Goal: Task Accomplishment & Management: Complete application form

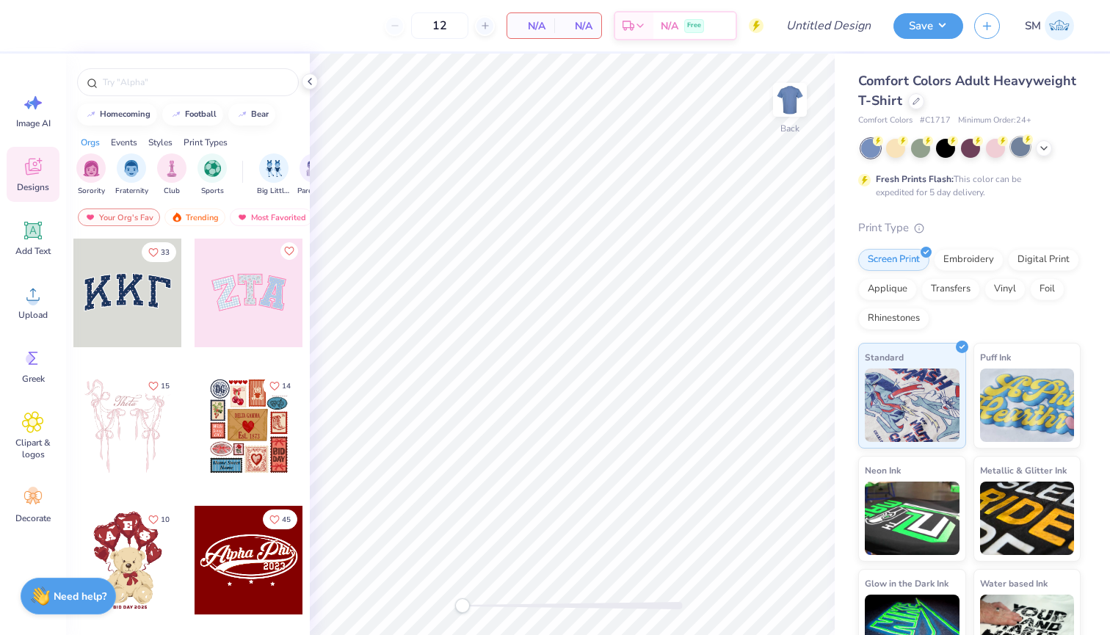
click at [1030, 147] on div at bounding box center [1020, 146] width 19 height 19
click at [1038, 147] on div at bounding box center [1044, 147] width 16 height 16
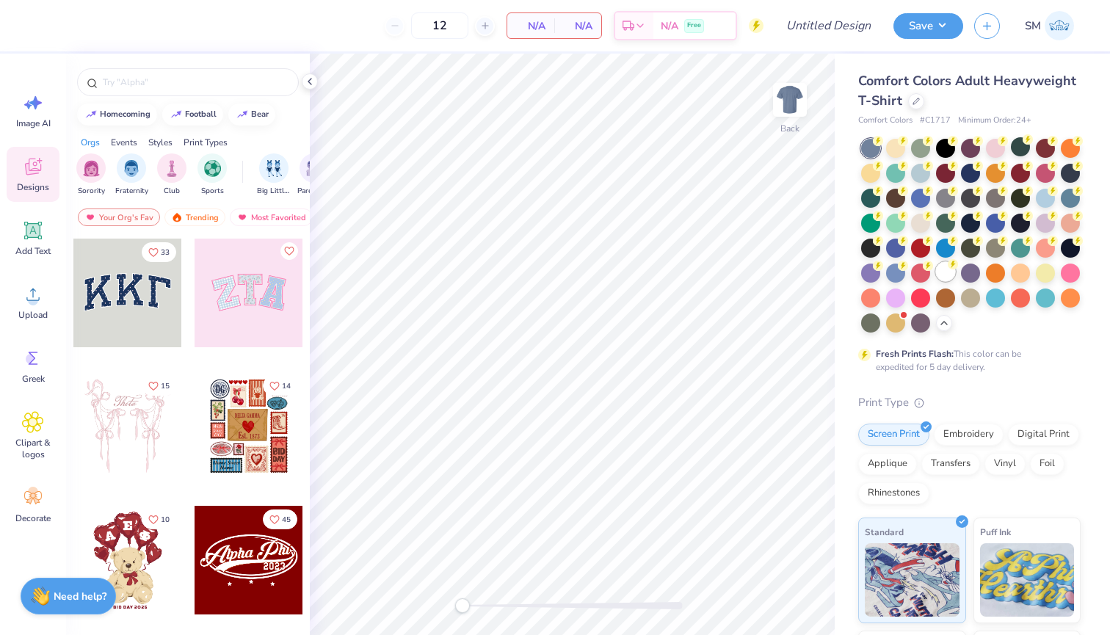
click at [939, 269] on div at bounding box center [945, 271] width 19 height 19
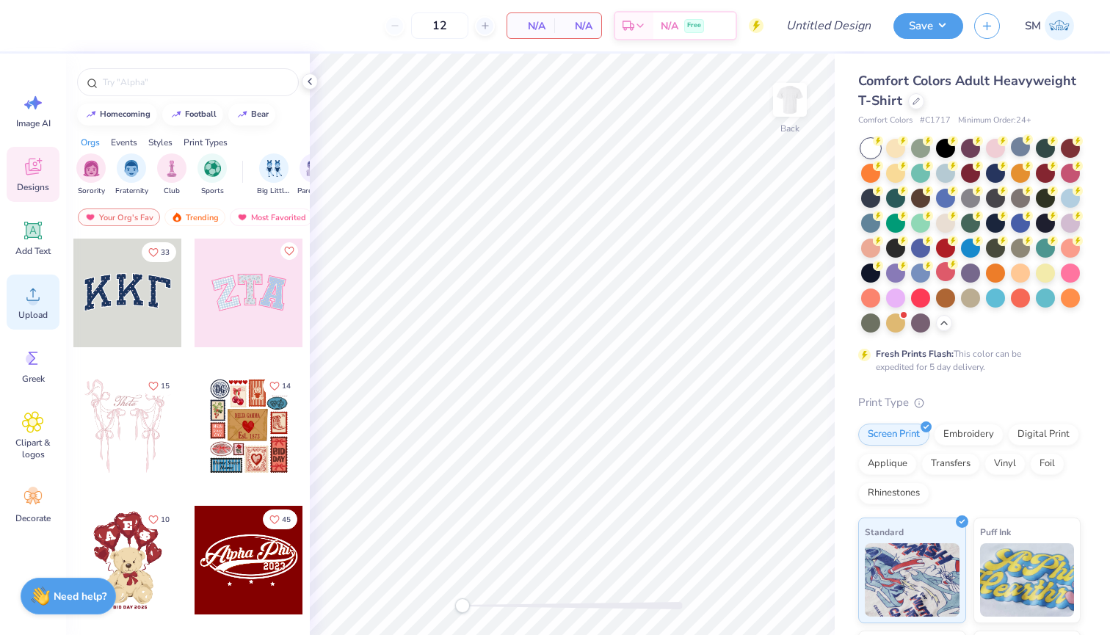
click at [23, 303] on icon at bounding box center [33, 294] width 22 height 22
click at [29, 312] on span "Upload" at bounding box center [32, 315] width 29 height 12
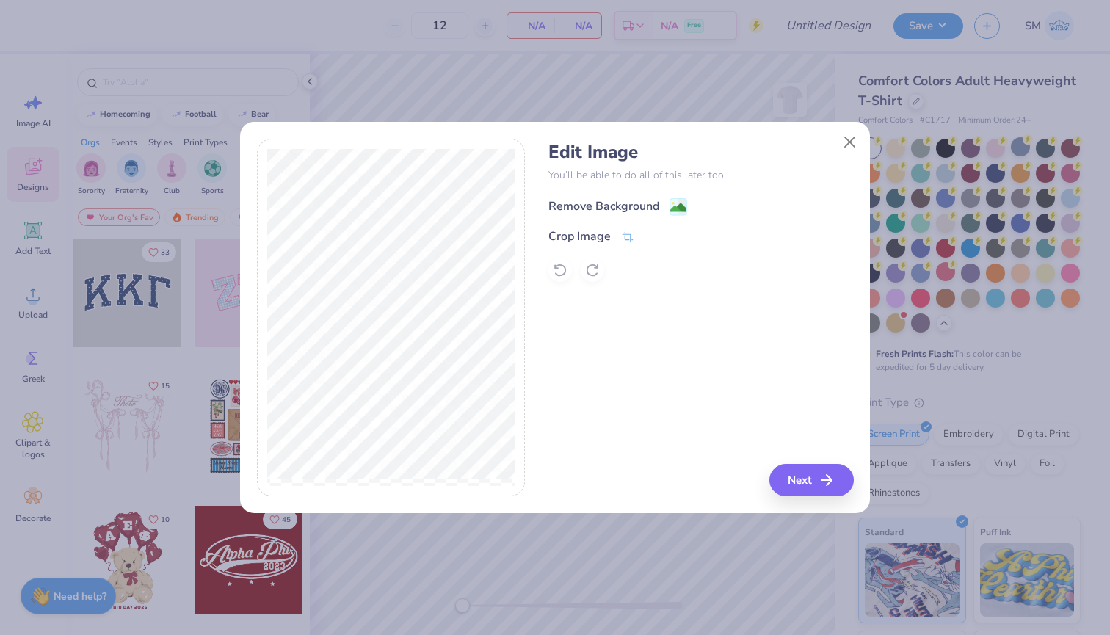
click at [686, 198] on icon at bounding box center [679, 207] width 18 height 18
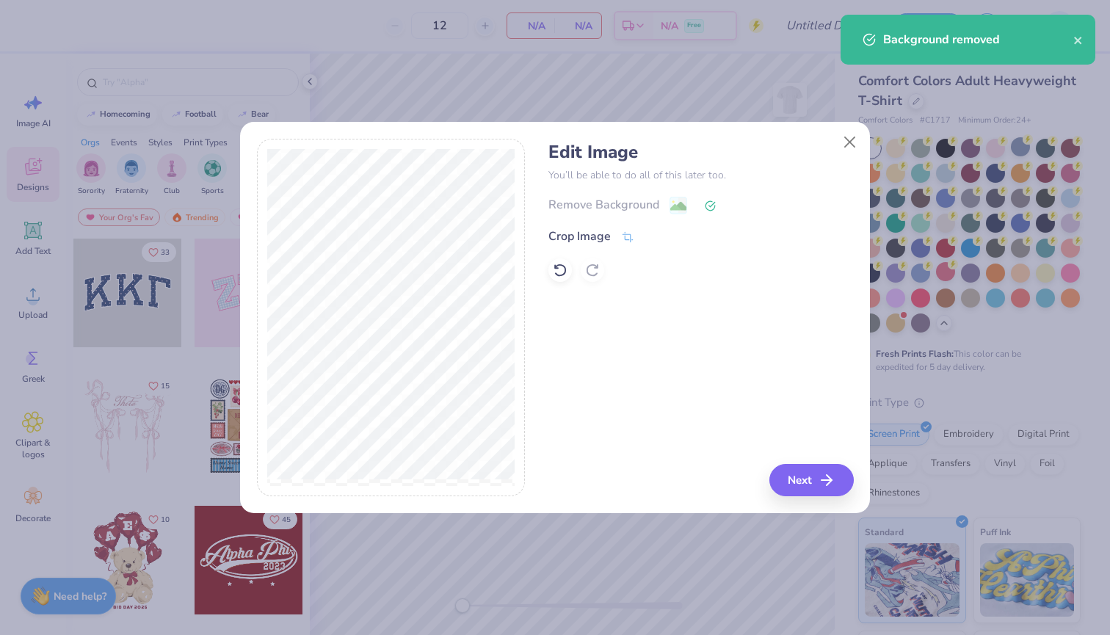
click at [800, 471] on button "Next" at bounding box center [812, 480] width 84 height 32
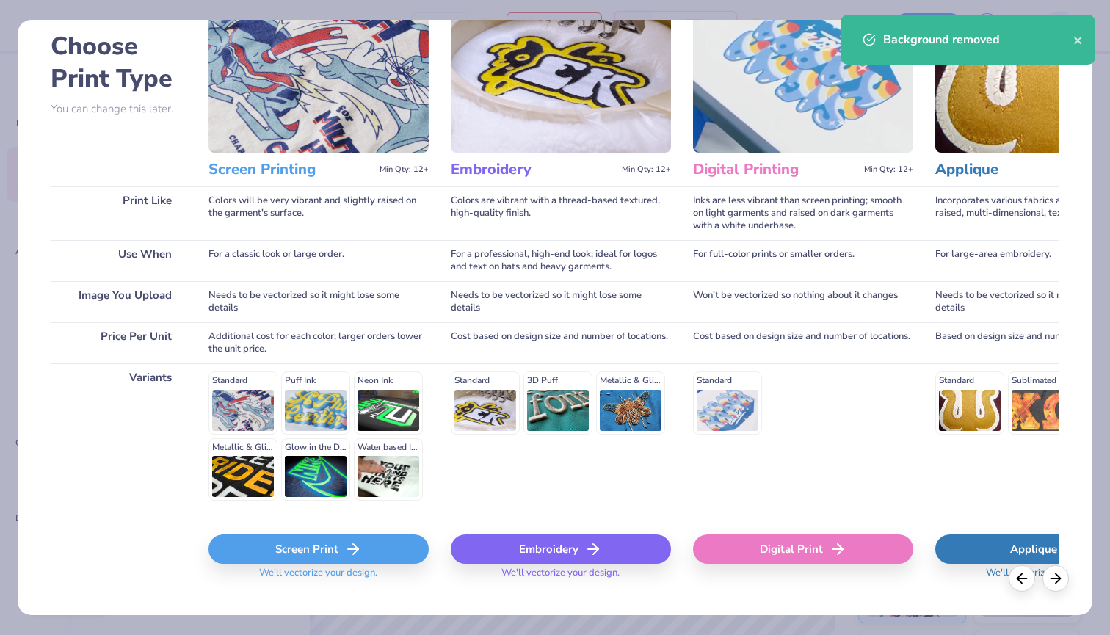
scroll to position [81, 0]
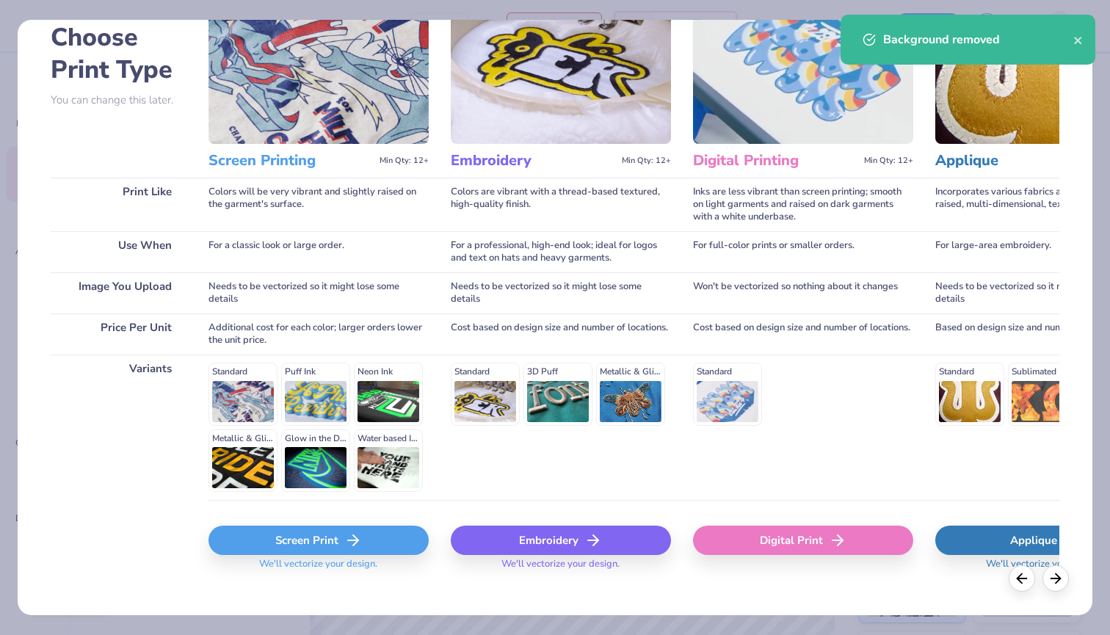
click at [352, 529] on div "Screen Print" at bounding box center [319, 540] width 220 height 29
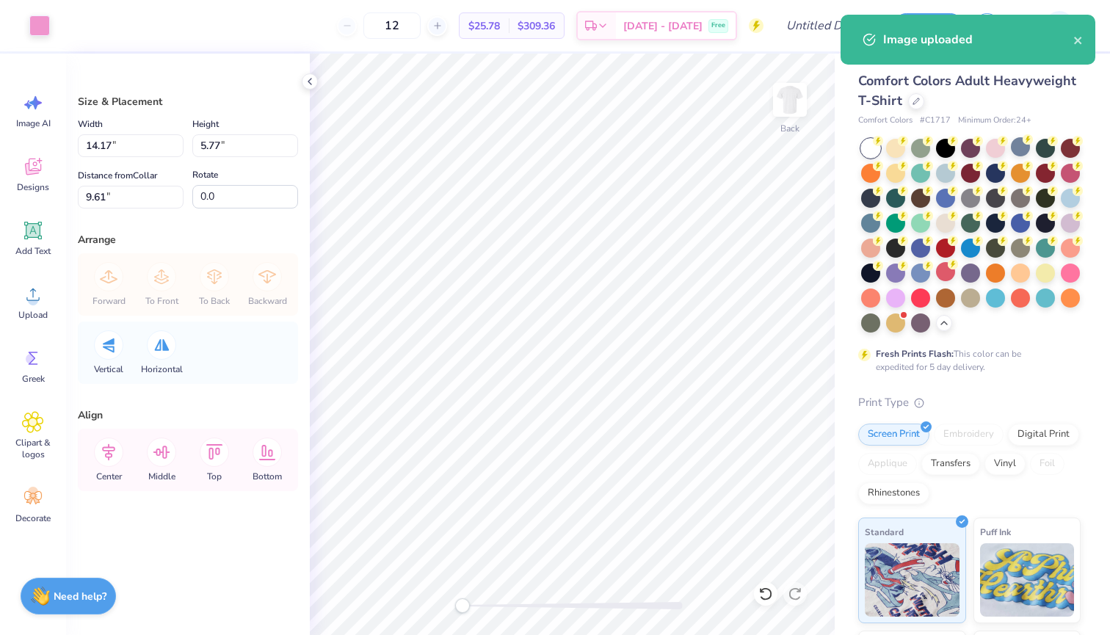
type input "10.75"
type input "4.37"
type input "11.01"
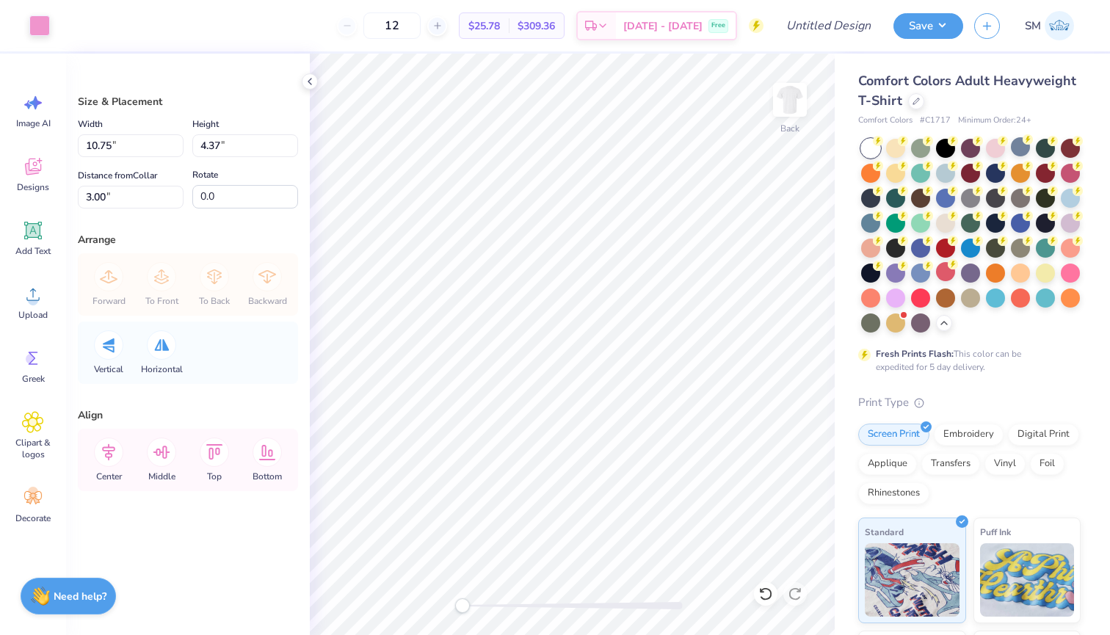
type input "9.47"
type input "3.86"
type input "3.52"
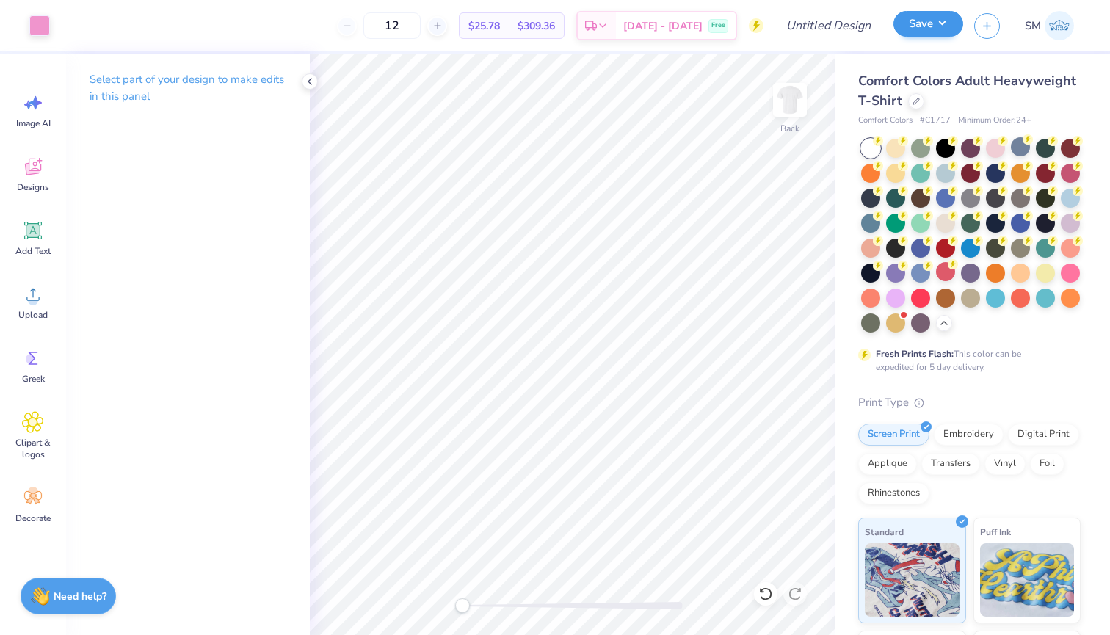
click at [935, 30] on button "Save" at bounding box center [929, 24] width 70 height 26
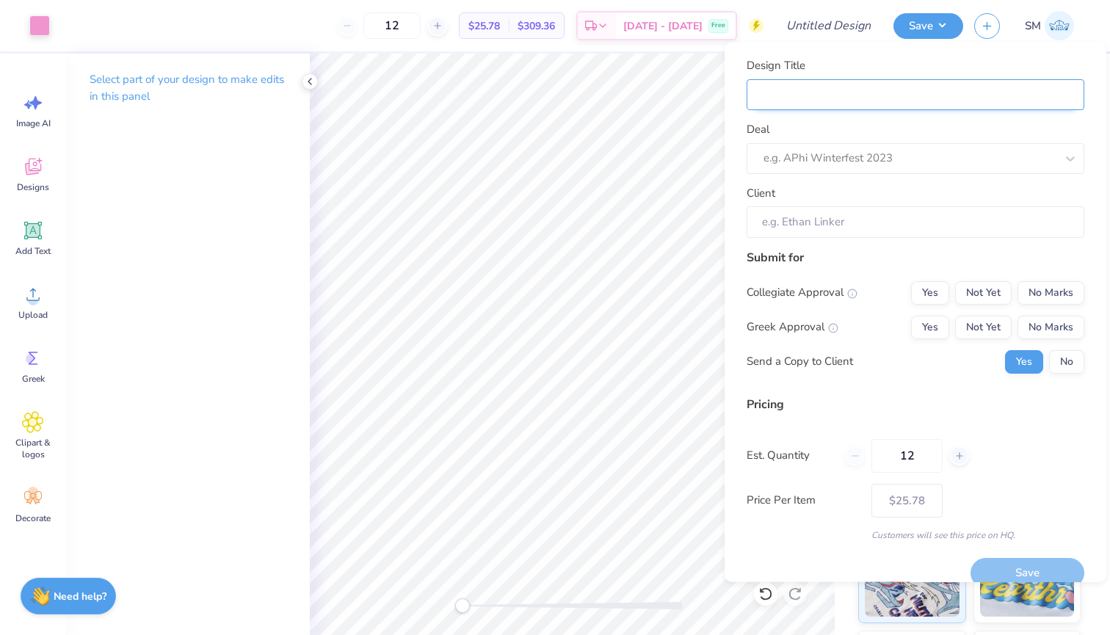
click at [923, 84] on input "Design Title" at bounding box center [916, 95] width 338 height 32
type input "b"
type input "ba"
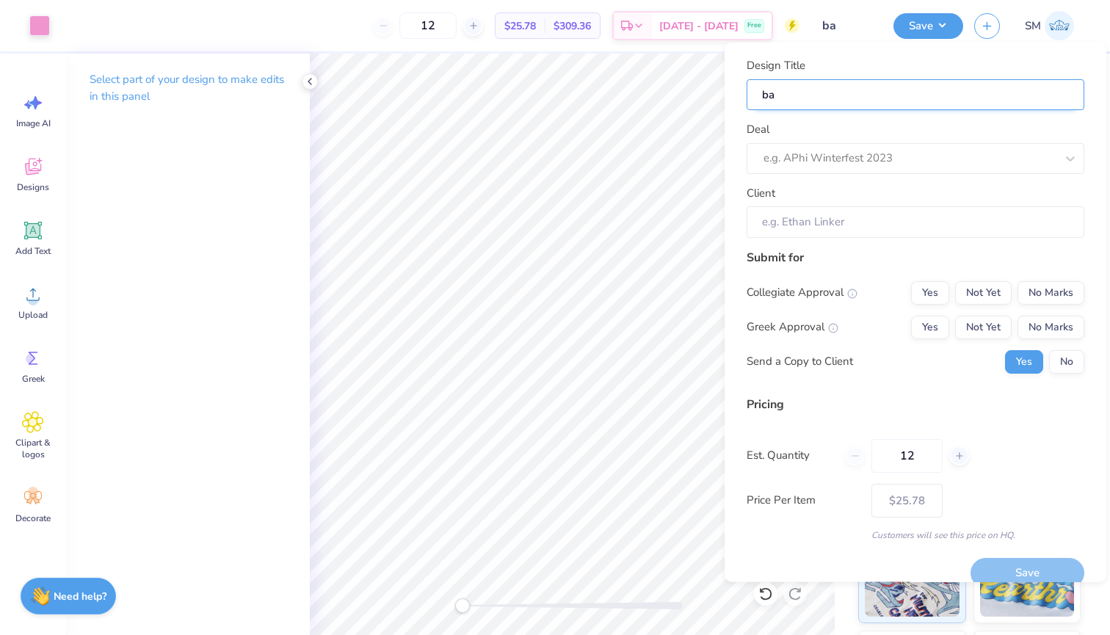
type input "bac"
type input "back"
type input "backu"
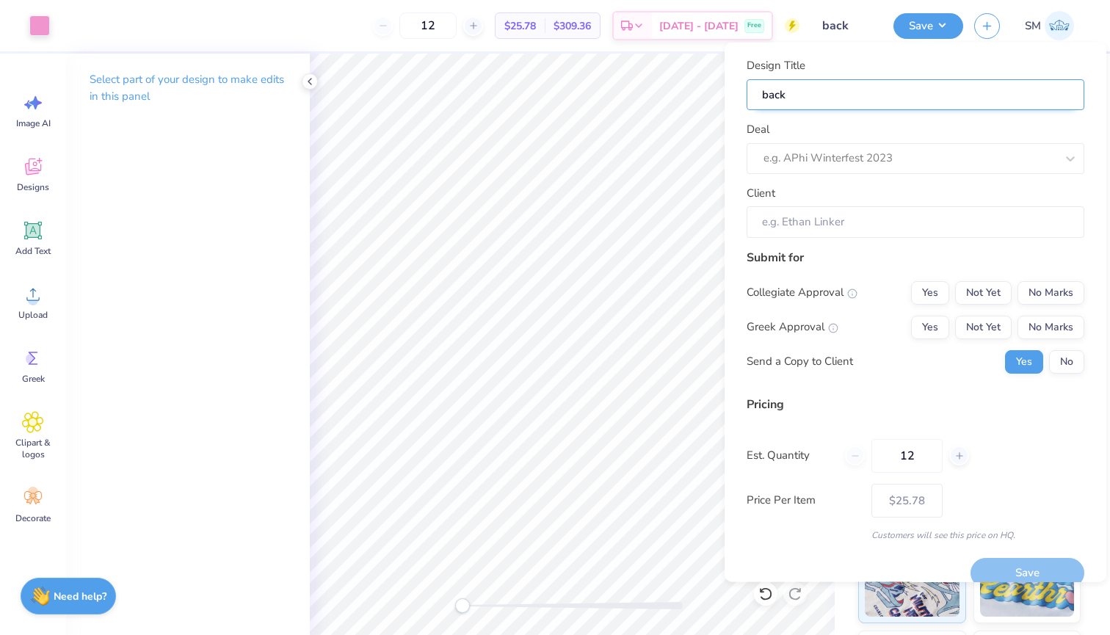
type input "backu"
type input "backua"
type input "backu"
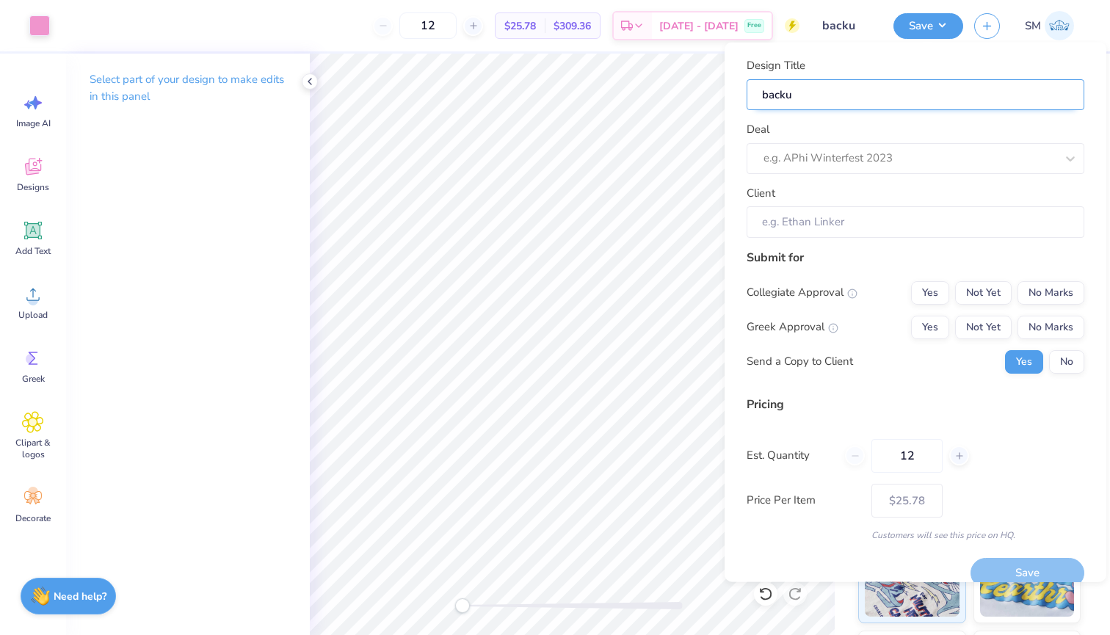
type input "back"
type input "backy"
type input "backya"
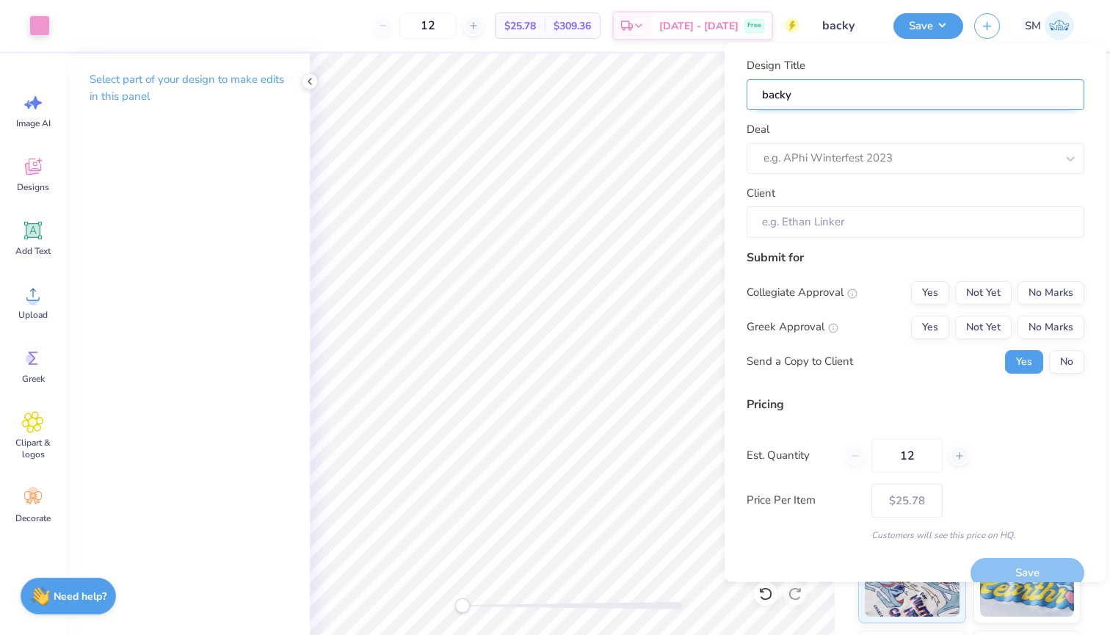
type input "backya"
type input "backyar"
type input "backyard"
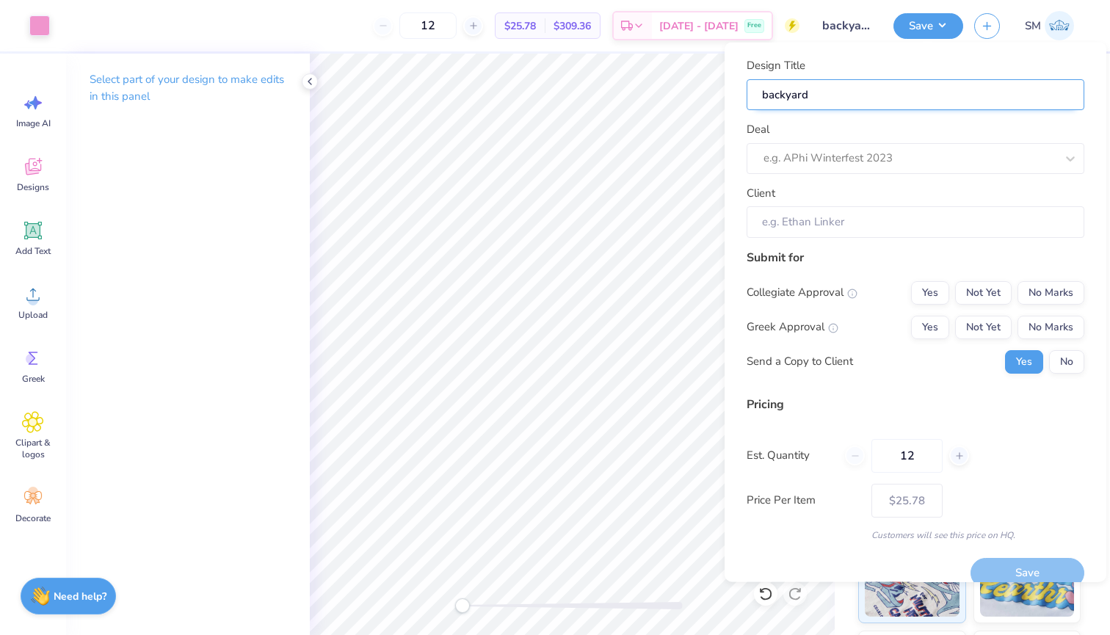
type input "backyard"
type input "backyard t"
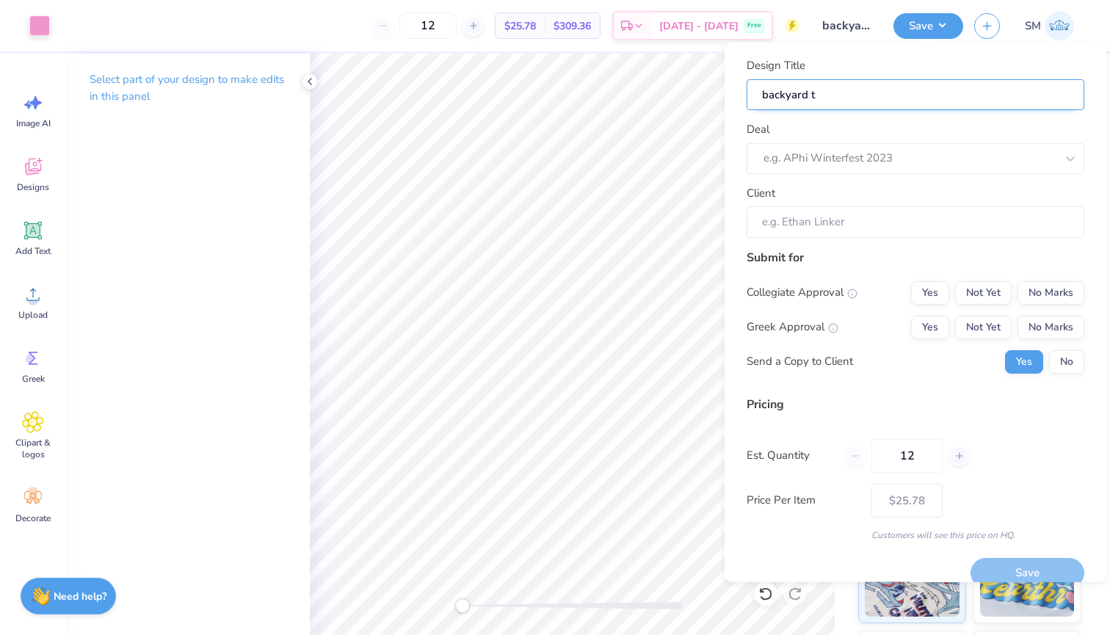
type input "backyard t"
type input "backyard t s"
type input "backyard t sh"
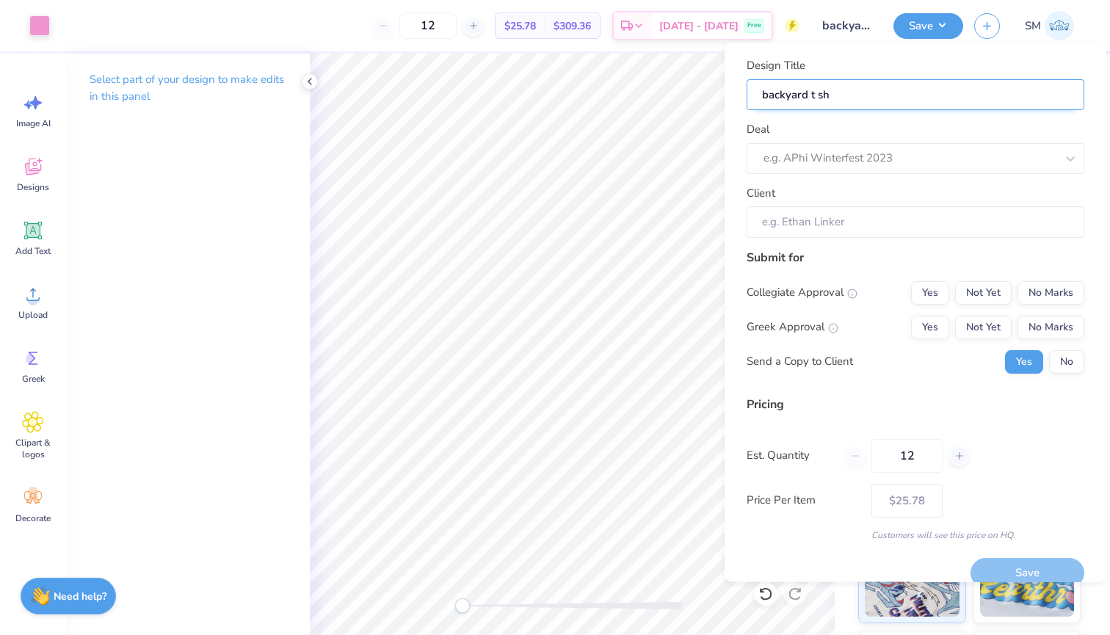
type input "backyard t shi"
type input "backyard t shir"
type input "backyard t shirt"
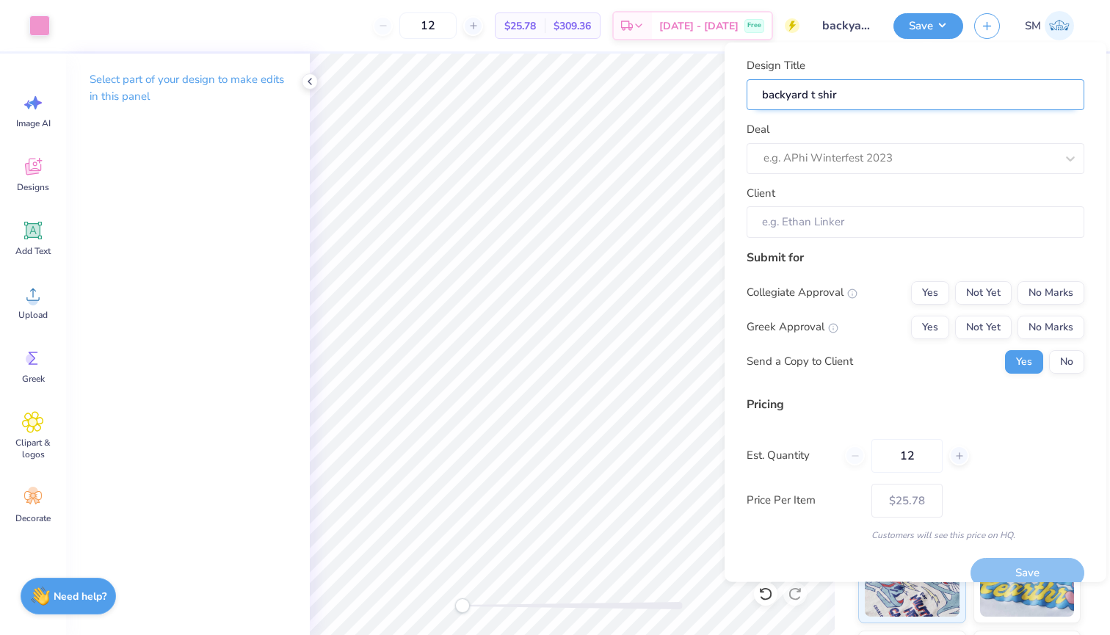
type input "backyard t shirt"
type input "backyard t shirts"
click at [844, 138] on div "Deal e.g. APhi Winterfest 2023" at bounding box center [916, 147] width 338 height 53
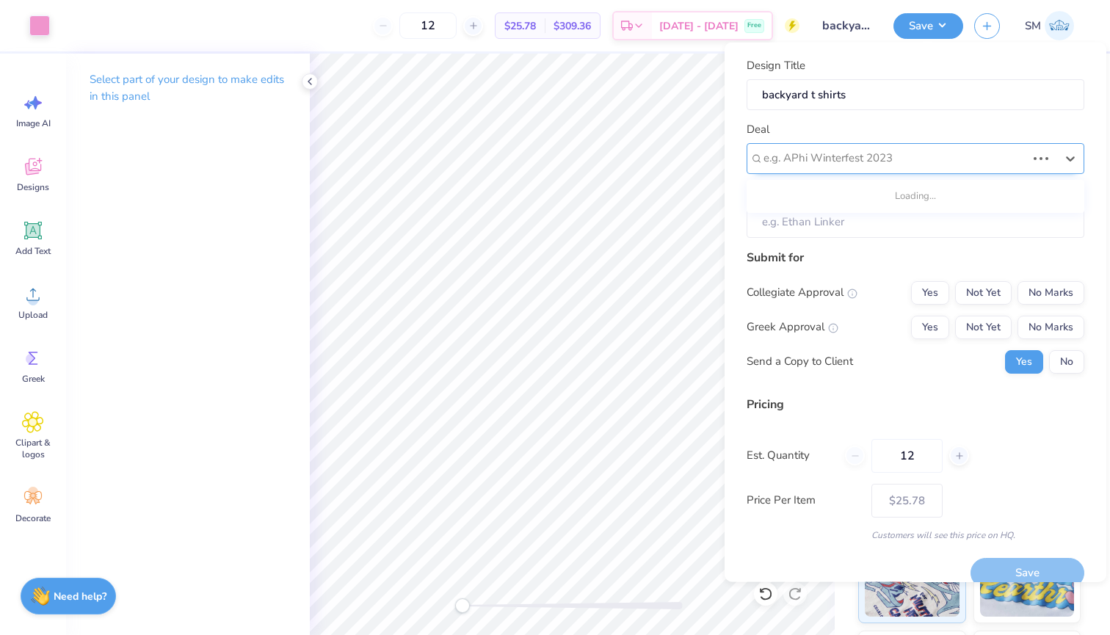
click at [845, 143] on div "e.g. APhi Winterfest 2023" at bounding box center [916, 157] width 338 height 31
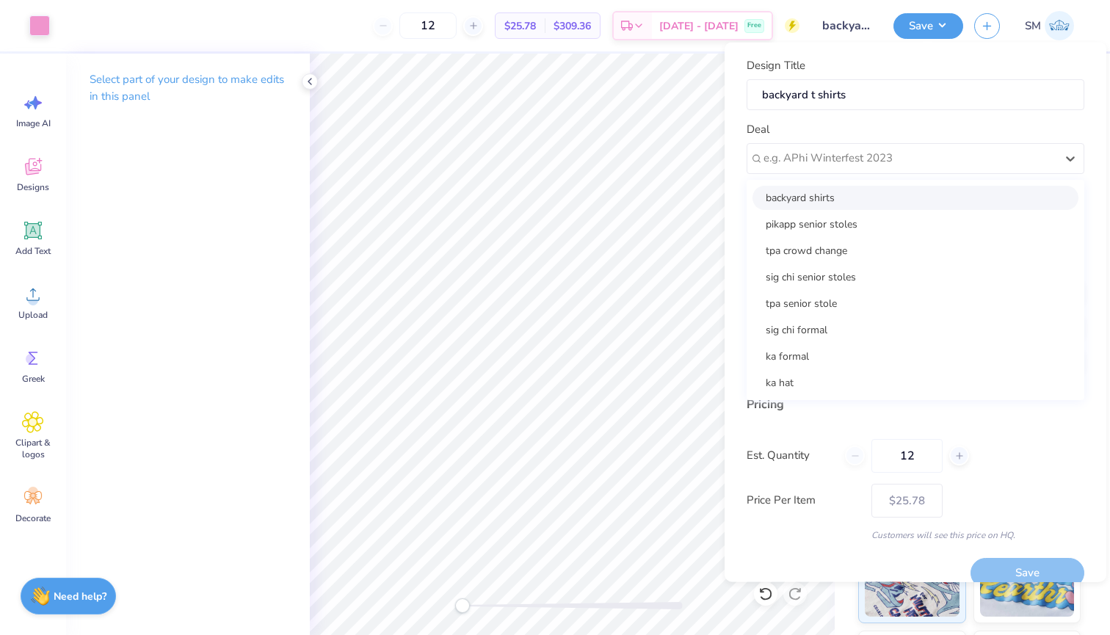
click at [838, 202] on div "backyard shirts" at bounding box center [916, 197] width 326 height 24
type input "Steve Damngood Hospitality"
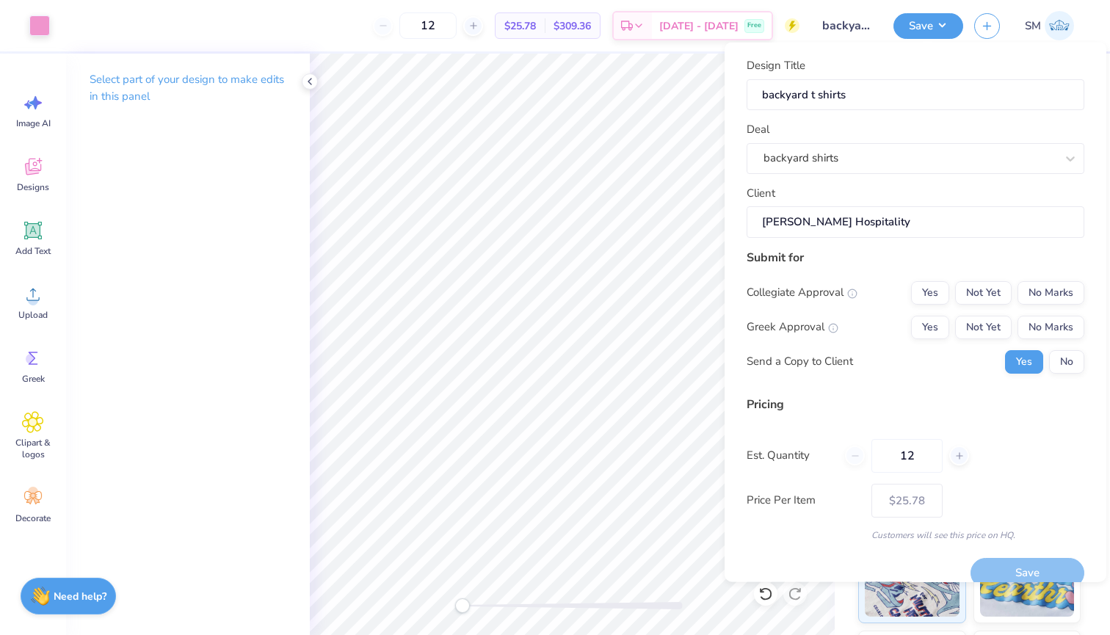
click at [1077, 303] on div "Collegiate Approval Yes Not Yet No Marks Greek Approval Yes Not Yet No Marks Se…" at bounding box center [916, 327] width 338 height 93
click at [1049, 311] on div "Collegiate Approval Yes Not Yet No Marks Greek Approval Yes Not Yet No Marks Se…" at bounding box center [916, 327] width 338 height 93
click at [1044, 302] on button "No Marks" at bounding box center [1051, 292] width 67 height 23
click at [1049, 325] on button "No Marks" at bounding box center [1051, 326] width 67 height 23
type input "$25.78"
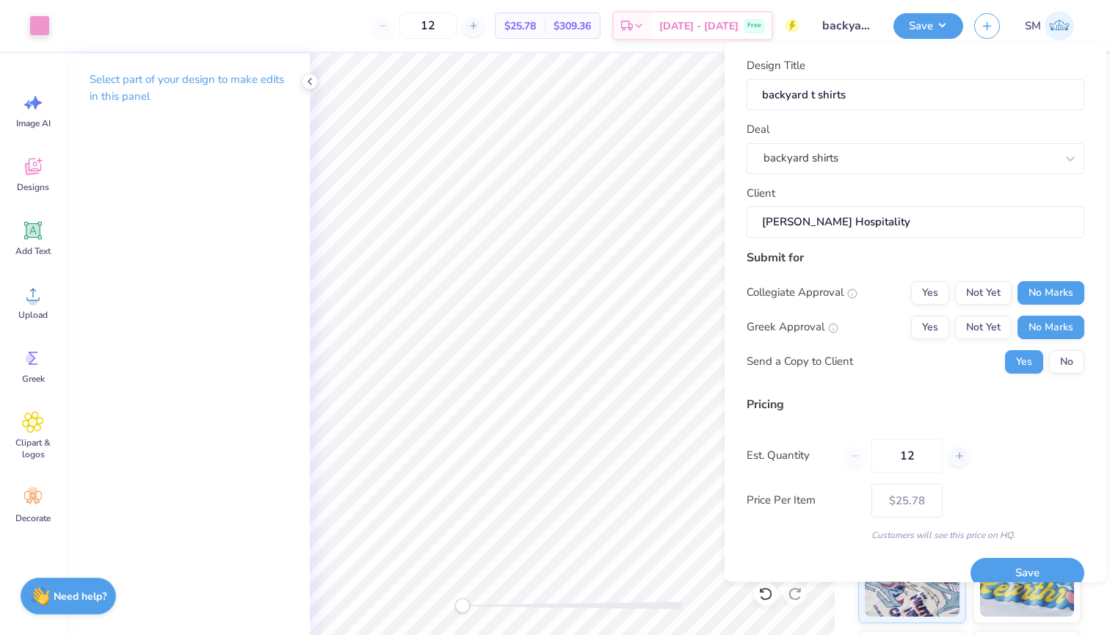
click at [1071, 374] on div "Submit for Collegiate Approval Yes Not Yet No Marks Greek Approval Yes Not Yet …" at bounding box center [916, 316] width 338 height 136
click at [1071, 370] on button "No" at bounding box center [1066, 361] width 35 height 23
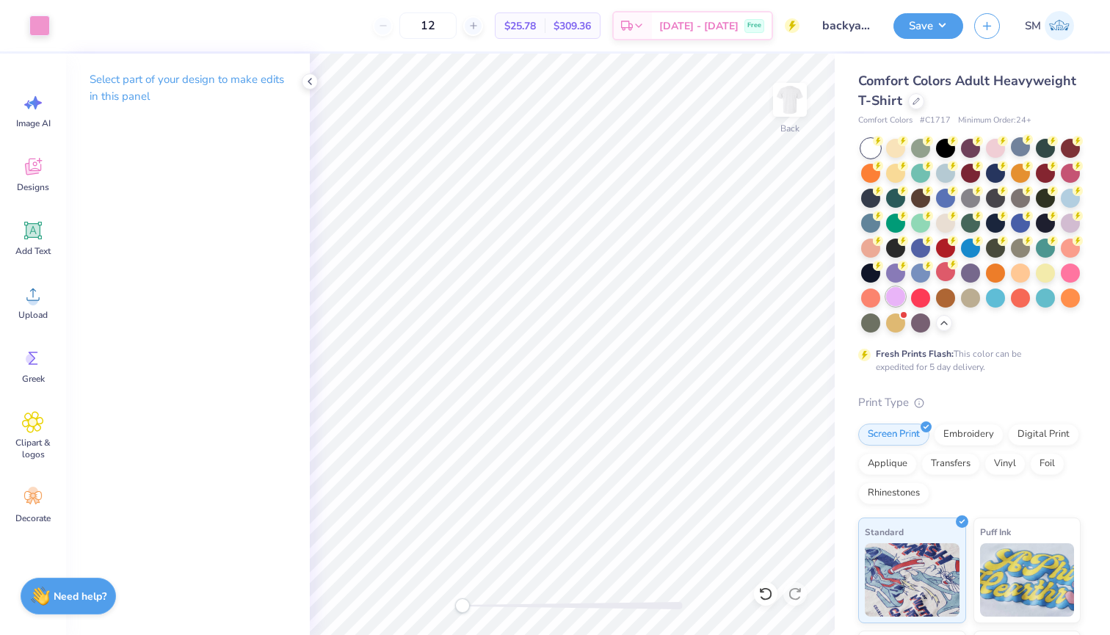
click at [895, 297] on div at bounding box center [895, 296] width 19 height 19
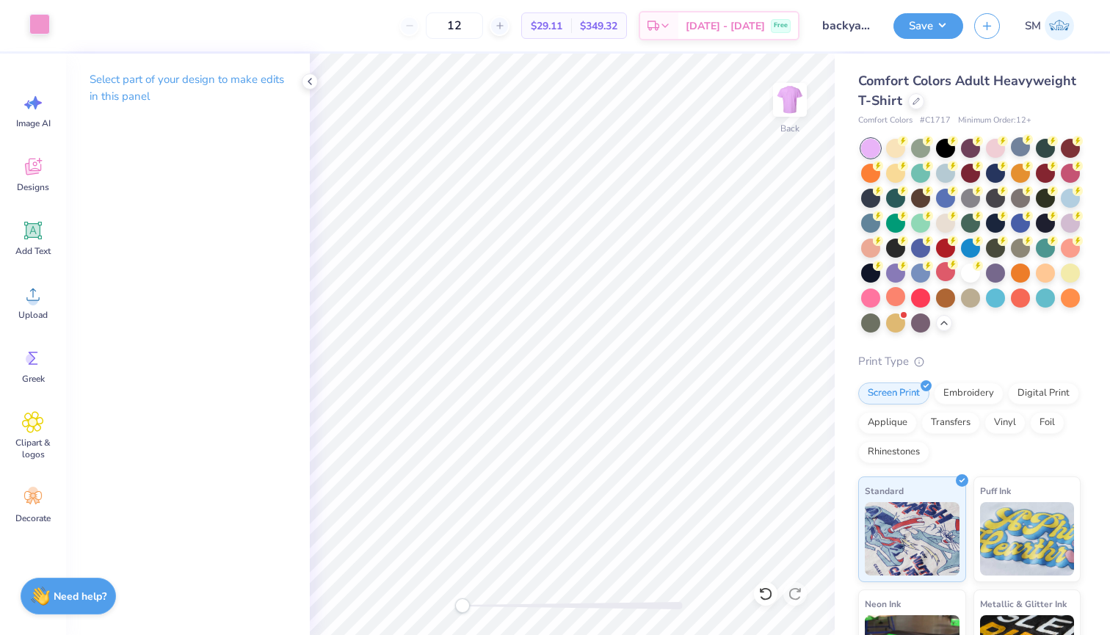
click at [36, 19] on div at bounding box center [39, 24] width 21 height 21
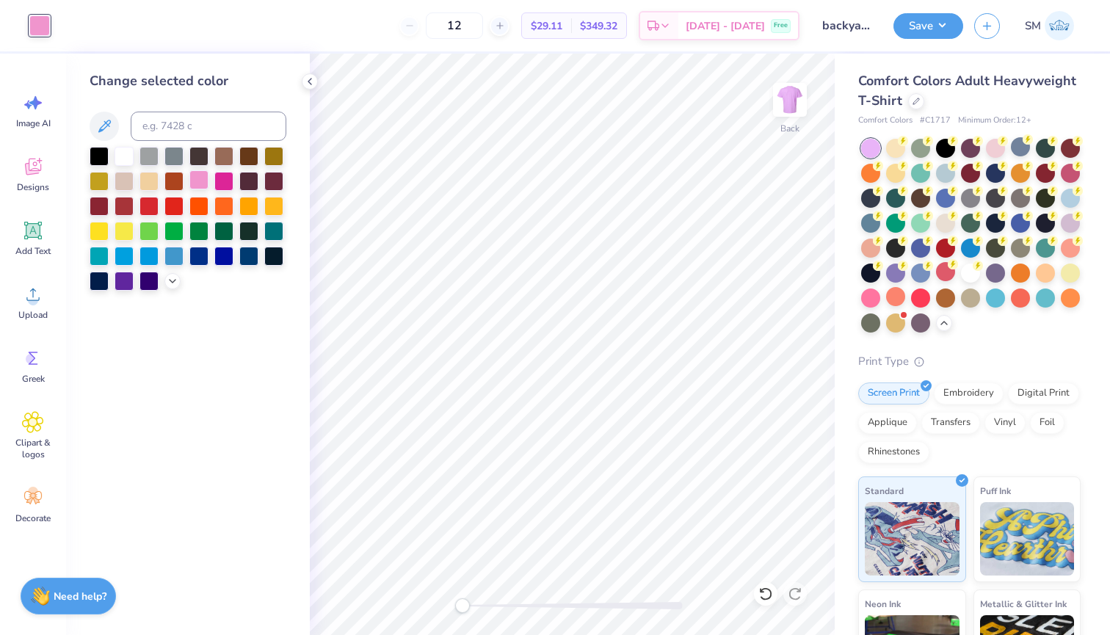
click at [192, 177] on div at bounding box center [198, 179] width 19 height 19
click at [121, 148] on div at bounding box center [124, 154] width 19 height 19
click at [872, 295] on div at bounding box center [870, 296] width 19 height 19
click at [897, 289] on div at bounding box center [895, 296] width 19 height 19
click at [874, 292] on div at bounding box center [870, 296] width 19 height 19
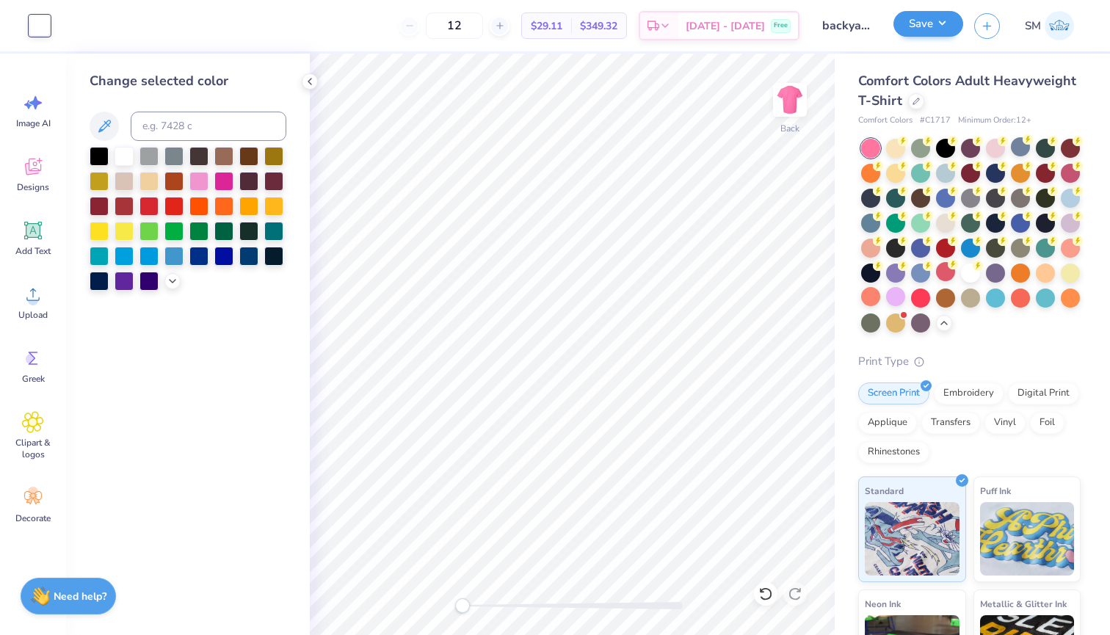
click at [921, 26] on button "Save" at bounding box center [929, 24] width 70 height 26
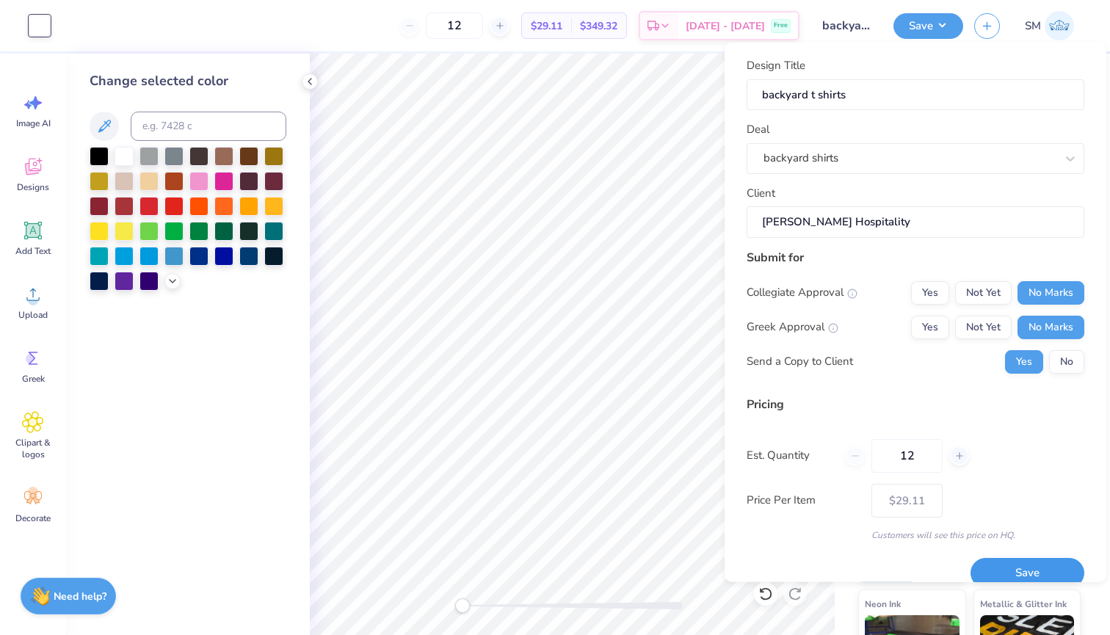
click at [1005, 568] on button "Save" at bounding box center [1028, 573] width 114 height 30
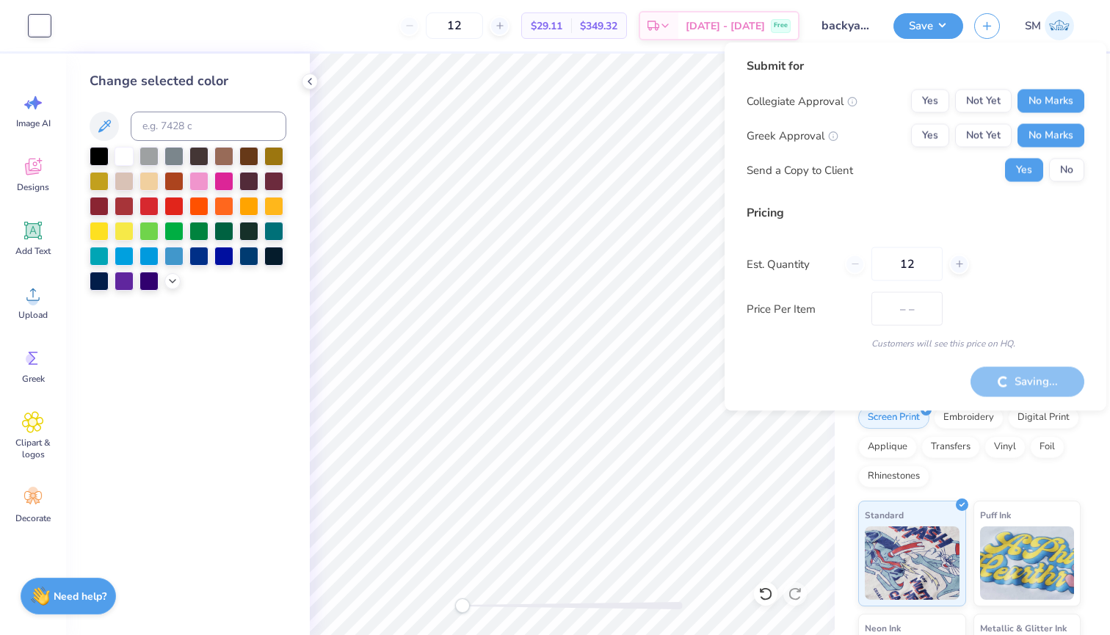
type input "$29.11"
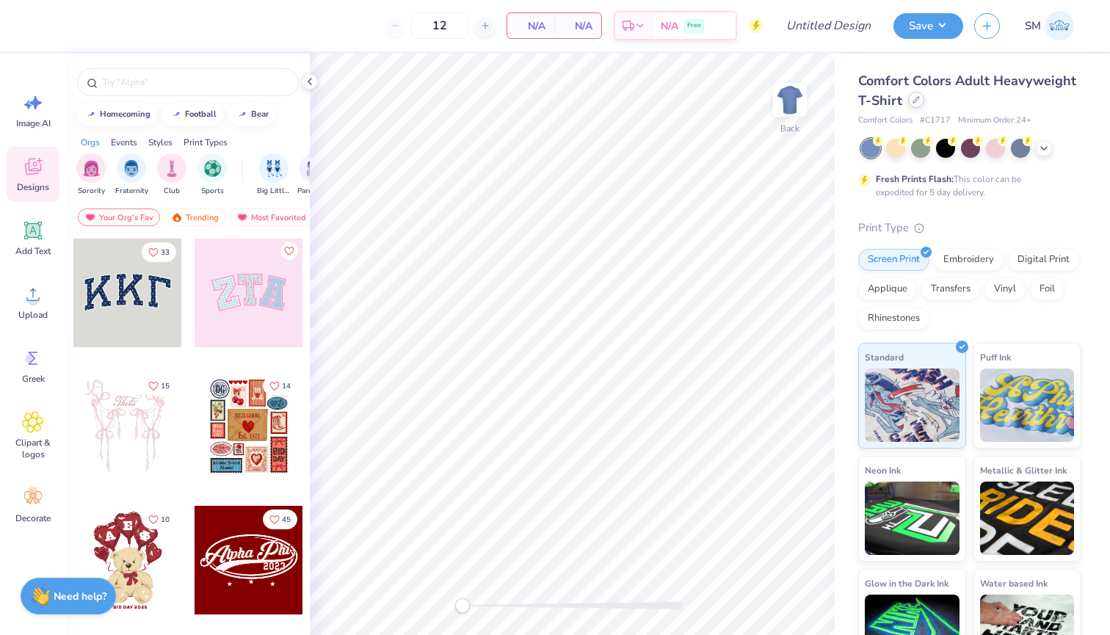
click at [913, 93] on div at bounding box center [916, 100] width 16 height 16
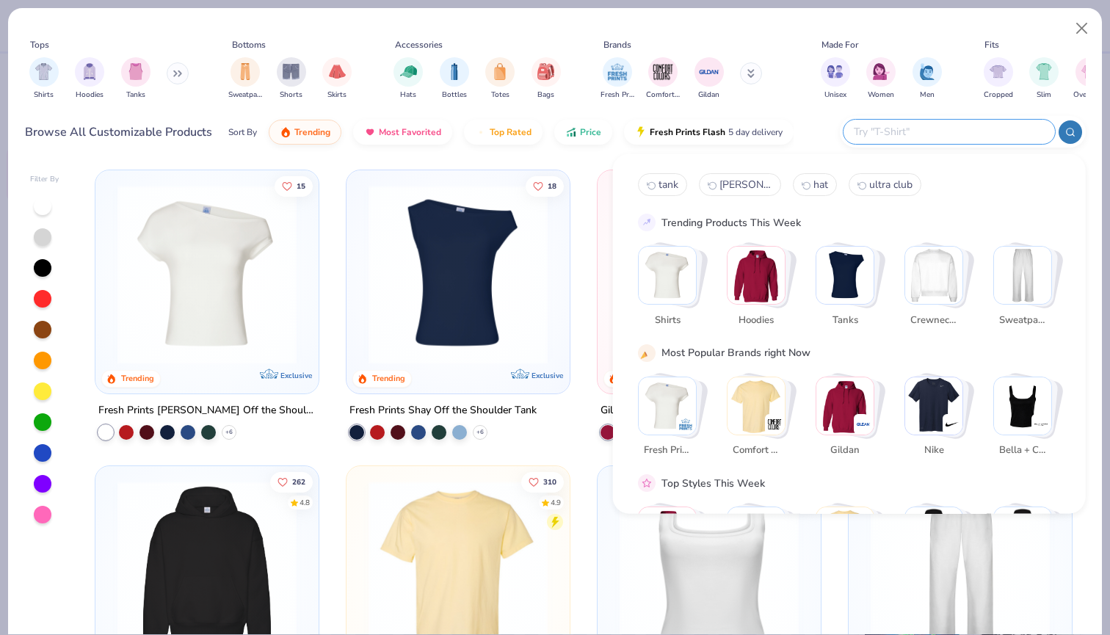
click at [946, 134] on input "text" at bounding box center [949, 131] width 192 height 17
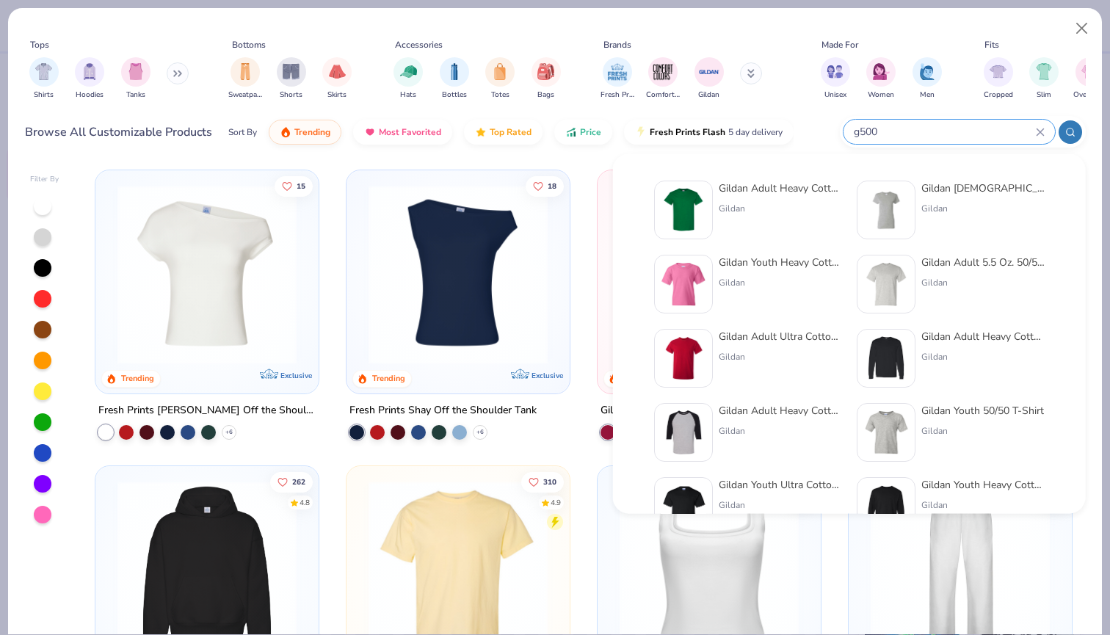
type input "g500"
click at [723, 200] on div "Gildan Adult Heavy Cotton T-Shirt Gildan" at bounding box center [780, 210] width 123 height 59
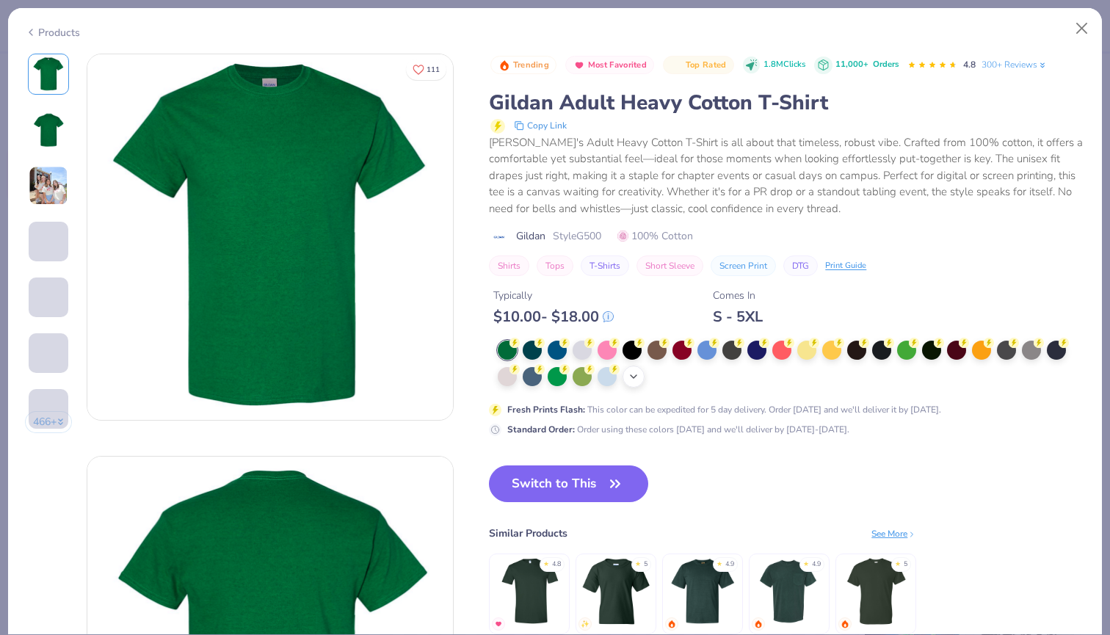
click at [634, 376] on polyline at bounding box center [634, 376] width 6 height 3
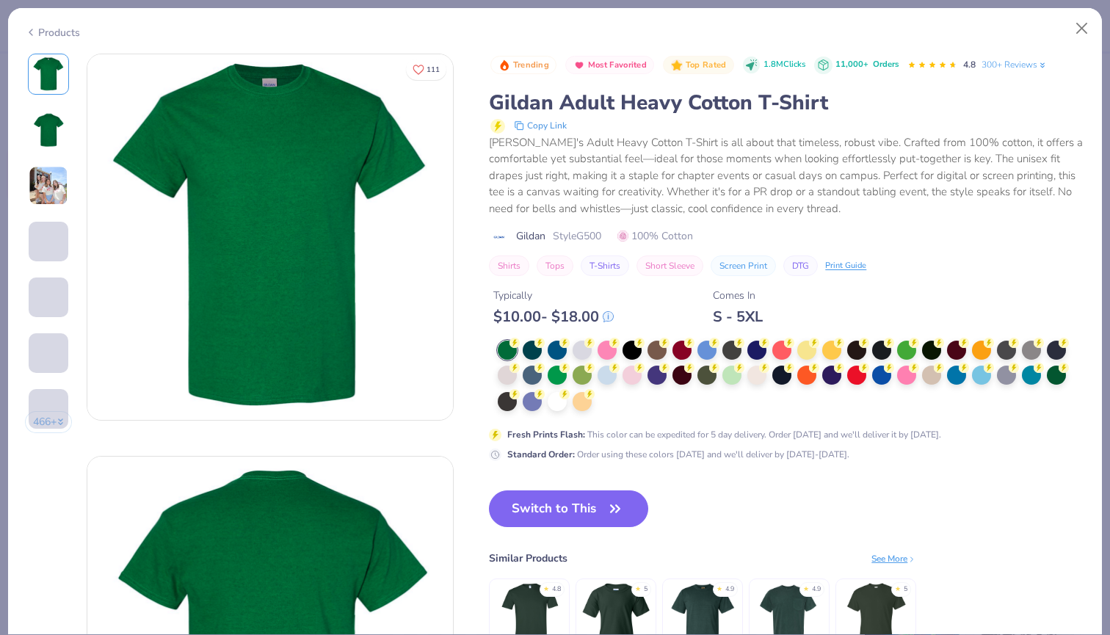
click at [620, 396] on div at bounding box center [787, 377] width 579 height 72
click at [547, 406] on div at bounding box center [787, 377] width 579 height 72
click at [557, 403] on div at bounding box center [557, 400] width 19 height 19
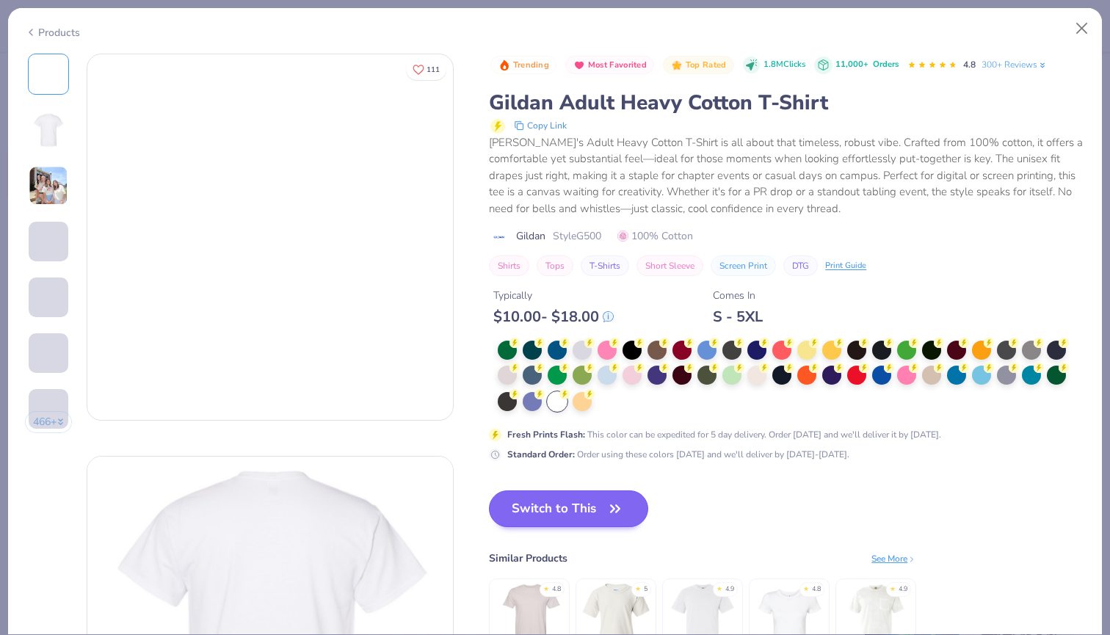
click at [573, 495] on button "Switch to This" at bounding box center [568, 509] width 159 height 37
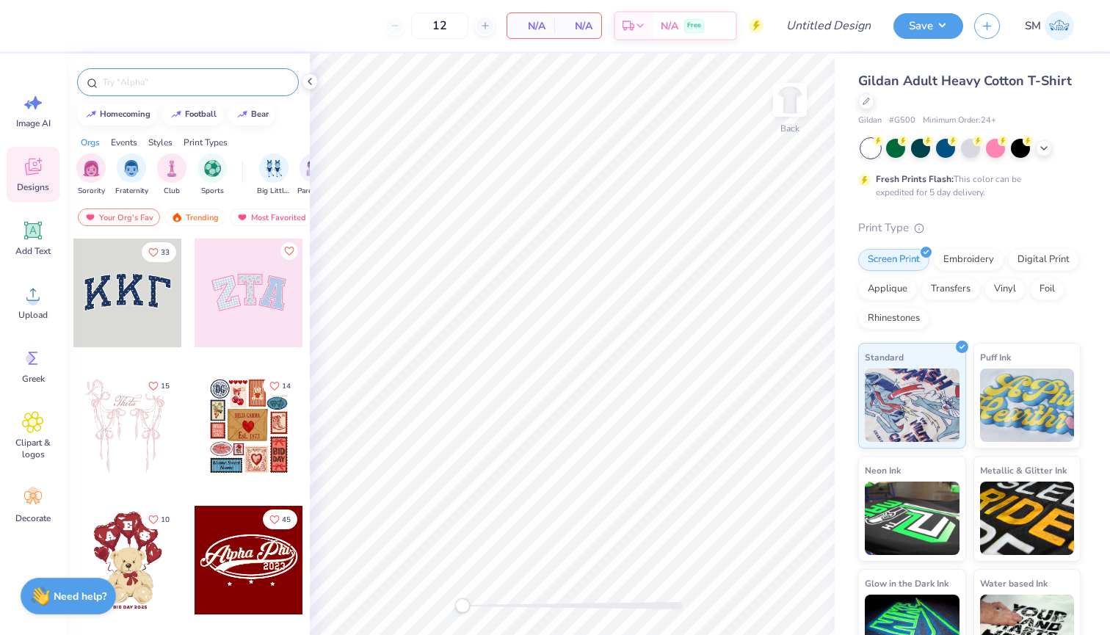
click at [109, 87] on input "text" at bounding box center [195, 82] width 188 height 15
type input "game"
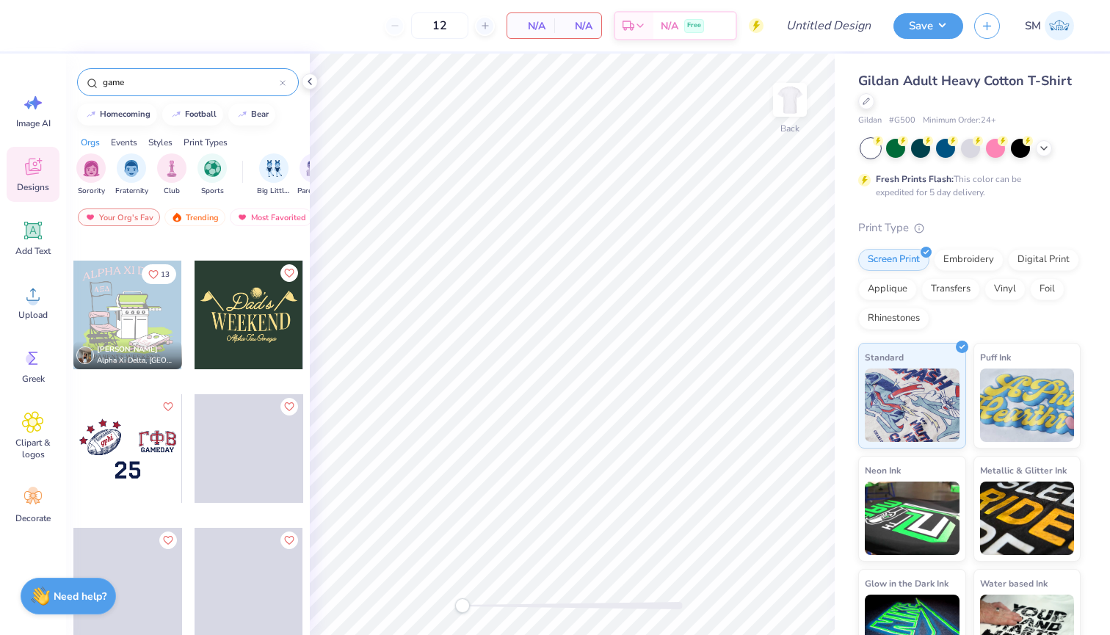
scroll to position [1448, 0]
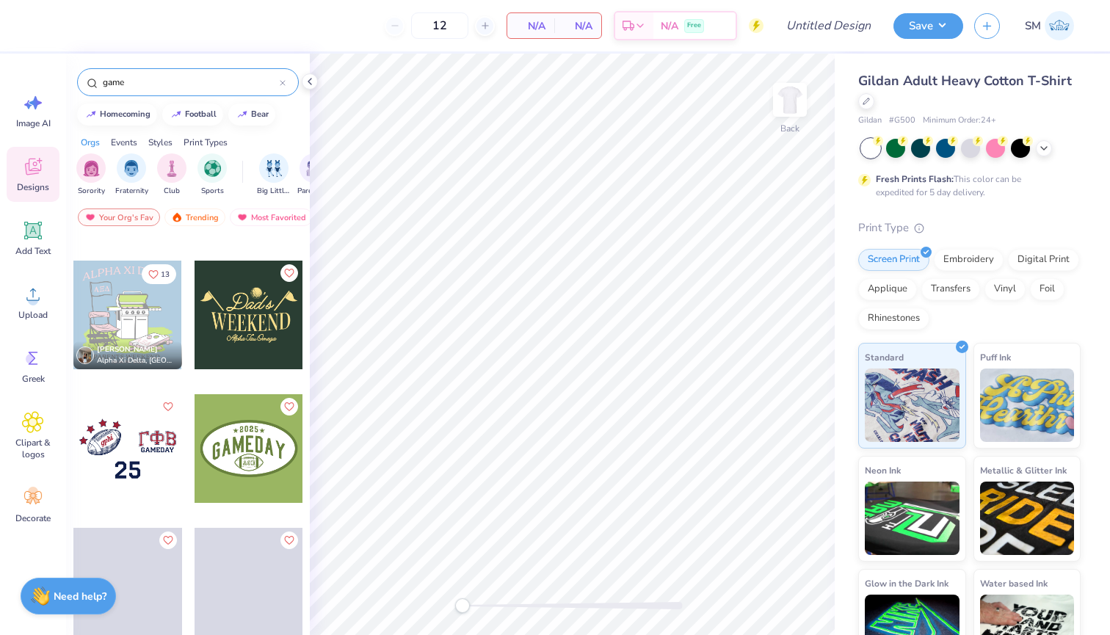
click at [284, 82] on icon at bounding box center [283, 83] width 6 height 6
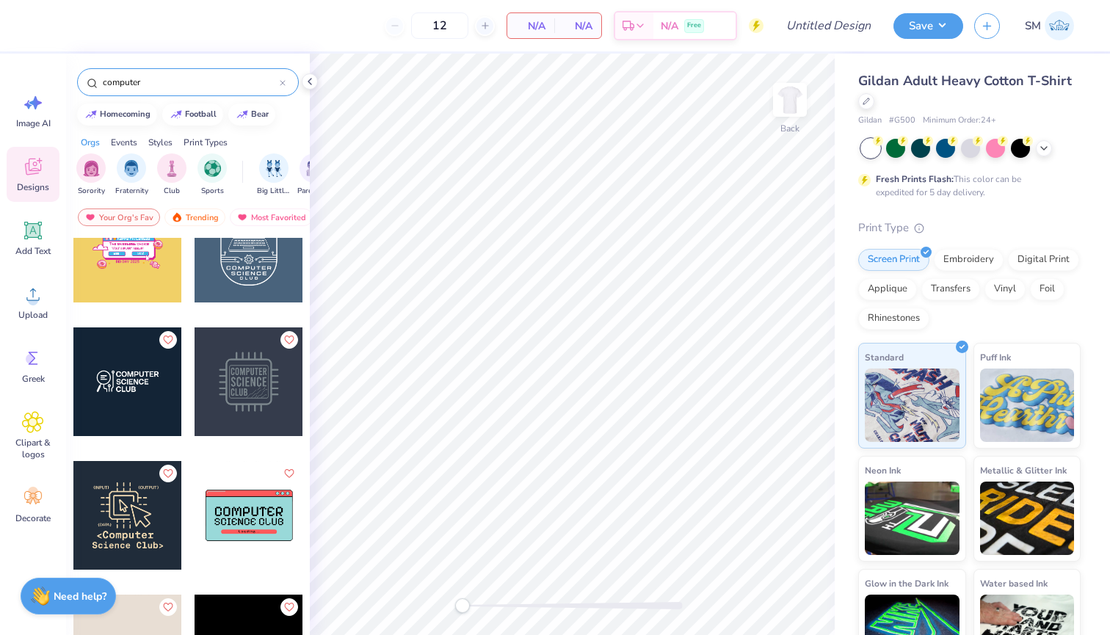
scroll to position [24, 0]
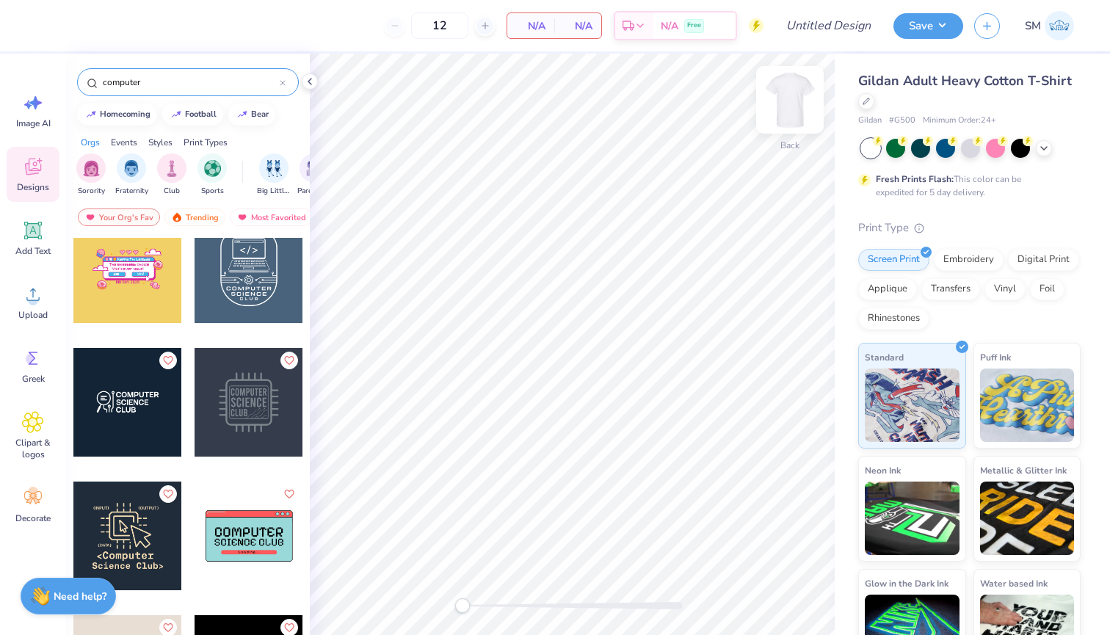
type input "computer"
click at [795, 106] on img at bounding box center [790, 99] width 59 height 59
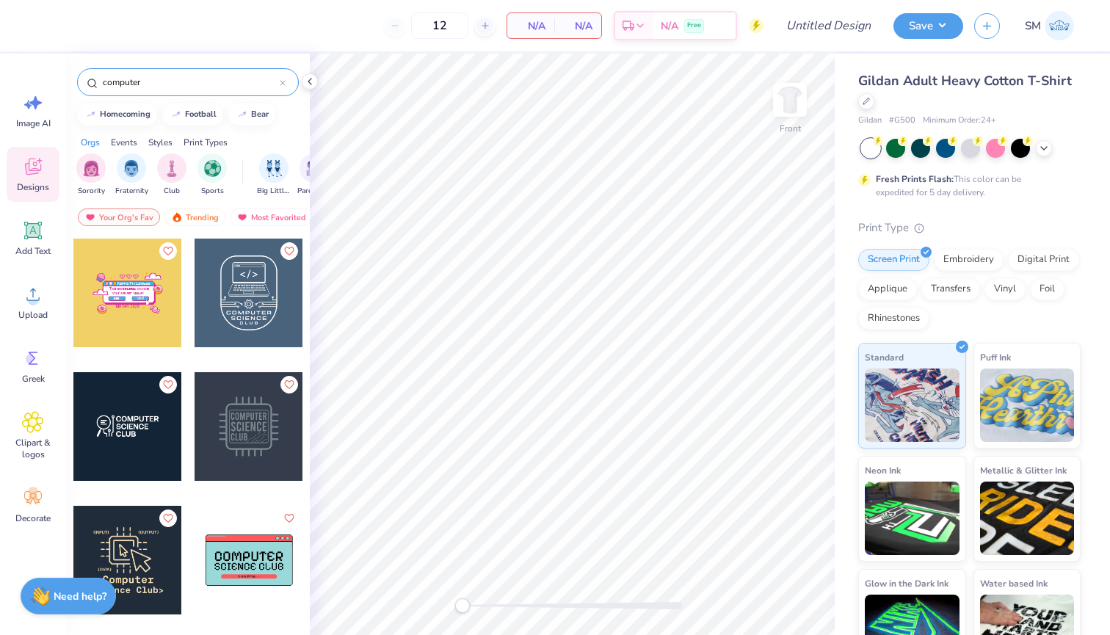
scroll to position [0, 0]
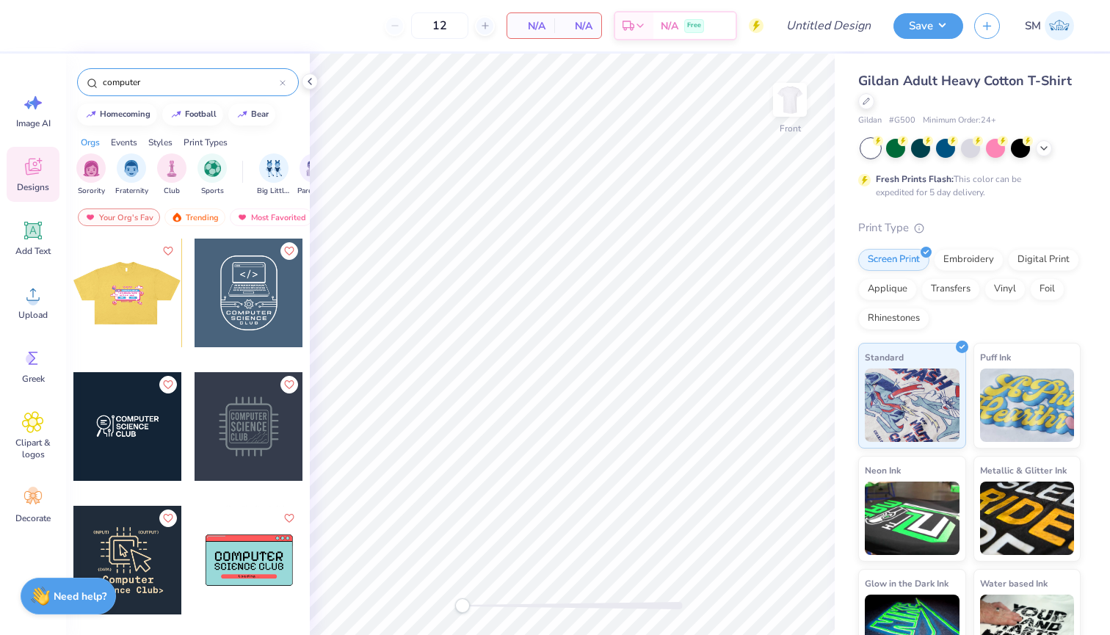
click at [236, 538] on div at bounding box center [249, 560] width 109 height 109
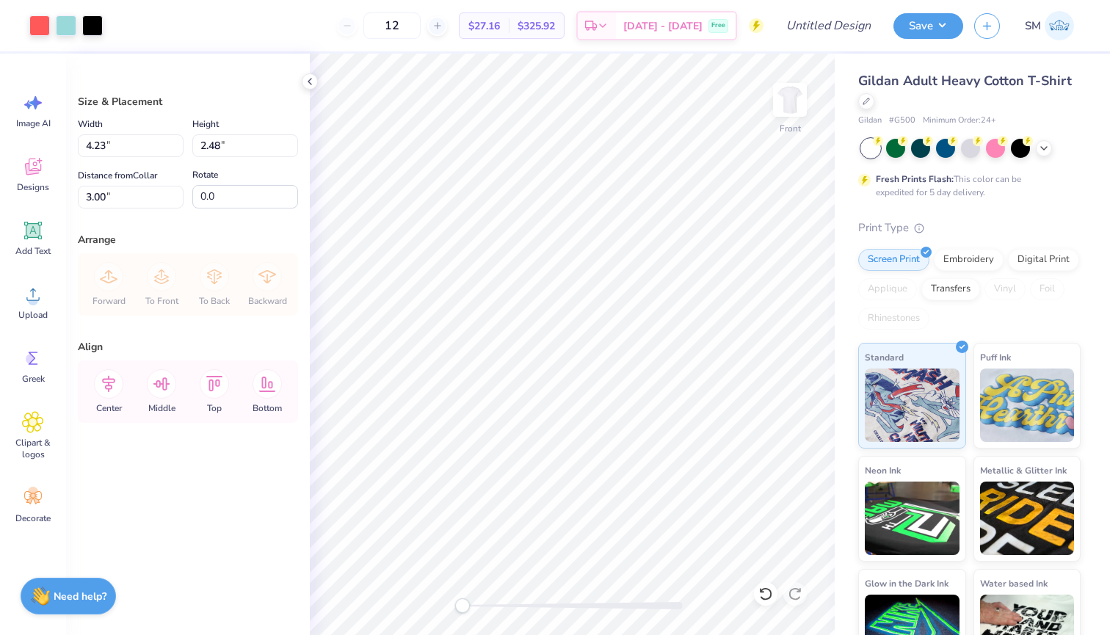
type input "8.90"
type input "5.22"
type input "11.01"
type input "6.45"
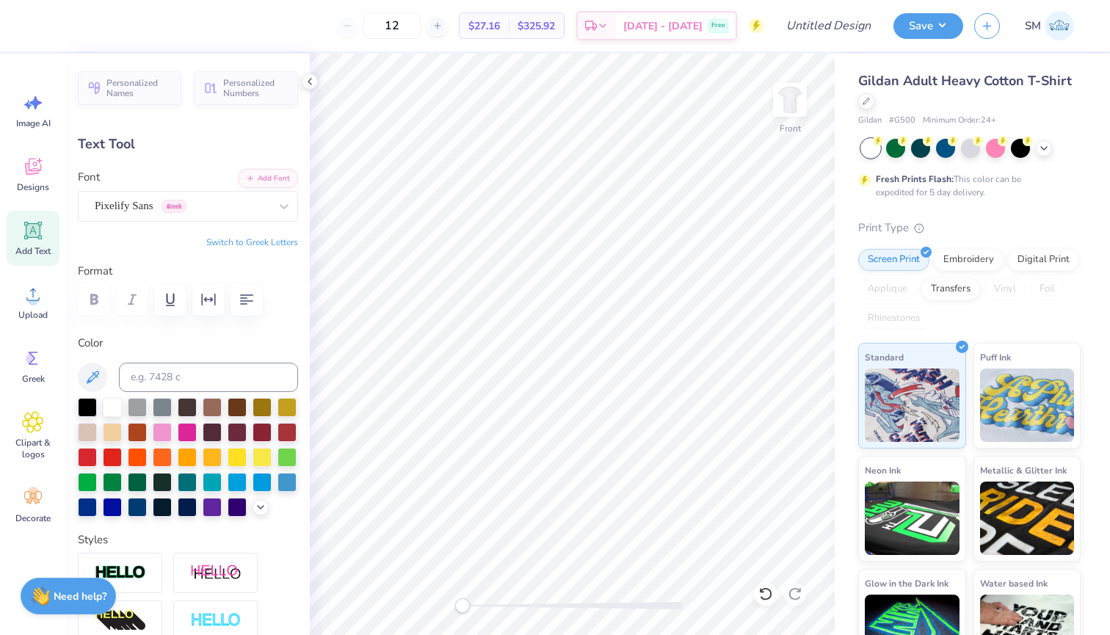
type textarea "LEVEL"
type input "8.63"
type input "0.88"
type input "6.57"
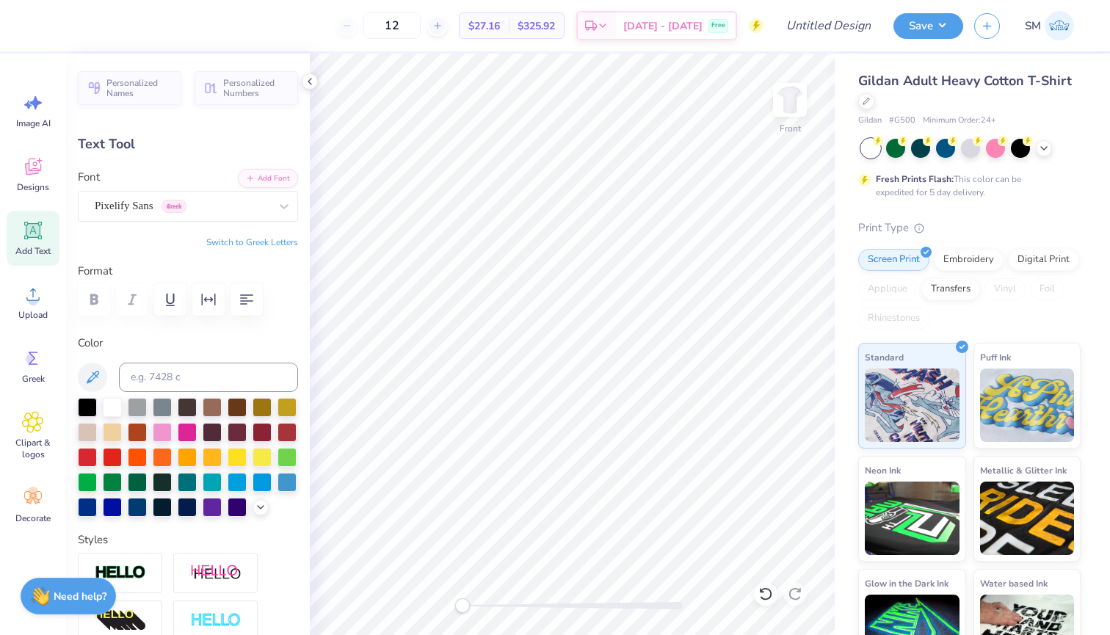
scroll to position [0, 1]
type textarea "UP"
type input "5.13"
type input "1.17"
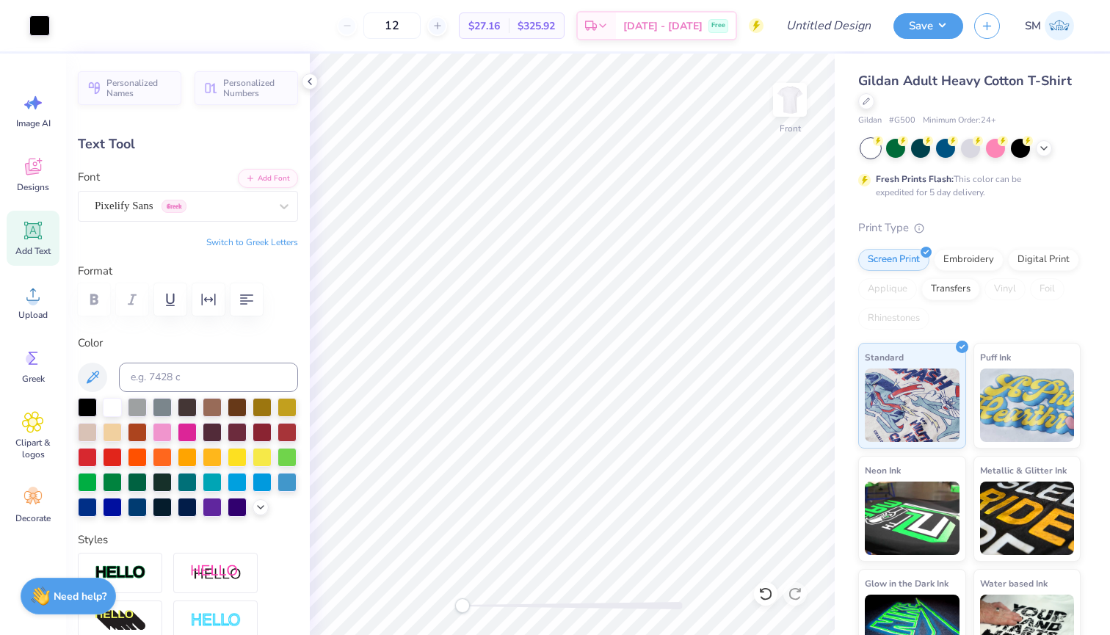
type input "5.15"
click at [68, 31] on div at bounding box center [66, 24] width 21 height 21
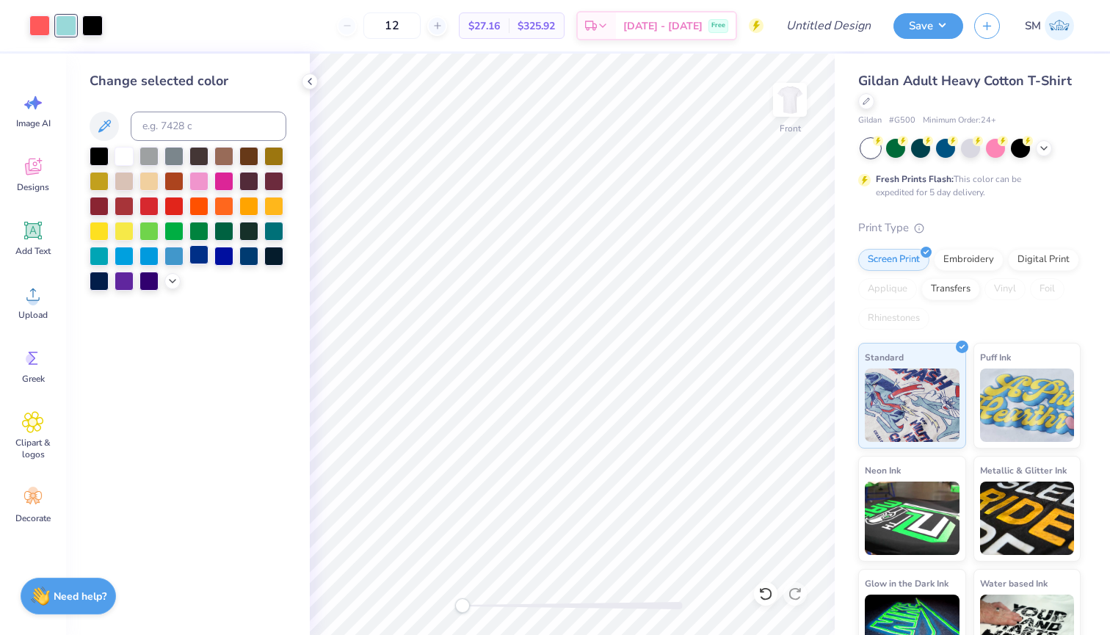
click at [198, 259] on div at bounding box center [198, 254] width 19 height 19
click at [101, 31] on div at bounding box center [92, 24] width 21 height 21
click at [127, 161] on div at bounding box center [124, 154] width 19 height 19
click at [41, 31] on div at bounding box center [39, 24] width 21 height 21
click at [151, 212] on div at bounding box center [149, 204] width 19 height 19
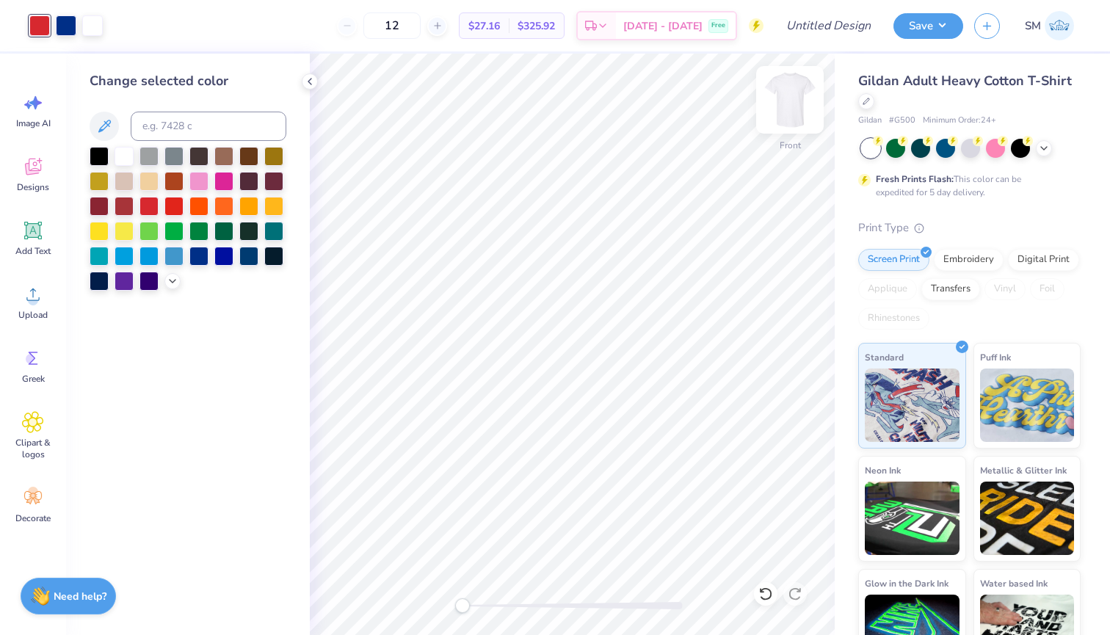
click at [778, 108] on img at bounding box center [790, 99] width 59 height 59
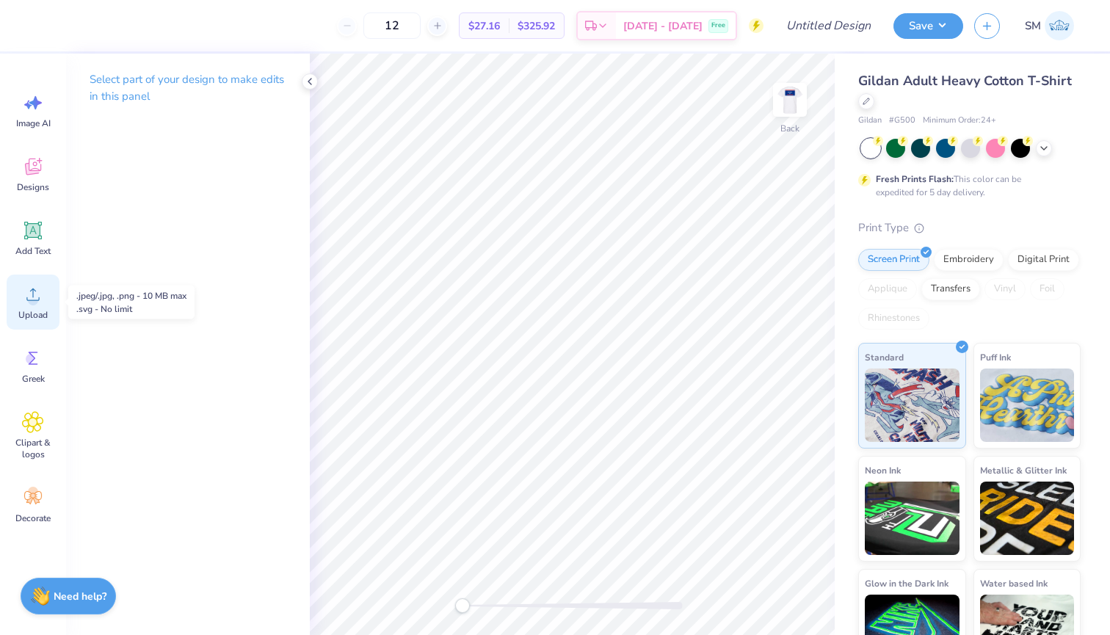
click at [21, 298] on div "Upload" at bounding box center [33, 302] width 53 height 55
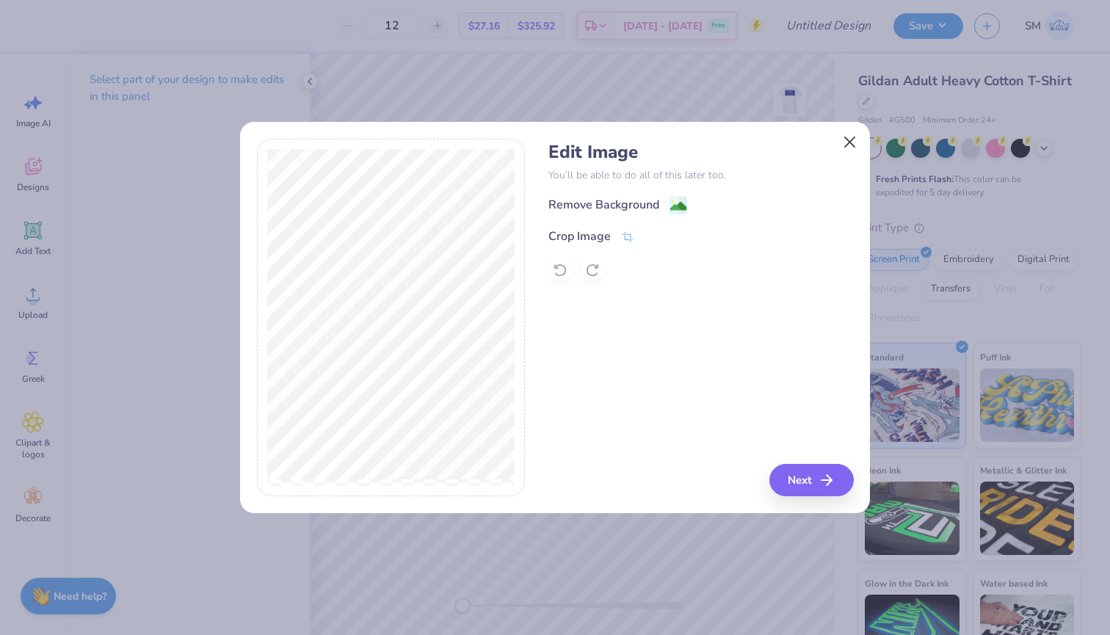
click at [842, 145] on button "Close" at bounding box center [850, 143] width 28 height 28
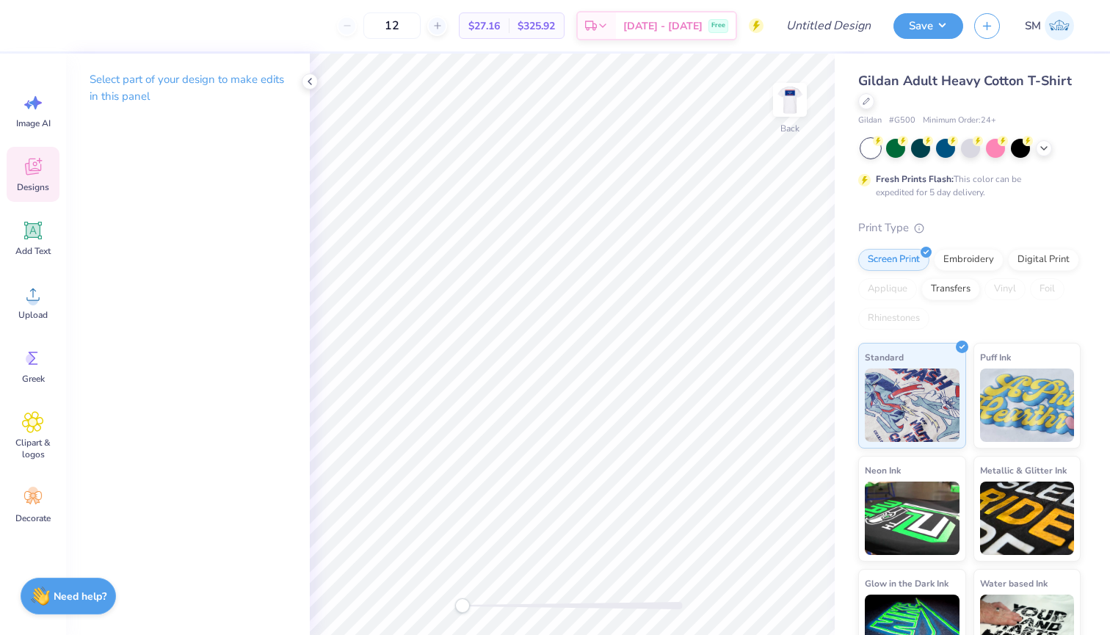
click at [35, 167] on icon at bounding box center [33, 167] width 22 height 22
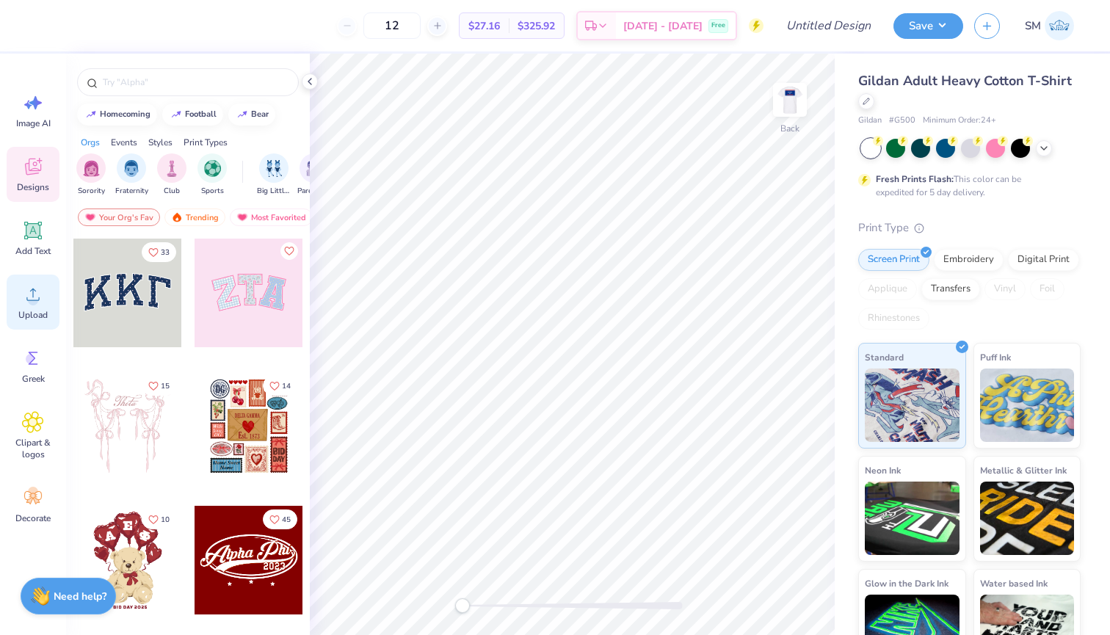
click at [38, 300] on icon at bounding box center [33, 294] width 22 height 22
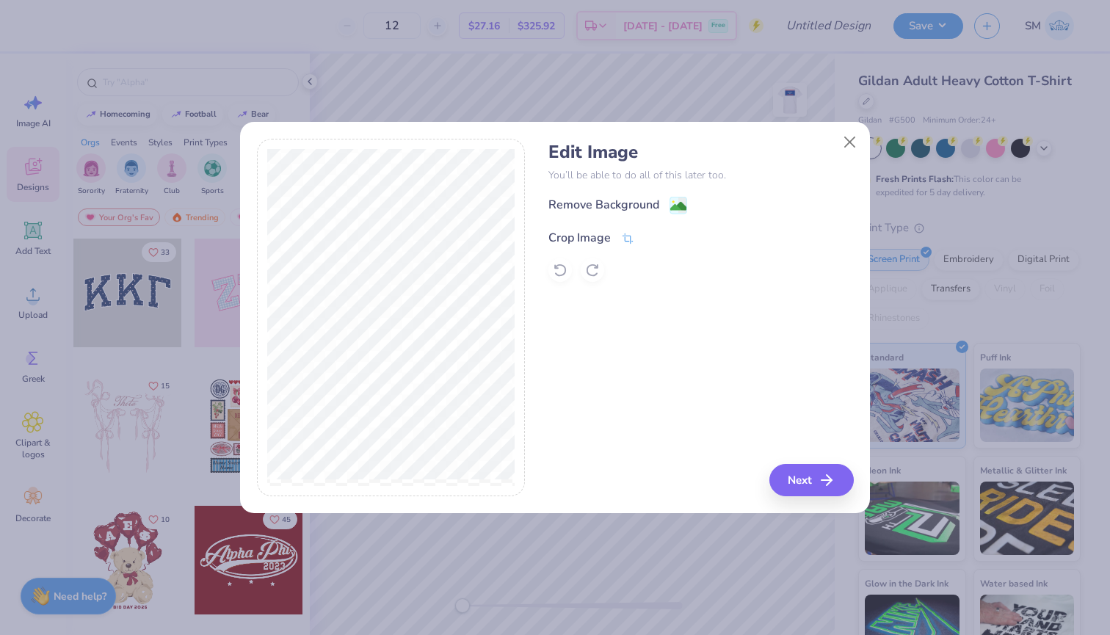
click at [623, 230] on span at bounding box center [627, 238] width 13 height 18
click at [648, 241] on button at bounding box center [652, 235] width 15 height 15
click at [673, 200] on image at bounding box center [678, 208] width 16 height 16
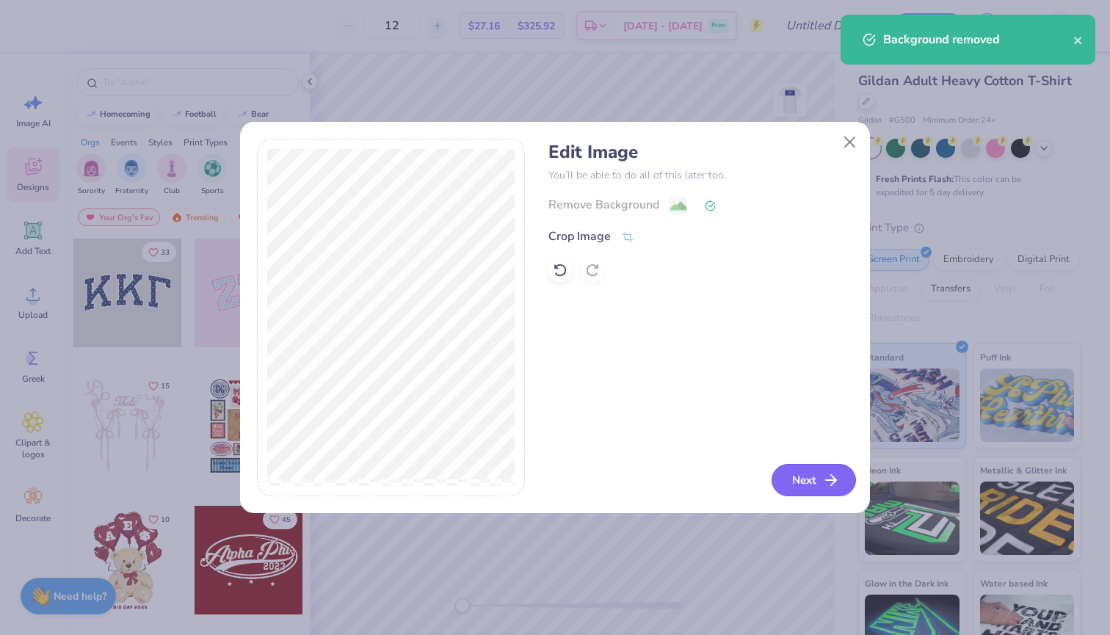
click at [821, 485] on button "Next" at bounding box center [814, 480] width 84 height 32
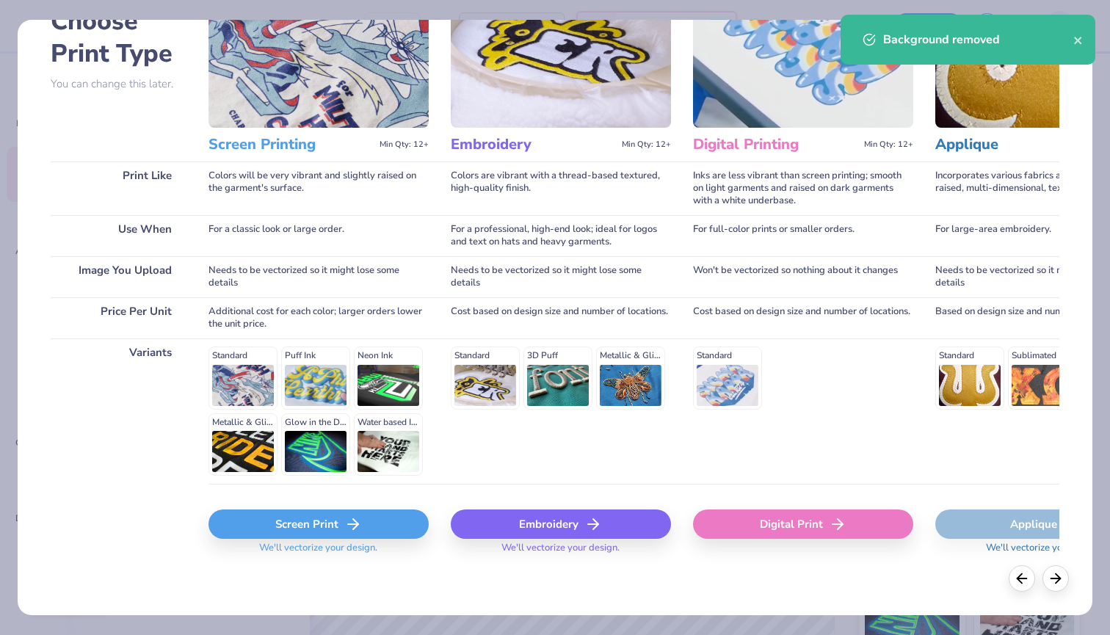
click at [248, 520] on div "Screen Print" at bounding box center [319, 524] width 220 height 29
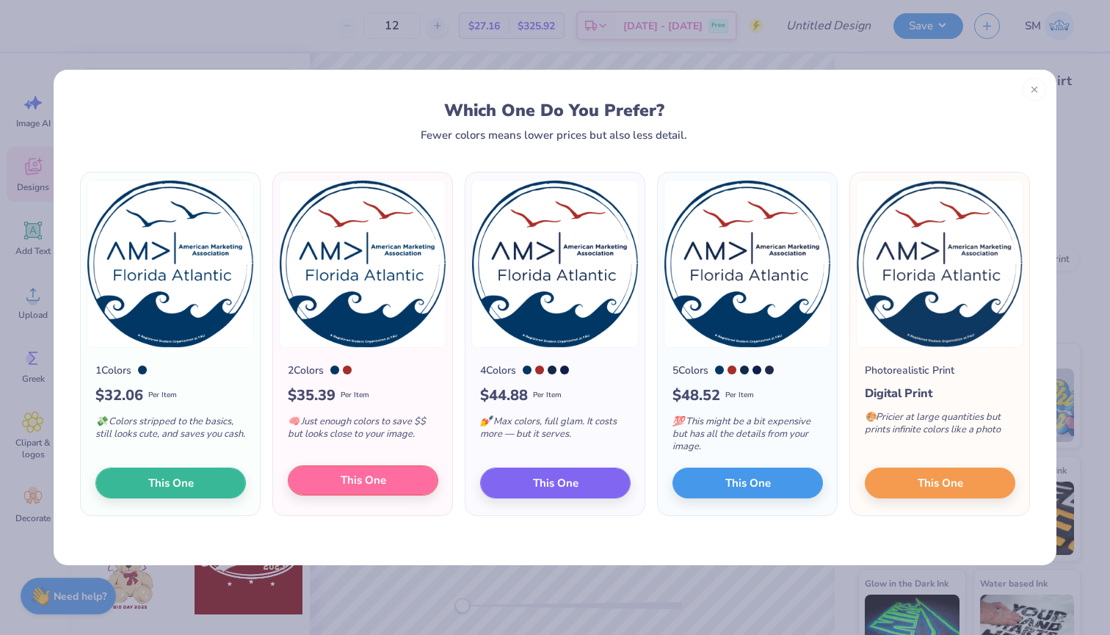
click at [308, 487] on button "This One" at bounding box center [363, 481] width 151 height 31
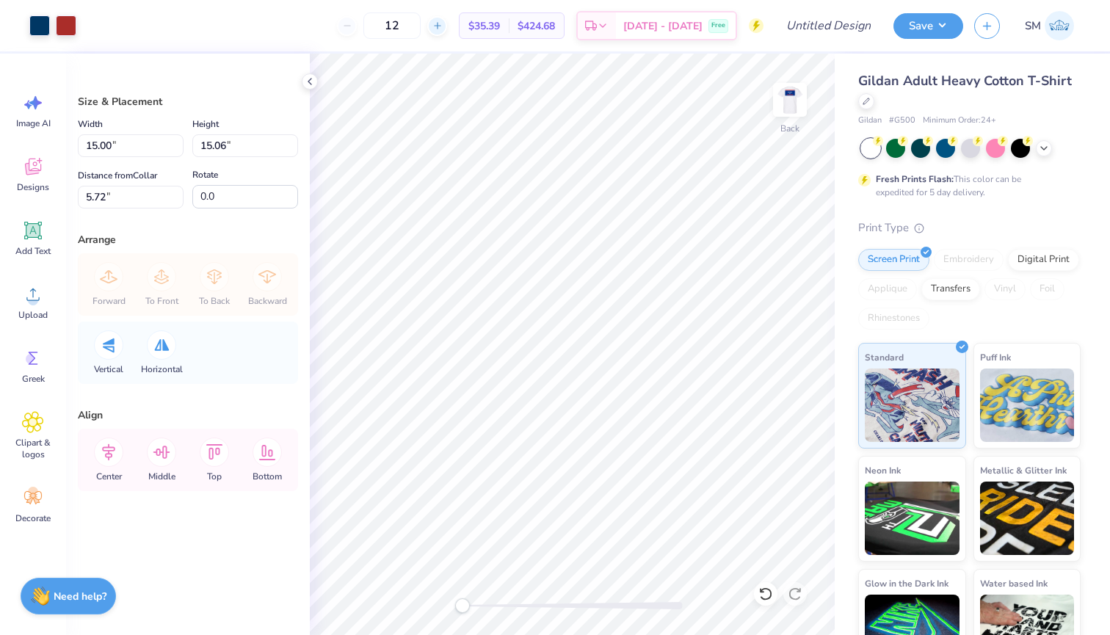
type input "2.95"
type input "2.96"
type input "17.82"
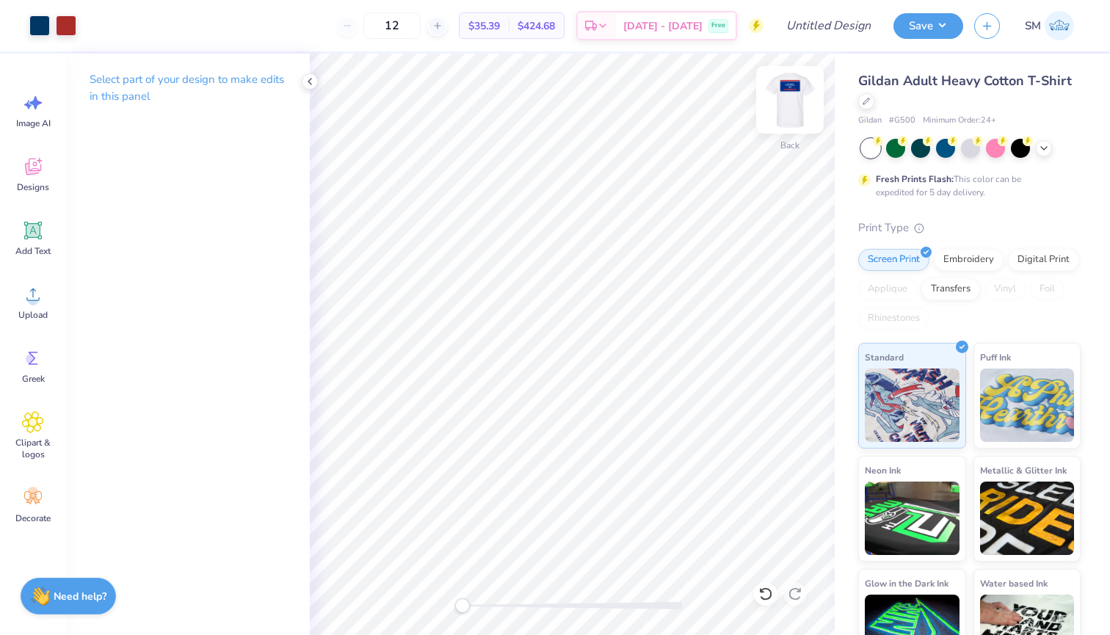
click at [782, 114] on img at bounding box center [790, 99] width 59 height 59
click at [782, 114] on img at bounding box center [789, 99] width 29 height 29
click at [781, 109] on img at bounding box center [790, 99] width 59 height 59
click at [41, 27] on div at bounding box center [39, 24] width 21 height 21
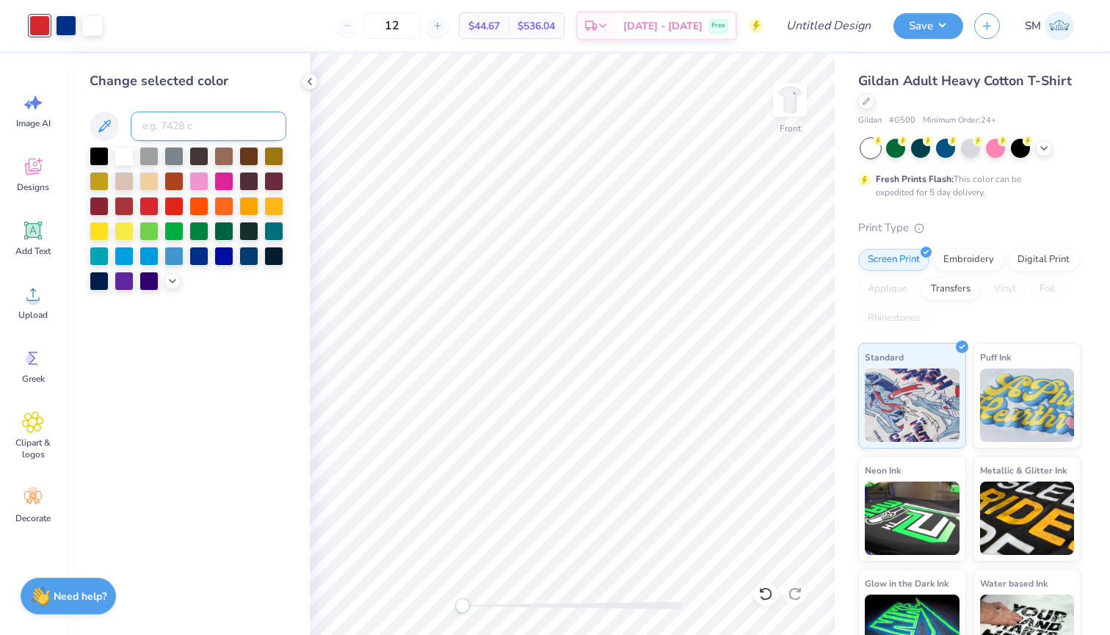
click at [175, 137] on input at bounding box center [209, 126] width 156 height 29
type input "7627"
click at [62, 28] on div at bounding box center [66, 24] width 21 height 21
click at [790, 95] on img at bounding box center [790, 99] width 59 height 59
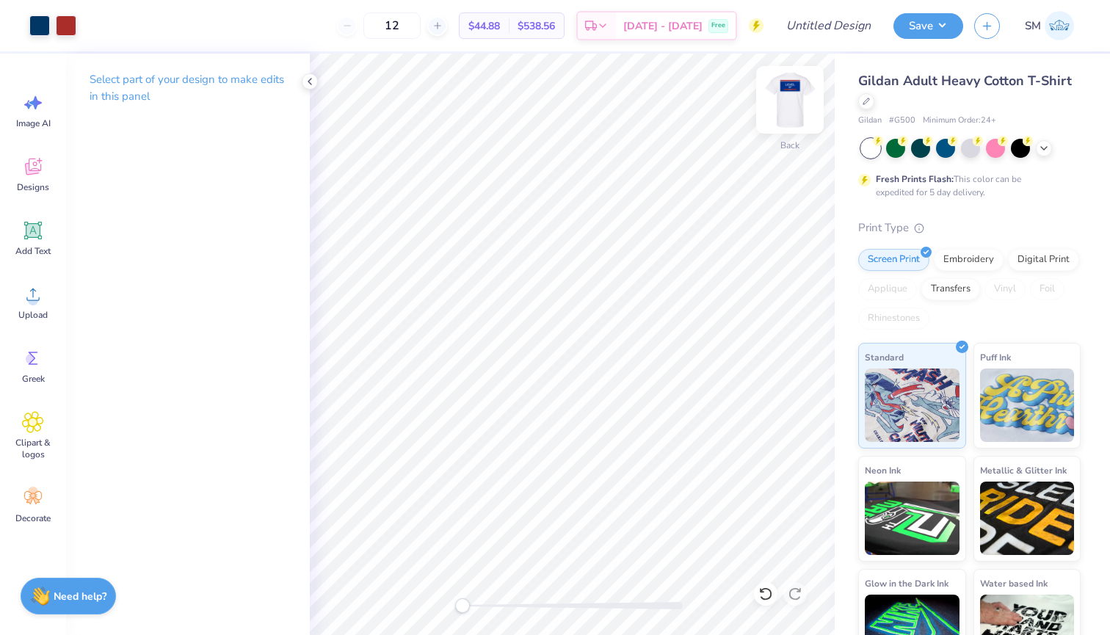
click at [791, 100] on img at bounding box center [790, 99] width 59 height 59
click at [67, 36] on div "Art colors" at bounding box center [51, 25] width 103 height 51
click at [67, 34] on div at bounding box center [66, 24] width 21 height 21
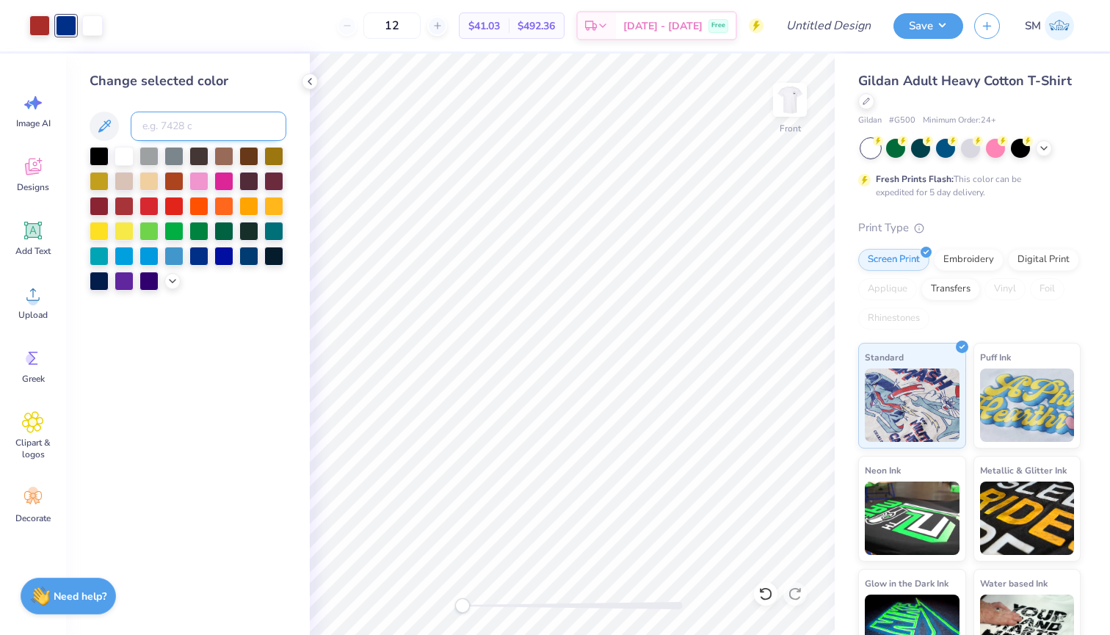
click at [150, 135] on input at bounding box center [209, 126] width 156 height 29
type input "2995"
click at [774, 95] on div at bounding box center [790, 100] width 68 height 68
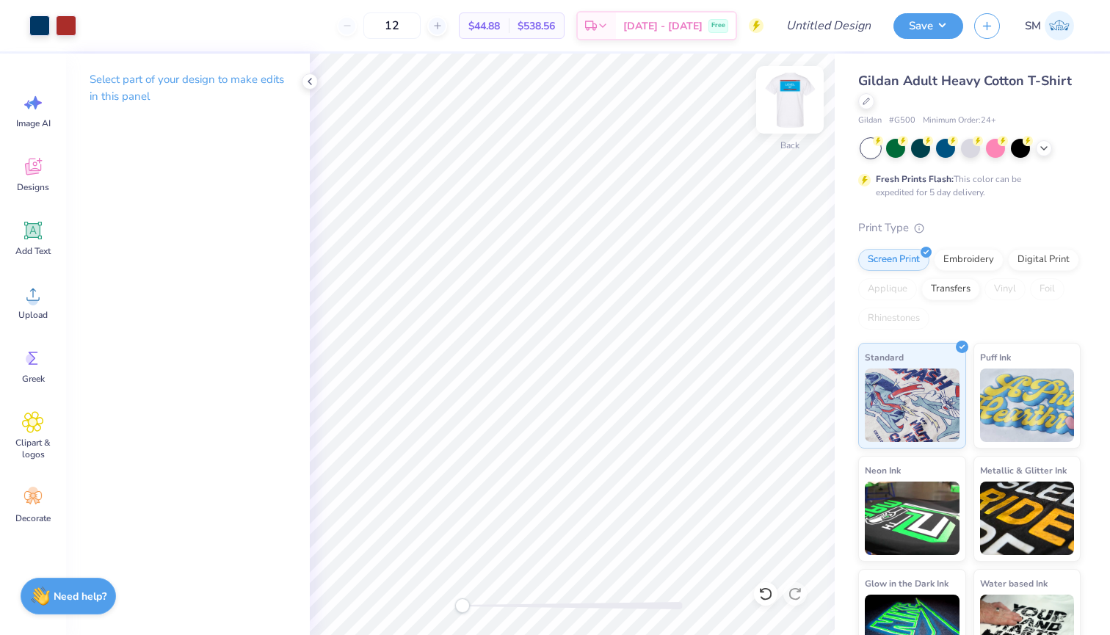
click at [793, 100] on img at bounding box center [790, 99] width 59 height 59
click at [69, 28] on div at bounding box center [66, 24] width 21 height 21
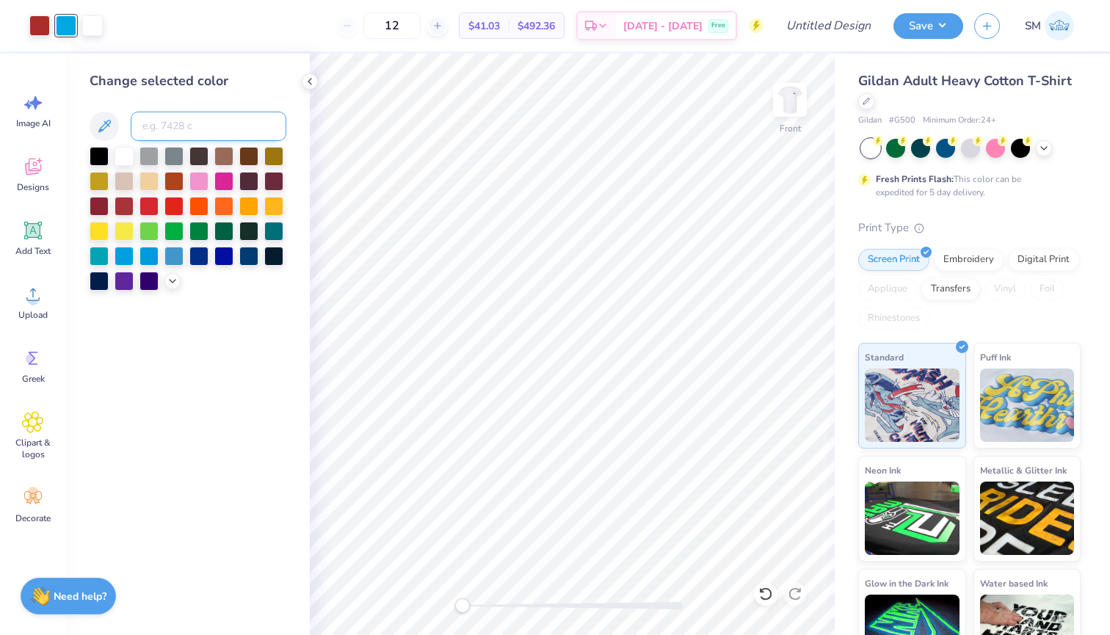
click at [153, 129] on input at bounding box center [209, 126] width 156 height 29
type input "2955"
click at [940, 29] on button "Save" at bounding box center [929, 24] width 70 height 26
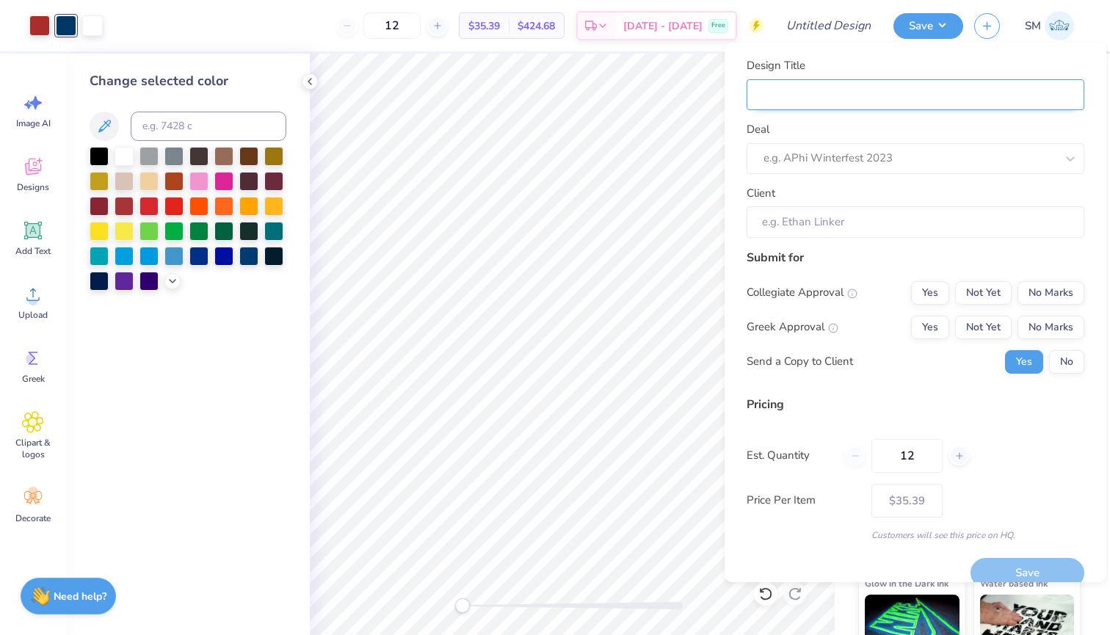
click at [885, 97] on input "Design Title" at bounding box center [916, 95] width 338 height 32
type input "A"
type input "AM"
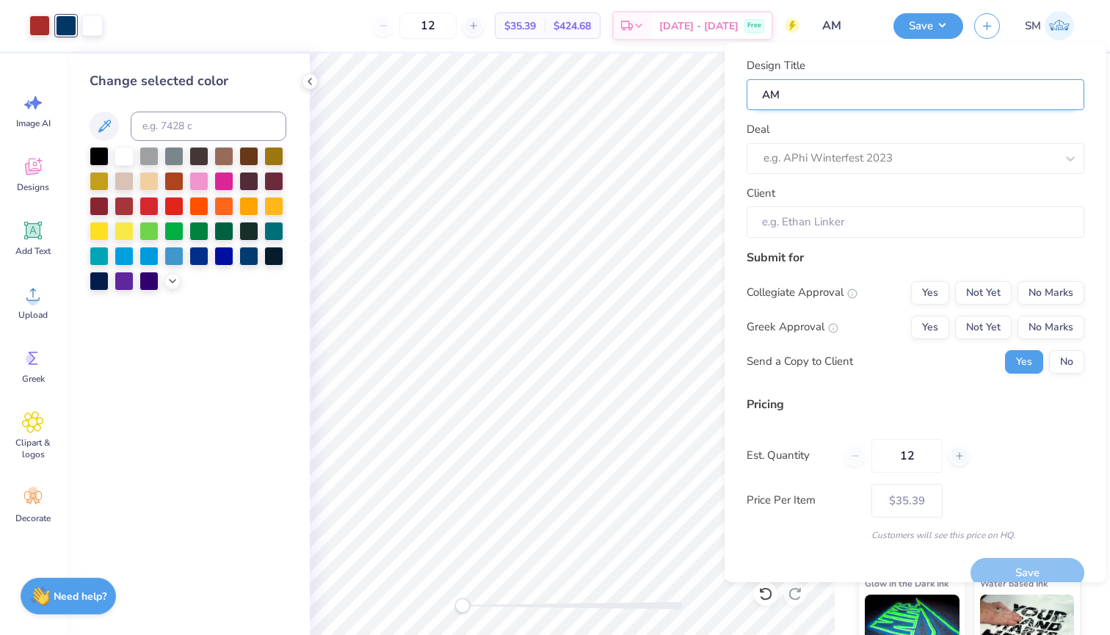
type input "AMA"
type input "AMA L"
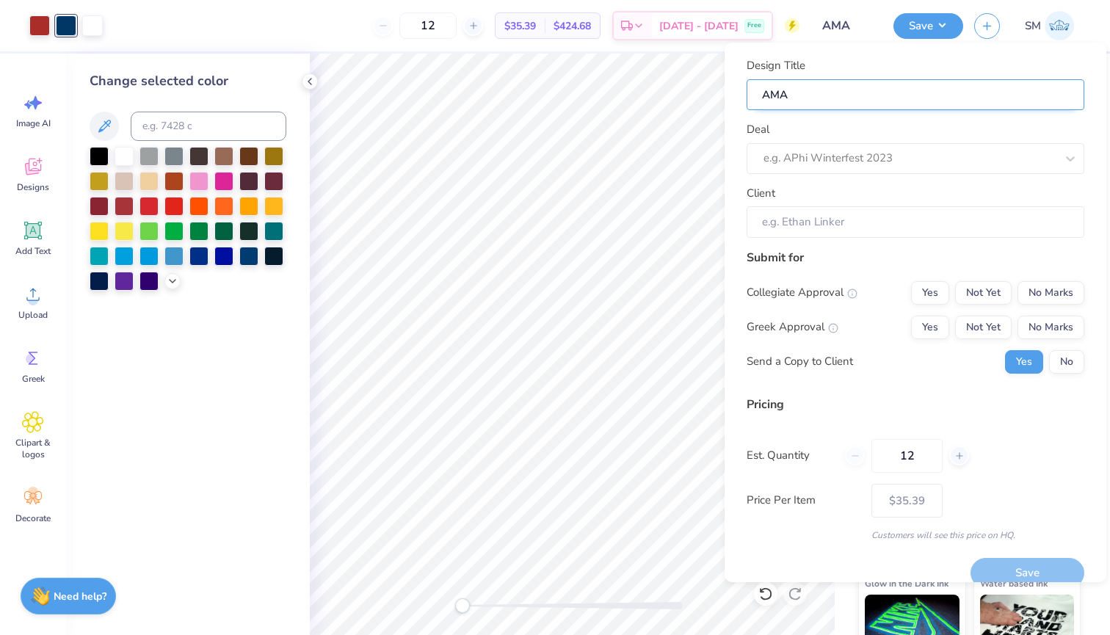
type input "AMA L"
type input "AMA LE"
type input "AMA LEV"
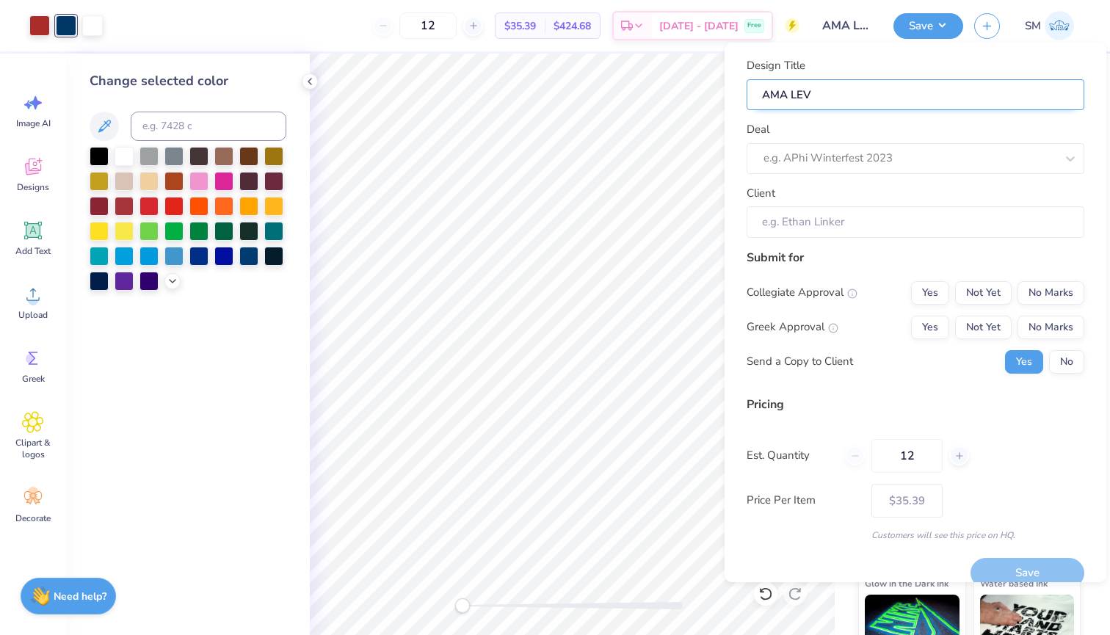
type input "AMA LE"
type input "AMA L"
type input "AMA Ll"
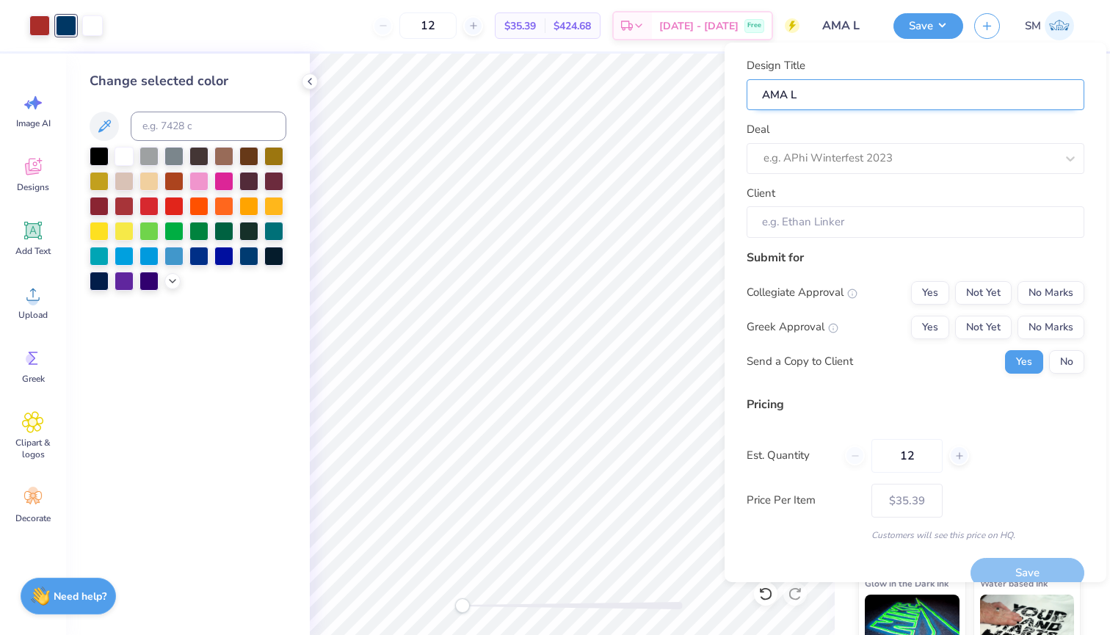
type input "AMA Ll"
type input "AMA Lle"
type input "AMA Ll"
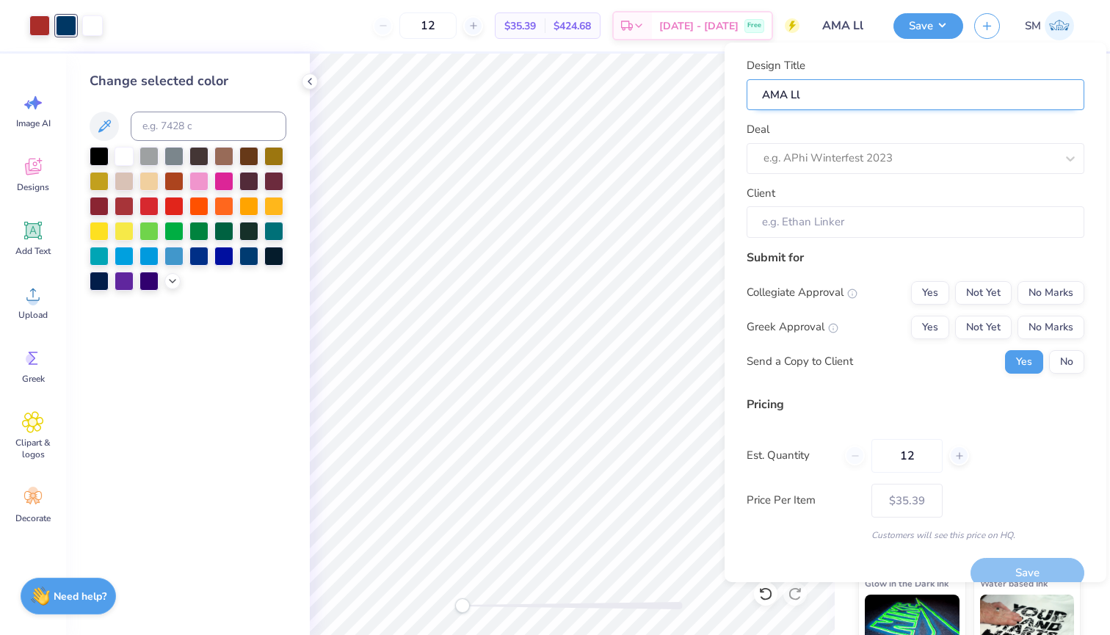
type input "AMA L"
type input "AMA"
type input "AMA l"
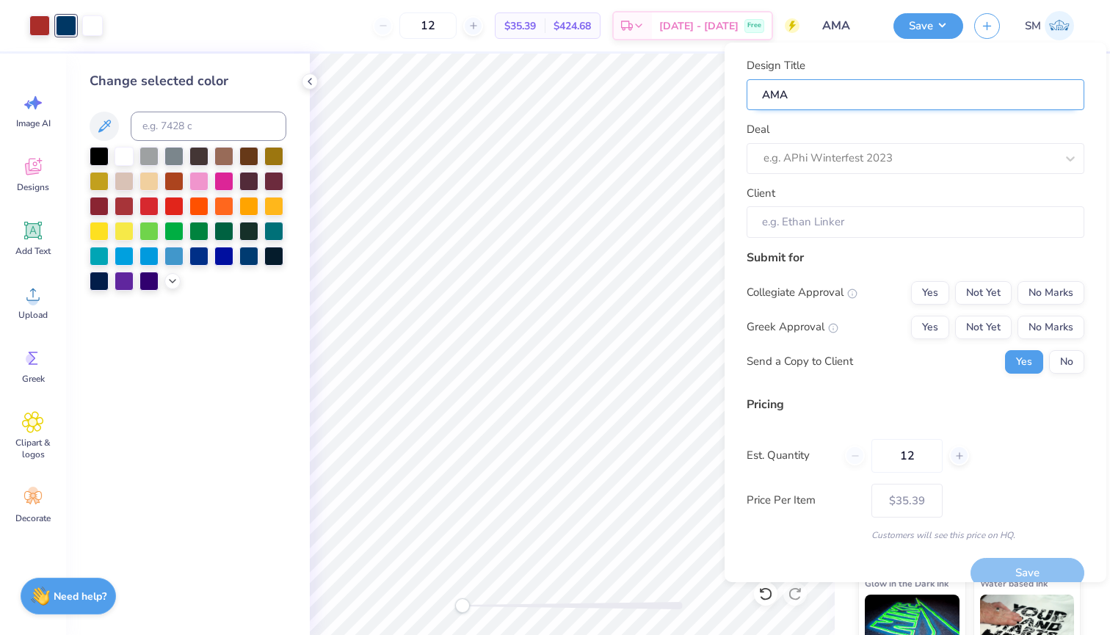
type input "AMA l"
type input "AMA le"
type input "AMA lev"
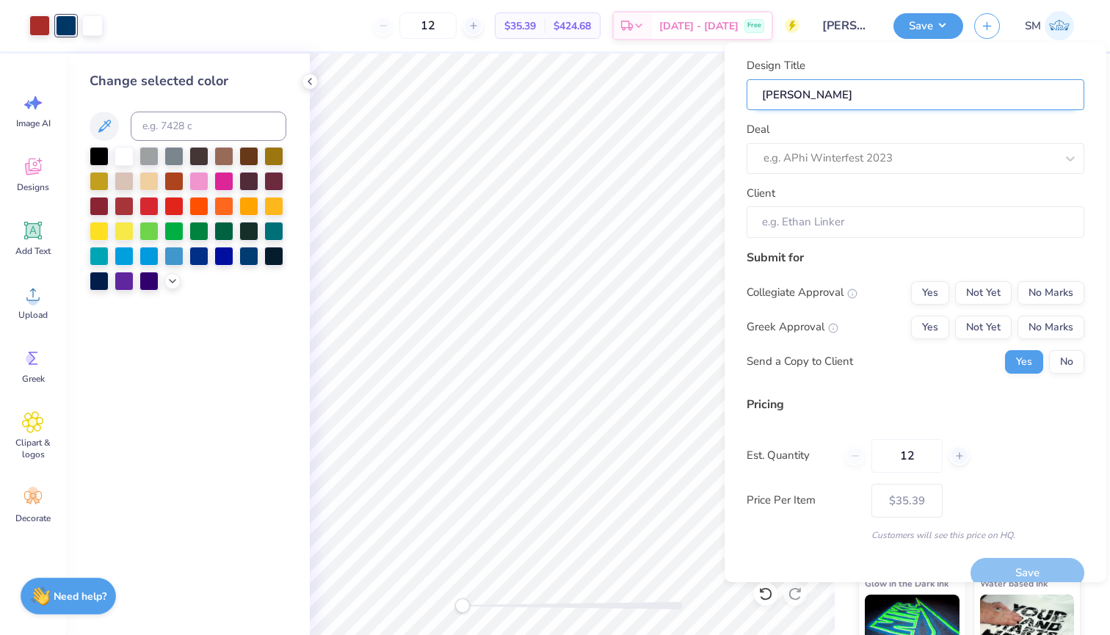
type input "AMA leve"
type input "AMA level"
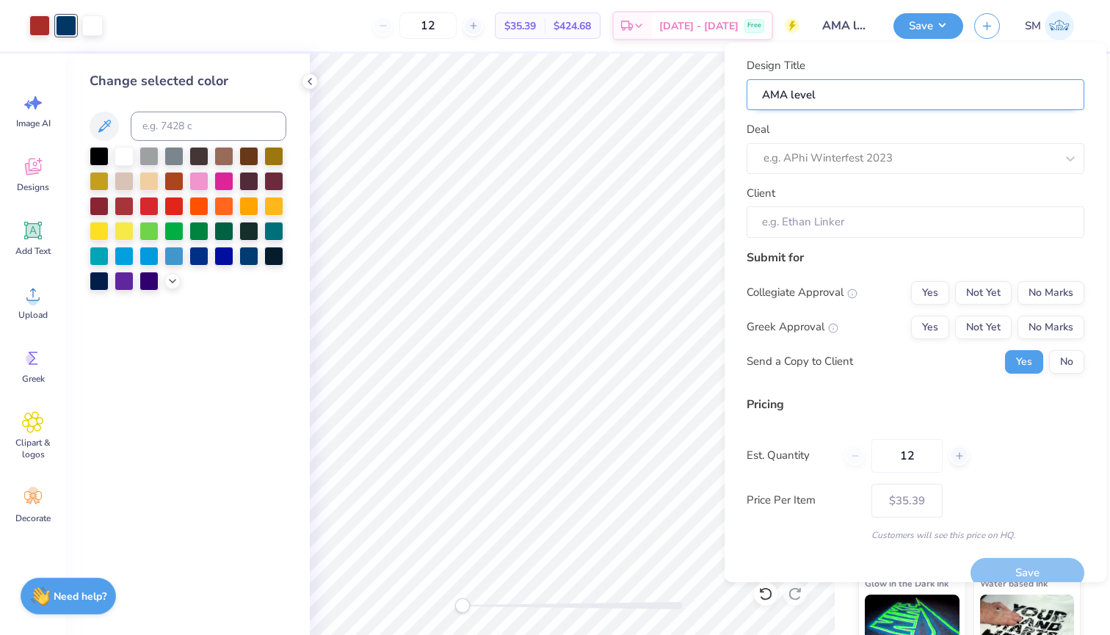
type input "AMA level"
type input "AMA level u"
type input "AMA level up"
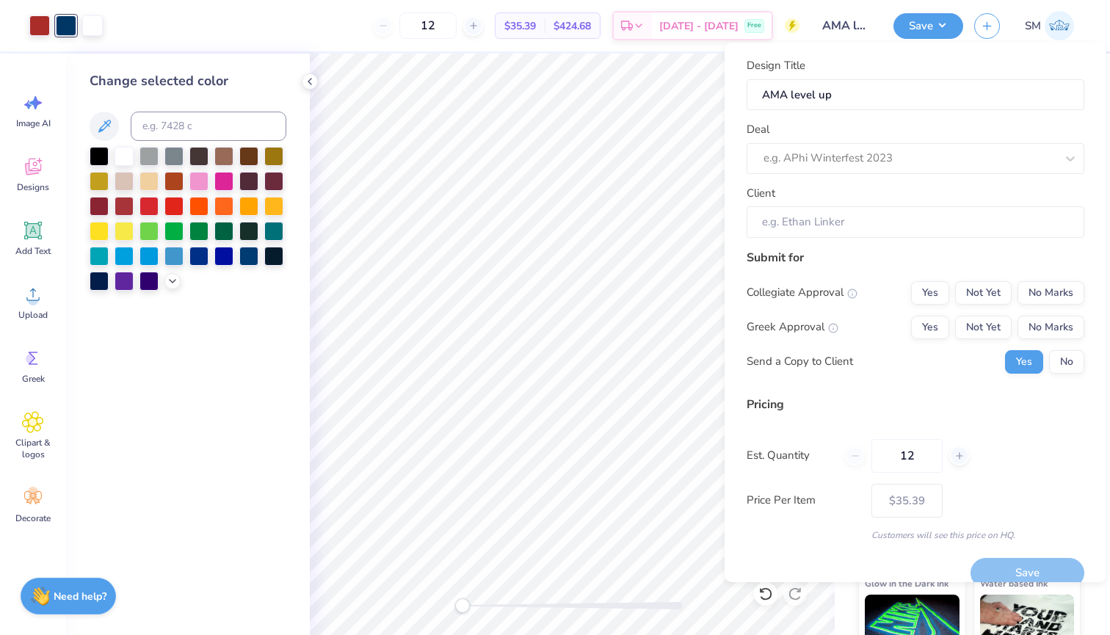
click at [839, 178] on div "Design Title AMA level up Deal e.g. APhi Winterfest 2023 Client" at bounding box center [916, 147] width 338 height 181
click at [809, 158] on div "e.g. APhi Winterfest 2023" at bounding box center [910, 158] width 292 height 17
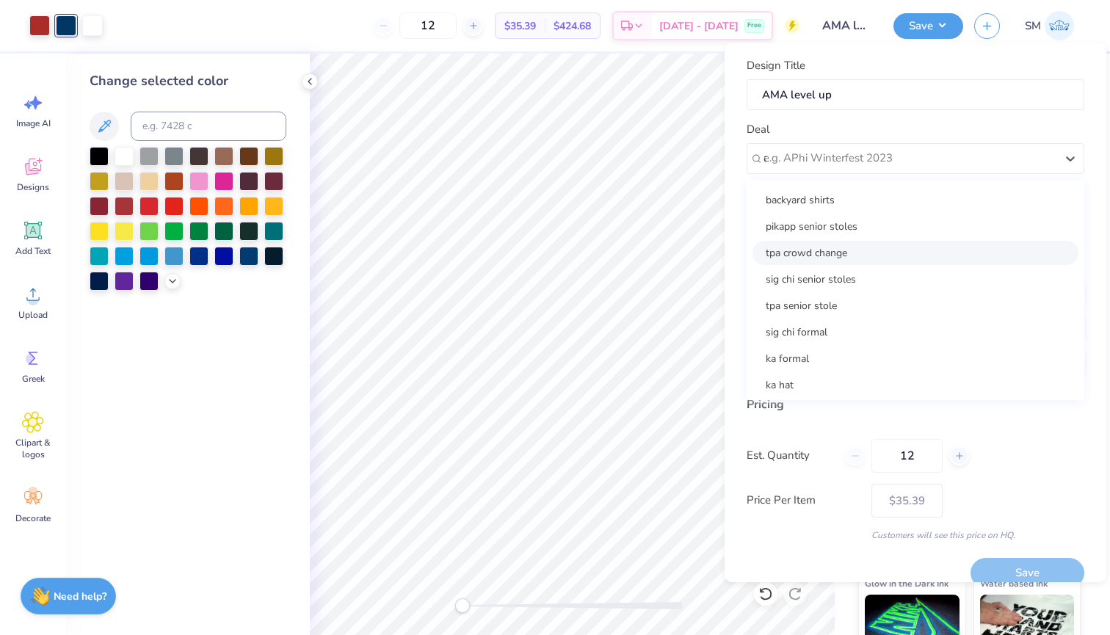
scroll to position [0, 0]
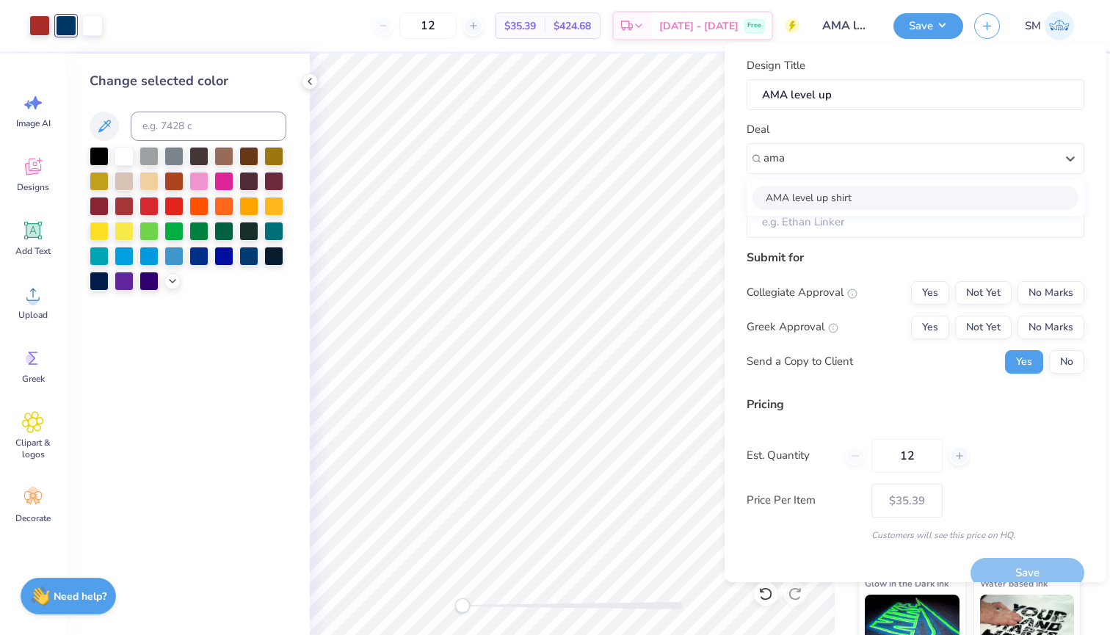
click at [829, 200] on div "AMA level up shirt" at bounding box center [916, 198] width 326 height 24
type input "ama"
type input "Aaron Thon"
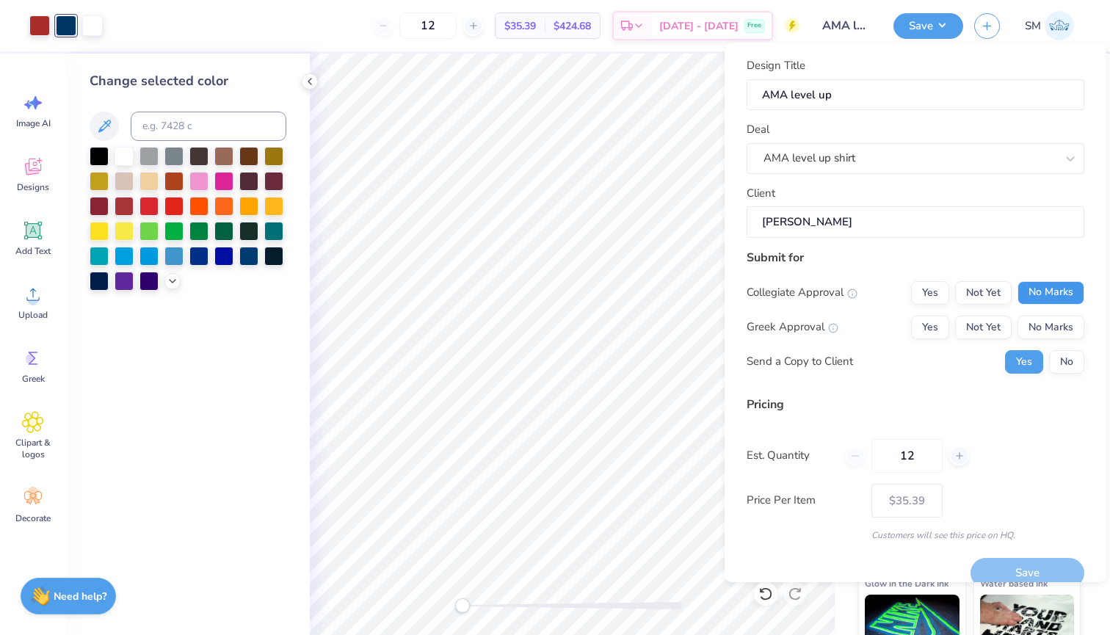
click at [1041, 283] on button "No Marks" at bounding box center [1051, 292] width 67 height 23
click at [940, 291] on button "Yes" at bounding box center [930, 292] width 38 height 23
click at [1055, 328] on button "No Marks" at bounding box center [1051, 327] width 67 height 23
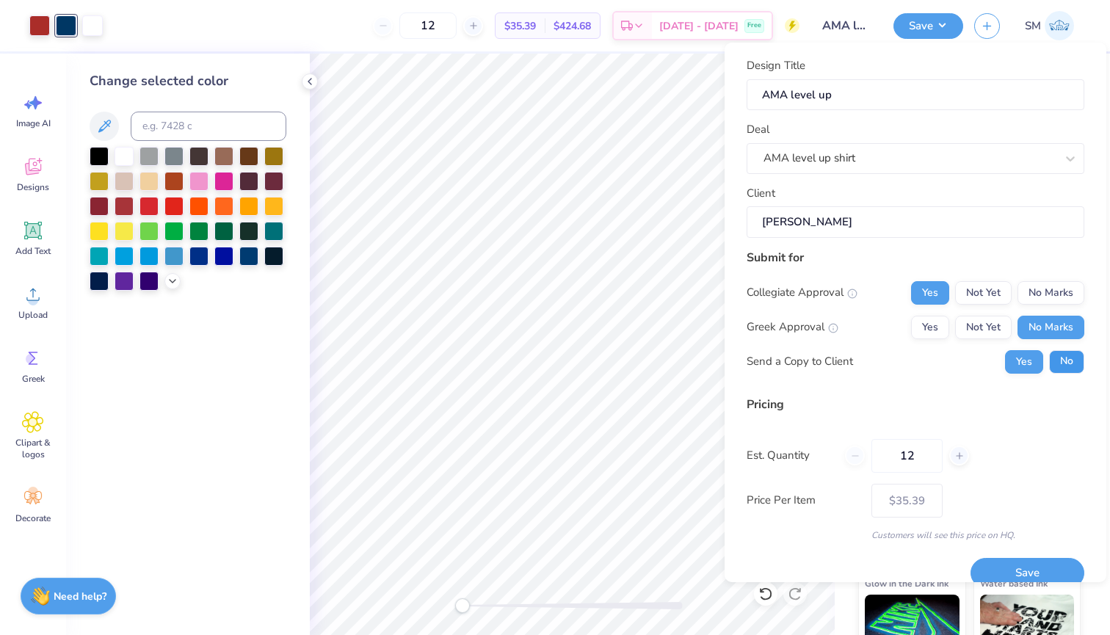
click at [1060, 359] on button "No" at bounding box center [1066, 361] width 35 height 23
click at [1038, 566] on button "Save" at bounding box center [1028, 573] width 114 height 30
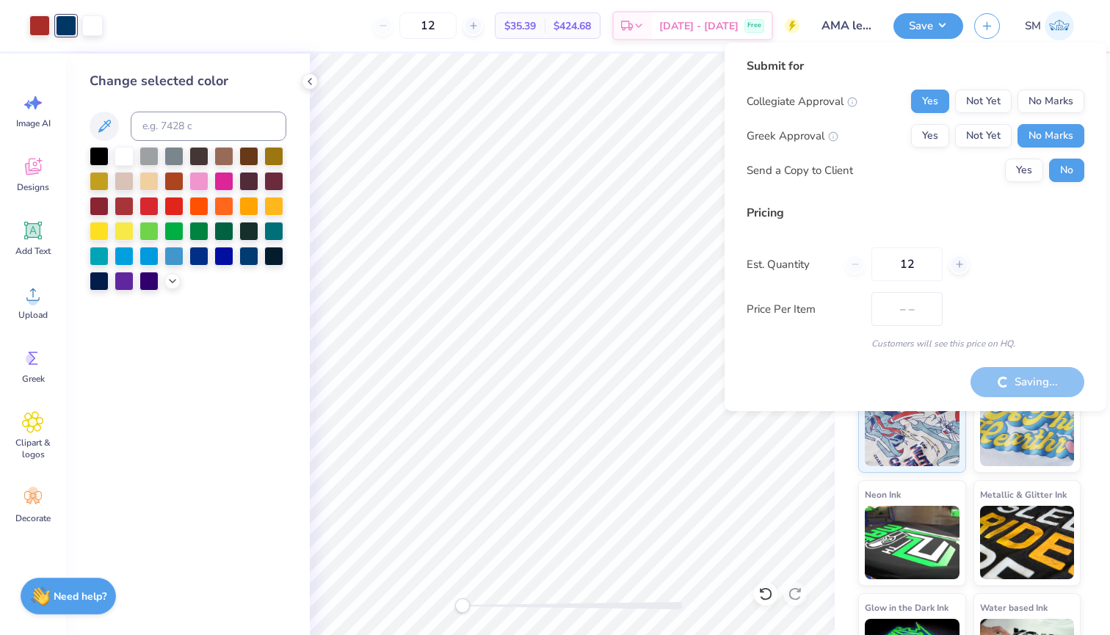
type input "$35.39"
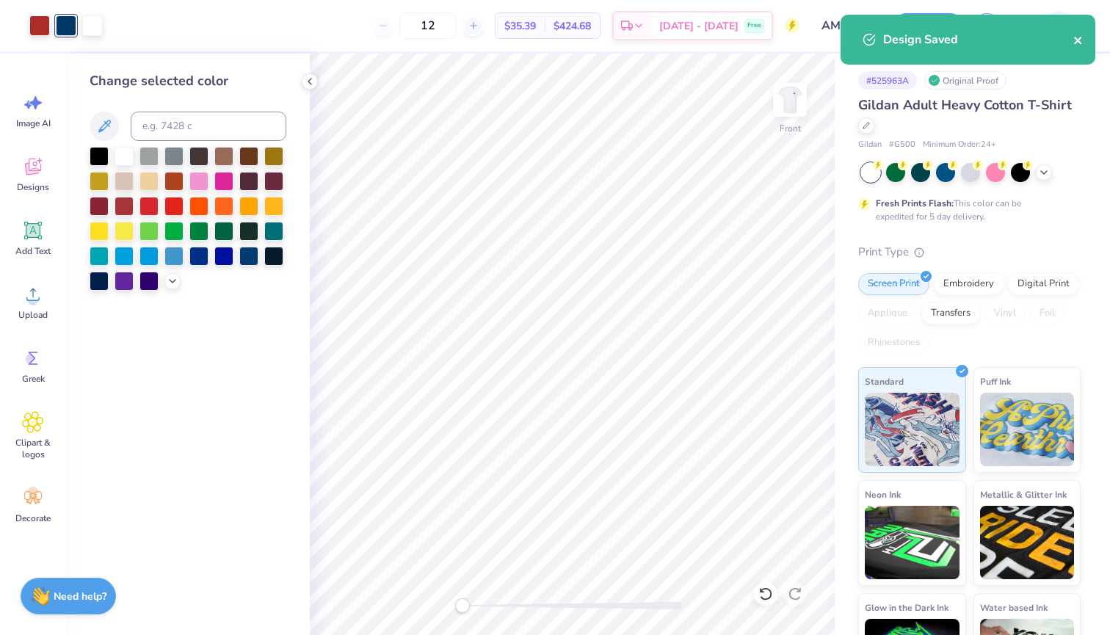
click at [1080, 37] on icon "close" at bounding box center [1079, 41] width 10 height 12
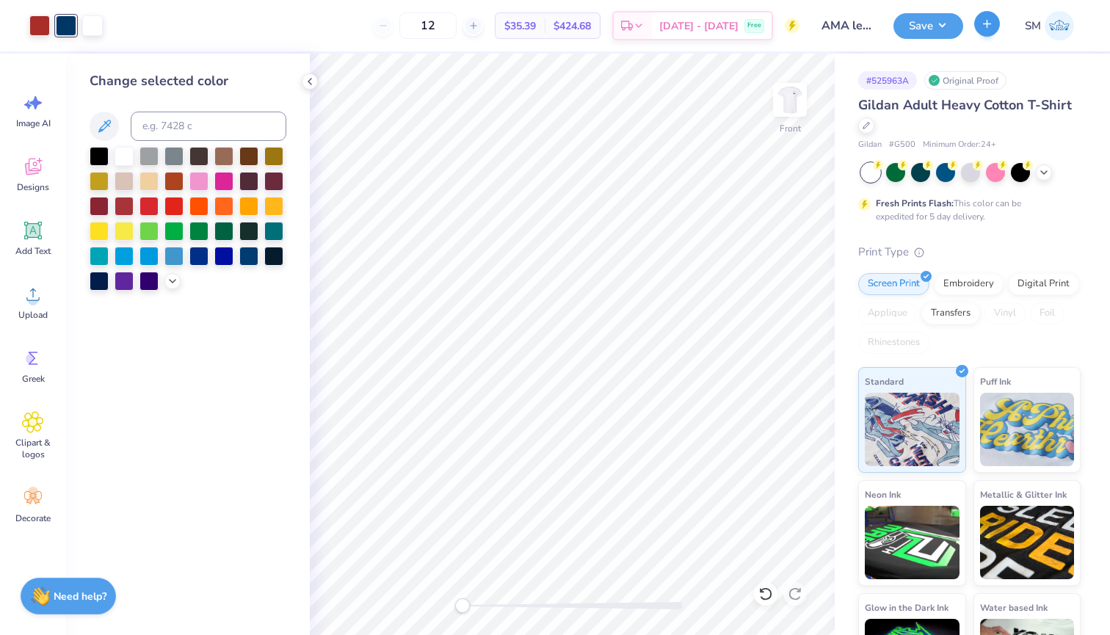
click at [979, 23] on button "button" at bounding box center [988, 24] width 26 height 26
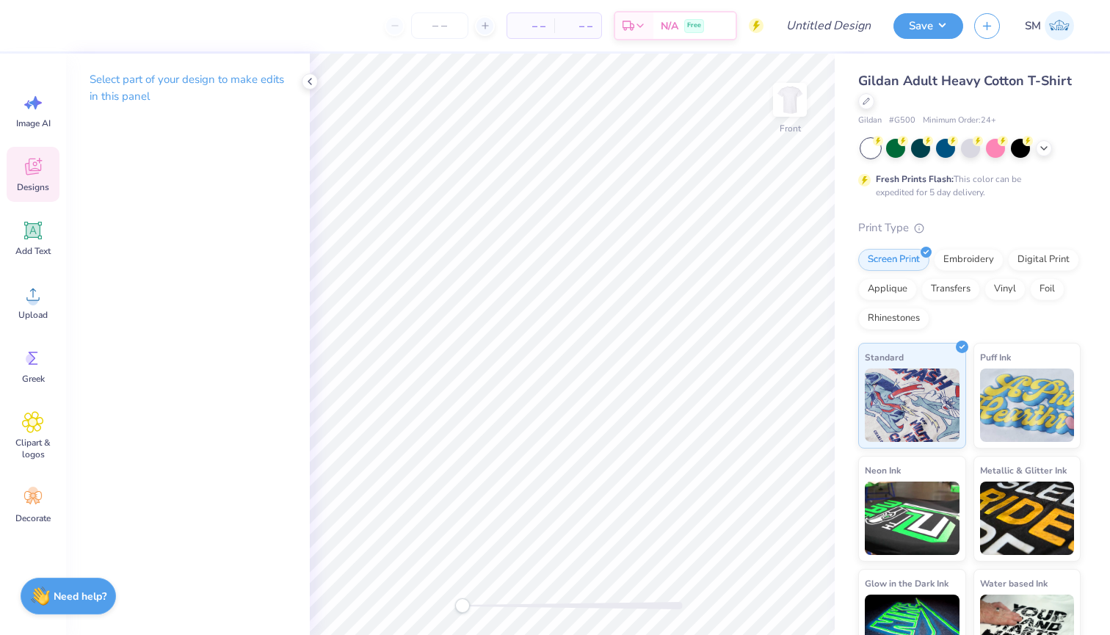
click at [47, 162] on div "Designs" at bounding box center [33, 174] width 53 height 55
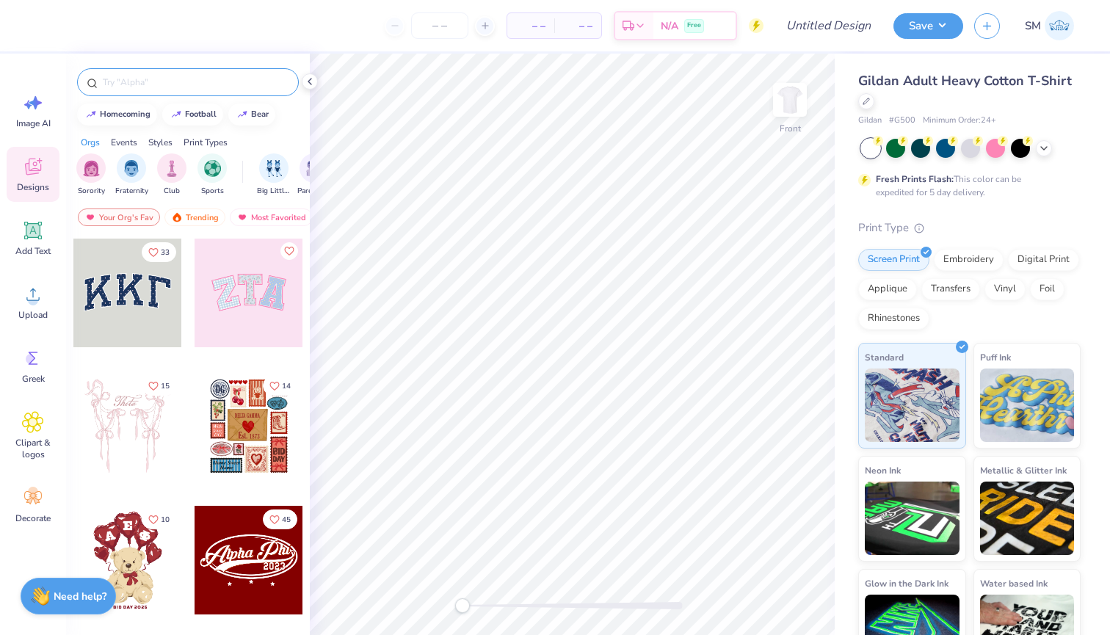
click at [162, 79] on input "text" at bounding box center [195, 82] width 188 height 15
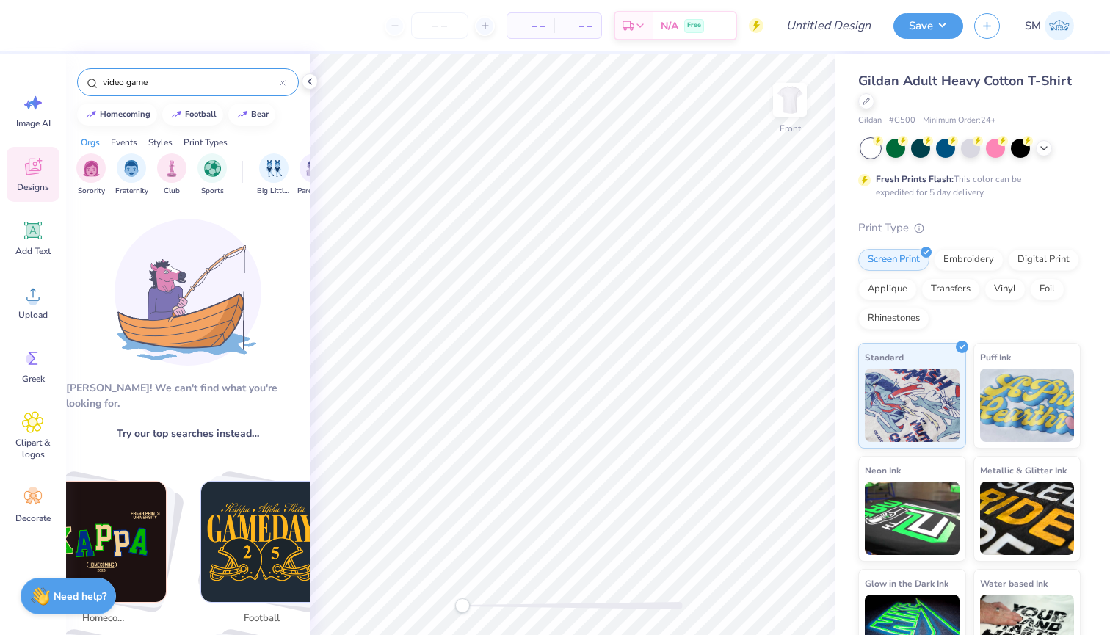
click at [157, 80] on input "video game" at bounding box center [190, 82] width 178 height 15
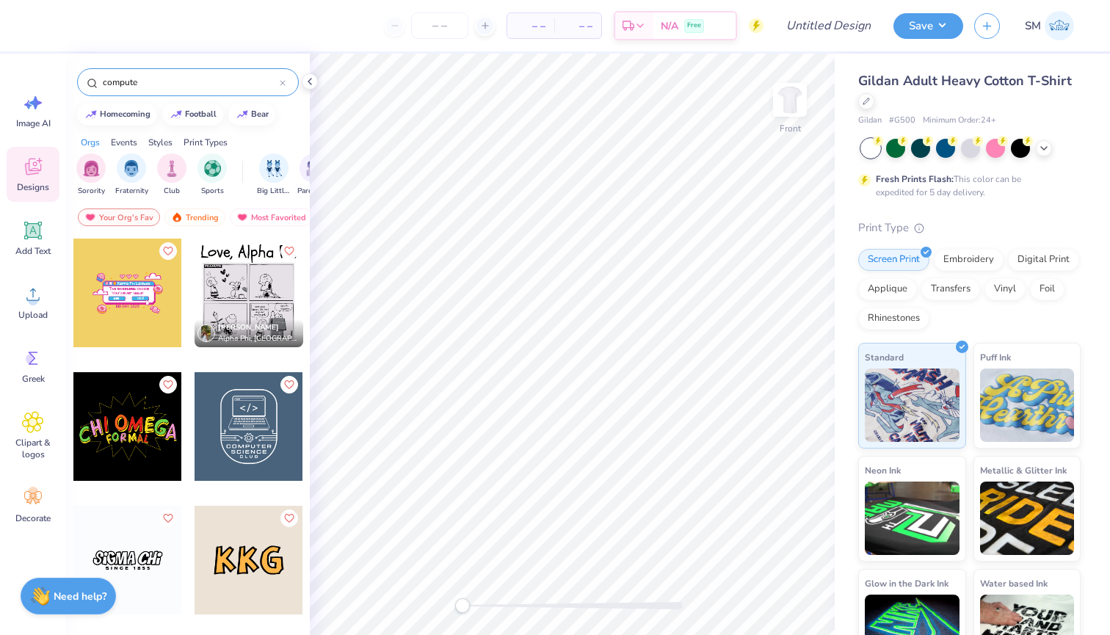
type input "computer"
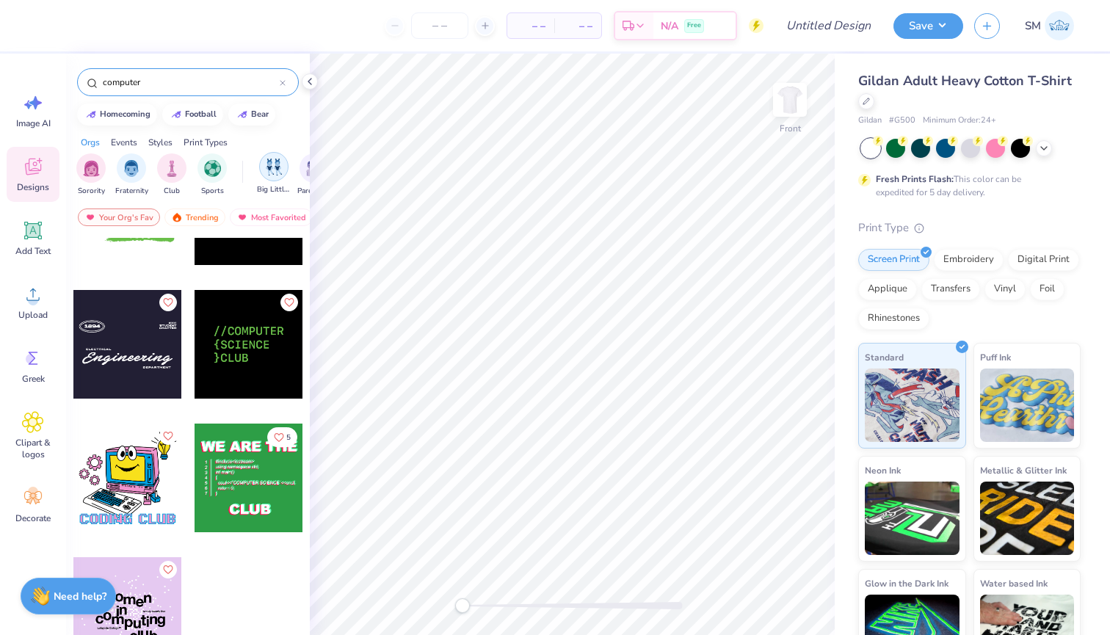
scroll to position [751, 0]
click at [284, 85] on icon at bounding box center [283, 83] width 6 height 6
type input "marketing"
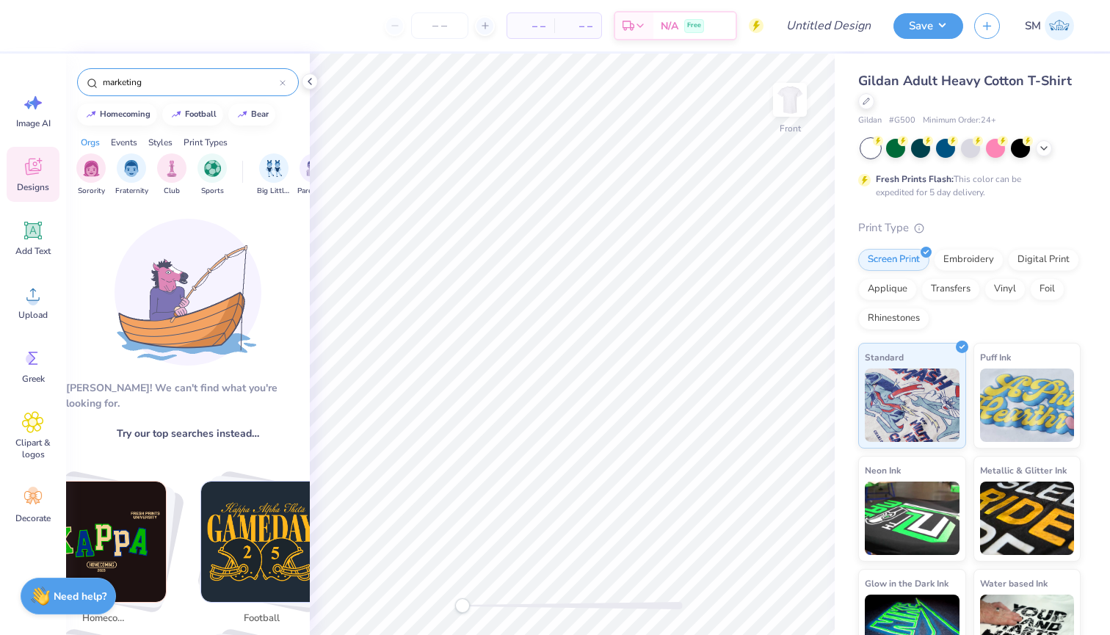
click at [275, 82] on input "marketing" at bounding box center [190, 82] width 178 height 15
click at [283, 82] on icon at bounding box center [283, 83] width 6 height 6
type input "n"
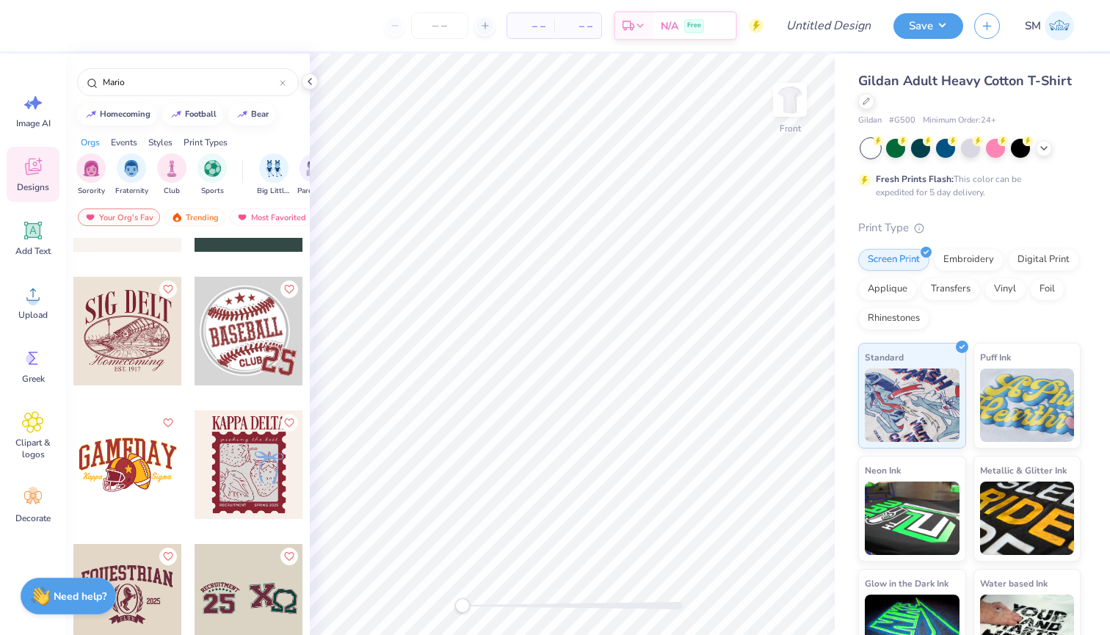
scroll to position [637, 0]
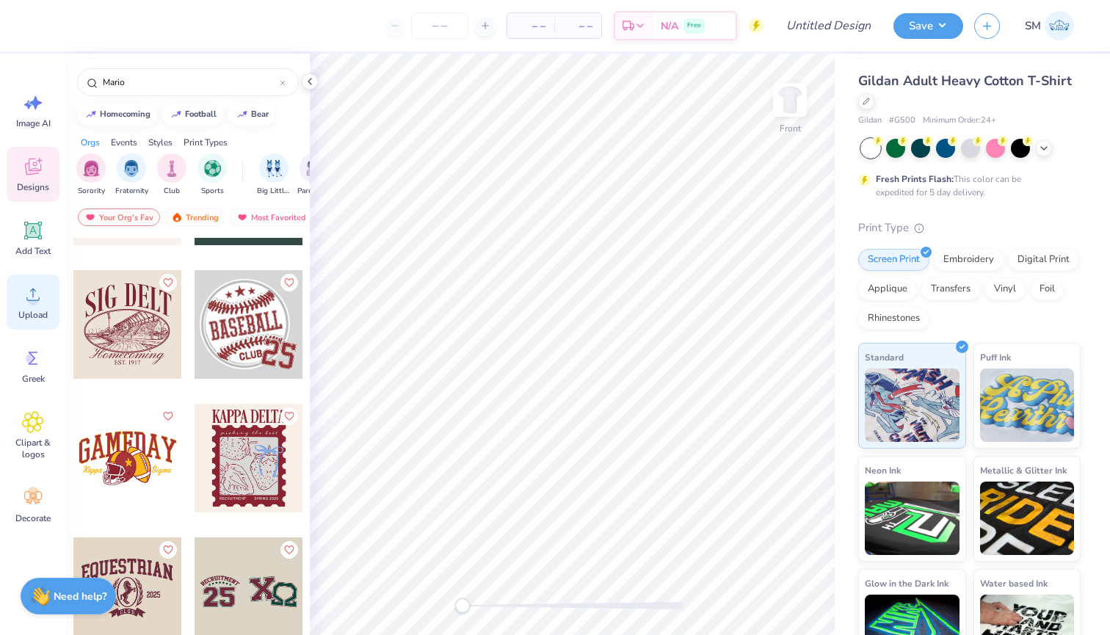
type input "Mario"
click at [46, 300] on div "Upload" at bounding box center [33, 302] width 53 height 55
click at [21, 431] on div "Clipart & logos" at bounding box center [33, 435] width 53 height 67
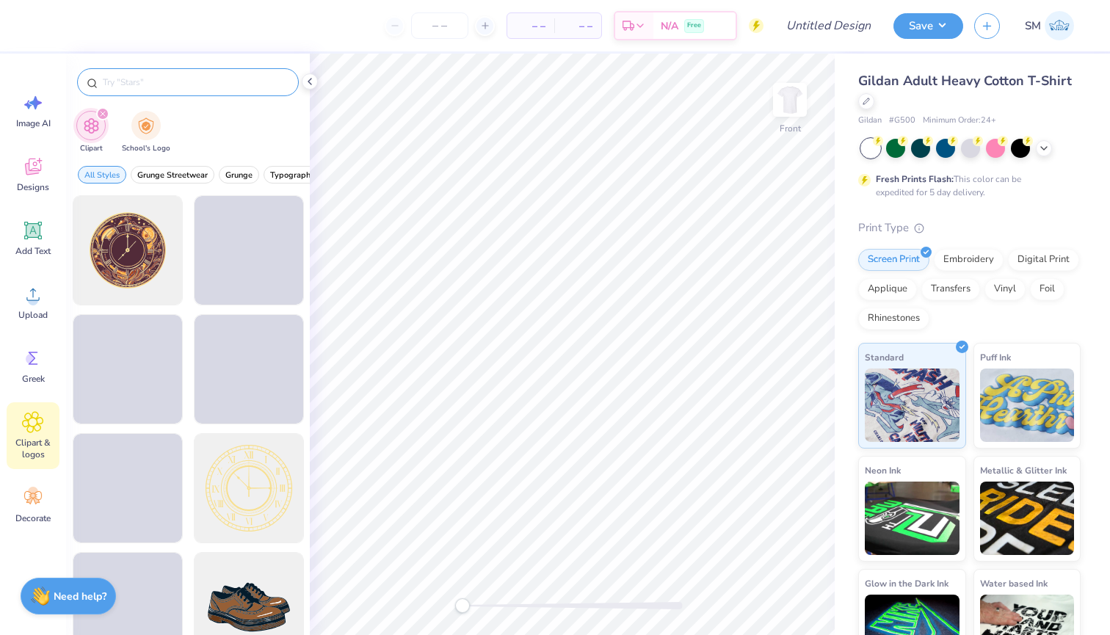
click at [192, 84] on input "text" at bounding box center [195, 82] width 188 height 15
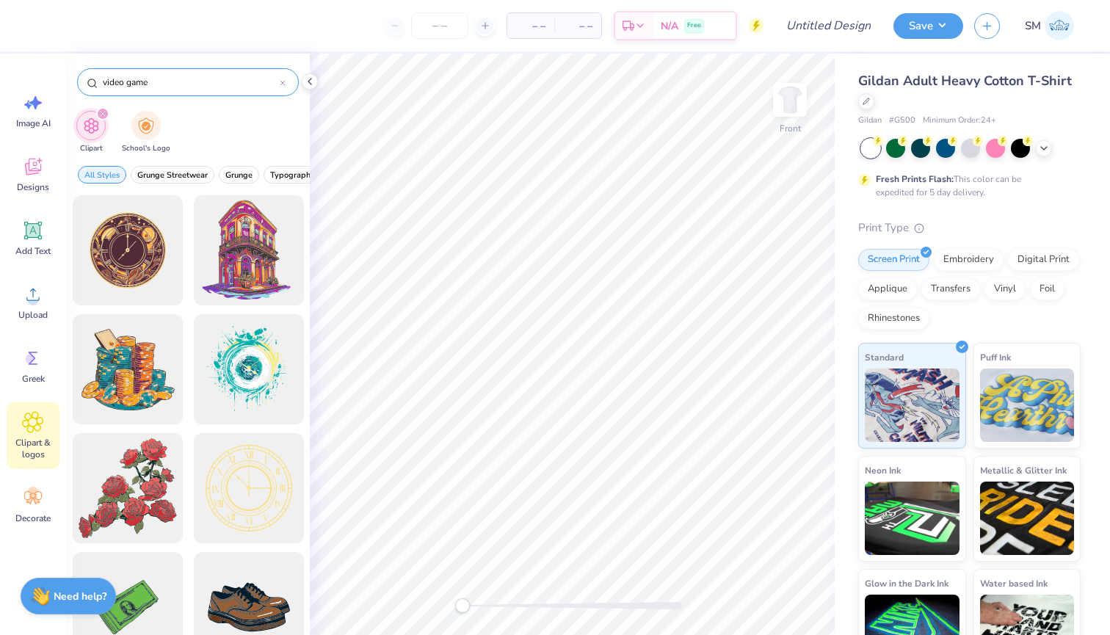
type input "video game"
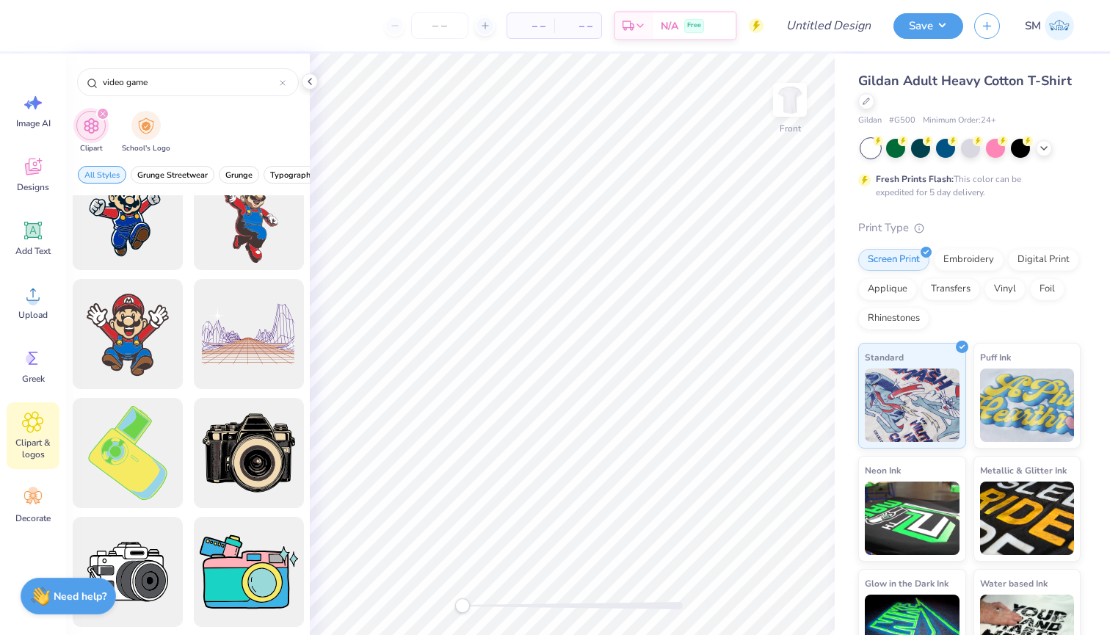
scroll to position [1225, 0]
click at [32, 101] on icon at bounding box center [35, 102] width 12 height 13
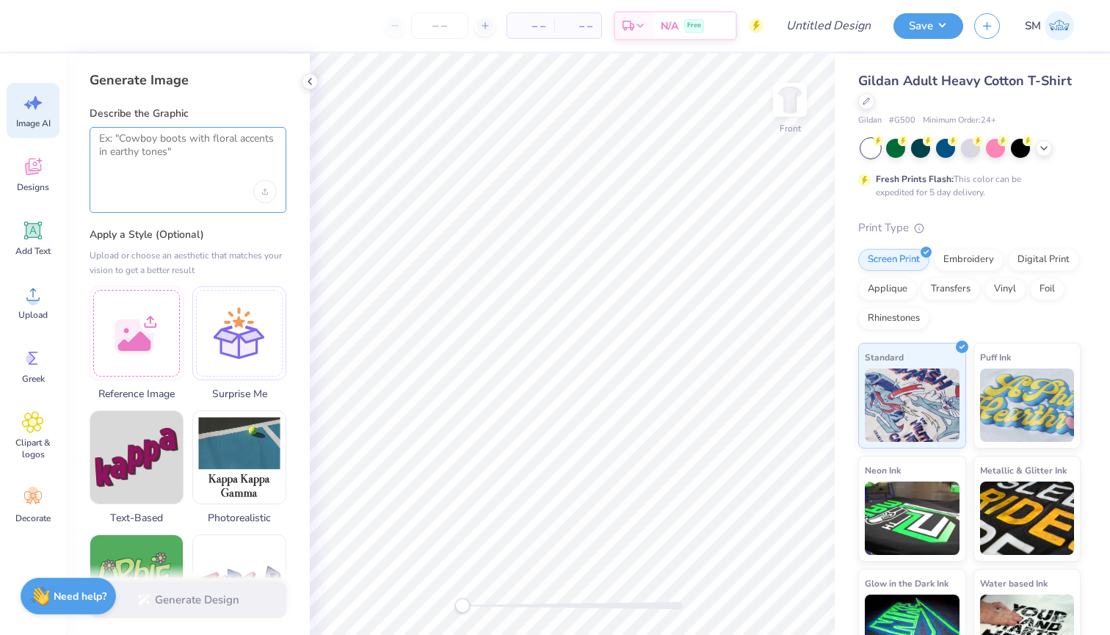
click at [209, 166] on textarea at bounding box center [188, 150] width 178 height 37
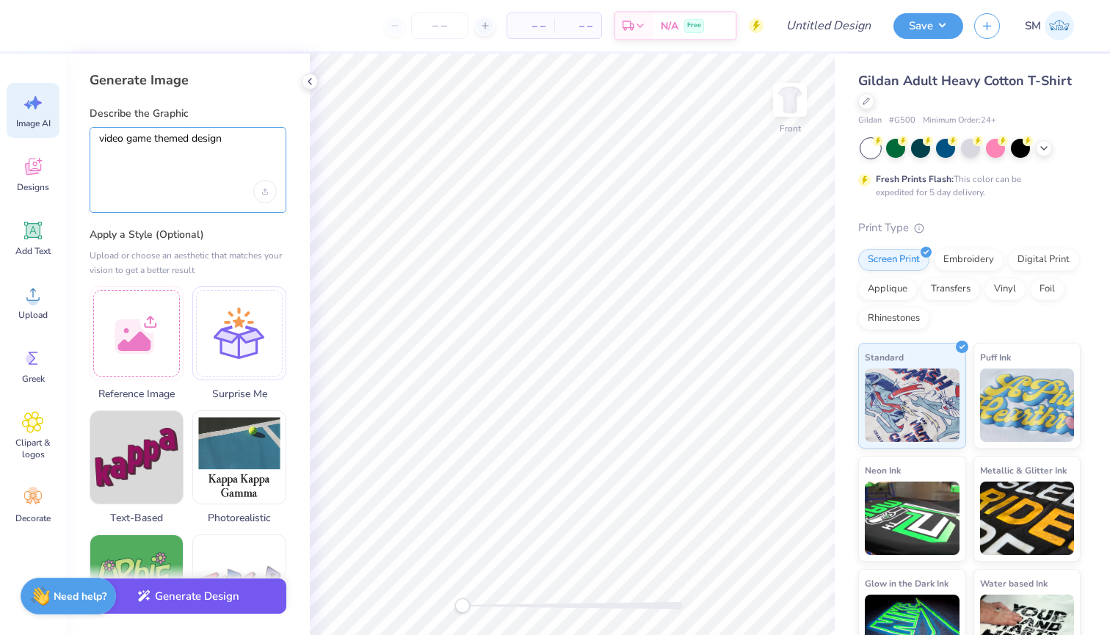
type textarea "video game themed design"
click at [181, 601] on button "Generate Design" at bounding box center [188, 597] width 197 height 36
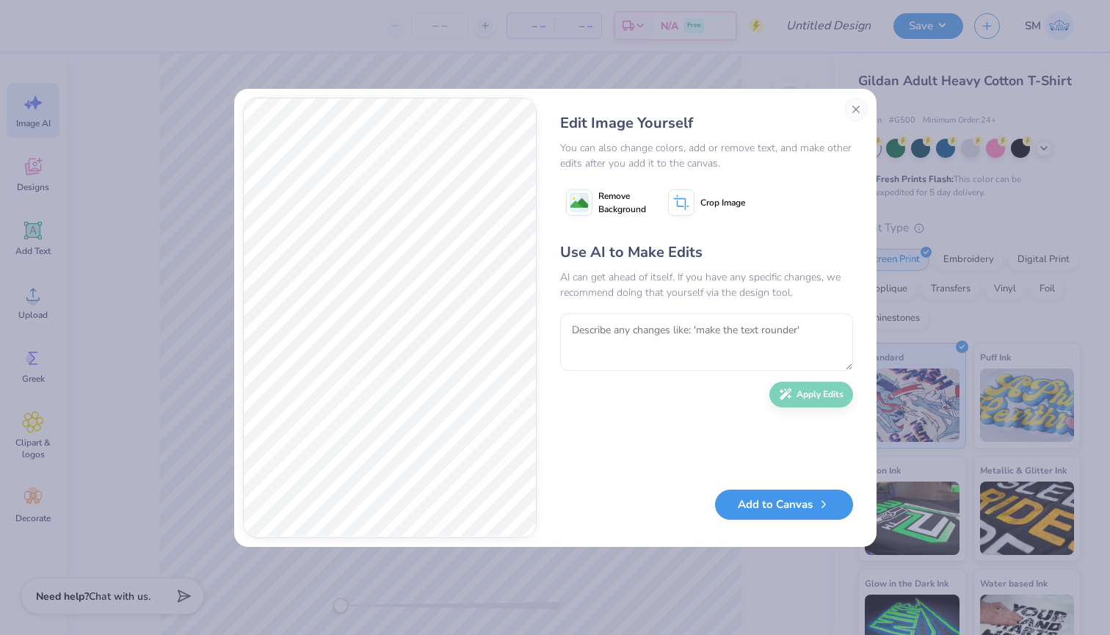
click at [800, 495] on button "Add to Canvas" at bounding box center [784, 505] width 138 height 30
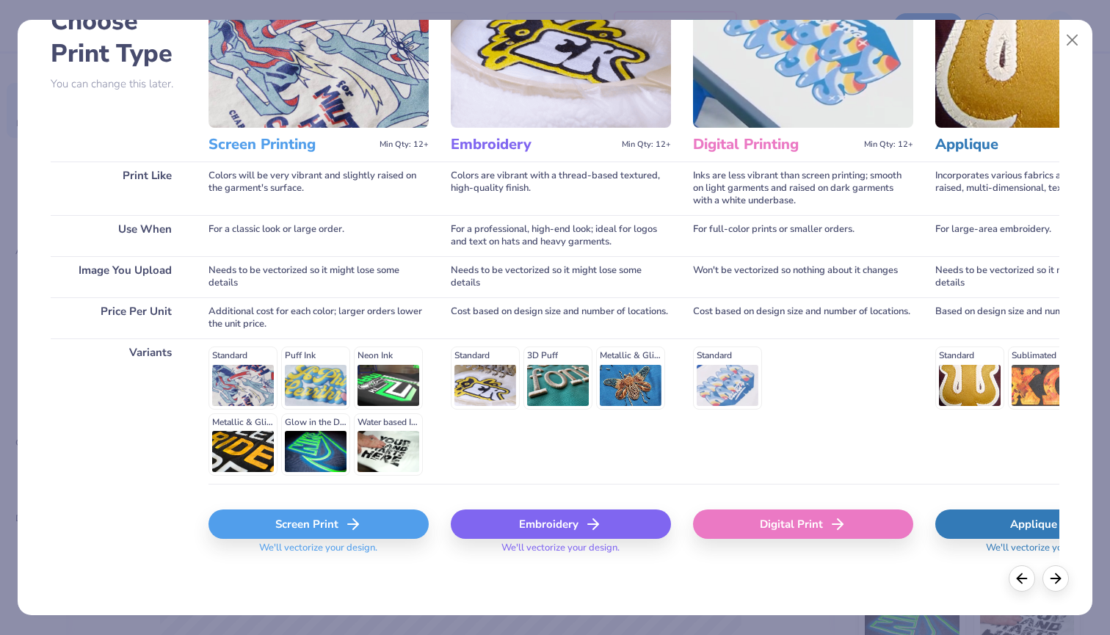
scroll to position [97, 0]
click at [308, 517] on div "Screen Print" at bounding box center [319, 524] width 220 height 29
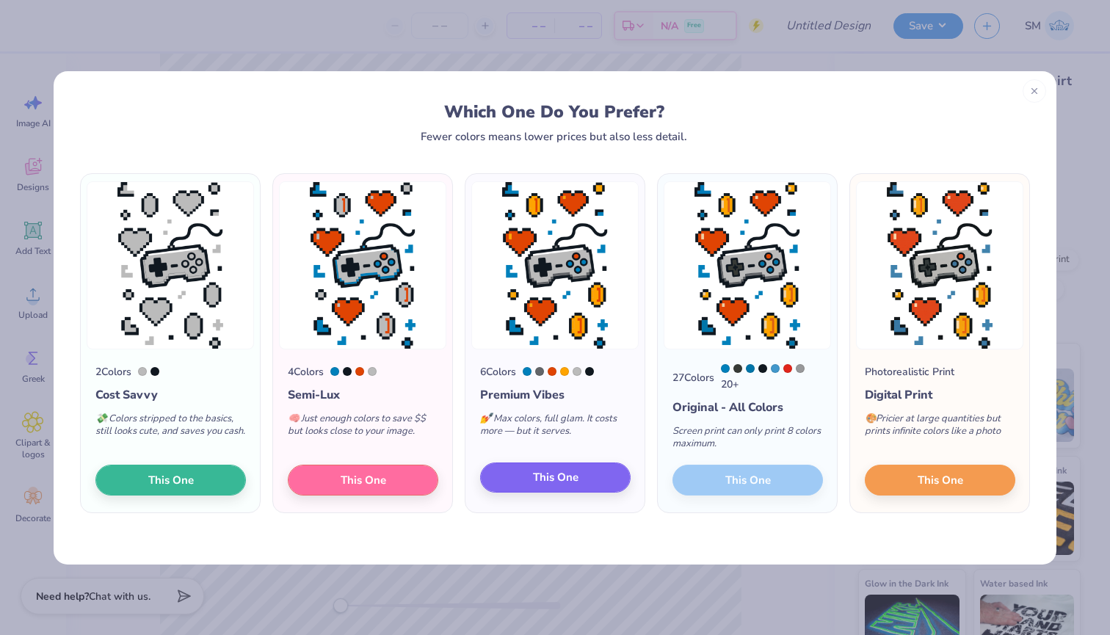
click at [566, 474] on span "This One" at bounding box center [556, 477] width 46 height 17
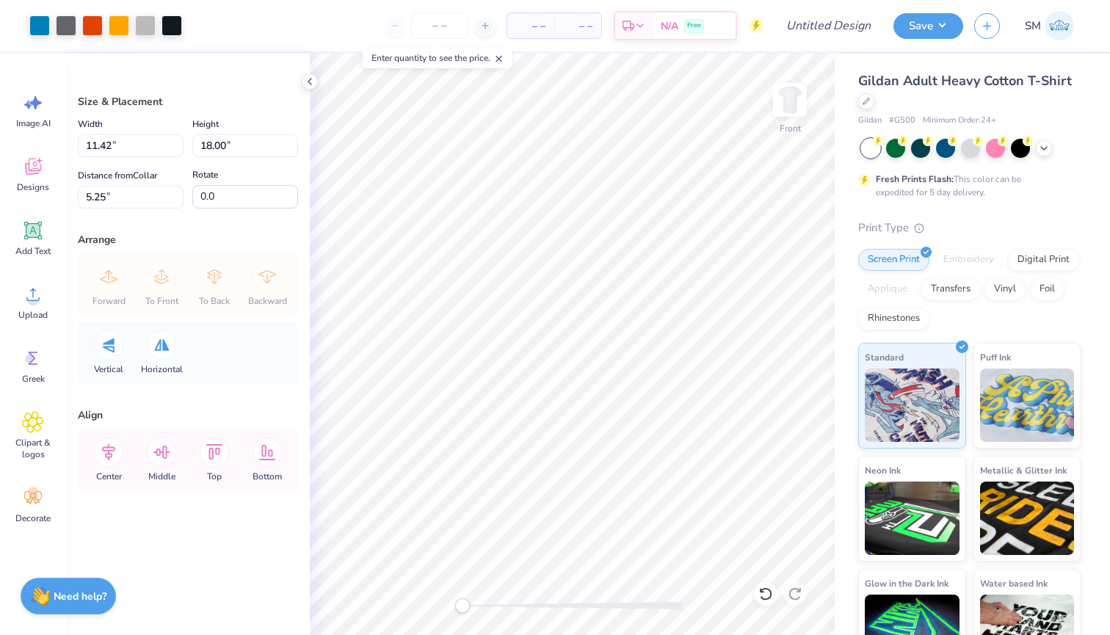
type input "7.99"
type input "12.60"
type input "10.65"
type input "9.39"
type input "14.81"
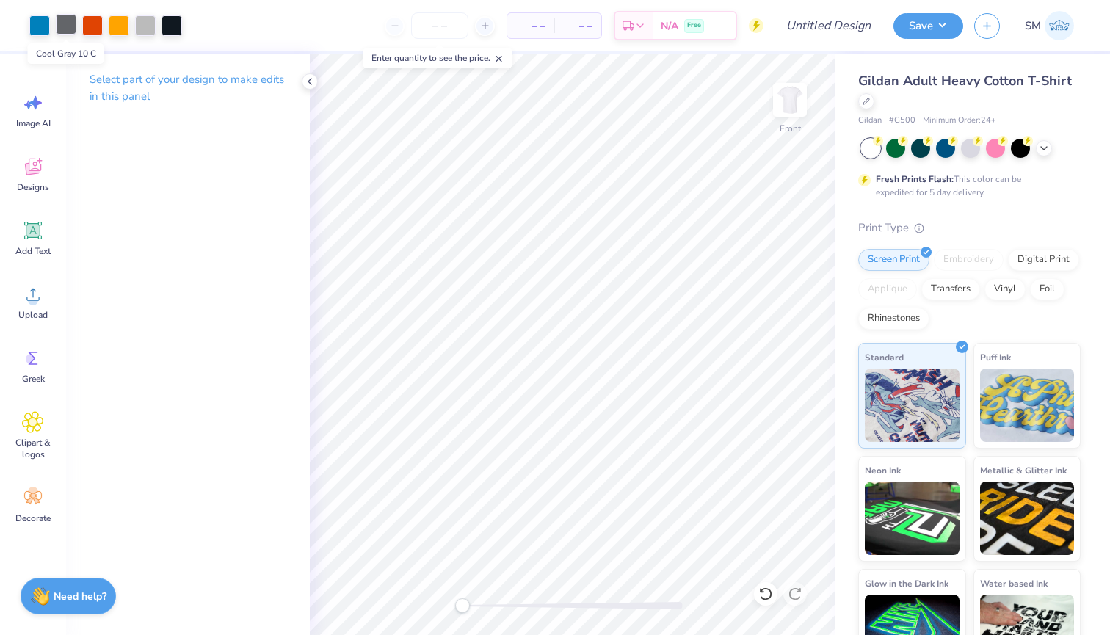
click at [70, 32] on div at bounding box center [66, 24] width 21 height 21
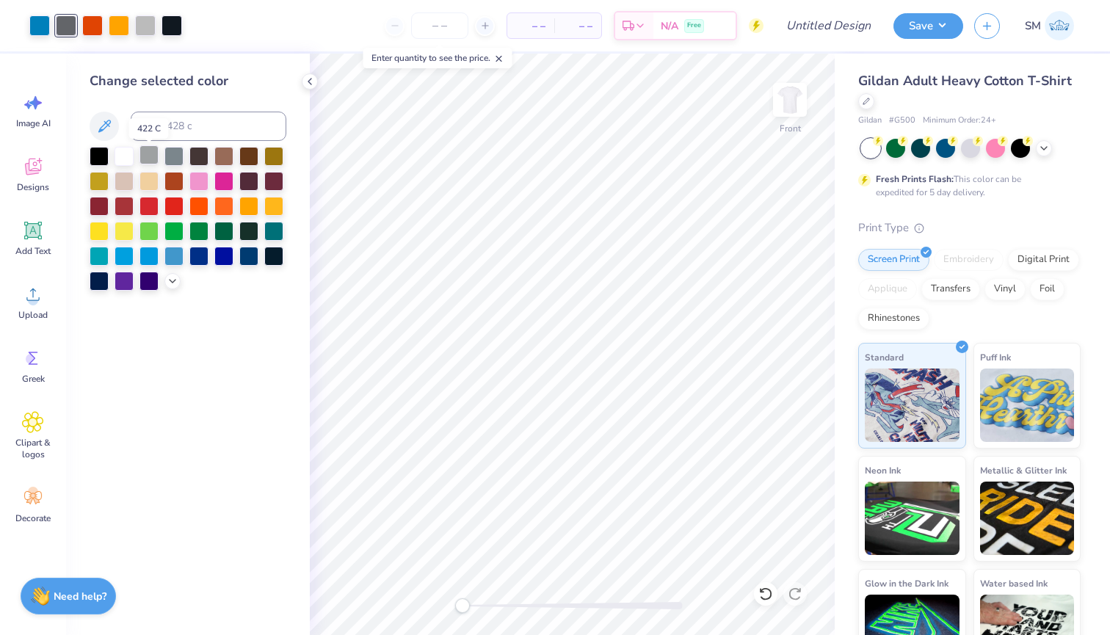
click at [143, 157] on div at bounding box center [149, 154] width 19 height 19
click at [161, 155] on div at bounding box center [188, 219] width 197 height 144
click at [153, 155] on div at bounding box center [149, 154] width 19 height 19
click at [169, 156] on div at bounding box center [173, 154] width 19 height 19
click at [151, 156] on div at bounding box center [149, 154] width 19 height 19
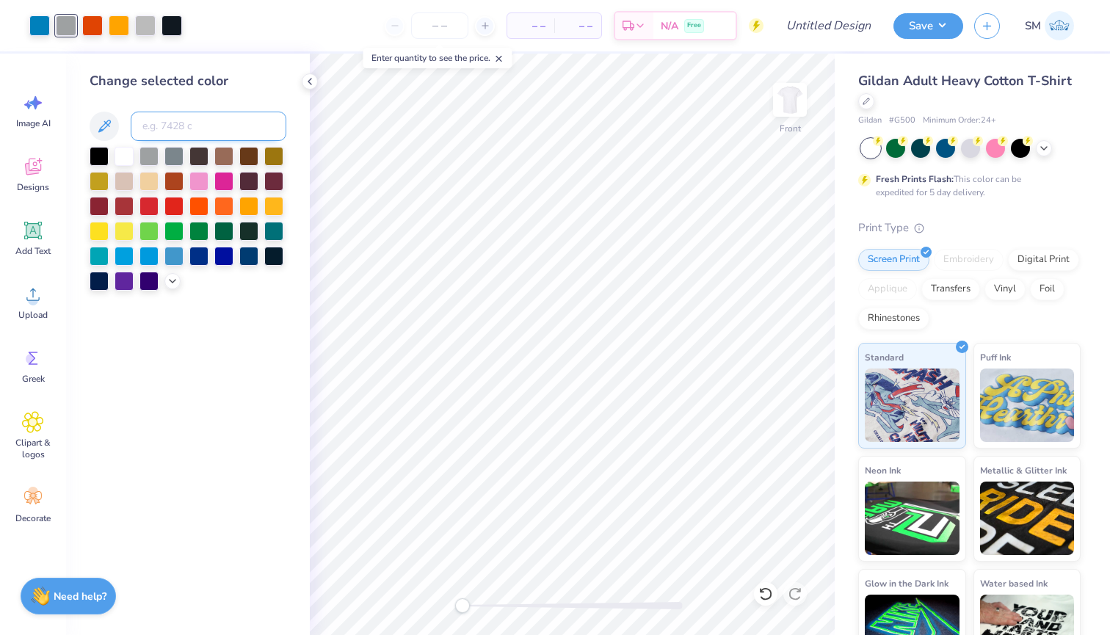
click at [176, 117] on input at bounding box center [209, 126] width 156 height 29
click at [177, 288] on div at bounding box center [172, 280] width 16 height 16
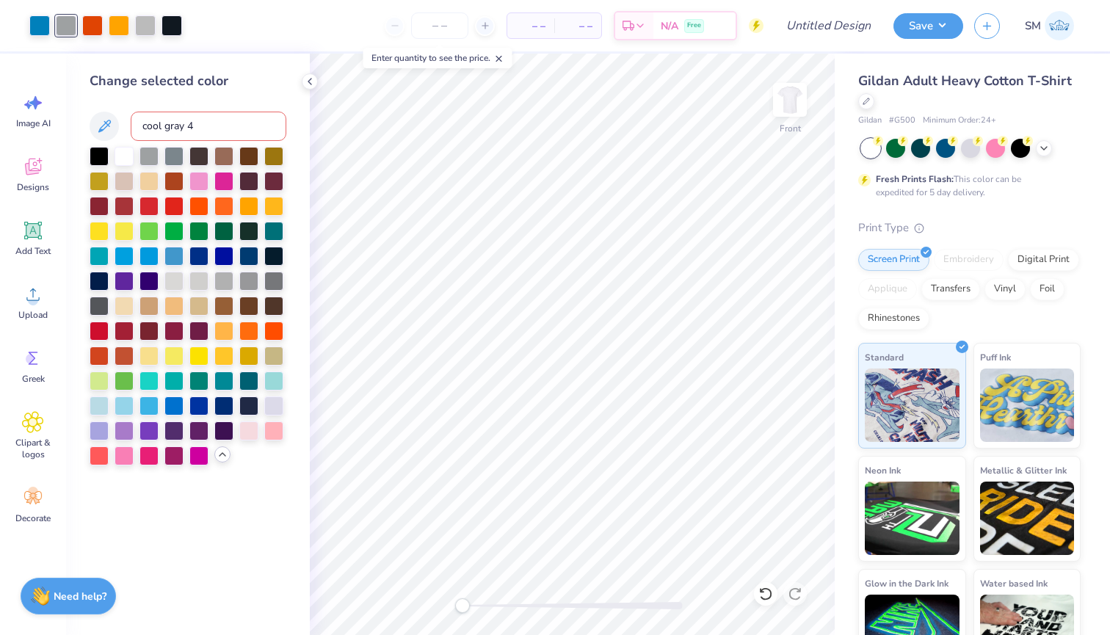
click at [214, 128] on input "cool gray 4" at bounding box center [209, 126] width 156 height 29
type input "cool gray 4"
click at [311, 83] on icon at bounding box center [310, 82] width 12 height 12
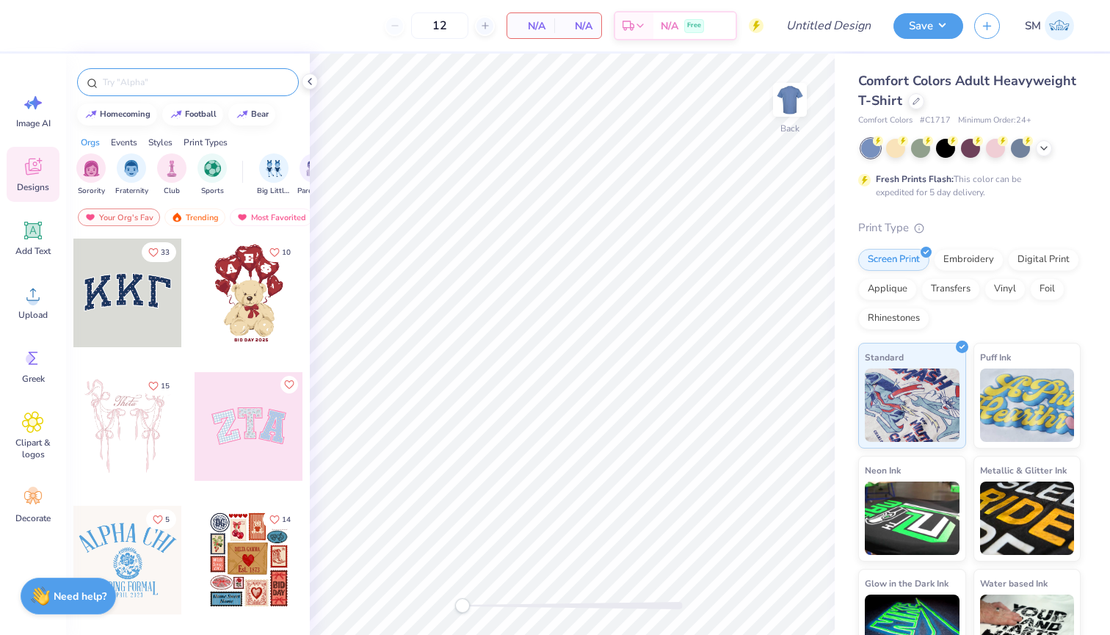
click at [177, 81] on input "text" at bounding box center [195, 82] width 188 height 15
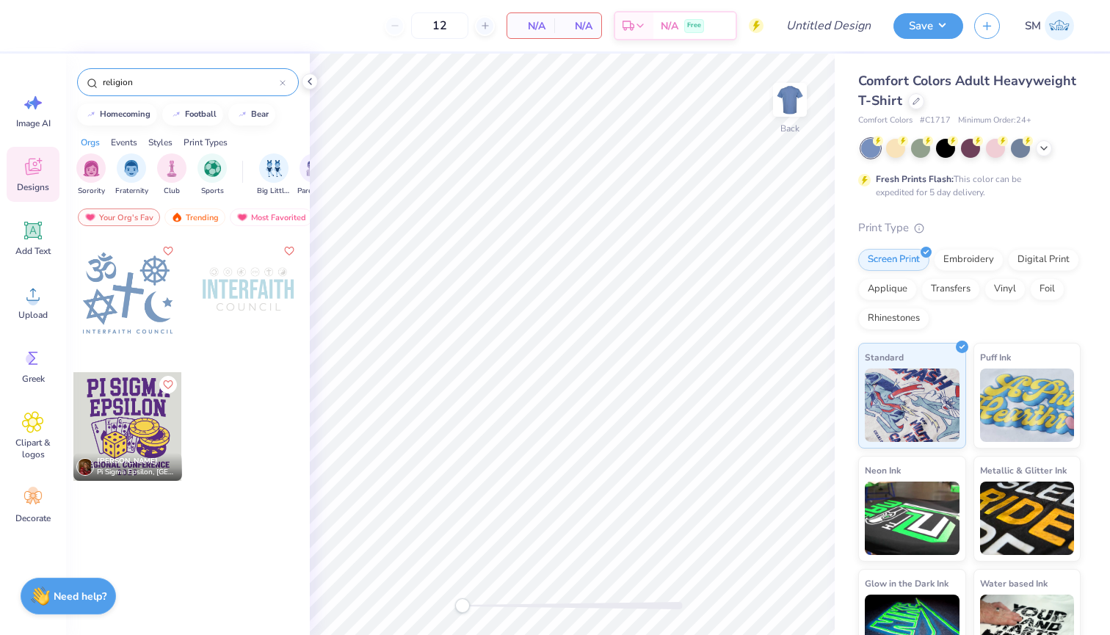
type input "religion"
click at [917, 101] on icon at bounding box center [916, 99] width 7 height 7
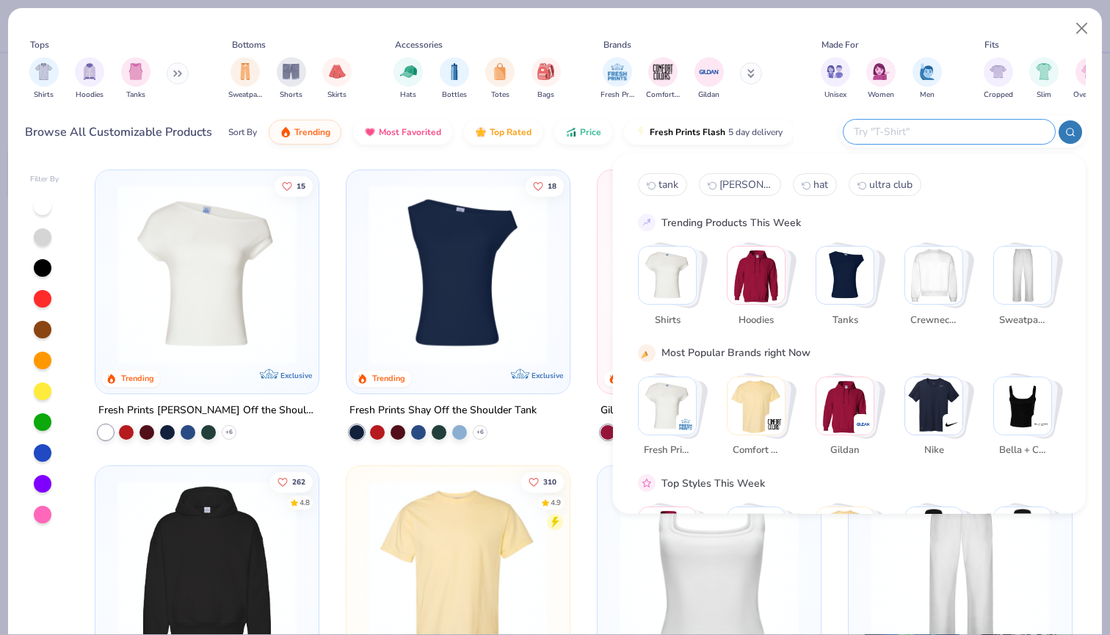
click at [968, 133] on input "text" at bounding box center [949, 131] width 192 height 17
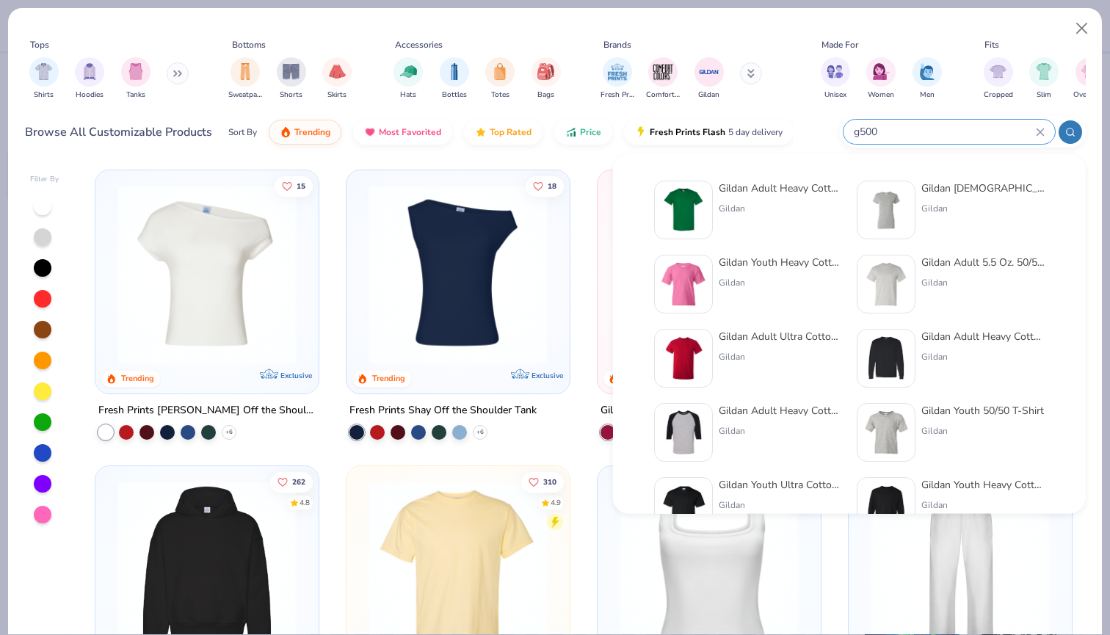
type input "g500"
click at [779, 195] on div "Gildan Adult Heavy Cotton T-Shirt" at bounding box center [780, 188] width 123 height 15
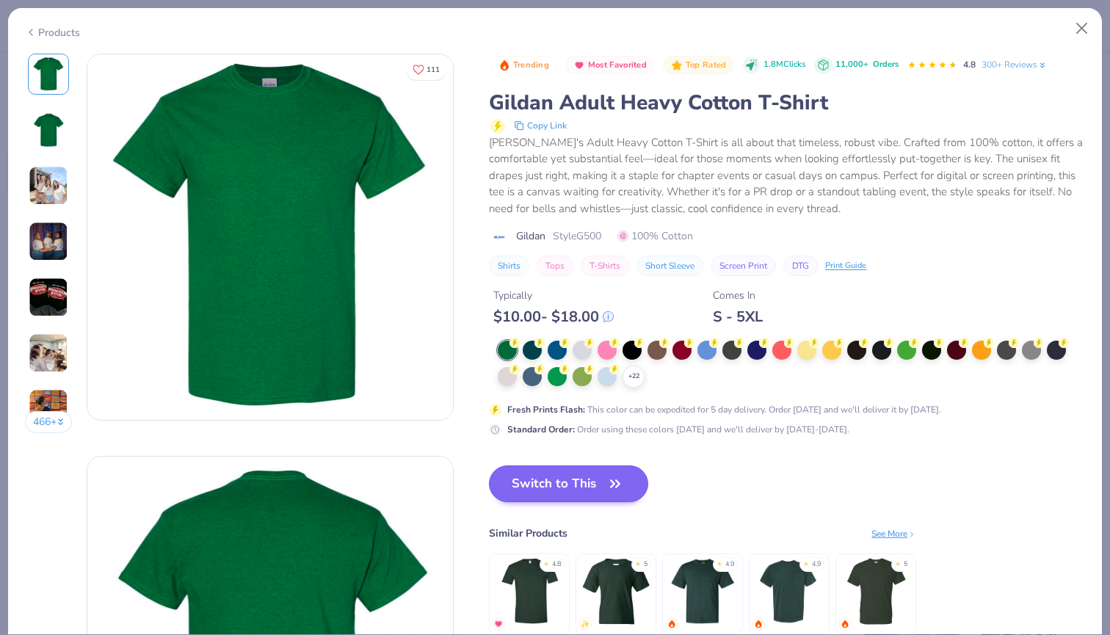
click at [610, 483] on icon "button" at bounding box center [615, 484] width 21 height 21
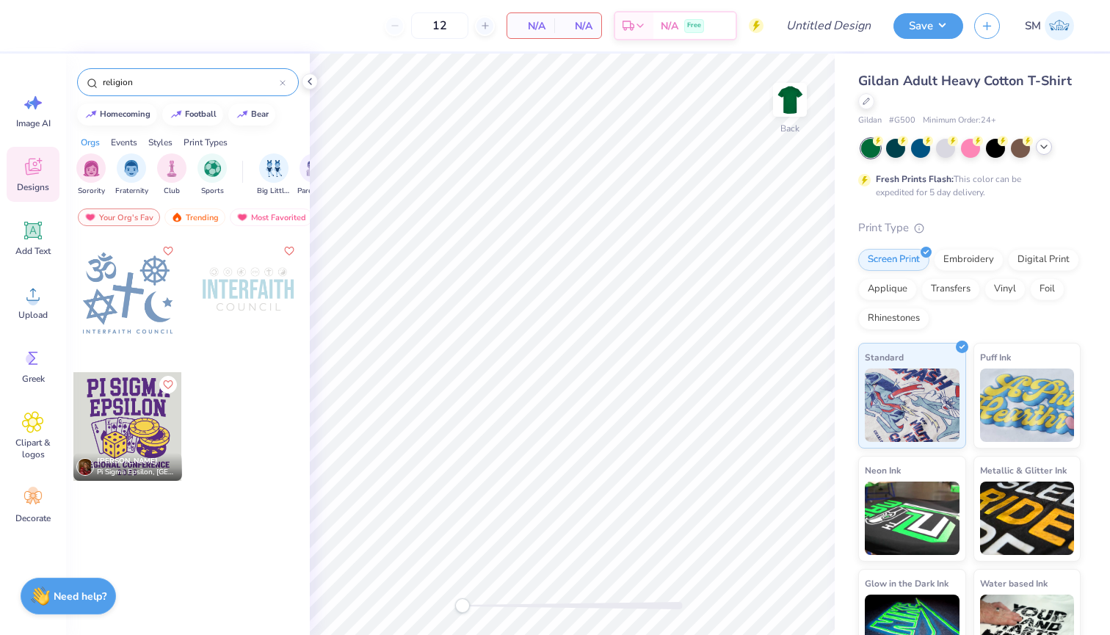
click at [1040, 142] on icon at bounding box center [1044, 147] width 12 height 12
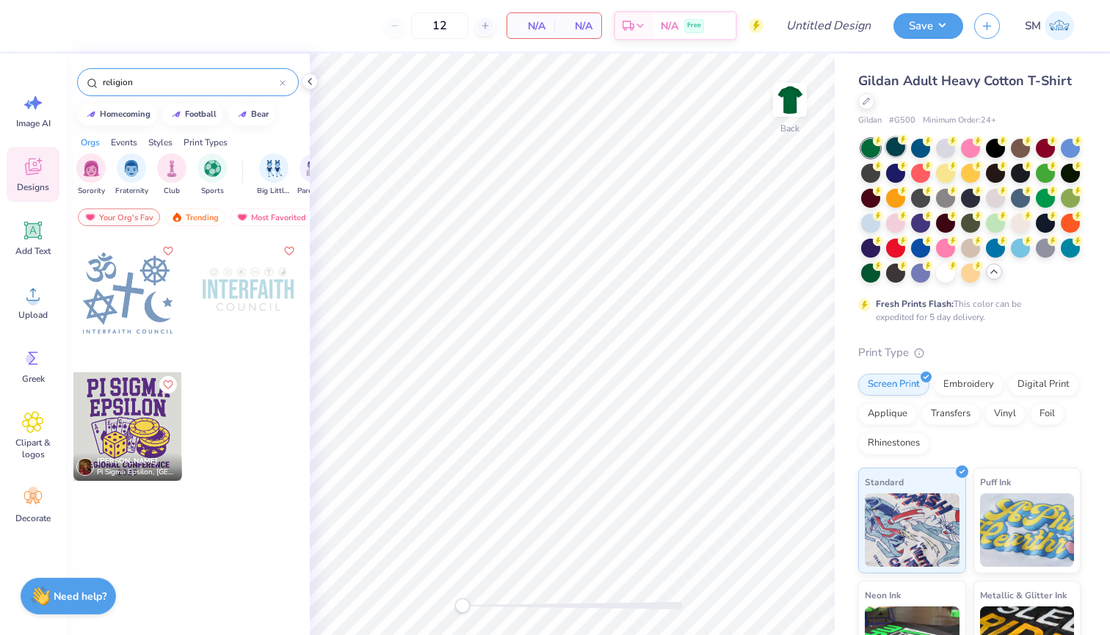
click at [897, 144] on div at bounding box center [895, 146] width 19 height 19
click at [944, 174] on div at bounding box center [945, 171] width 19 height 19
click at [1023, 148] on div at bounding box center [1020, 146] width 19 height 19
click at [38, 228] on icon at bounding box center [33, 231] width 14 height 14
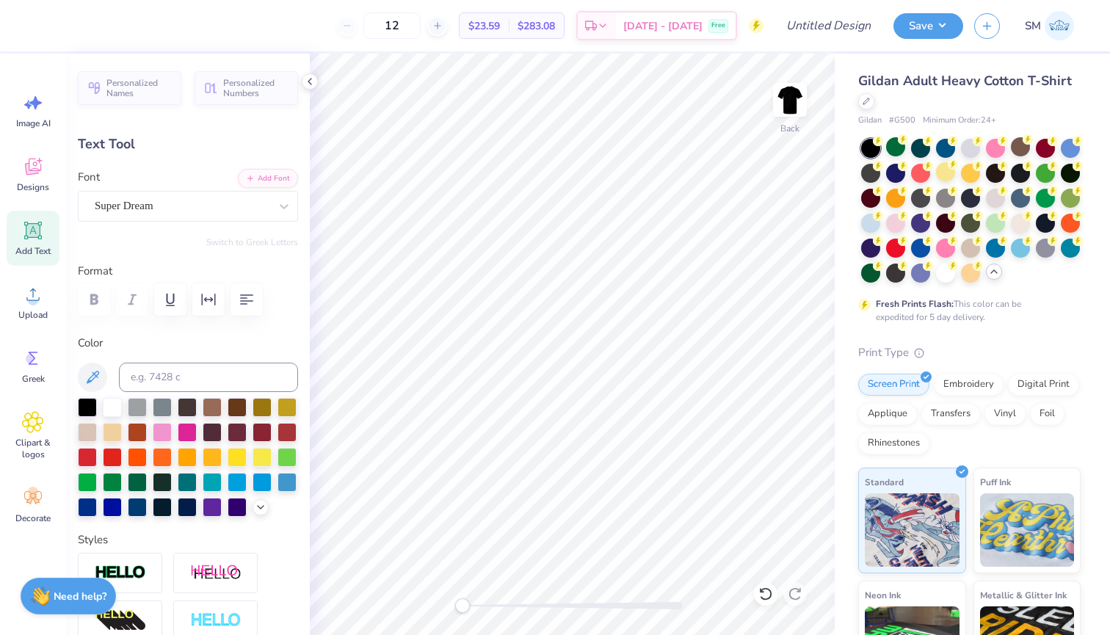
scroll to position [0, 2]
type textarea "Saint Clare"
type input "12.98"
type input "1.81"
type input "12.35"
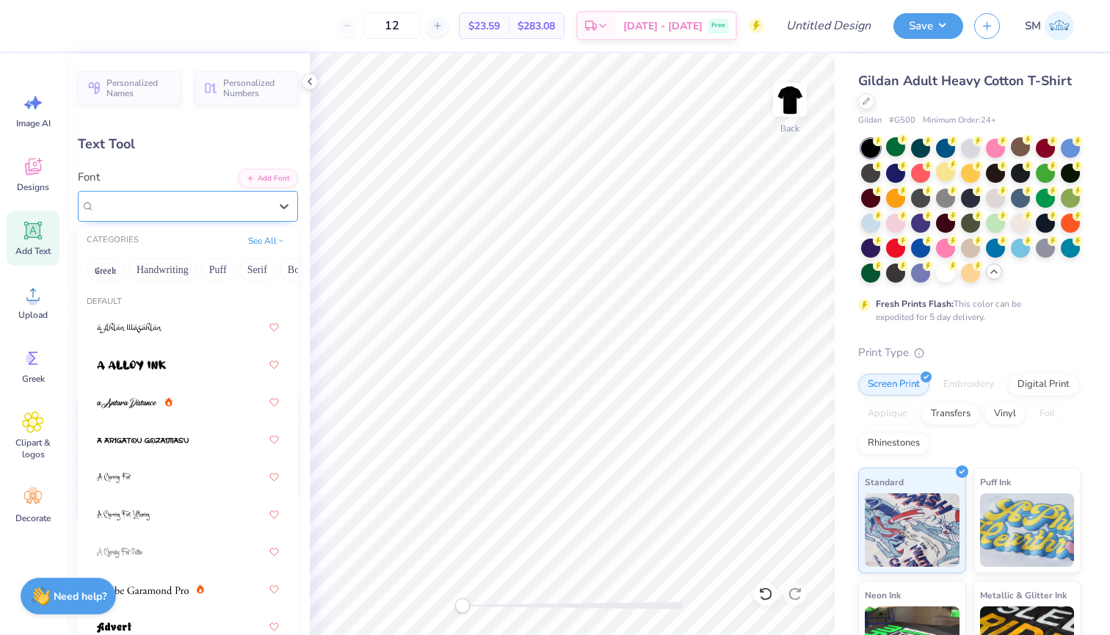
click at [263, 209] on div "Super Dream" at bounding box center [182, 206] width 178 height 23
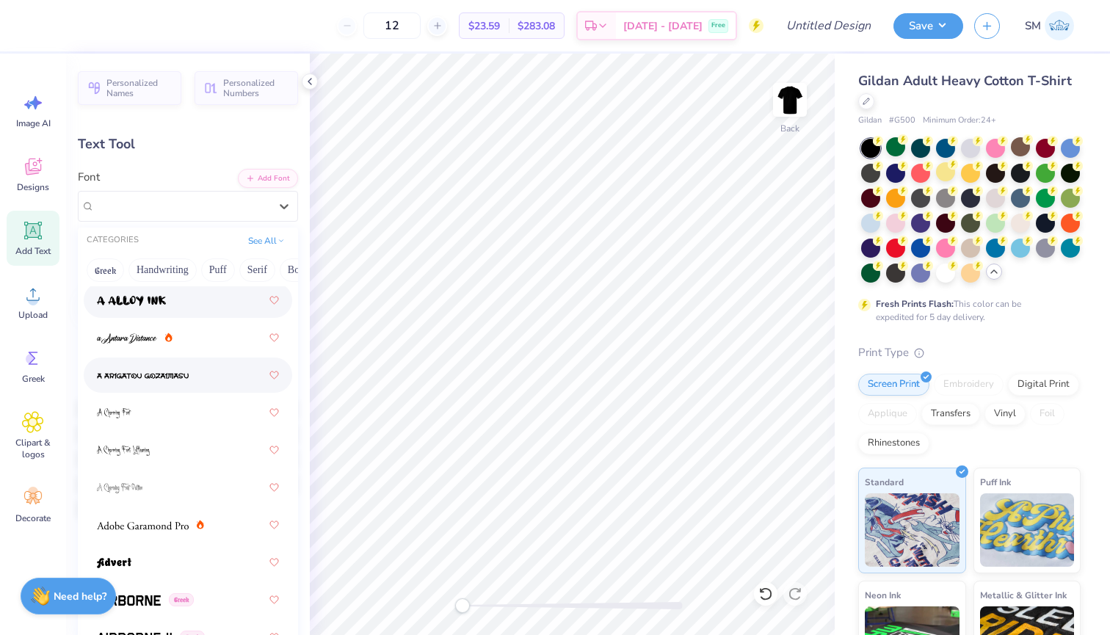
scroll to position [70, 0]
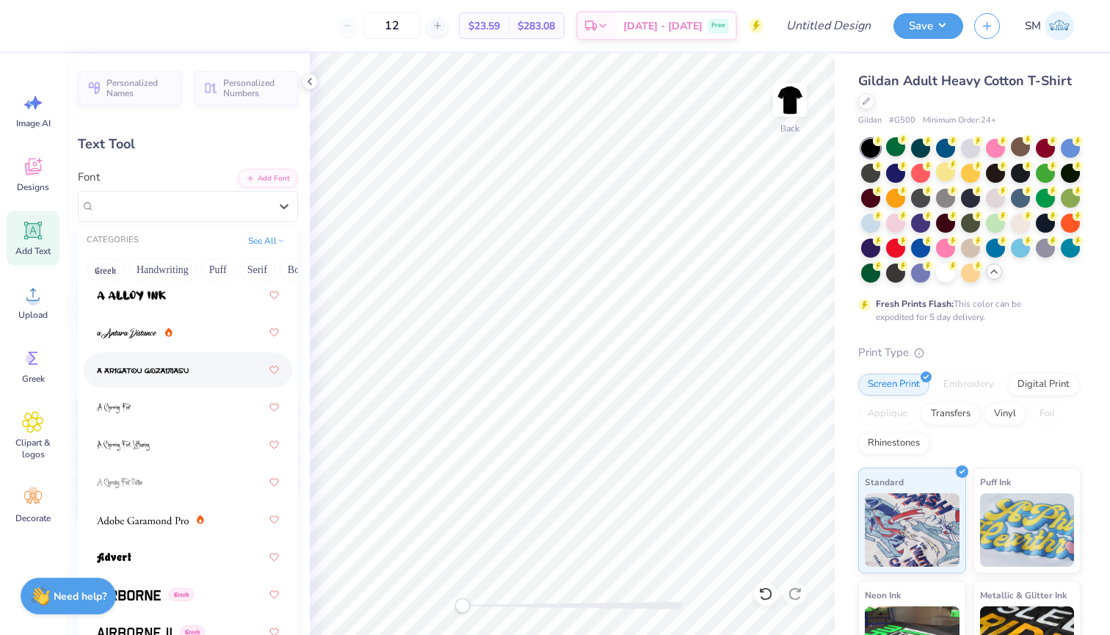
click at [229, 372] on div at bounding box center [188, 370] width 182 height 26
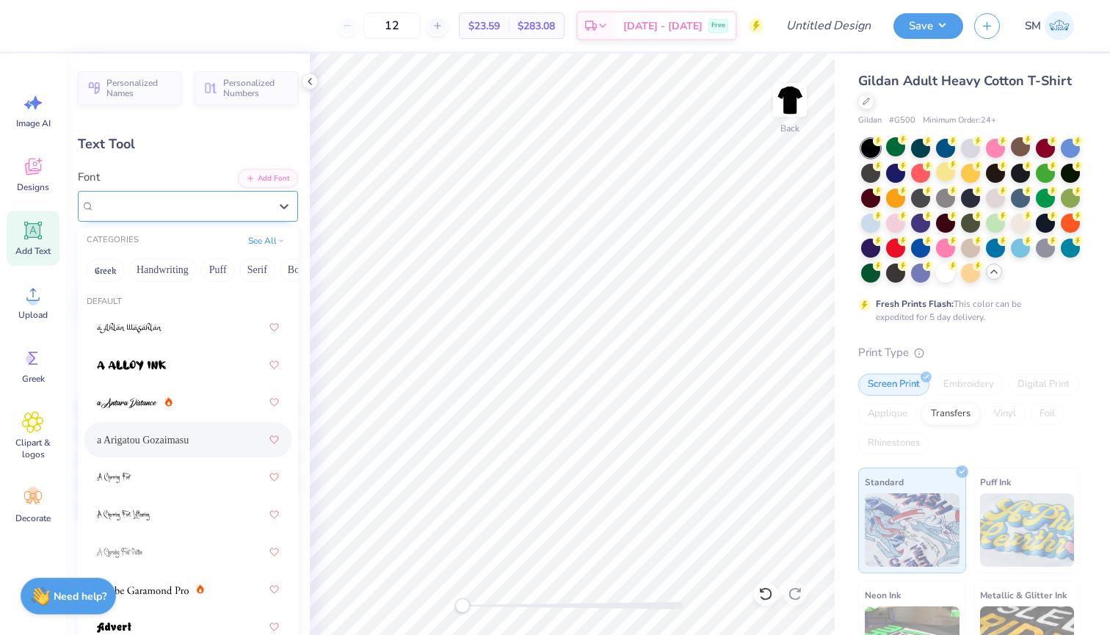
click at [191, 208] on span "a Arigatou Gozaimasu" at bounding box center [144, 206] width 98 height 17
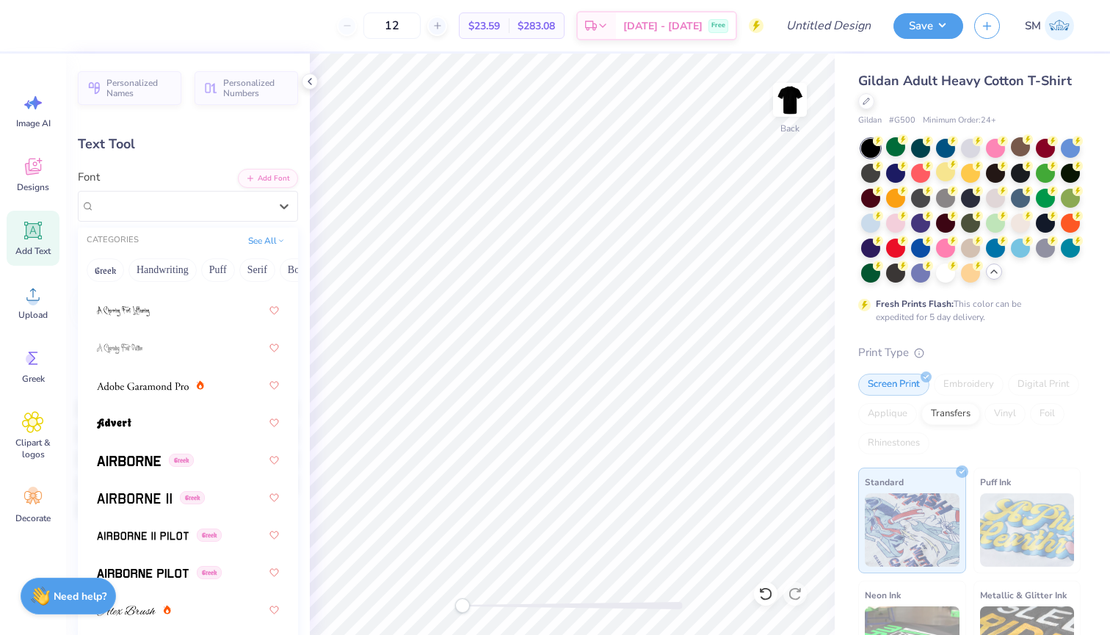
scroll to position [206, 0]
click at [207, 465] on div "Greek" at bounding box center [188, 459] width 182 height 26
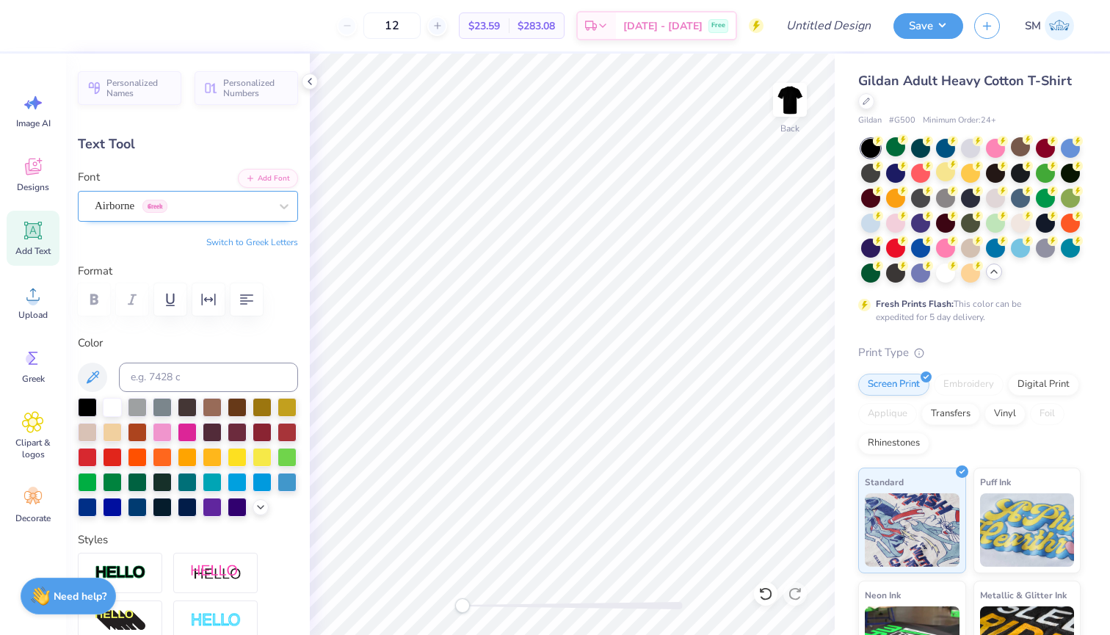
click at [227, 207] on div "Airborne Greek" at bounding box center [182, 206] width 178 height 23
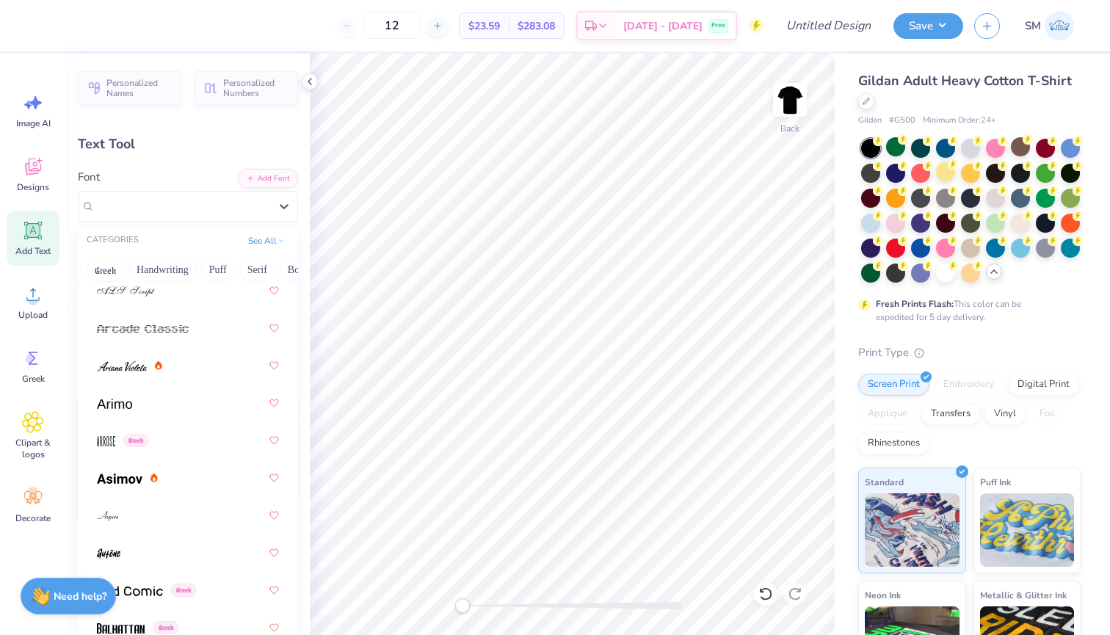
scroll to position [610, 0]
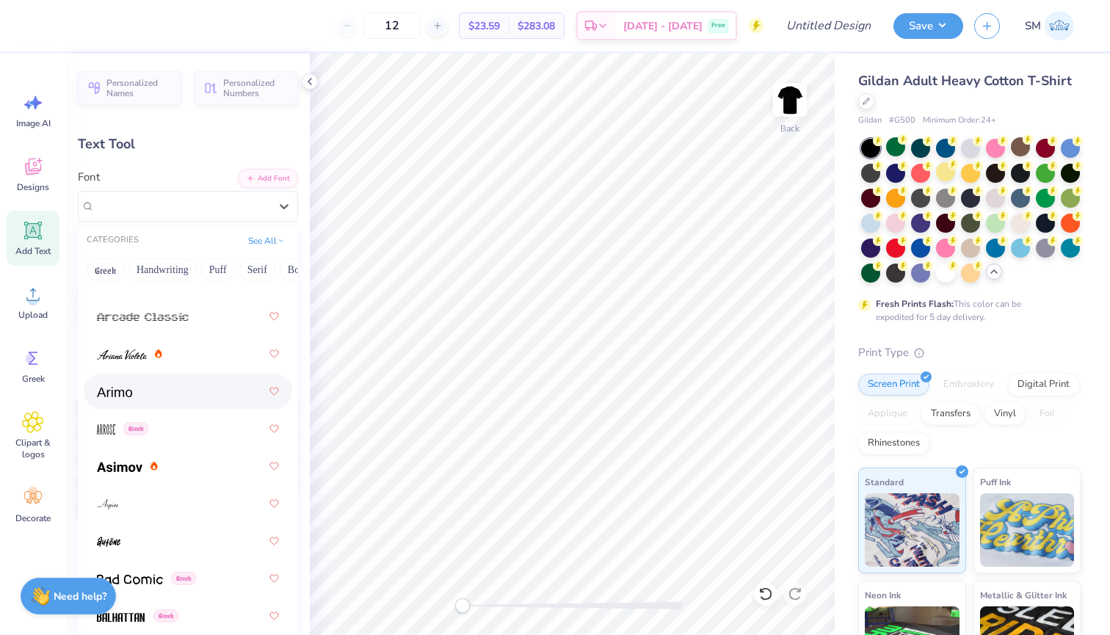
click at [223, 393] on div at bounding box center [188, 391] width 182 height 26
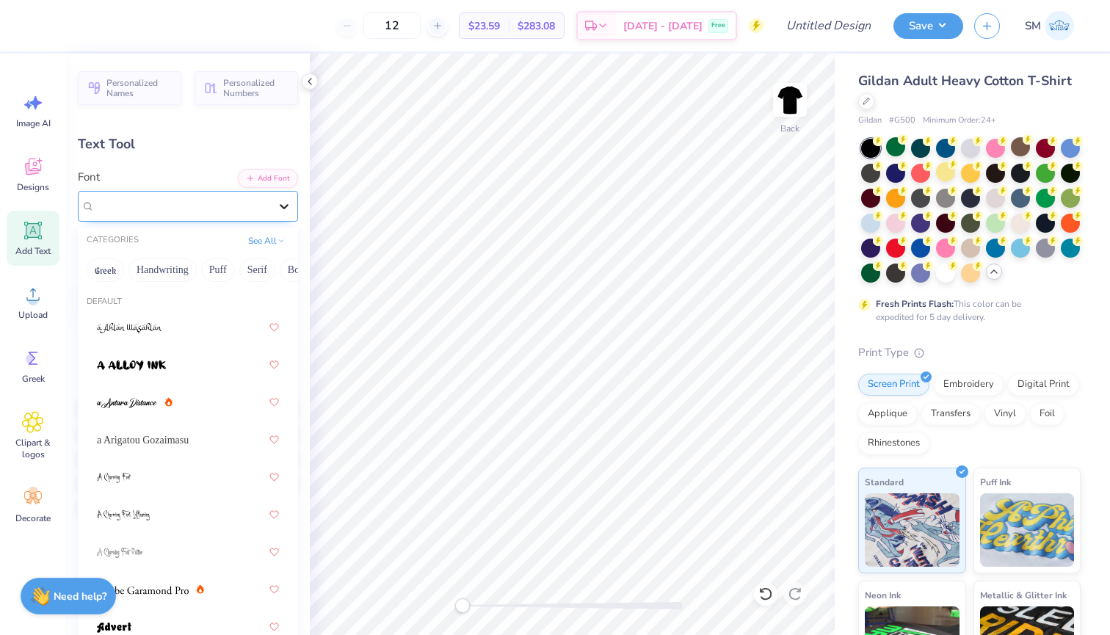
click at [291, 201] on icon at bounding box center [284, 206] width 15 height 15
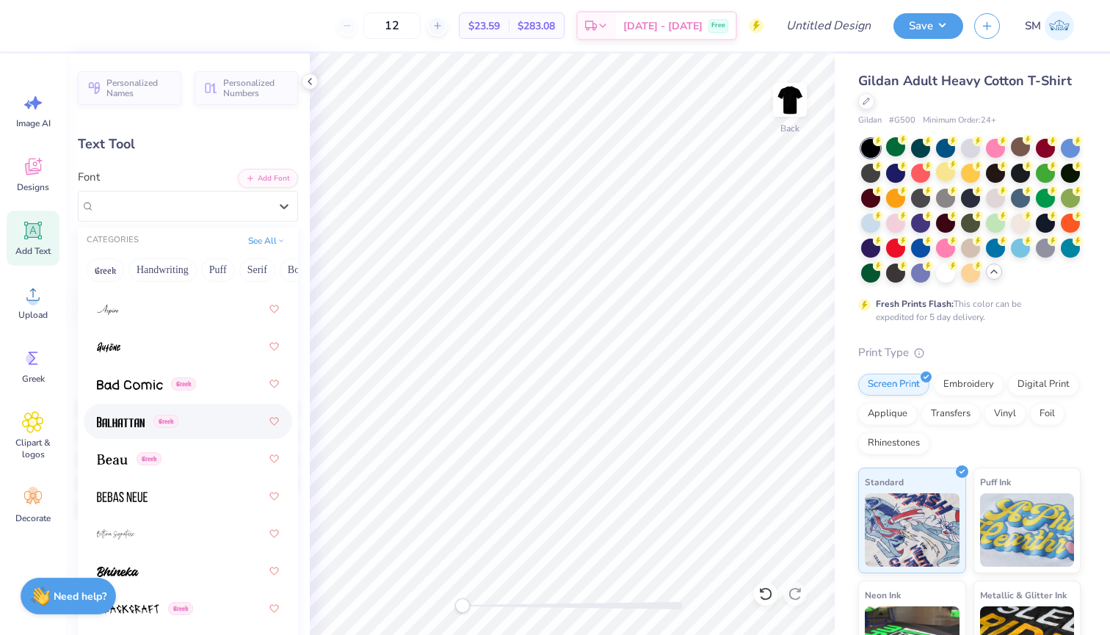
scroll to position [806, 0]
click at [208, 466] on div "Greek" at bounding box center [188, 458] width 182 height 26
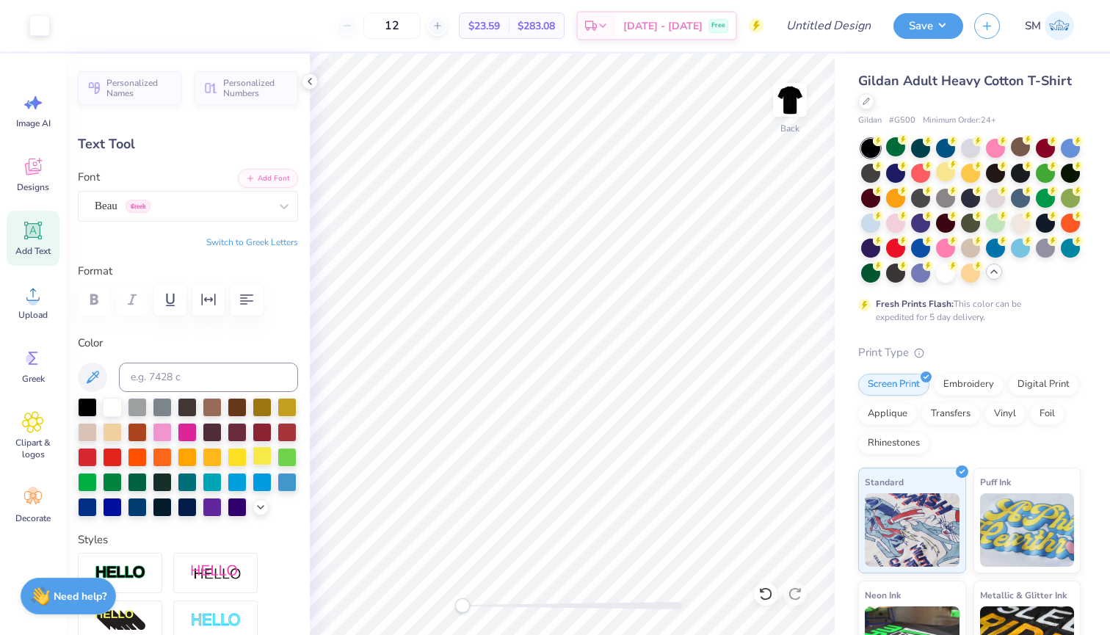
type input "10.17"
type input "1.60"
click at [947, 195] on div at bounding box center [945, 196] width 19 height 19
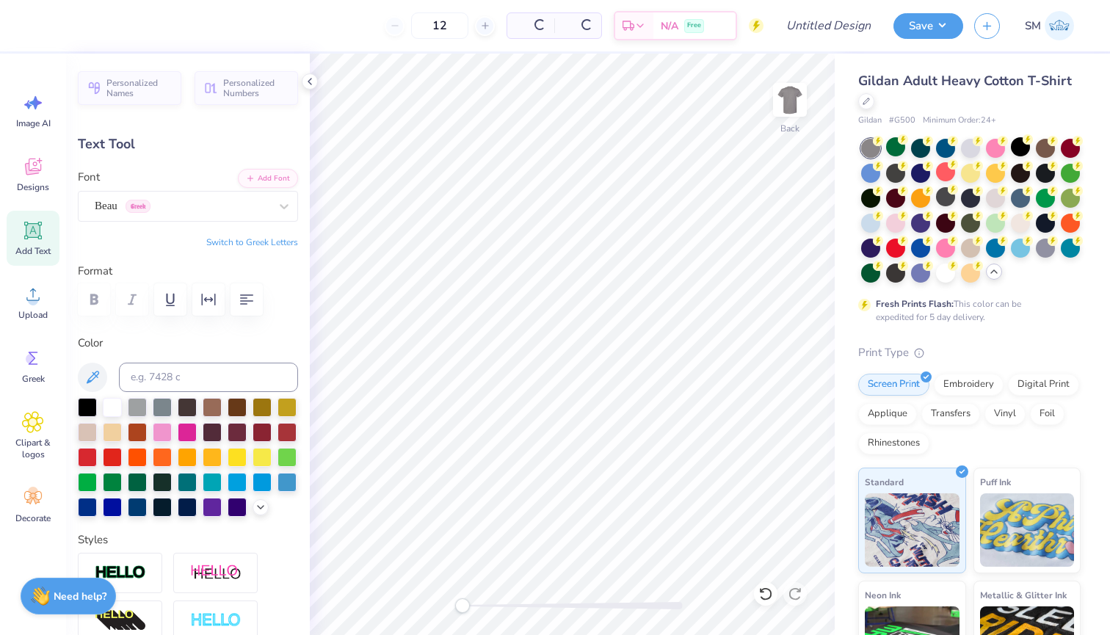
type input "3.00"
click at [110, 483] on div at bounding box center [112, 480] width 19 height 19
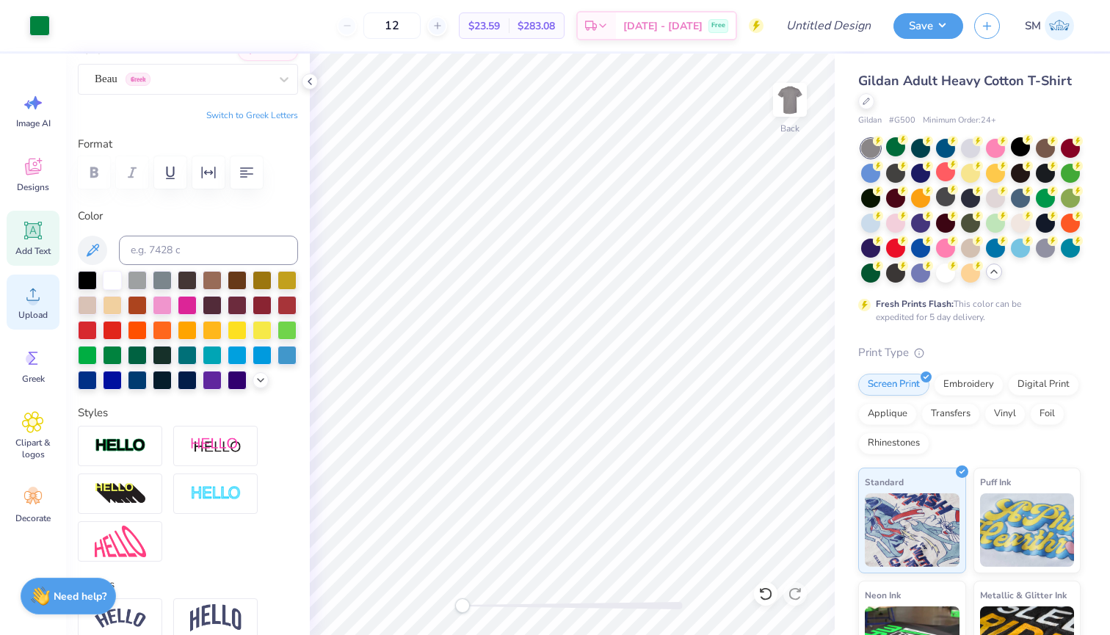
scroll to position [126, 0]
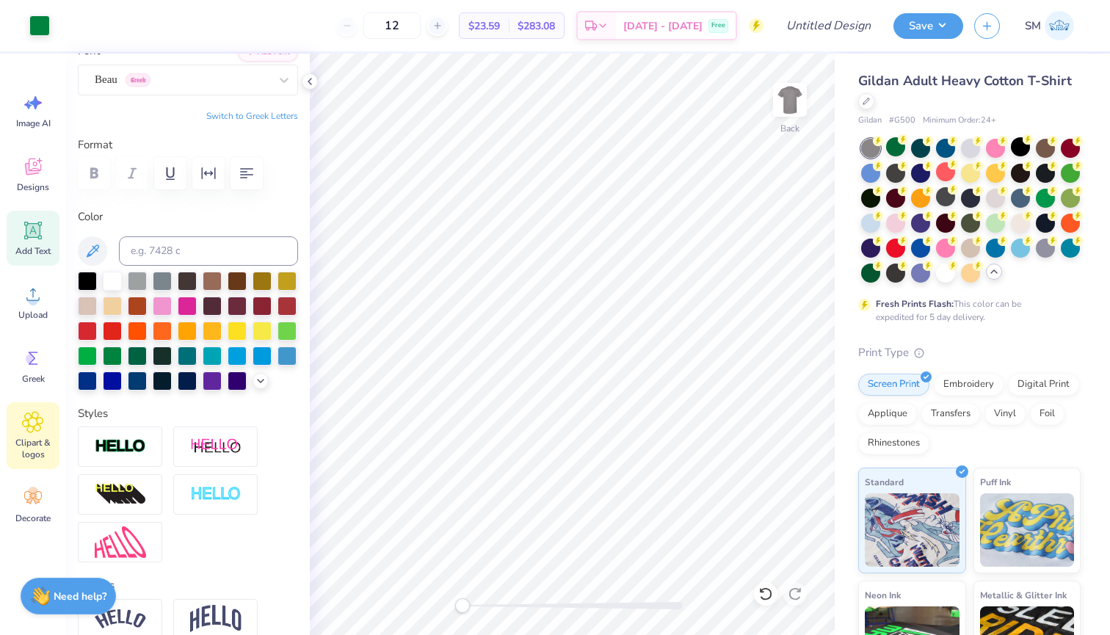
click at [35, 408] on div "Clipart & logos" at bounding box center [33, 435] width 53 height 67
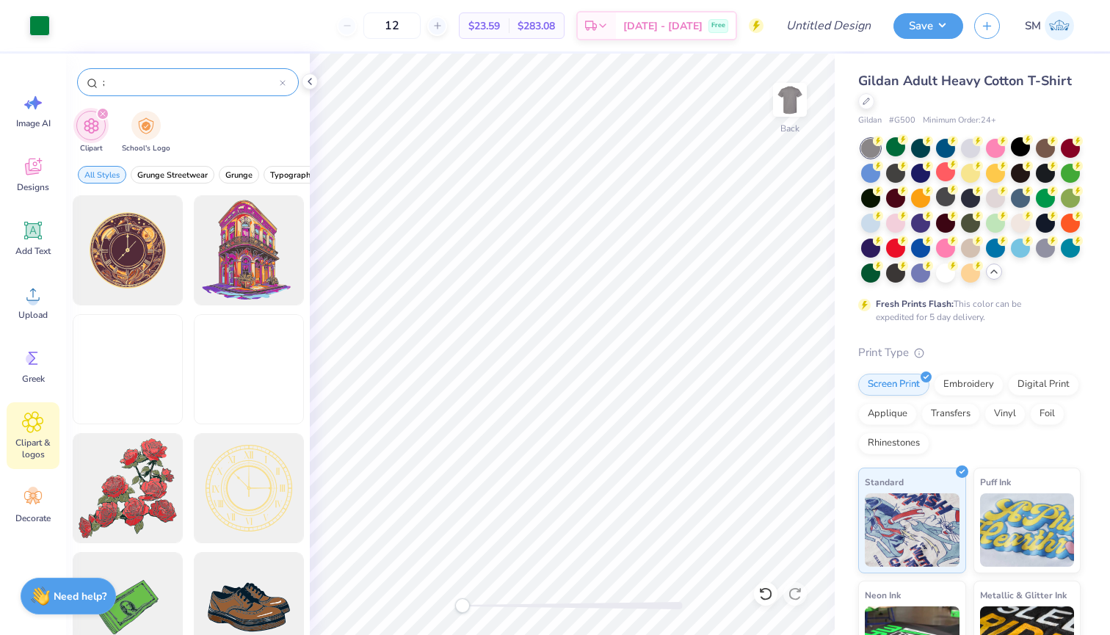
type input ";"
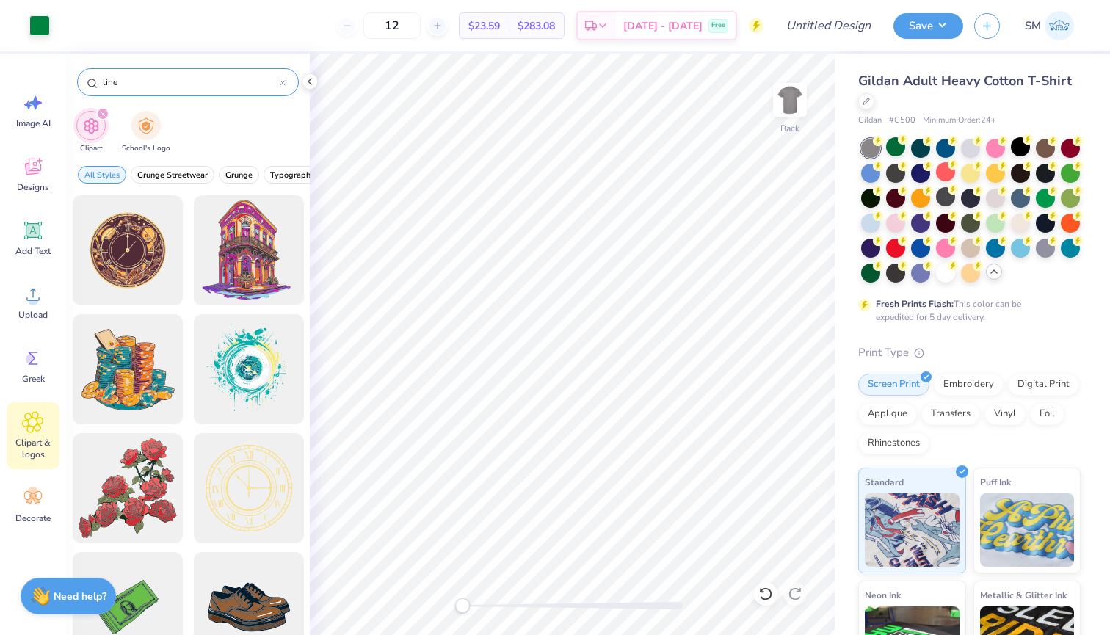
type input "line"
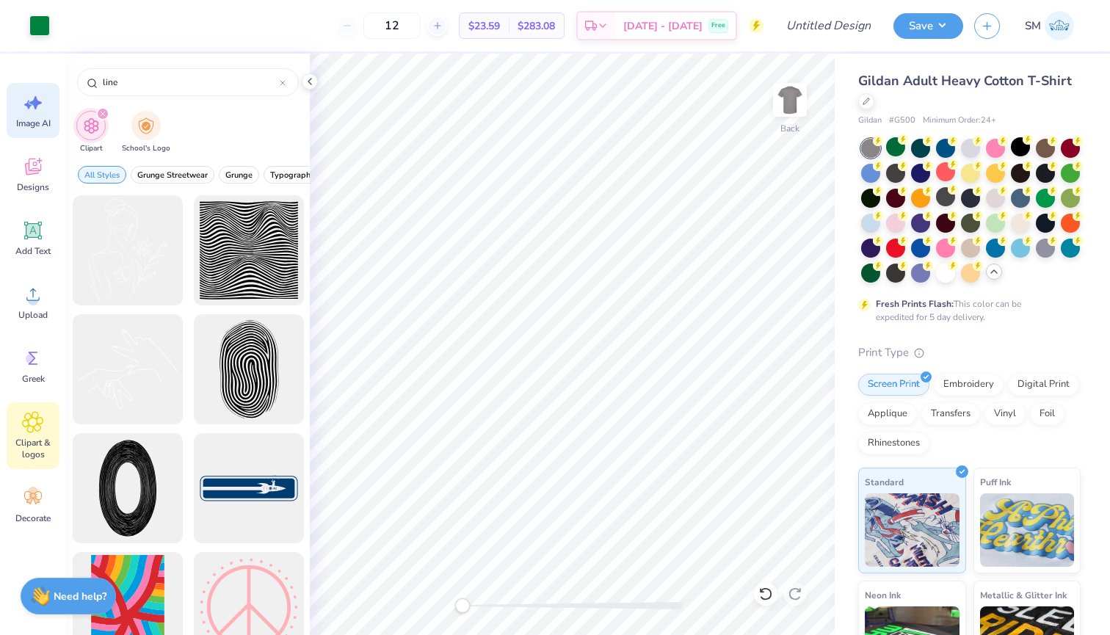
click at [43, 99] on icon at bounding box center [33, 103] width 22 height 22
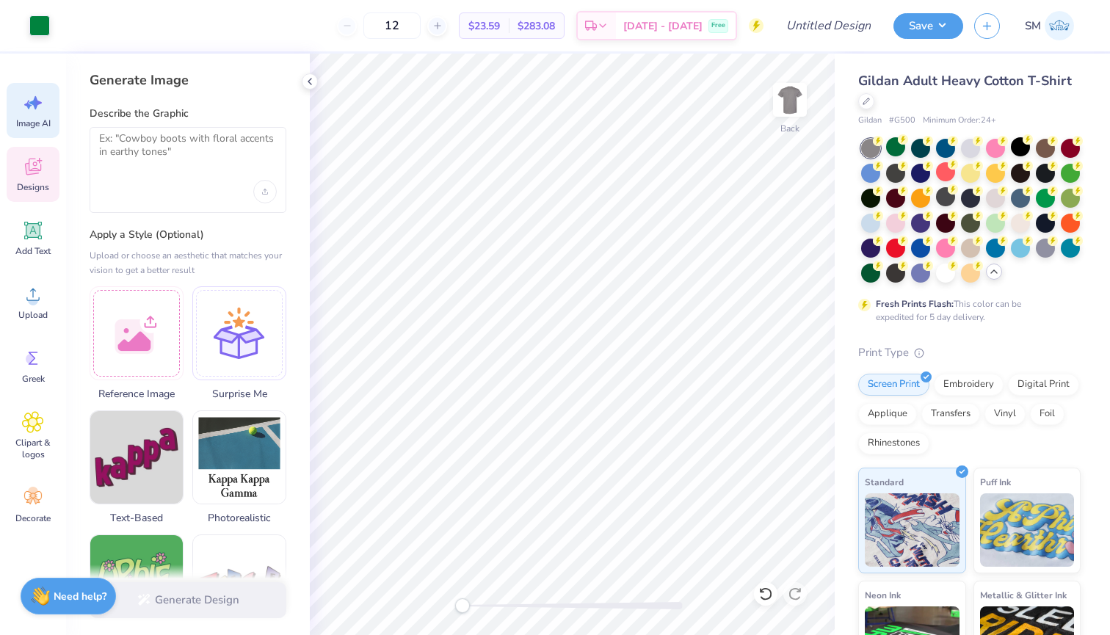
click at [18, 182] on span "Designs" at bounding box center [33, 187] width 32 height 12
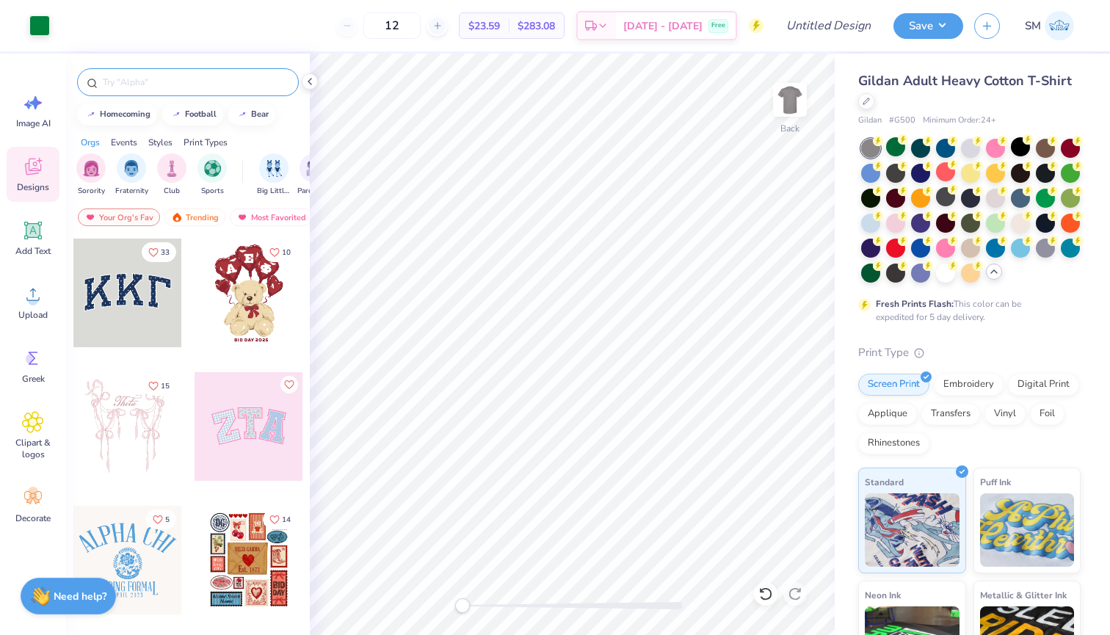
click at [138, 76] on input "text" at bounding box center [195, 82] width 188 height 15
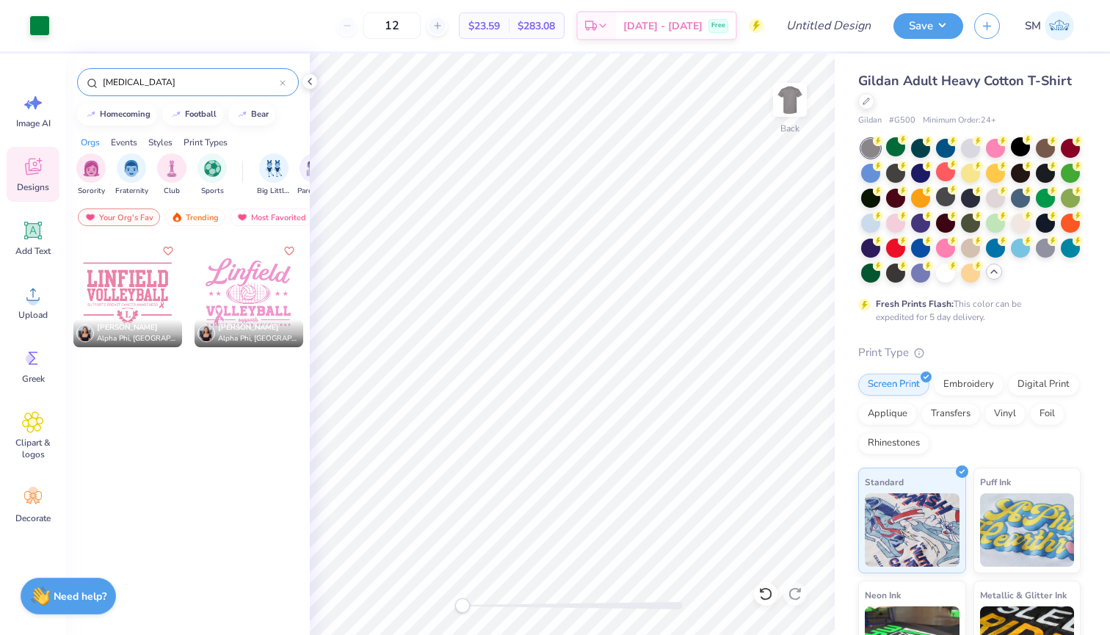
type input "breast cancer"
click at [134, 278] on div at bounding box center [127, 293] width 109 height 109
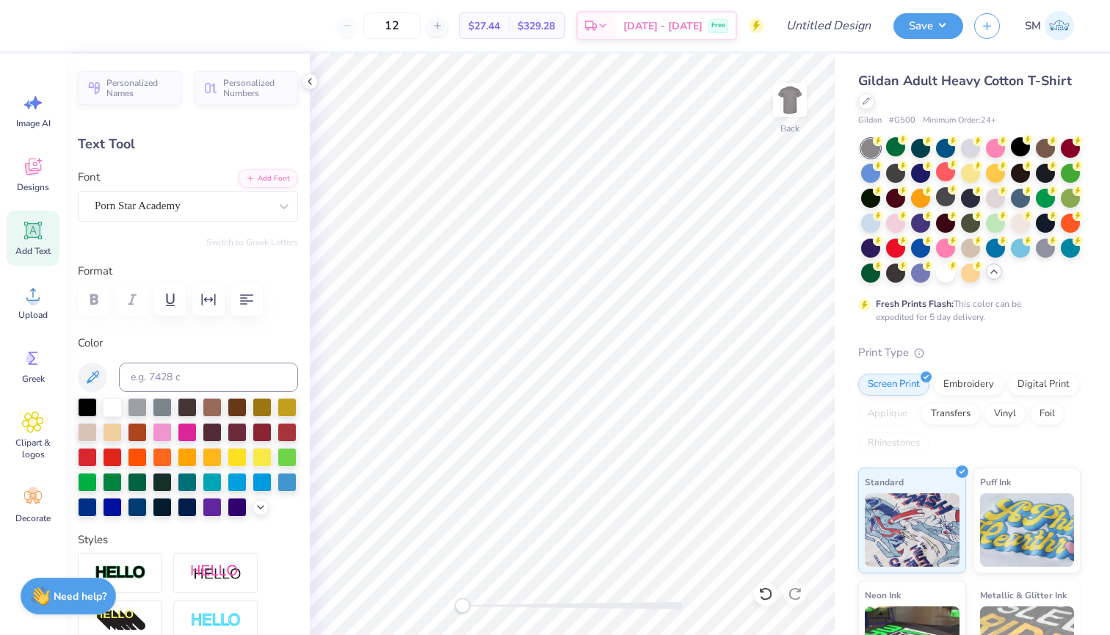
type input "1.64"
type input "9.86"
type input "9.26"
type input "0.32"
type input "11.86"
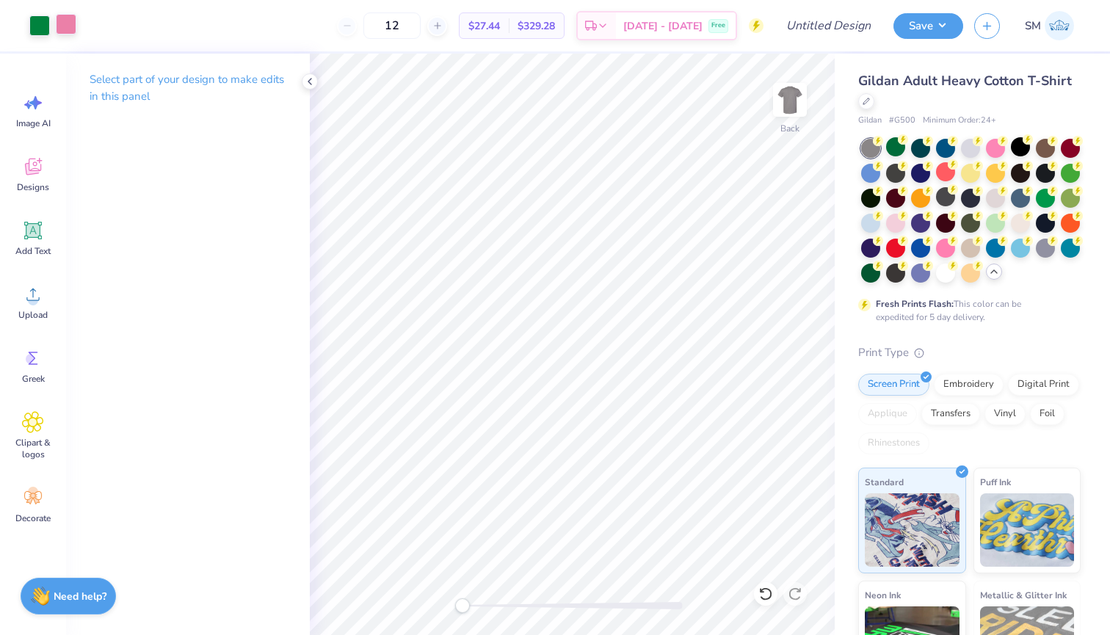
click at [65, 29] on div at bounding box center [66, 24] width 21 height 21
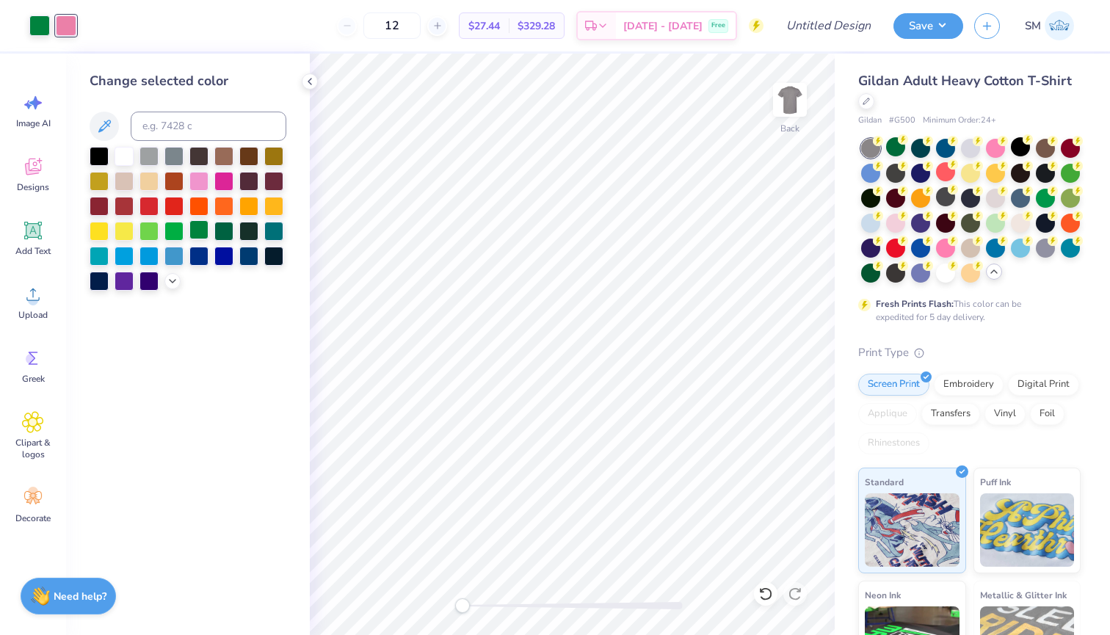
click at [197, 234] on div at bounding box center [198, 229] width 19 height 19
click at [35, 191] on span "Designs" at bounding box center [33, 187] width 32 height 12
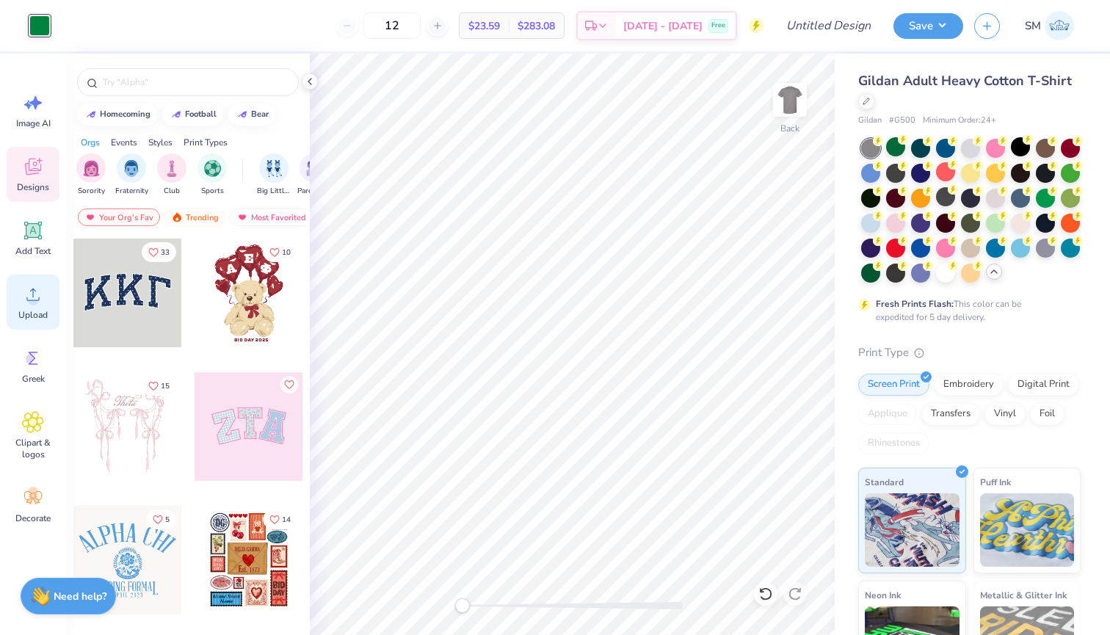
click at [33, 293] on icon at bounding box center [32, 295] width 13 height 12
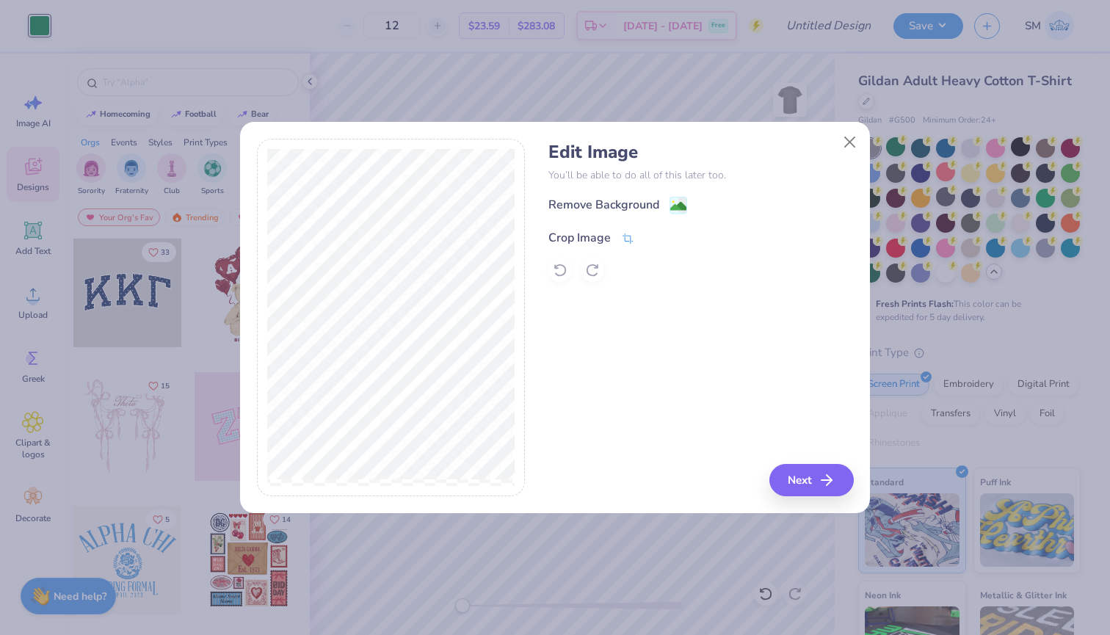
click at [626, 241] on icon at bounding box center [628, 239] width 11 height 10
click at [689, 239] on div "Crop Image" at bounding box center [701, 237] width 305 height 18
click at [667, 239] on button at bounding box center [673, 235] width 15 height 15
click at [625, 239] on icon at bounding box center [628, 239] width 11 height 10
click at [651, 239] on icon at bounding box center [652, 236] width 9 height 9
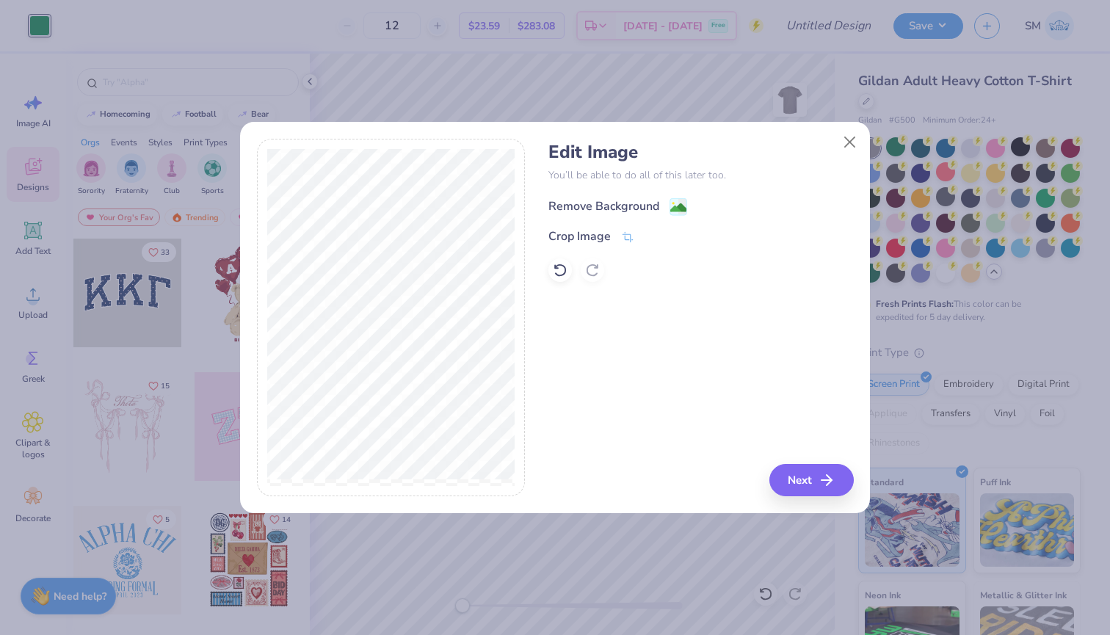
click at [672, 206] on image at bounding box center [678, 208] width 16 height 16
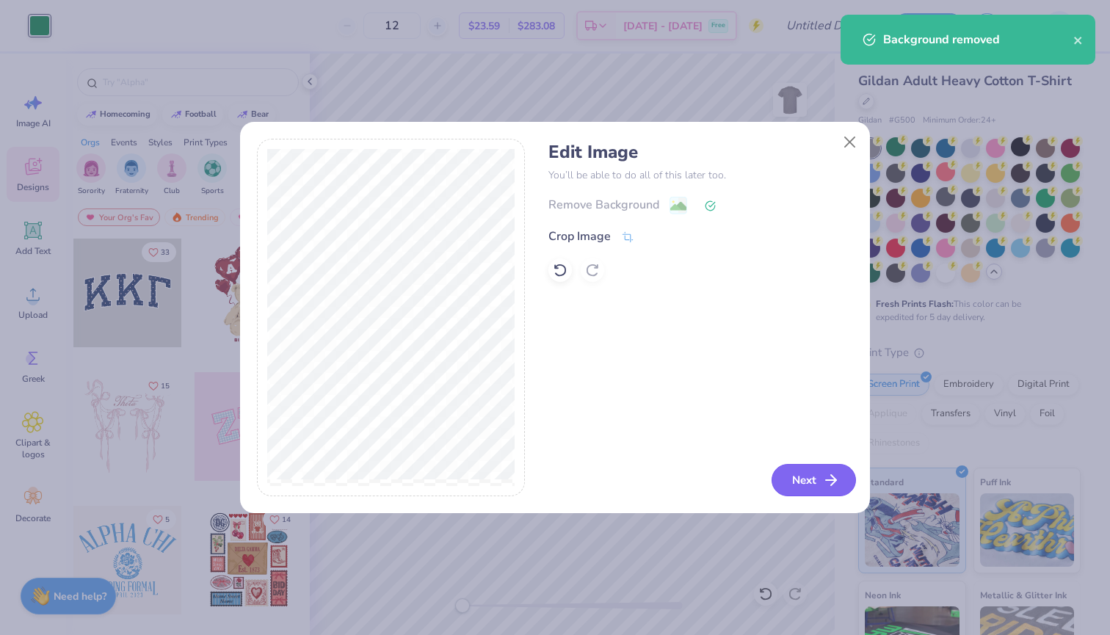
click at [804, 482] on button "Next" at bounding box center [814, 480] width 84 height 32
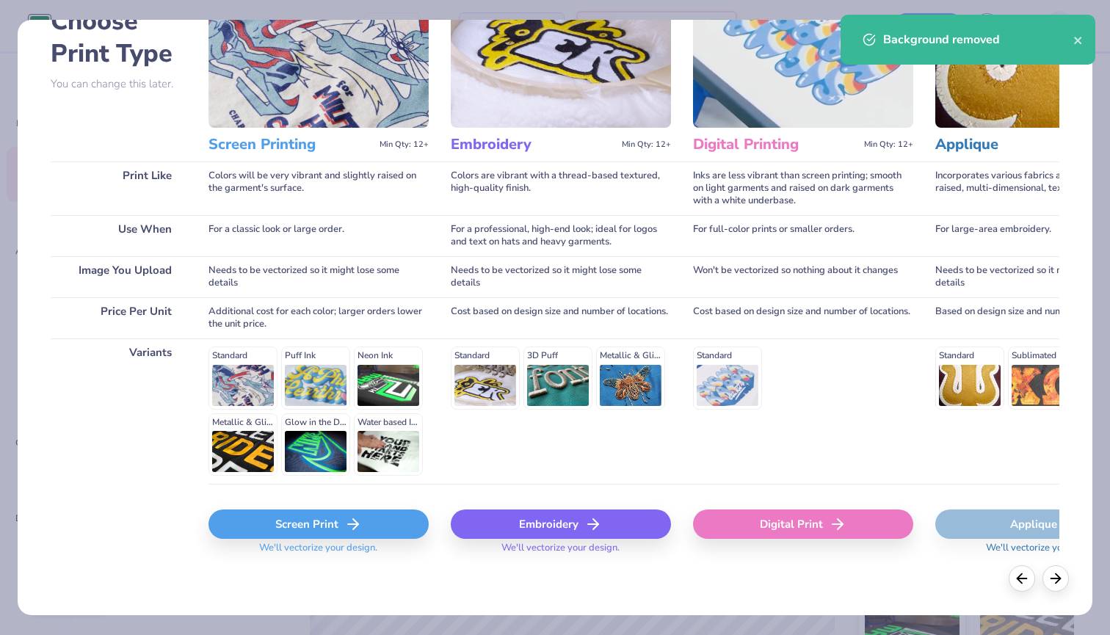
click at [358, 519] on icon at bounding box center [353, 525] width 18 height 18
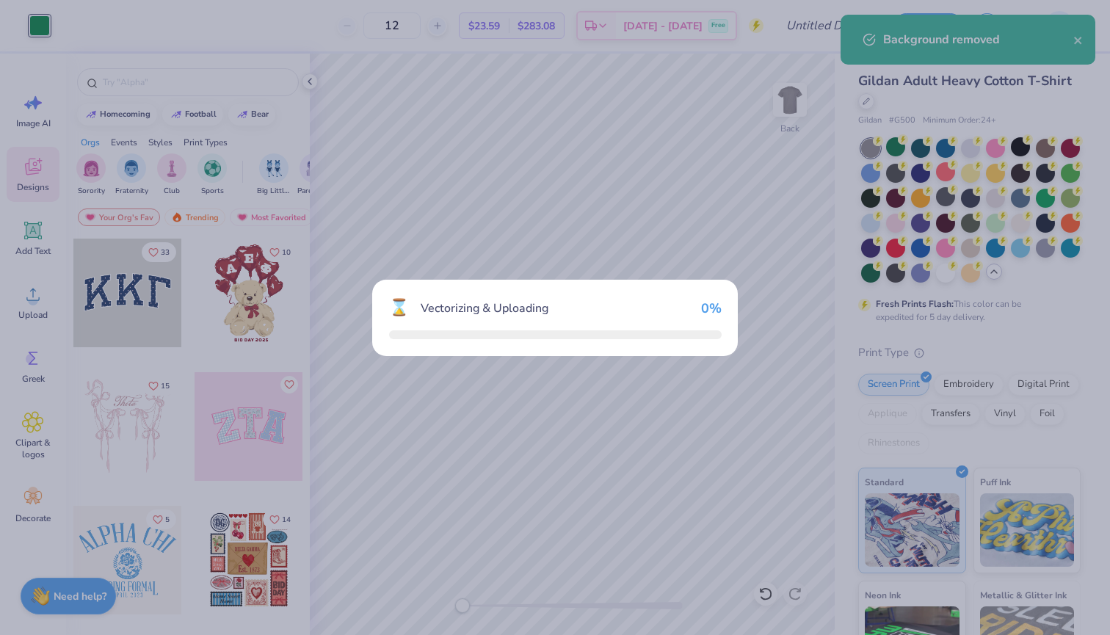
scroll to position [96, 0]
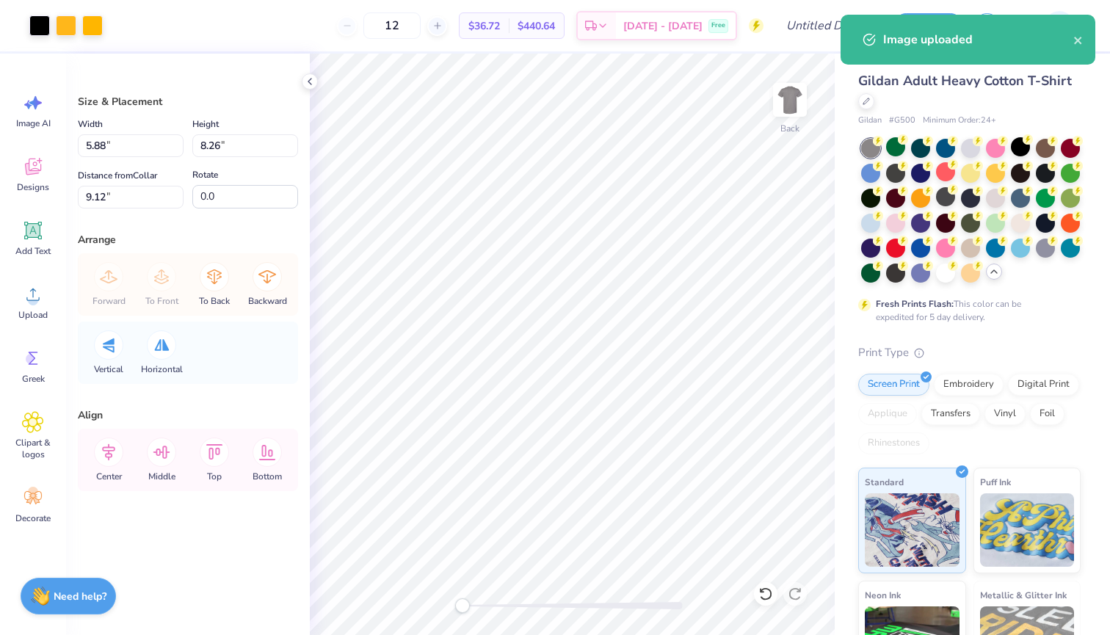
type input "2.66"
type input "3.74"
type input "13.64"
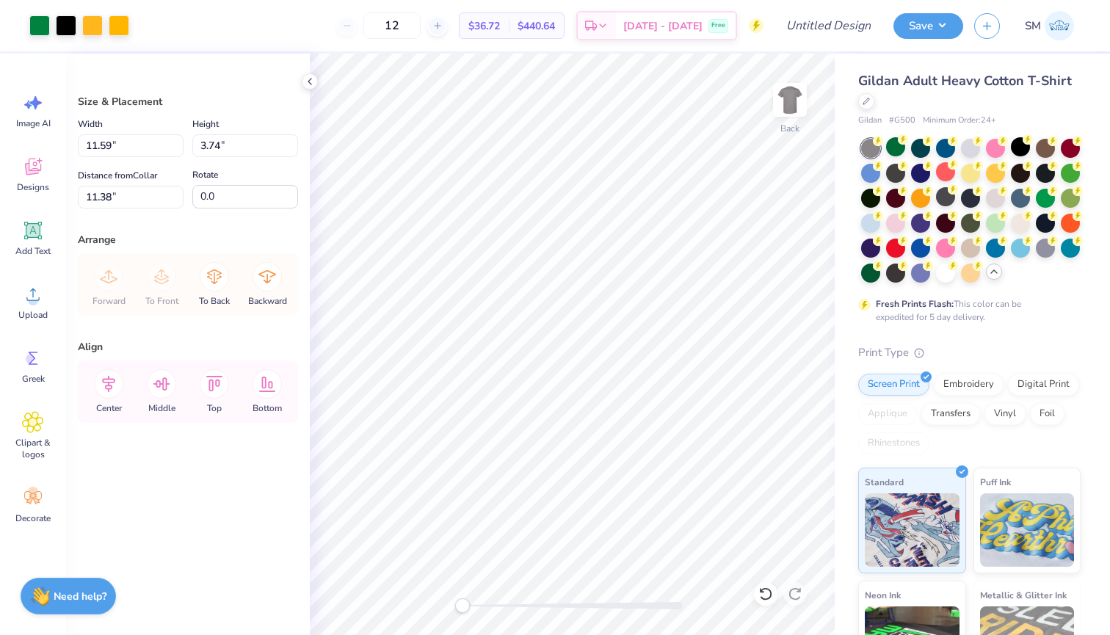
type input "5.20"
type input "8.68"
type input "4.23"
type input "3.00"
type input "9.83"
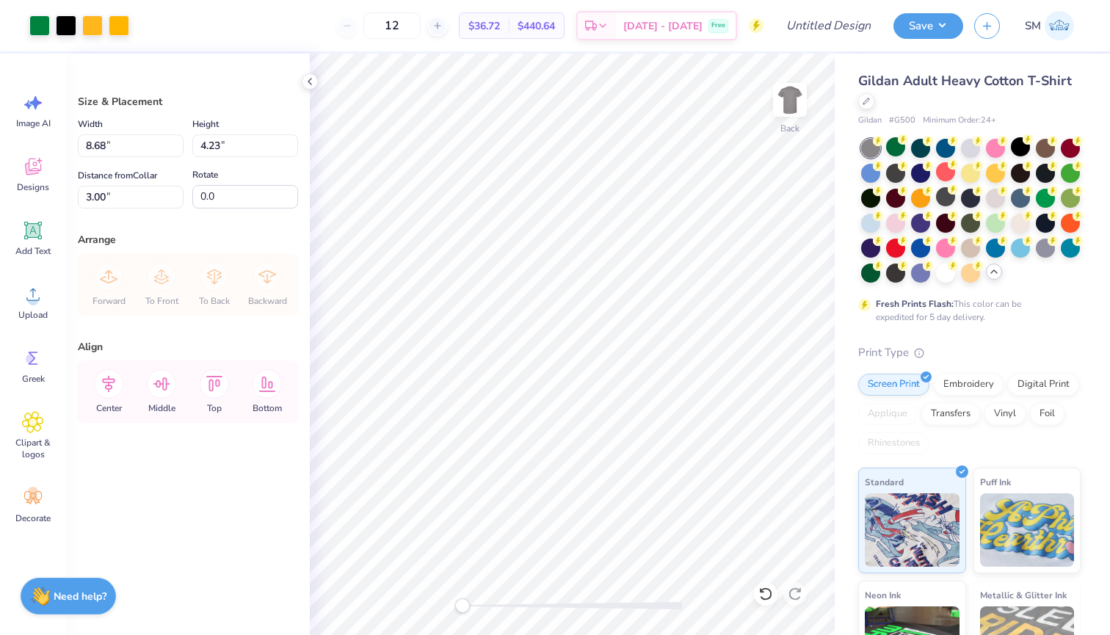
type input "4.79"
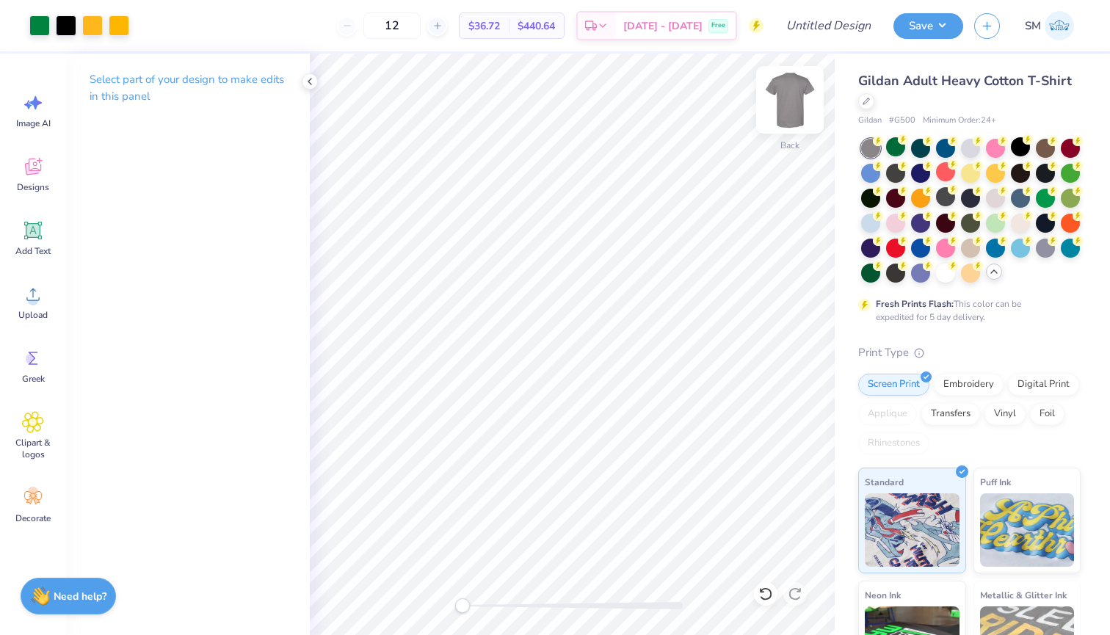
click at [778, 107] on img at bounding box center [790, 99] width 59 height 59
click at [28, 355] on icon at bounding box center [33, 358] width 22 height 22
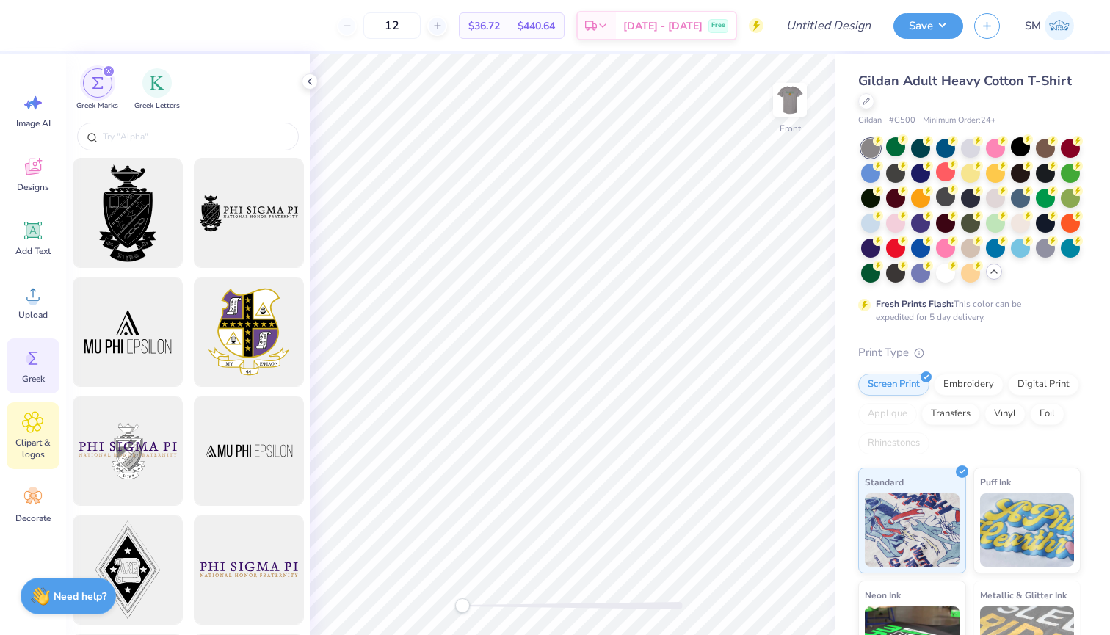
click at [34, 419] on icon at bounding box center [33, 422] width 9 height 9
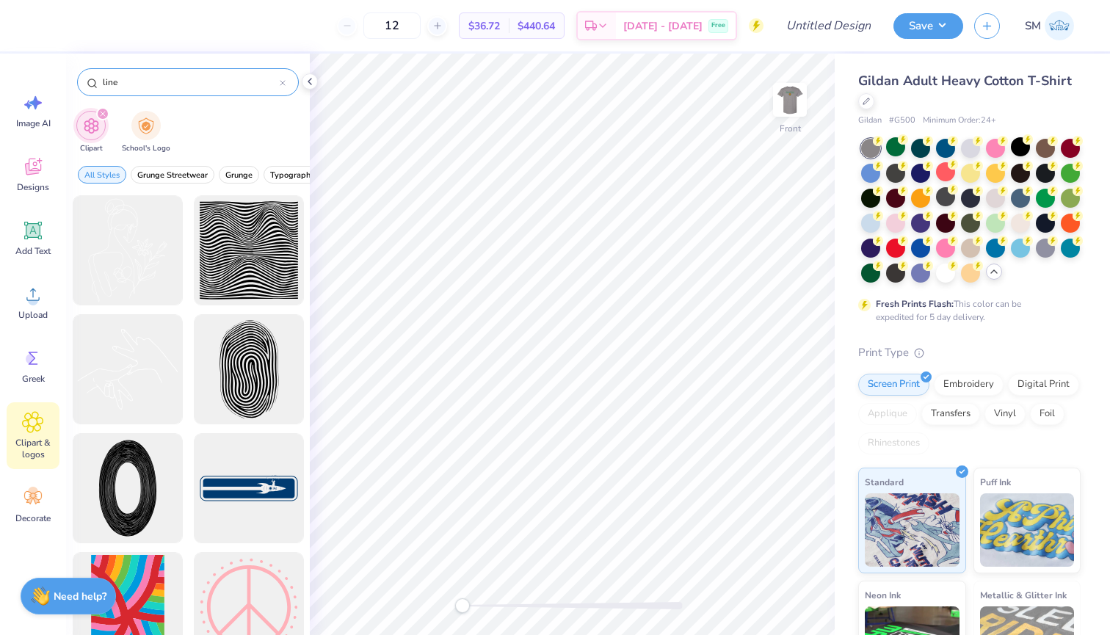
click at [287, 87] on div "line" at bounding box center [188, 82] width 222 height 28
click at [285, 83] on icon at bounding box center [283, 83] width 6 height 6
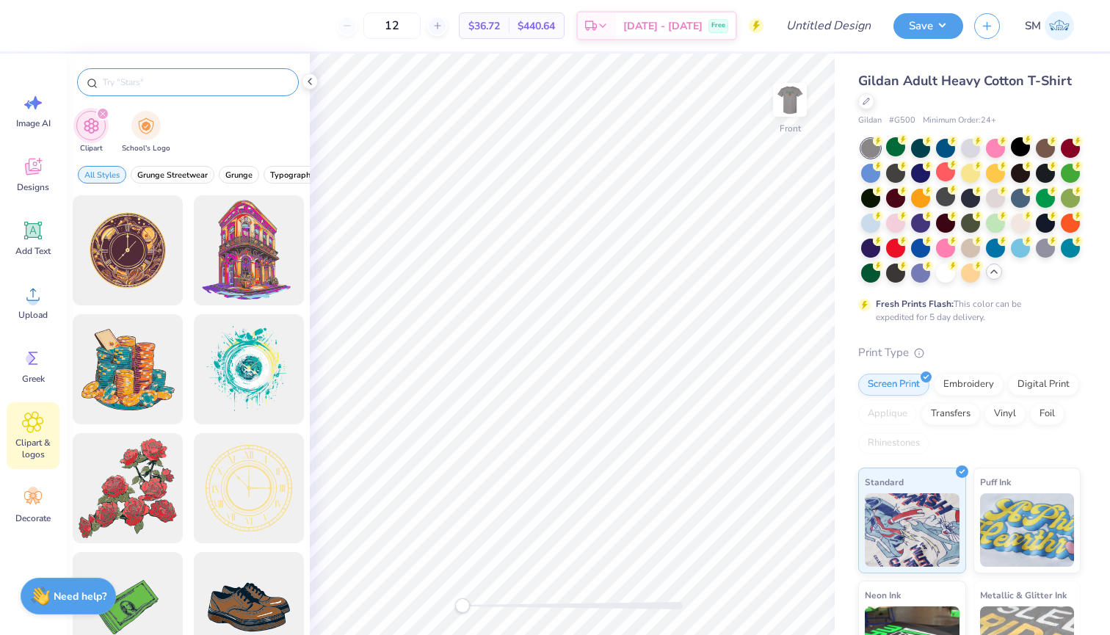
click at [218, 101] on div at bounding box center [188, 79] width 244 height 50
click at [206, 90] on div at bounding box center [188, 82] width 222 height 28
click at [190, 82] on input "text" at bounding box center [195, 82] width 188 height 15
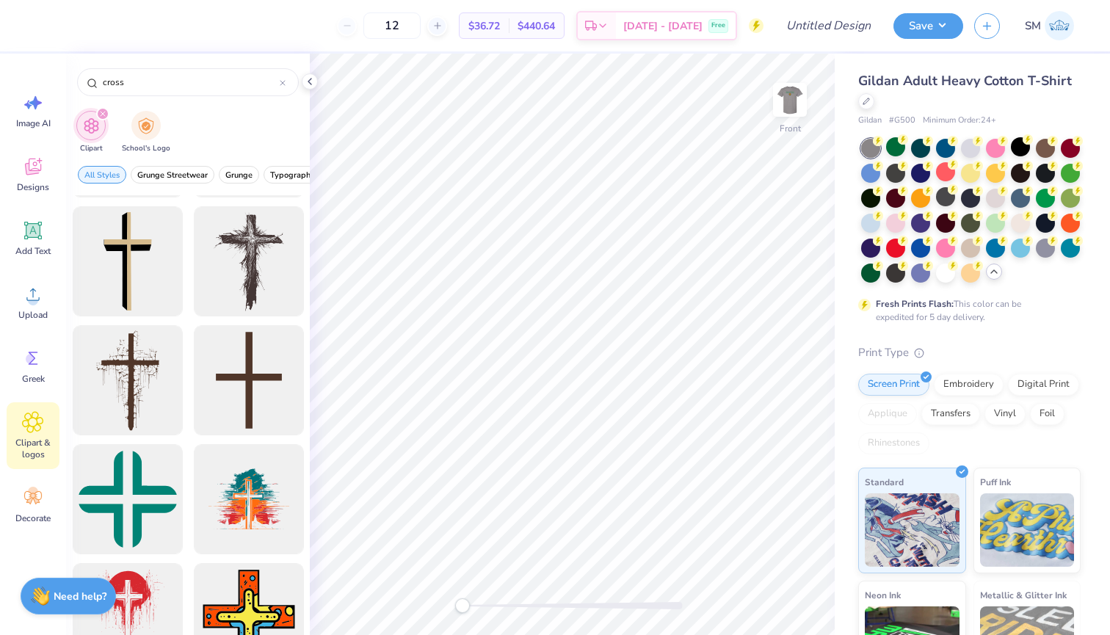
scroll to position [704, 0]
type input "cross"
click at [164, 297] on div at bounding box center [127, 260] width 121 height 121
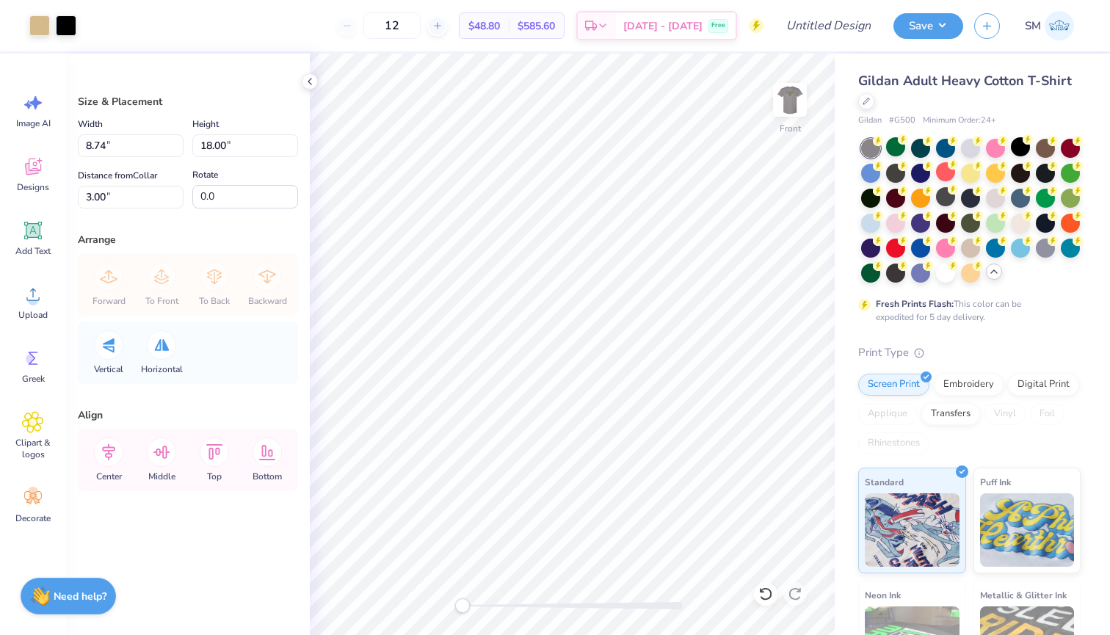
type input "2.52"
type input "5.19"
type input "15.80"
type input "2.26"
type input "4.65"
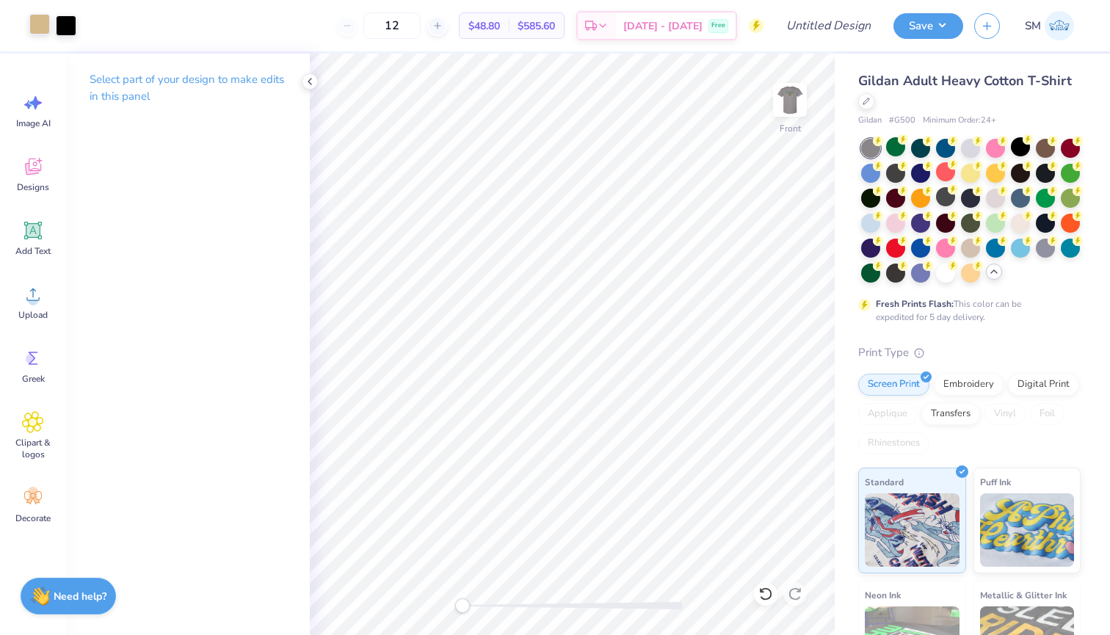
click at [29, 23] on div at bounding box center [39, 24] width 21 height 21
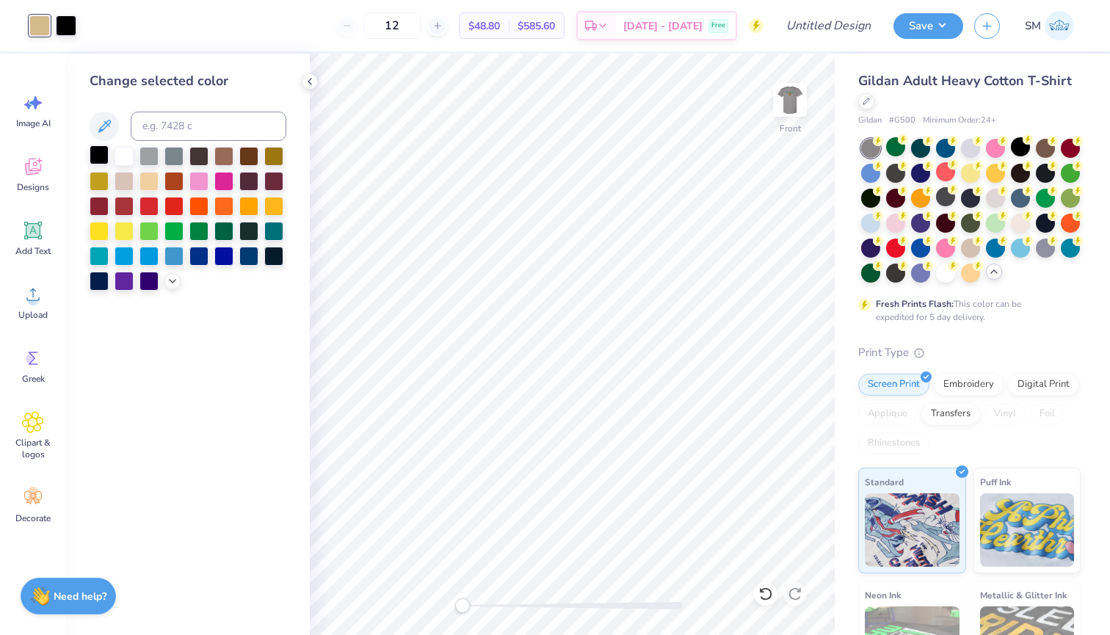
click at [101, 162] on div at bounding box center [99, 154] width 19 height 19
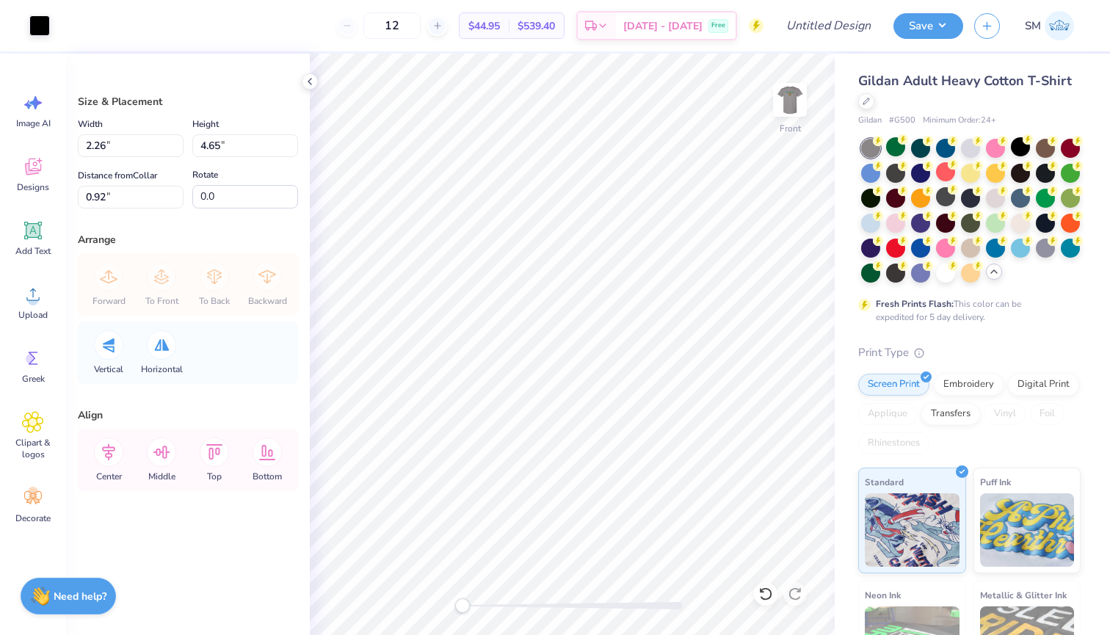
type input "1.73"
type input "3.56"
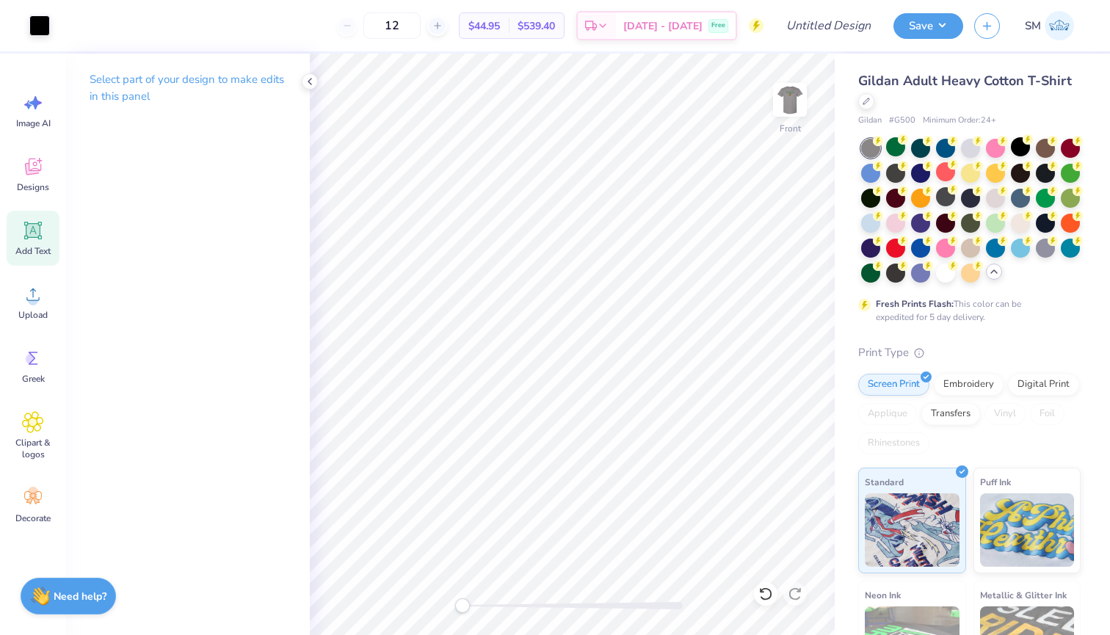
click at [27, 257] on div "Add Text" at bounding box center [33, 238] width 53 height 55
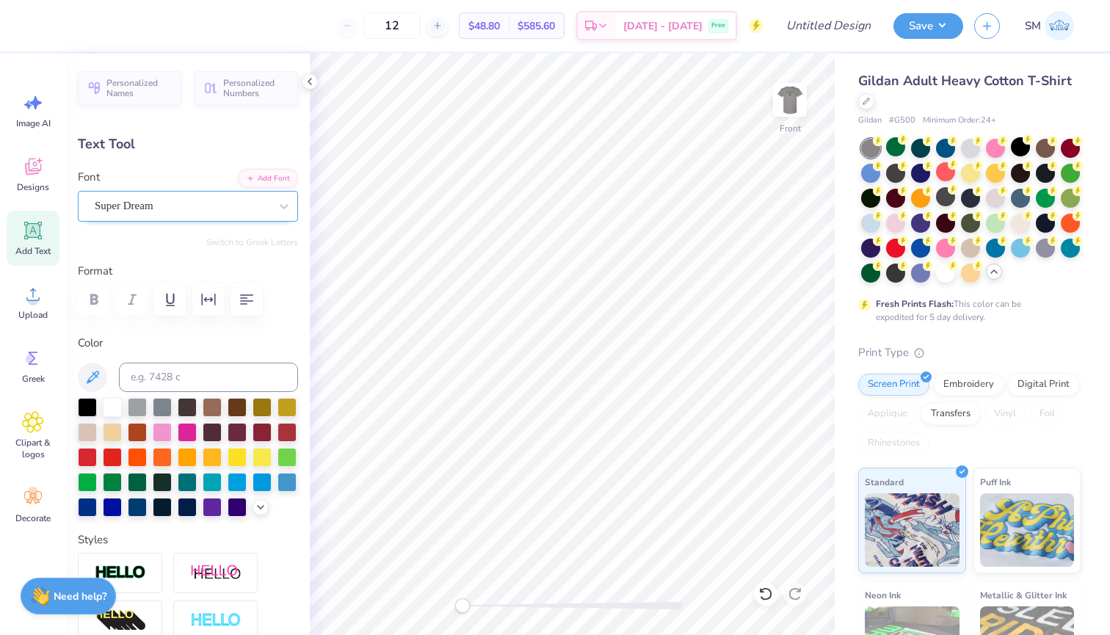
click at [181, 220] on div "Super Dream" at bounding box center [188, 206] width 220 height 31
type textarea "NON-EXCIDET"
click at [220, 217] on div "Super Dream" at bounding box center [188, 206] width 220 height 31
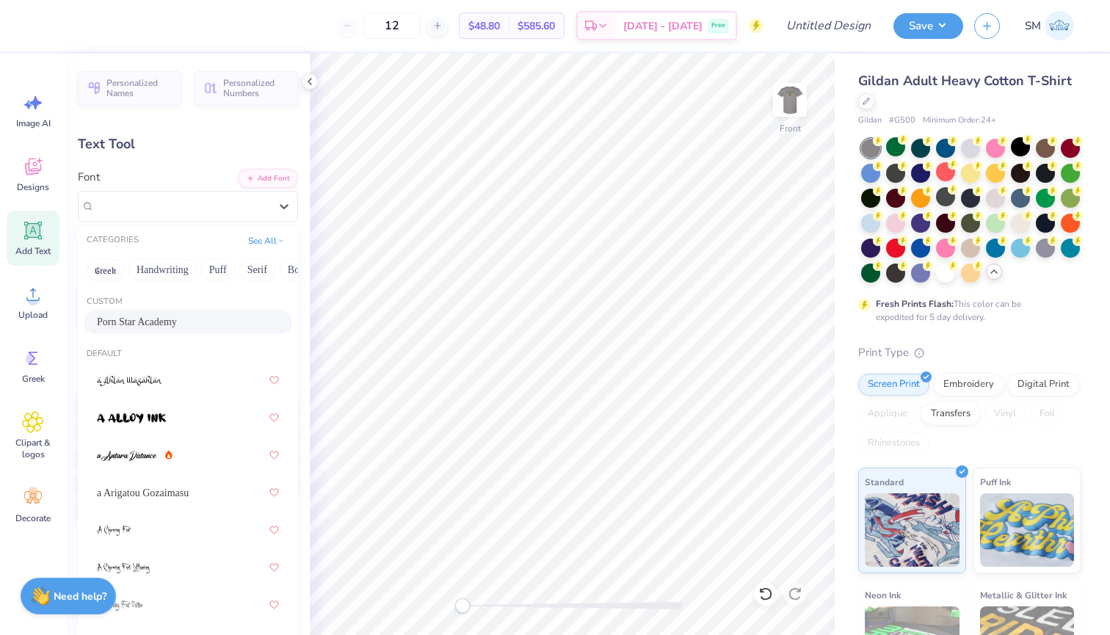
click at [211, 330] on div "Porn Star Academy" at bounding box center [188, 321] width 182 height 15
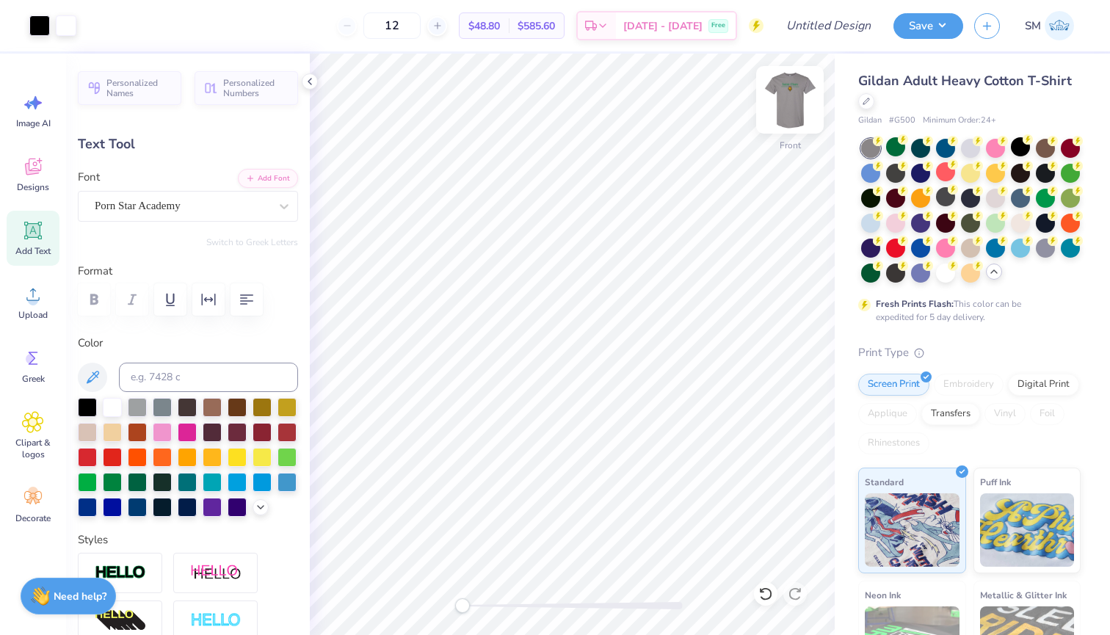
click at [795, 93] on img at bounding box center [790, 99] width 59 height 59
type input "8.63"
type input "1.36"
type input "3.00"
click at [788, 99] on img at bounding box center [790, 99] width 59 height 59
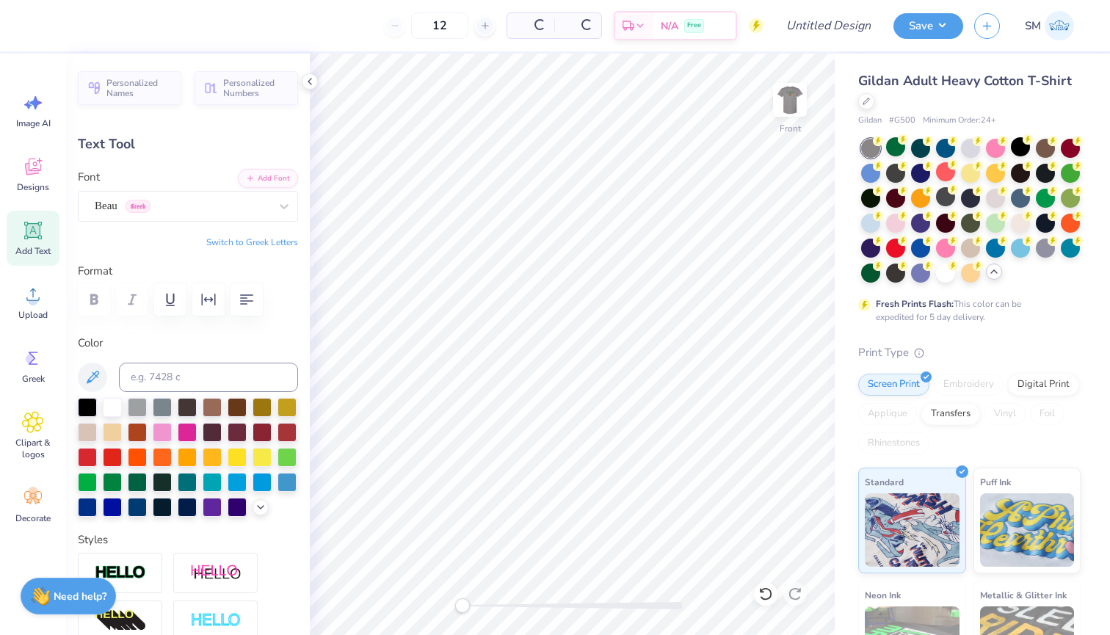
type input "8.49"
type input "1.34"
type input "4.76"
type input "14.05"
type input "2.01"
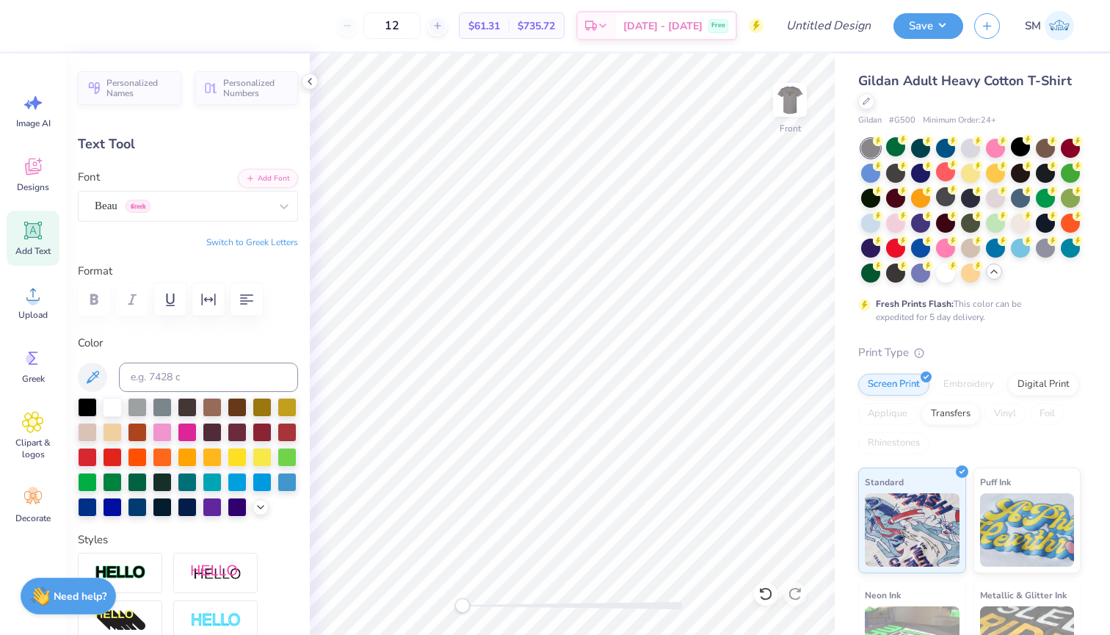
type input "13.25"
click at [151, 211] on span "Porn Star Academy" at bounding box center [138, 206] width 86 height 17
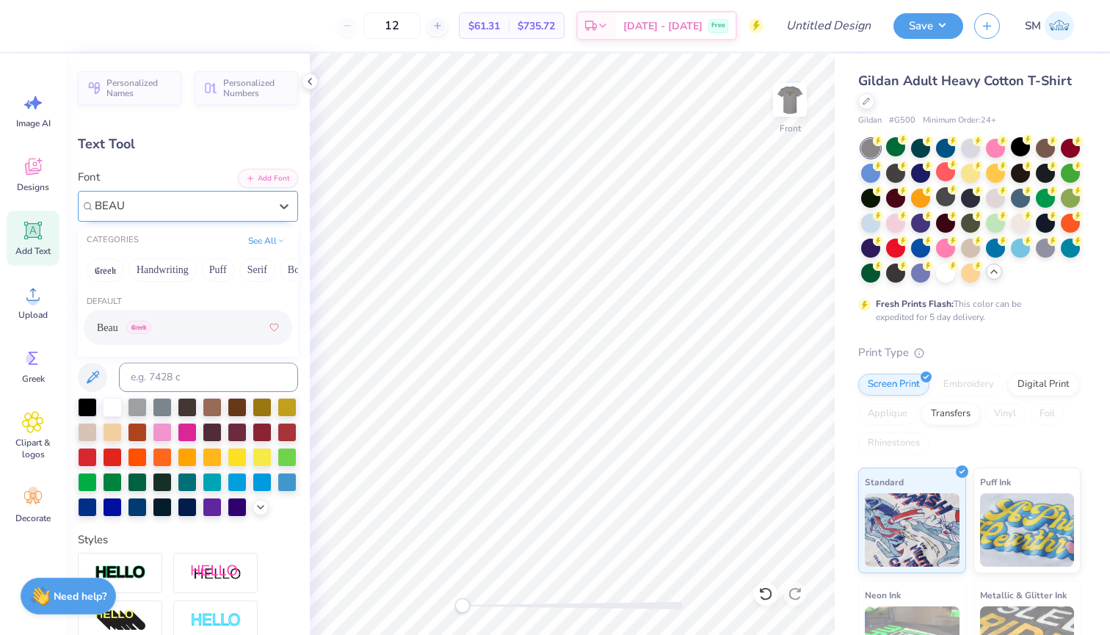
click at [115, 329] on span "Beau" at bounding box center [107, 327] width 21 height 15
type input "BEAU"
type input "14.65"
type input "1.63"
type input "13.43"
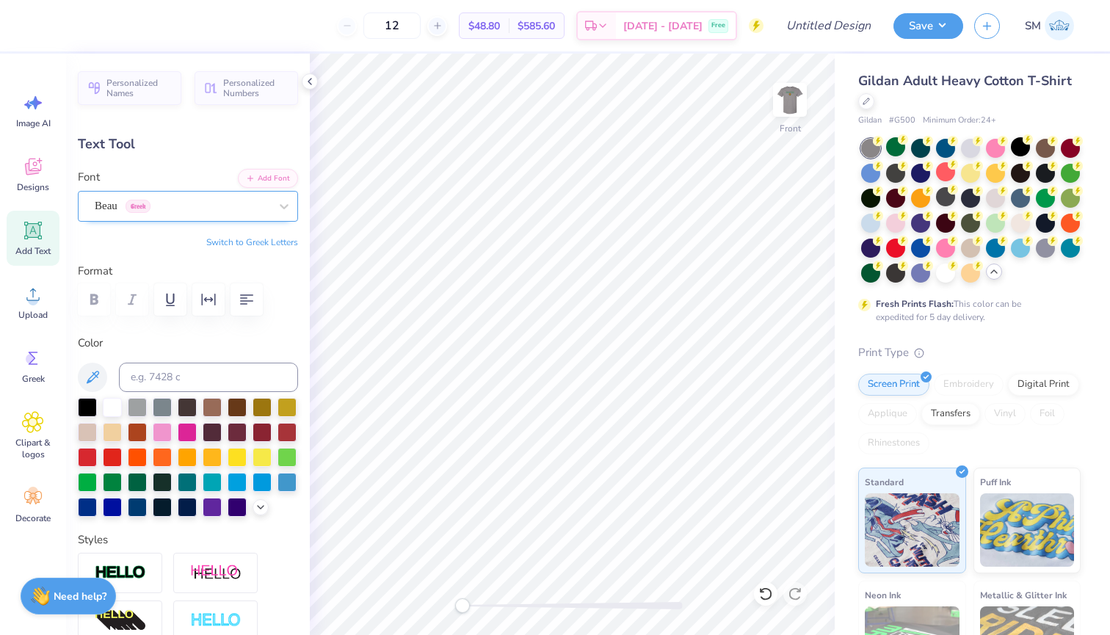
type input "6.34"
type input "0.71"
type input "4.78"
click at [87, 403] on div at bounding box center [87, 406] width 19 height 19
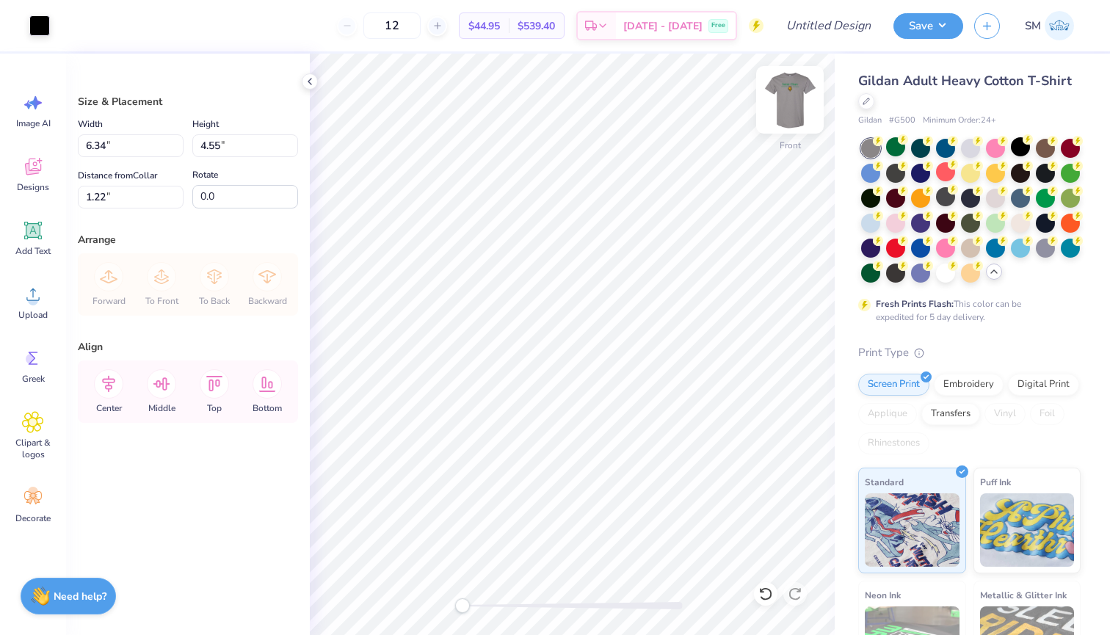
type input "5.05"
type input "3.62"
type input "0.90"
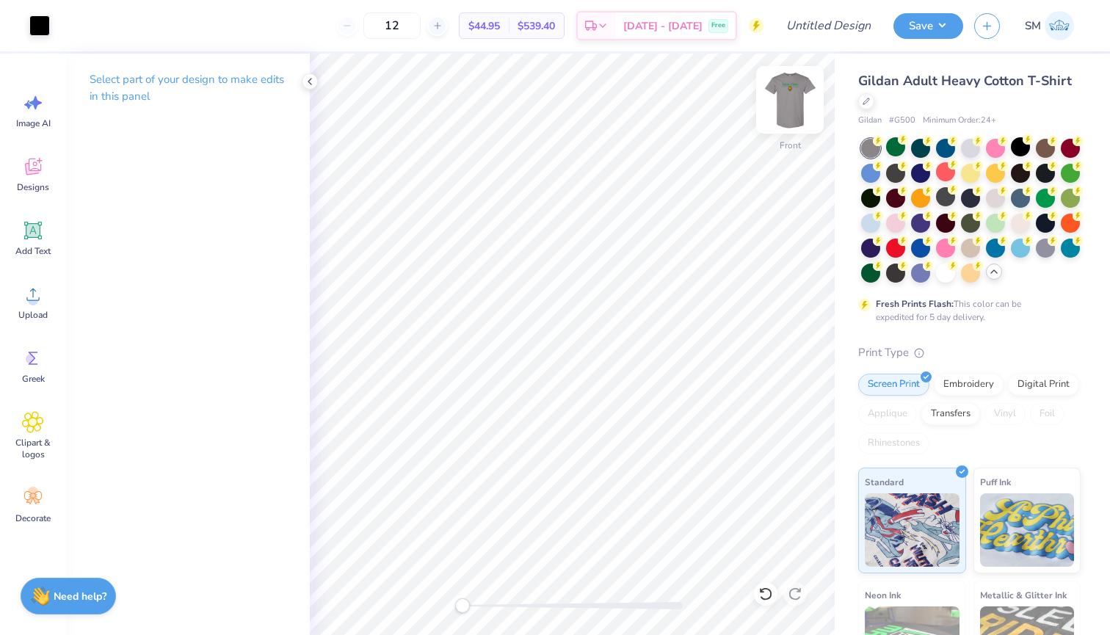
click at [801, 96] on img at bounding box center [790, 99] width 59 height 59
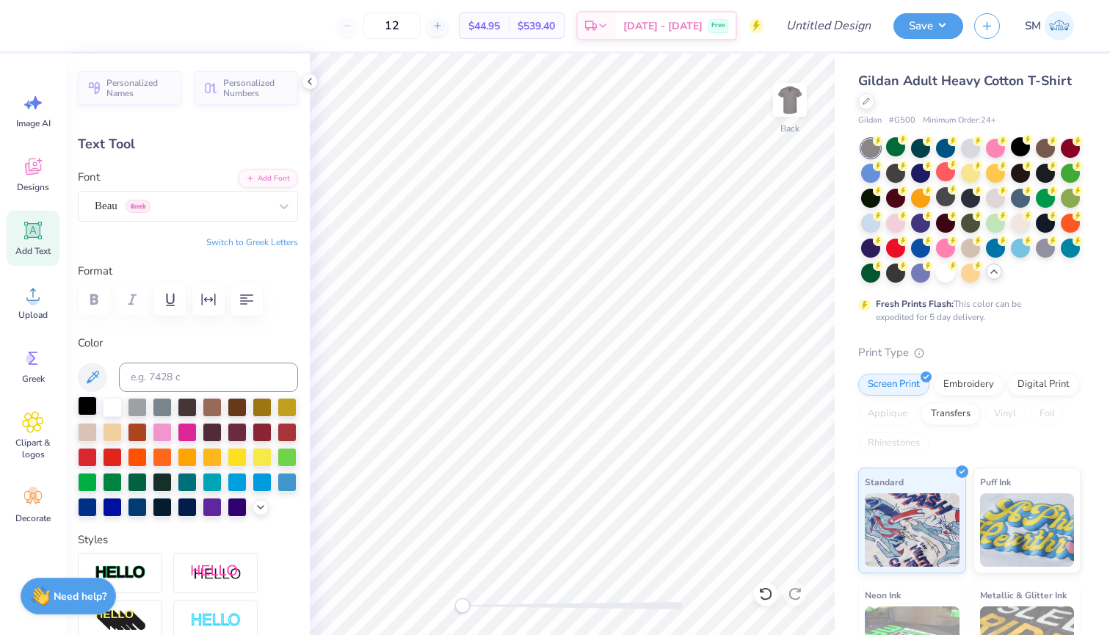
click at [89, 408] on div at bounding box center [87, 406] width 19 height 19
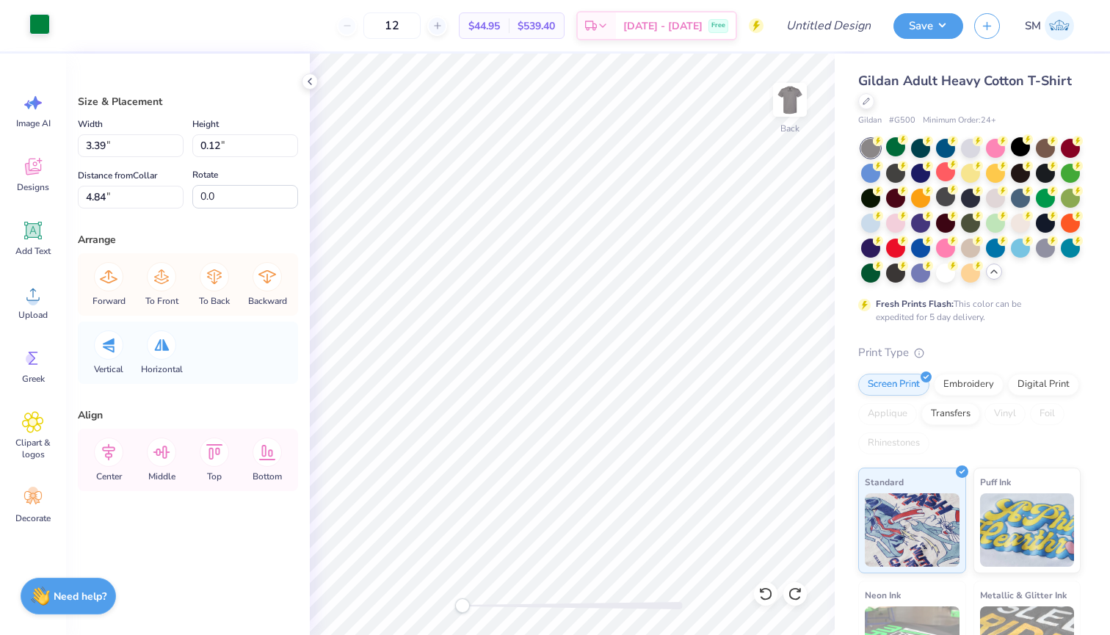
click at [46, 32] on div at bounding box center [39, 24] width 21 height 21
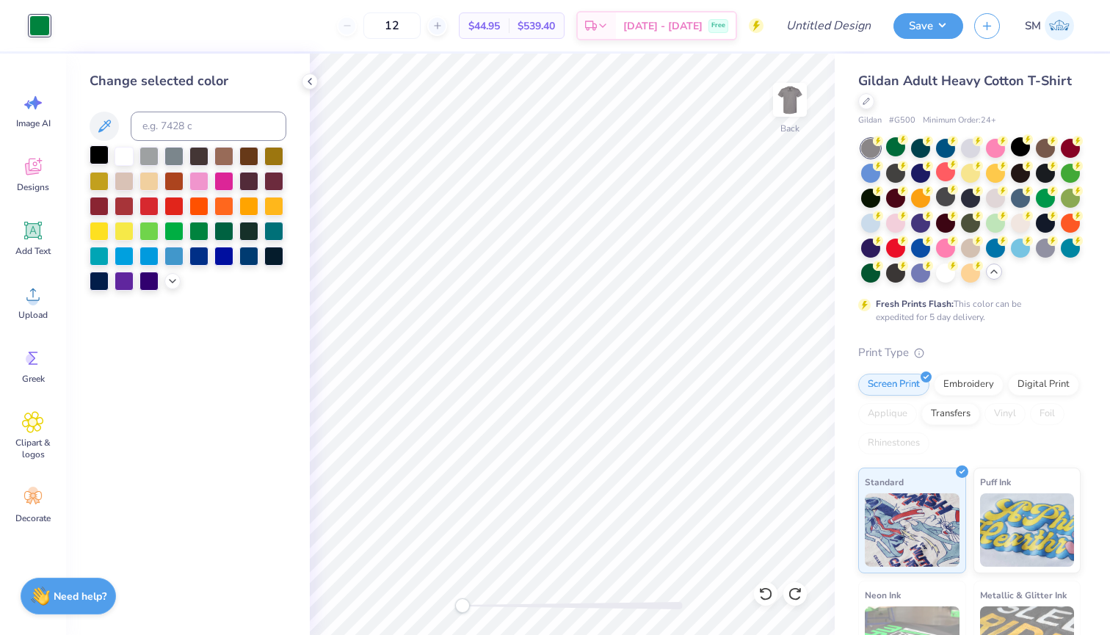
click at [92, 153] on div at bounding box center [99, 154] width 19 height 19
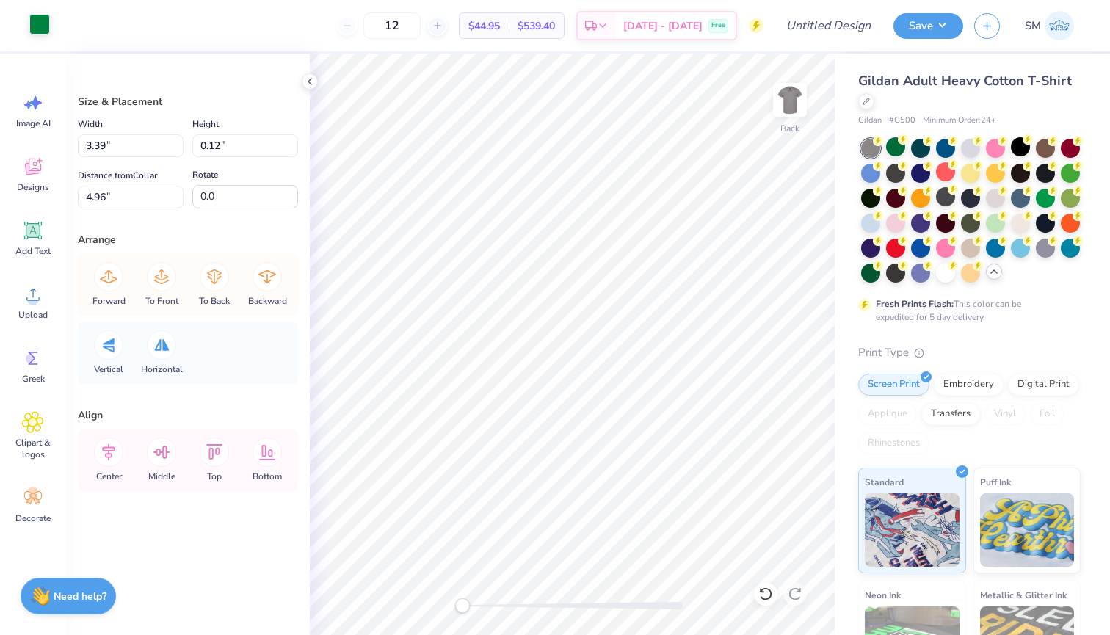
click at [43, 15] on div at bounding box center [39, 24] width 21 height 21
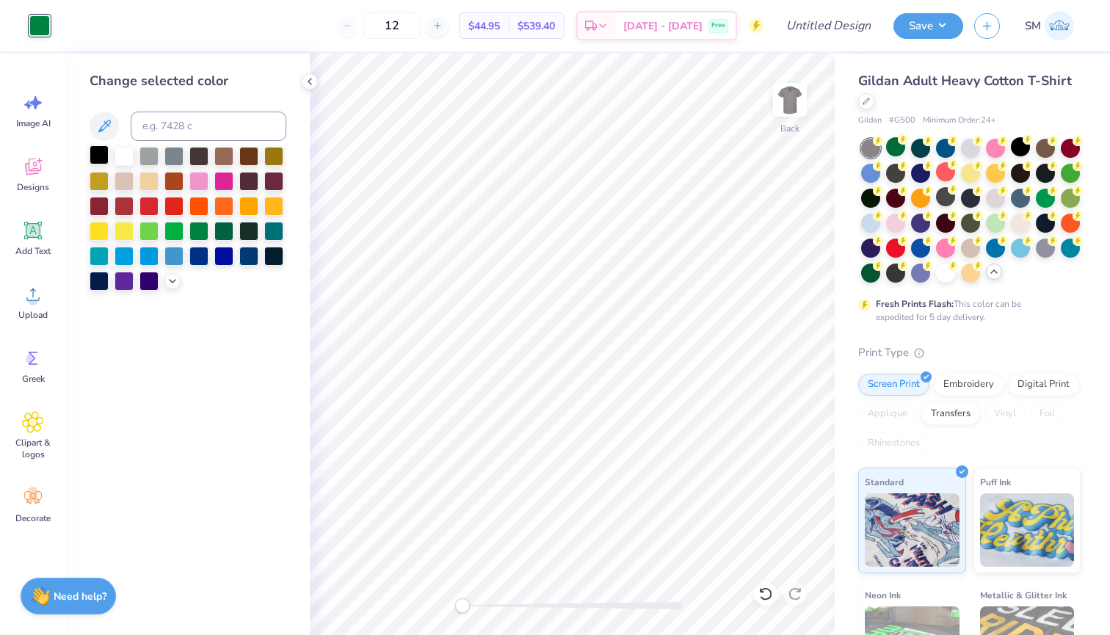
click at [97, 158] on div at bounding box center [99, 154] width 19 height 19
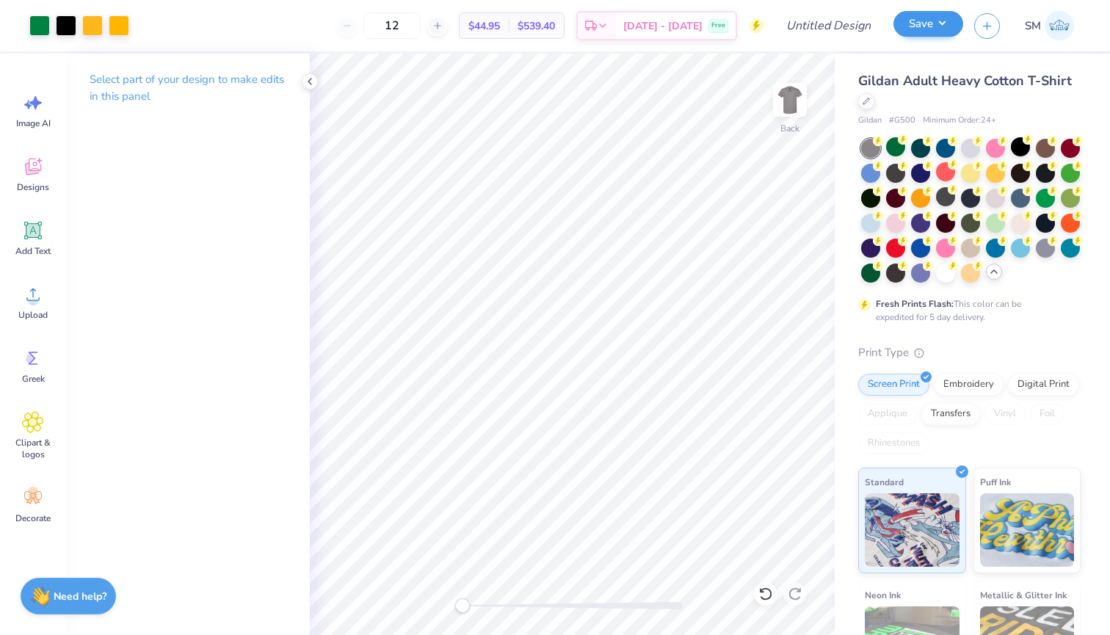
click at [915, 34] on button "Save" at bounding box center [929, 24] width 70 height 26
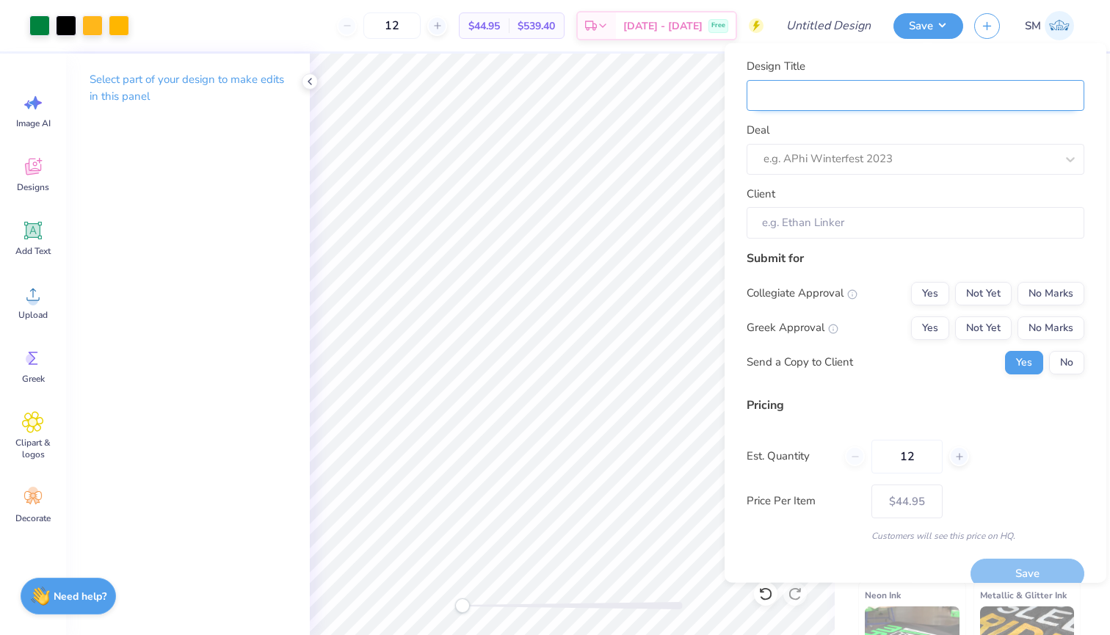
click at [964, 93] on input "Design Title" at bounding box center [916, 95] width 338 height 32
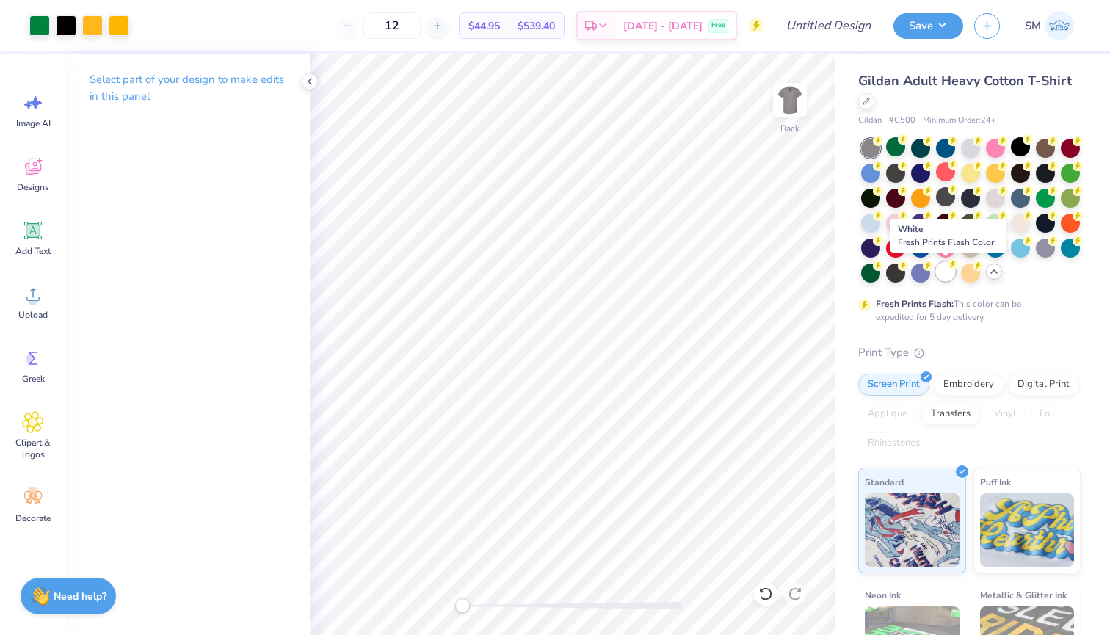
click at [950, 275] on div at bounding box center [945, 271] width 19 height 19
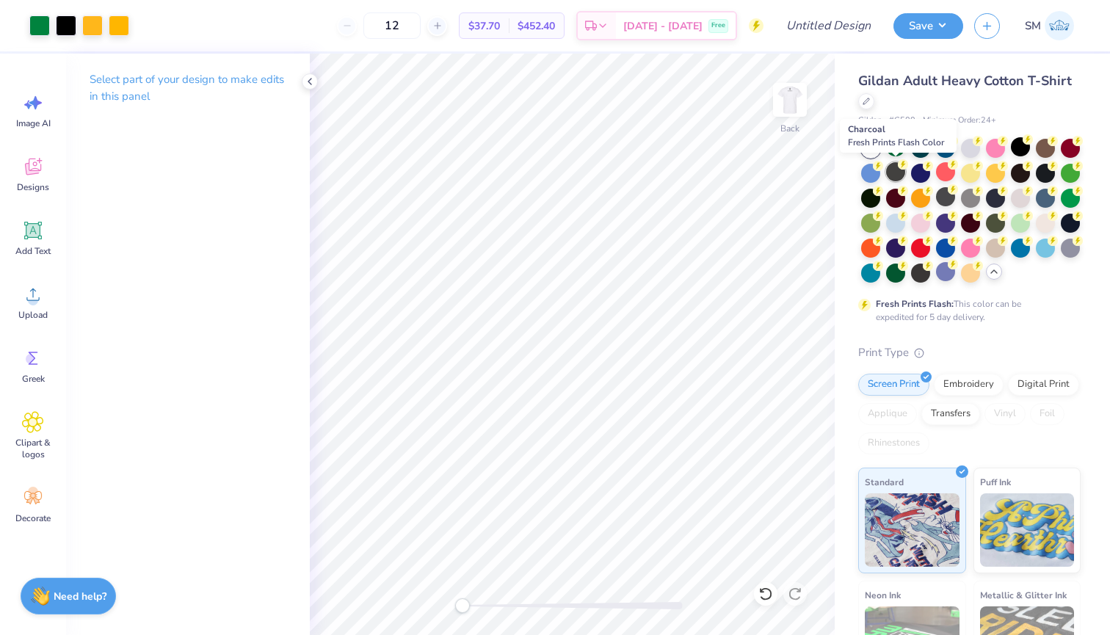
click at [899, 169] on div at bounding box center [895, 171] width 19 height 19
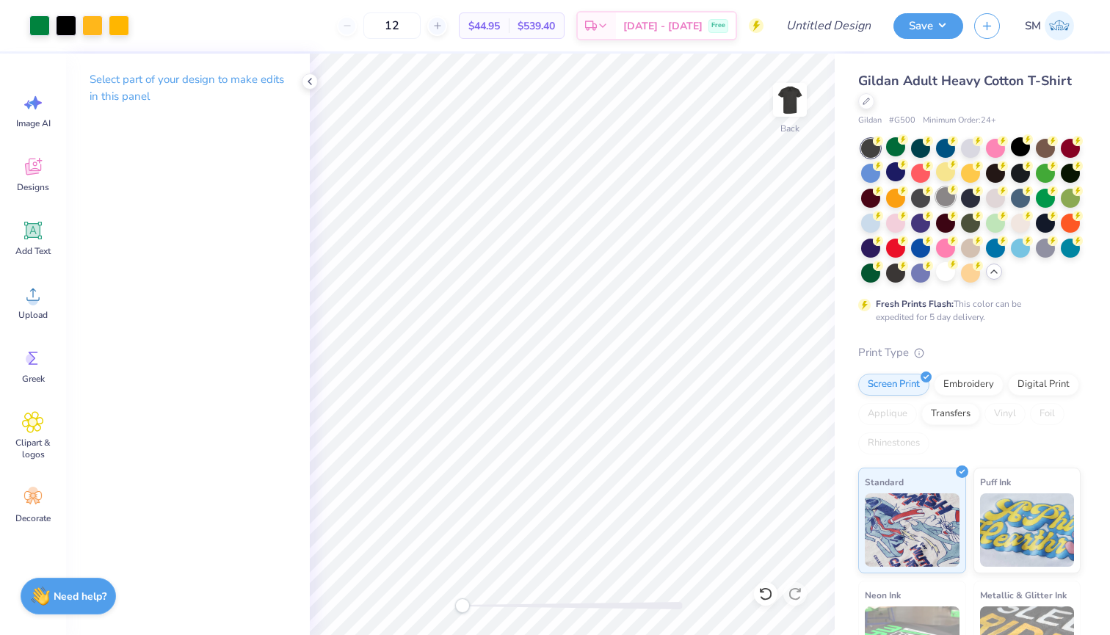
click at [952, 202] on div at bounding box center [945, 196] width 19 height 19
click at [990, 195] on div at bounding box center [995, 196] width 19 height 19
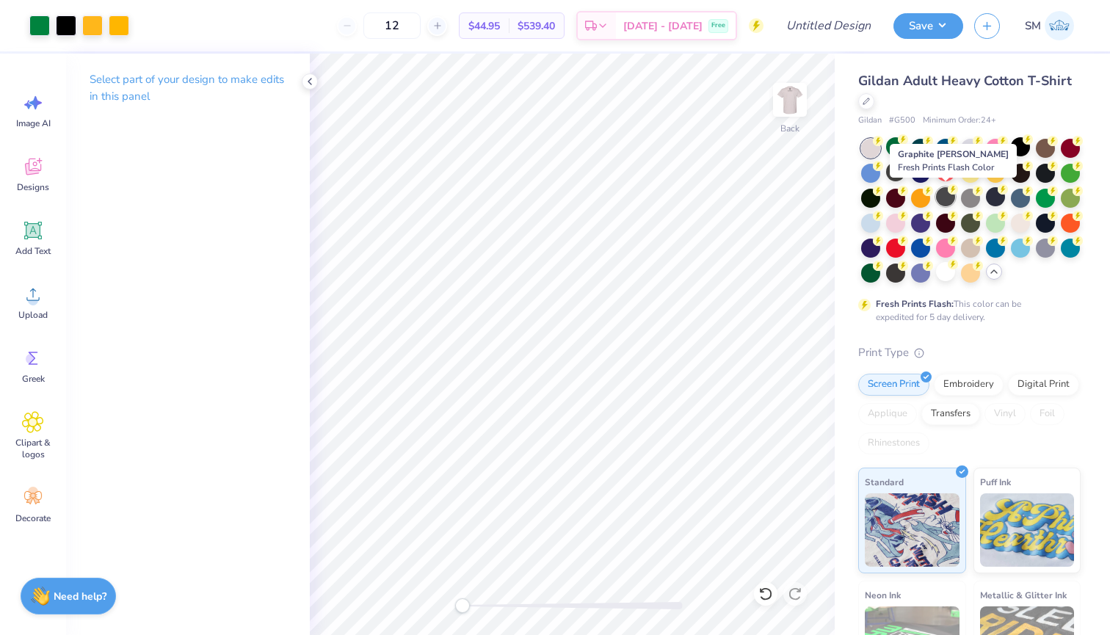
click at [955, 195] on div at bounding box center [945, 196] width 19 height 19
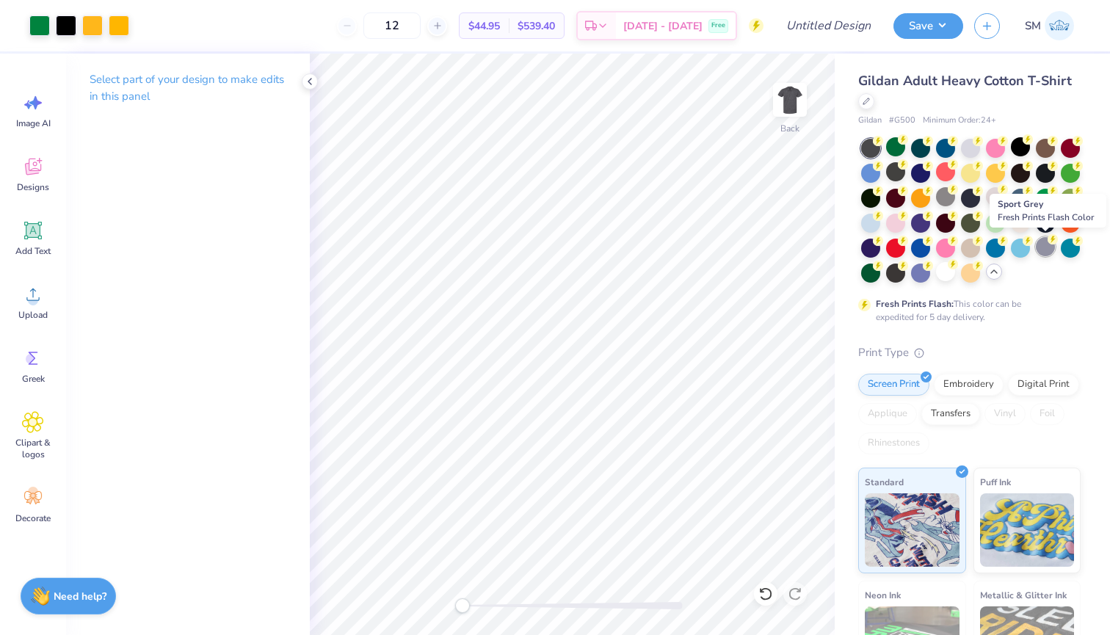
click at [1045, 248] on div at bounding box center [1045, 246] width 19 height 19
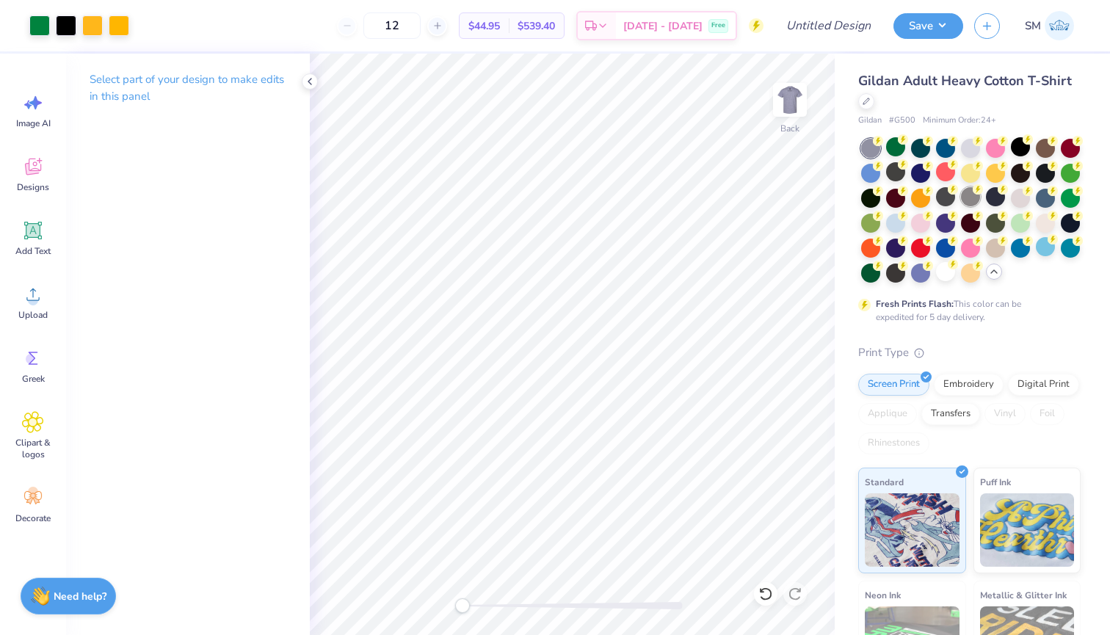
click at [962, 204] on div at bounding box center [970, 196] width 19 height 19
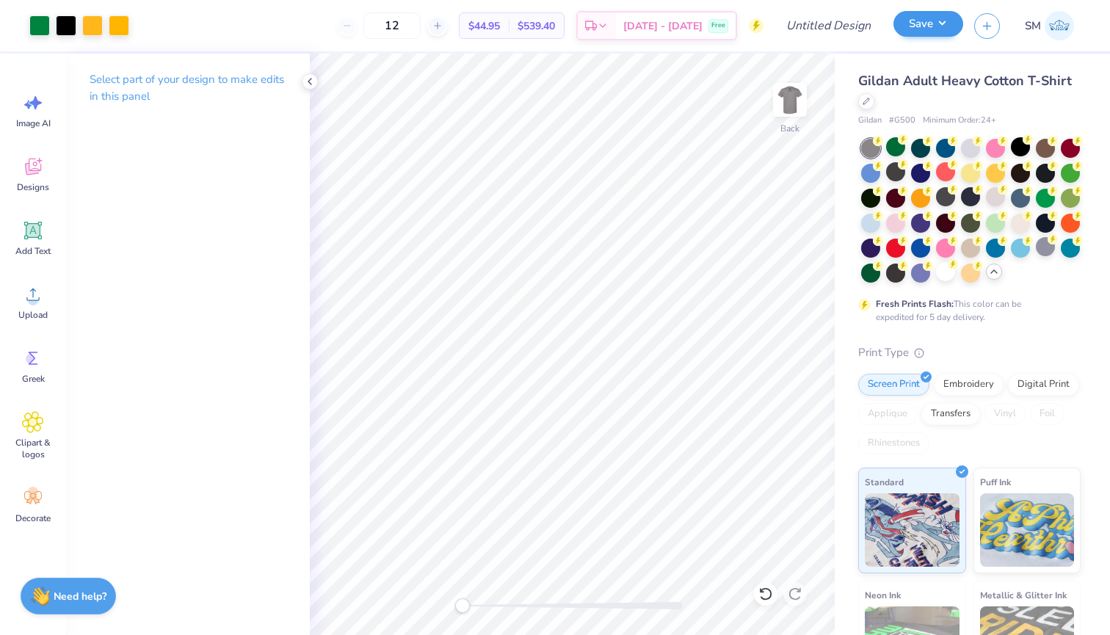
click at [930, 12] on button "Save" at bounding box center [929, 24] width 70 height 26
click at [950, 268] on icon at bounding box center [953, 264] width 10 height 10
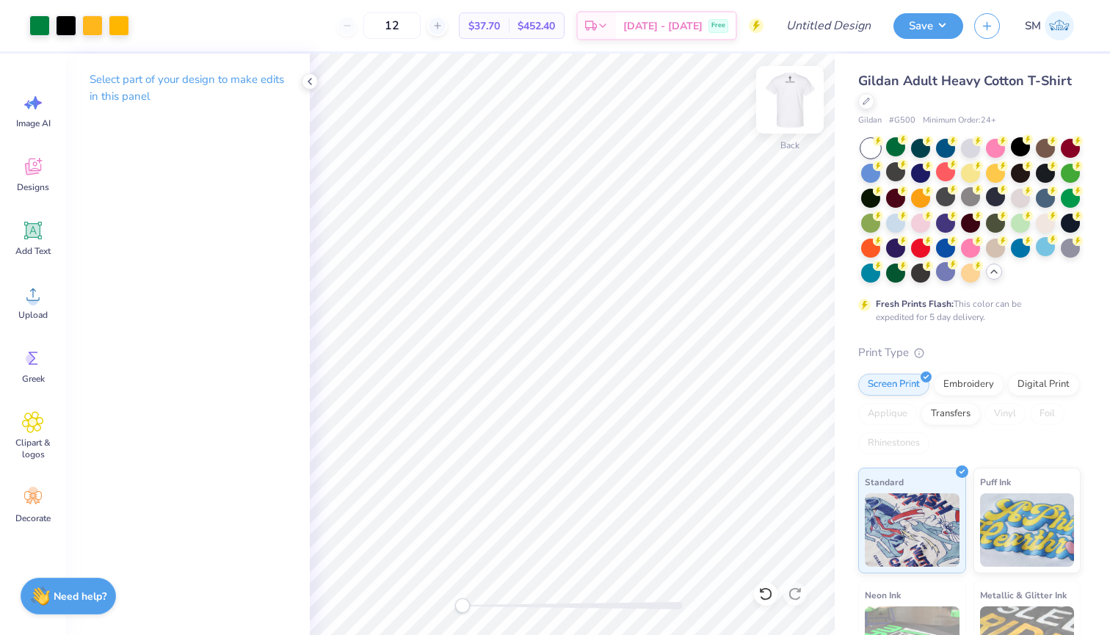
click at [805, 93] on img at bounding box center [790, 99] width 59 height 59
click at [946, 35] on button "Save" at bounding box center [929, 24] width 70 height 26
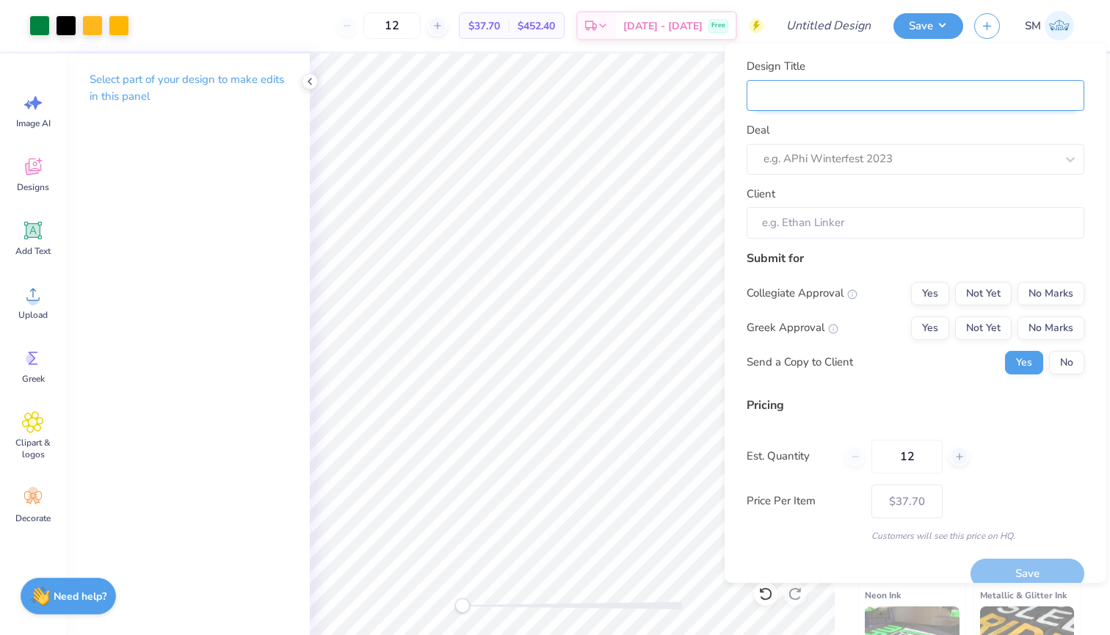
click at [925, 87] on input "Design Title" at bounding box center [916, 96] width 338 height 32
type input "S"
type input "ST"
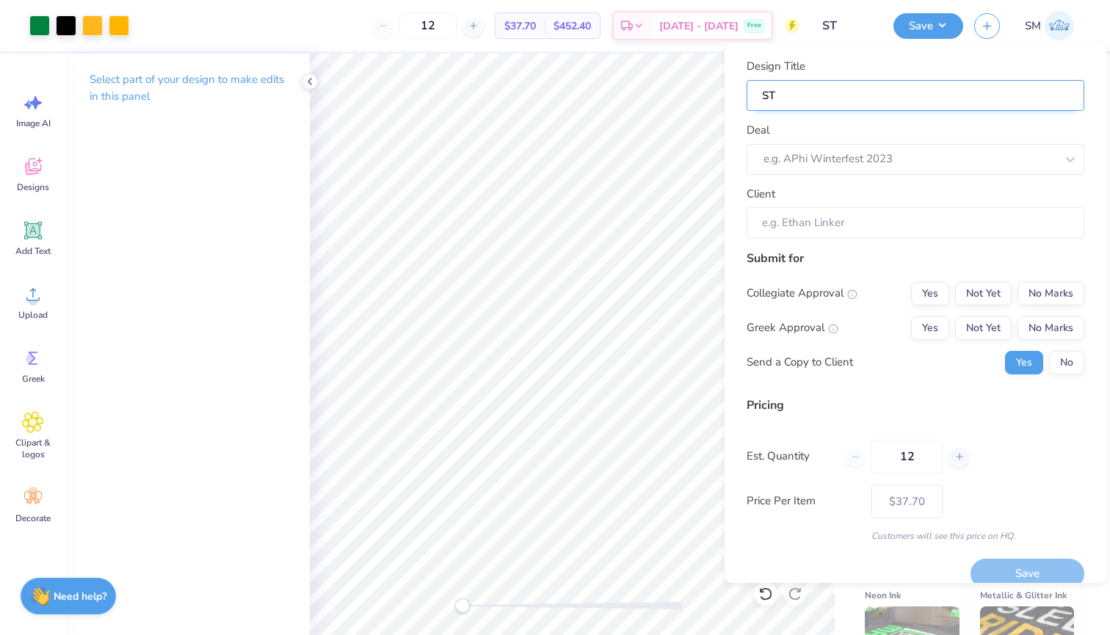
type input "ST"
type input "ST C"
type input "ST CL"
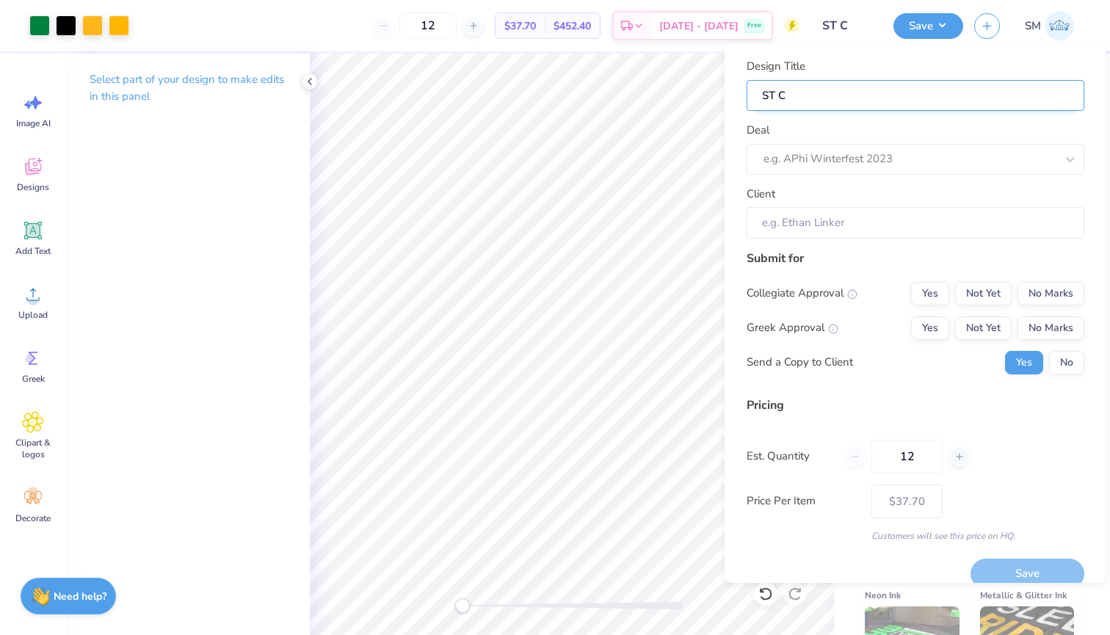
type input "ST CL"
type input "ST C"
type input "ST"
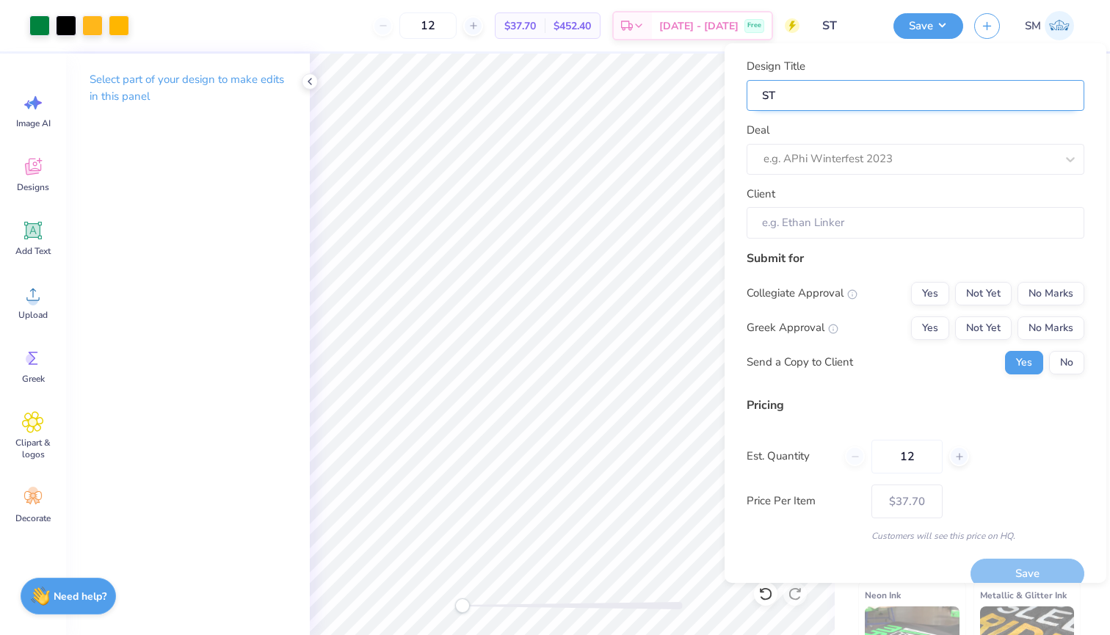
type input "ST"
type input "S"
type input "c"
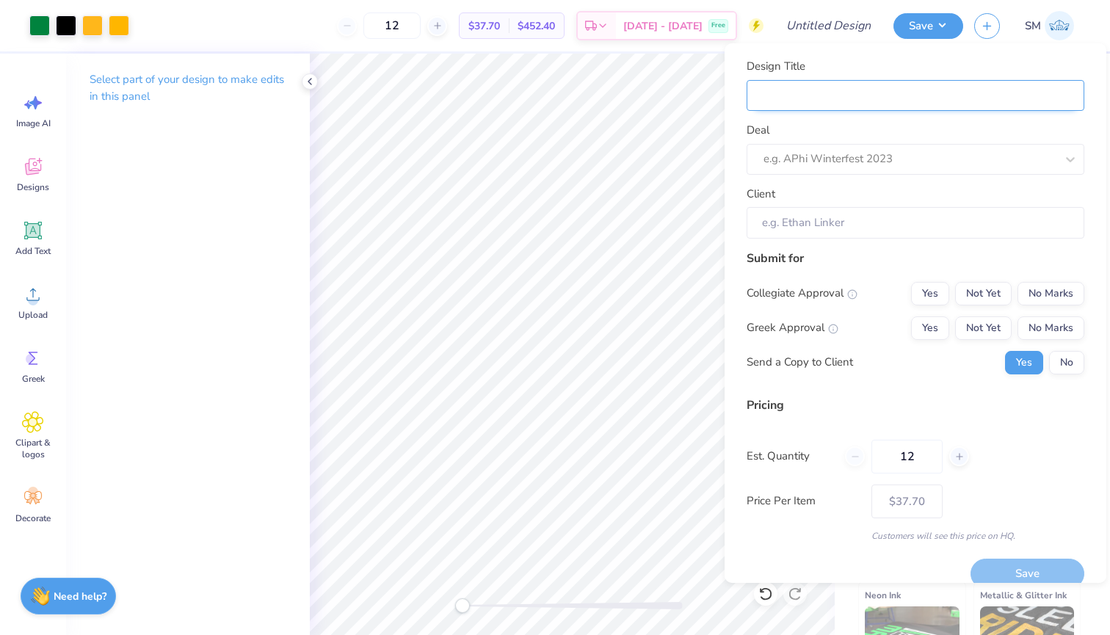
type input "c"
type input "co"
type input "com"
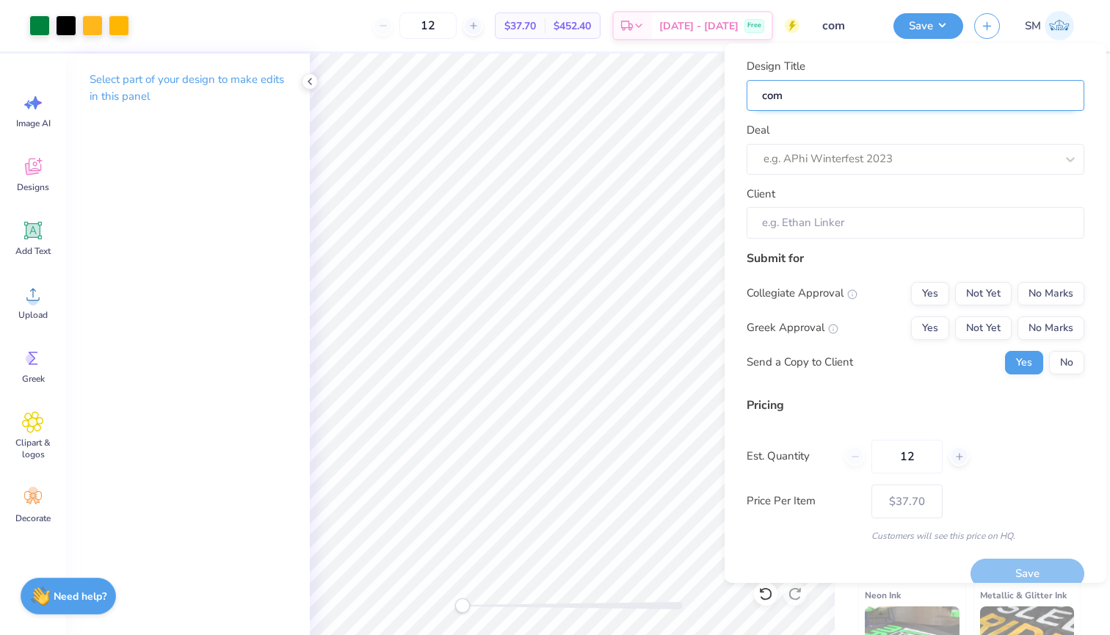
type input "comm"
type input "commu"
type input "commun"
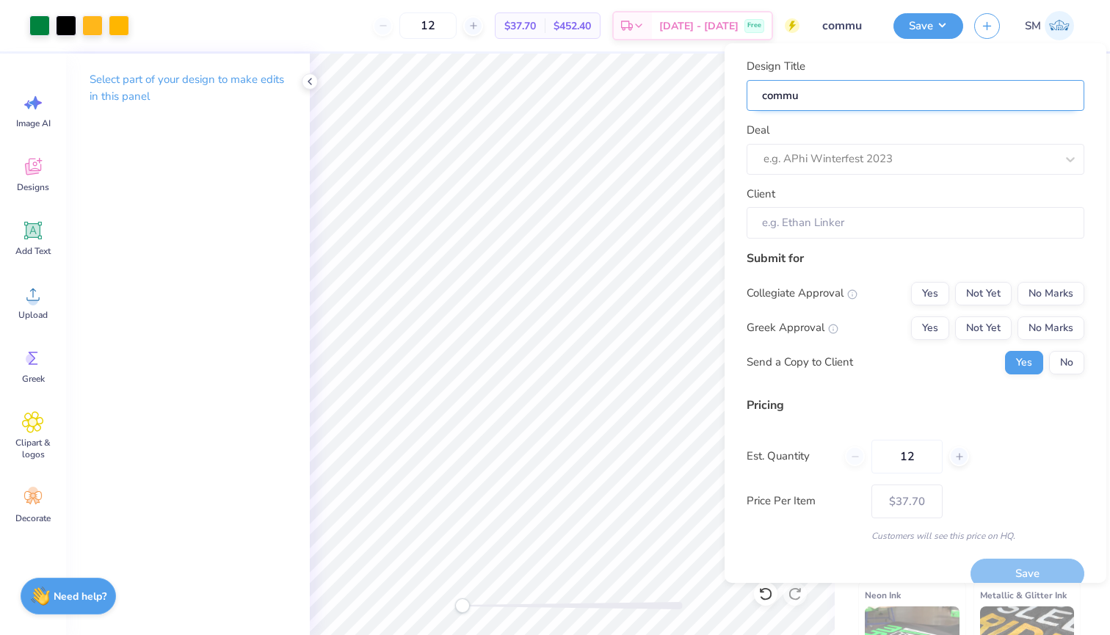
type input "commun"
type input "communi"
type input "communit"
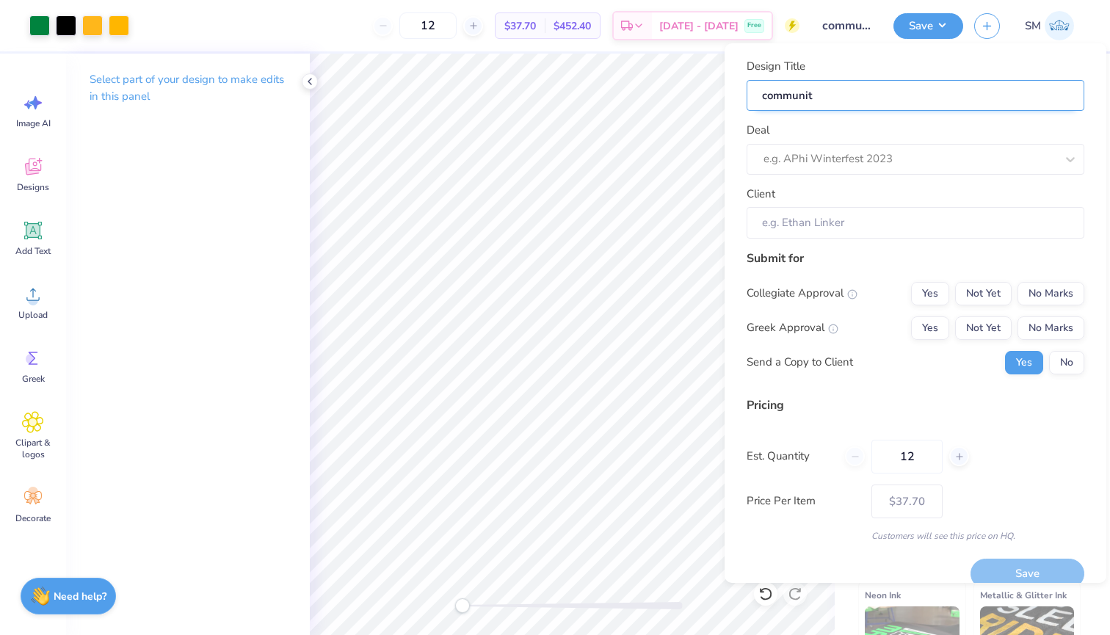
type input "community"
type input "community s"
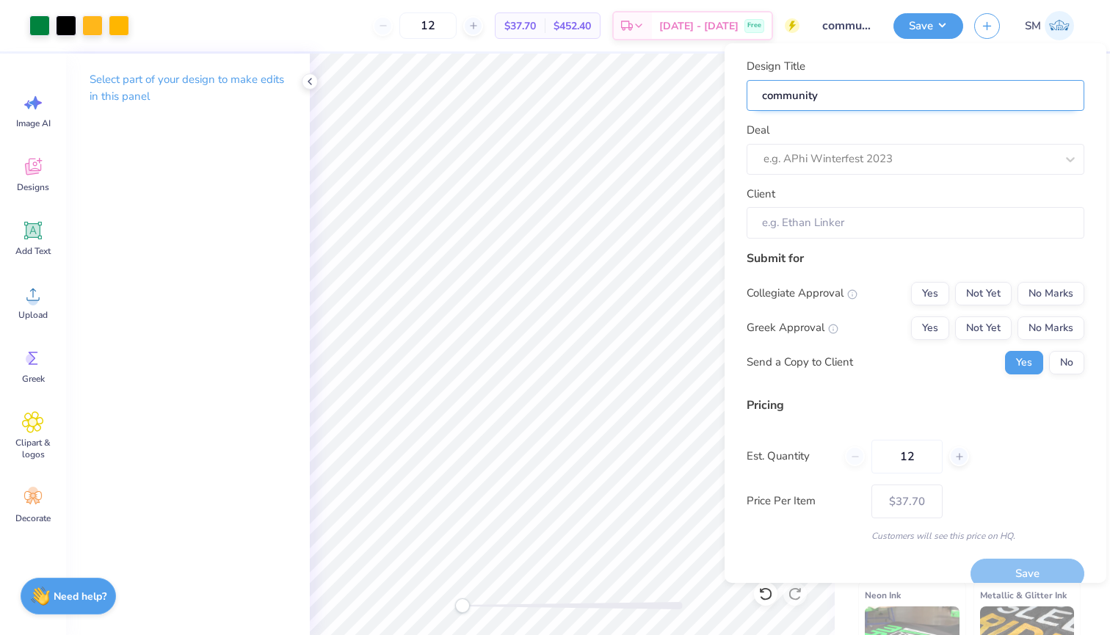
type input "community s"
type input "community sh"
type input "community shi"
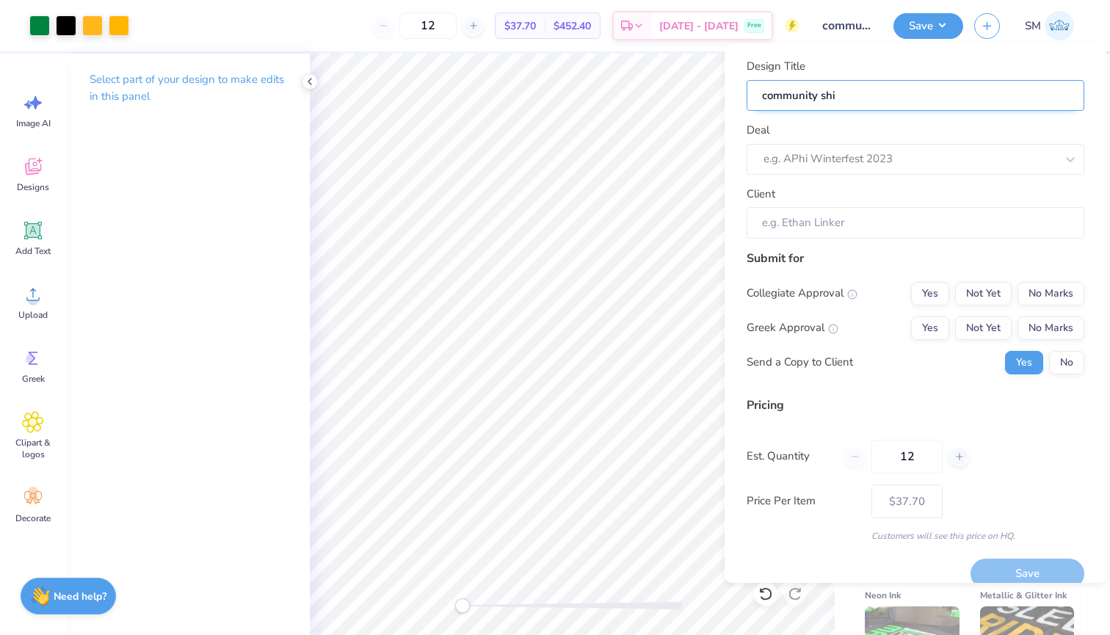
type input "community shit"
type input "community shi"
type input "community shir"
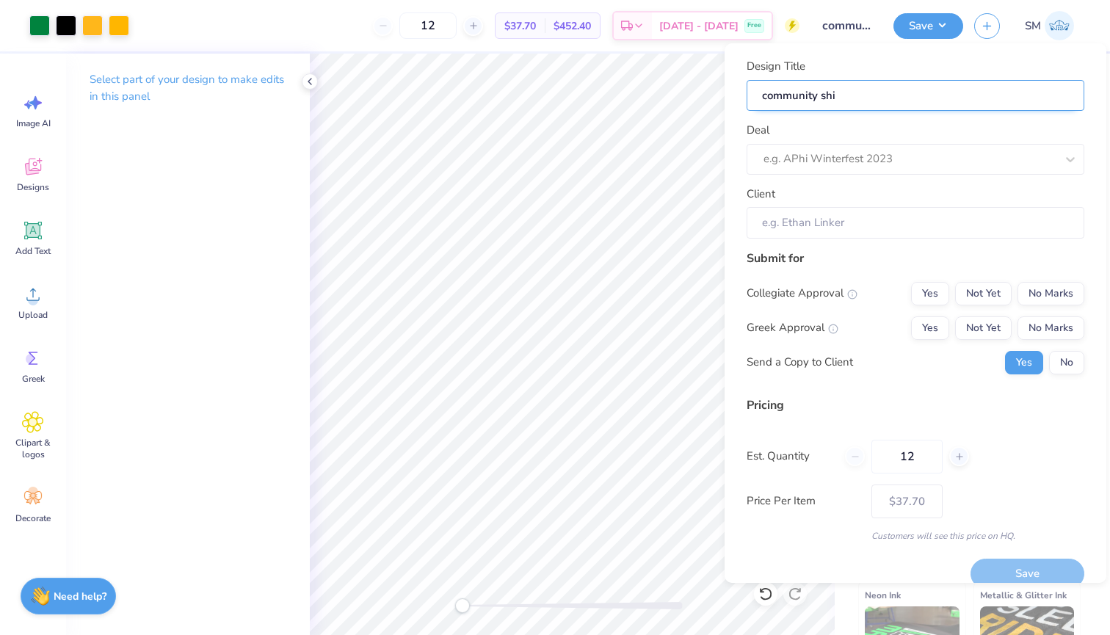
type input "community shir"
type input "community shirt"
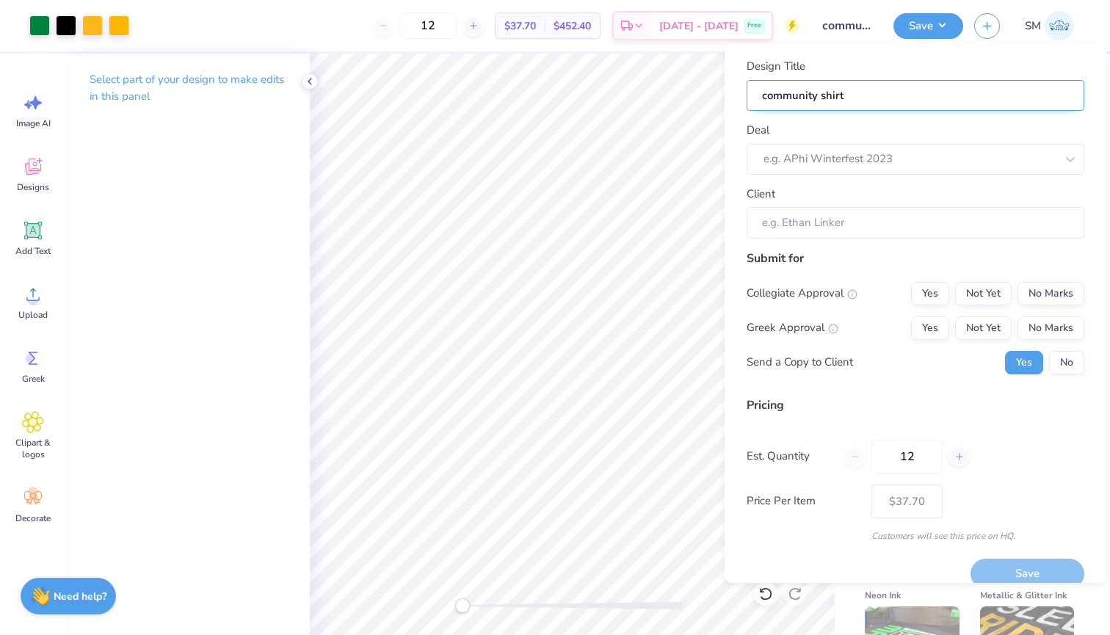
type input "community shirt"
type input "community shirts"
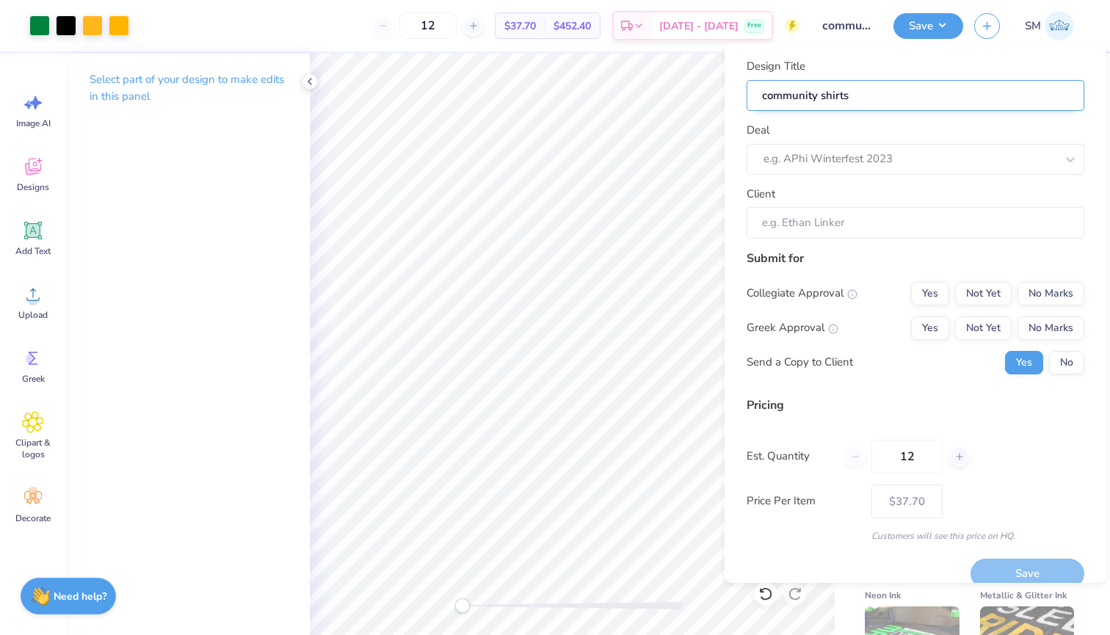
type input "community shirts"
type input "community shirts 1"
type input "community shirts 1/"
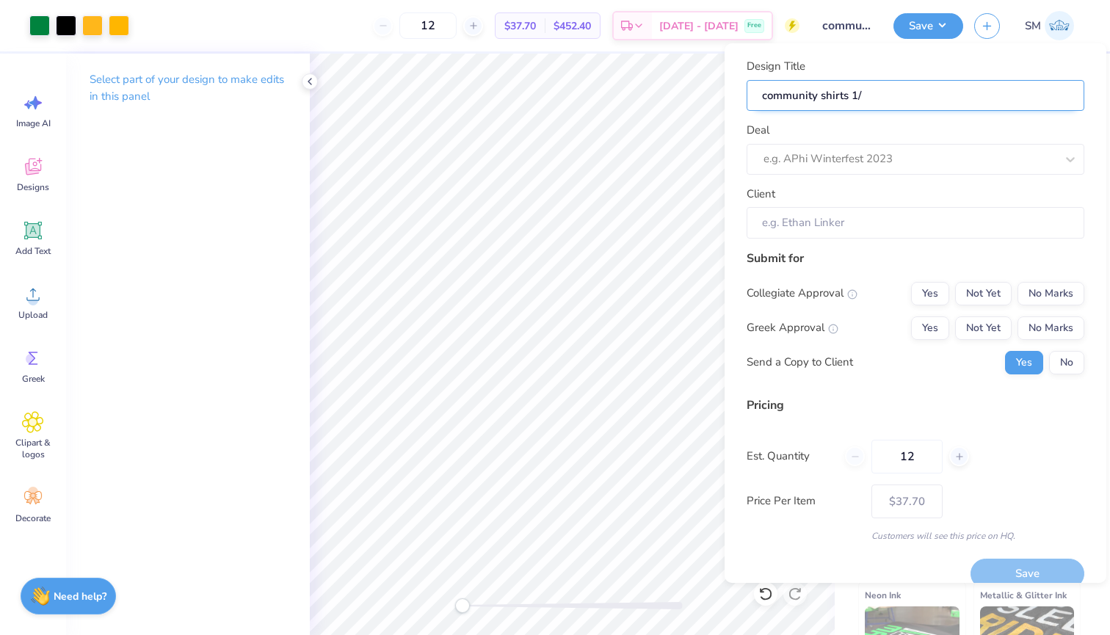
type input "community shirts 1/6"
click at [889, 151] on div "e.g. APhi Winterfest 2023" at bounding box center [910, 159] width 292 height 17
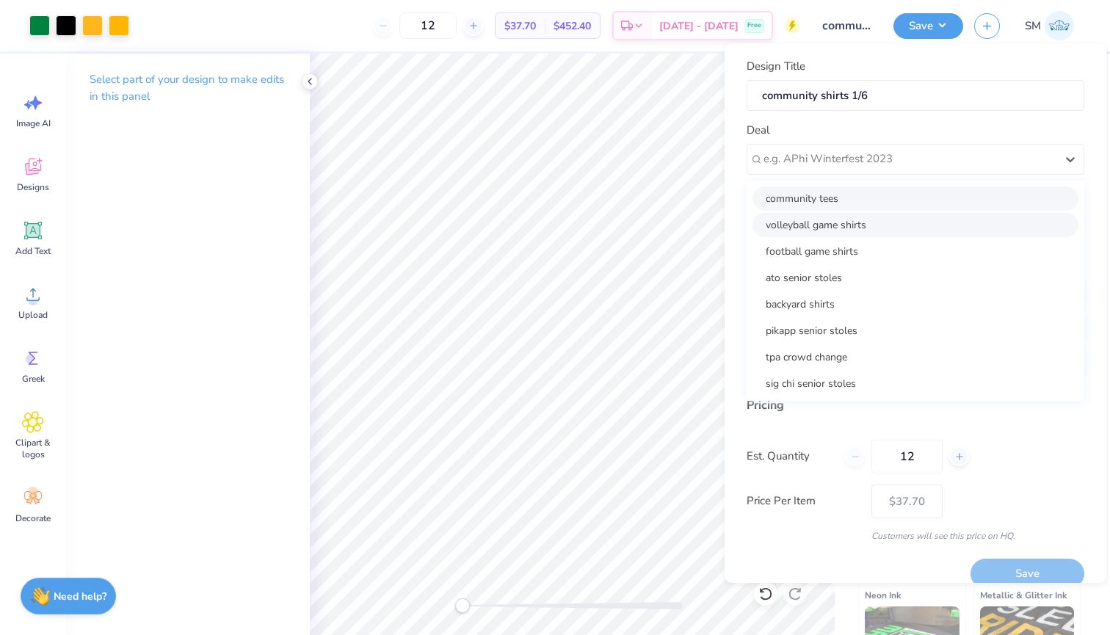
click at [866, 206] on div "community tees" at bounding box center [916, 199] width 326 height 24
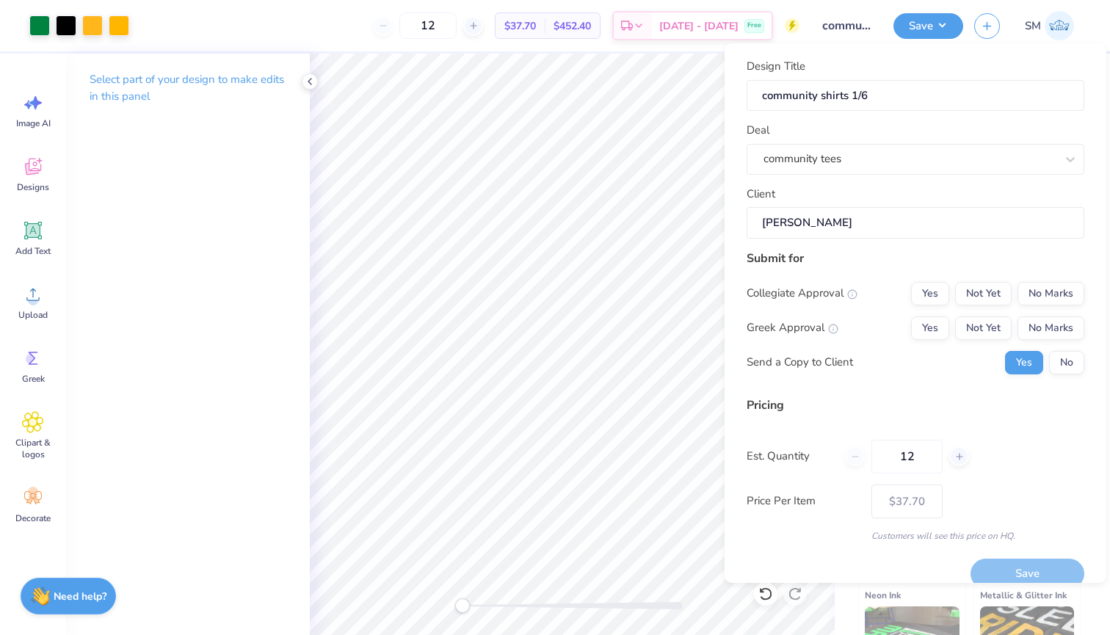
type input "Brad Negulescu"
click at [1060, 303] on div "Collegiate Approval Yes Not Yet No Marks Greek Approval Yes Not Yet No Marks Se…" at bounding box center [916, 328] width 338 height 93
click at [1053, 291] on button "No Marks" at bounding box center [1051, 293] width 67 height 23
click at [1060, 328] on button "No Marks" at bounding box center [1051, 328] width 67 height 23
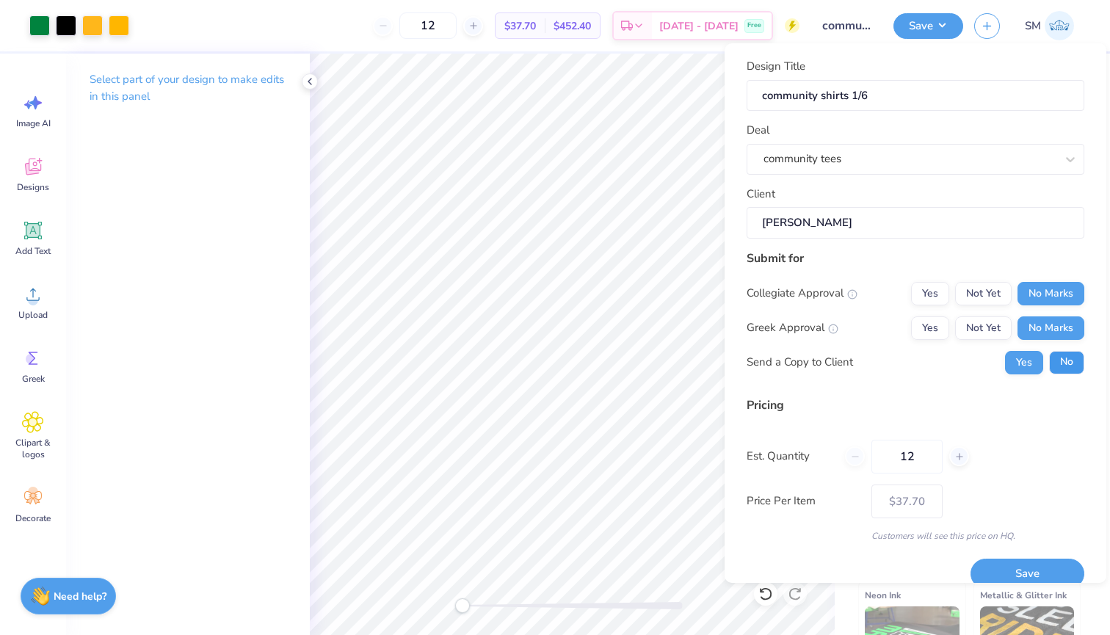
click at [1068, 360] on button "No" at bounding box center [1066, 362] width 35 height 23
click at [1032, 571] on button "Save" at bounding box center [1028, 574] width 114 height 30
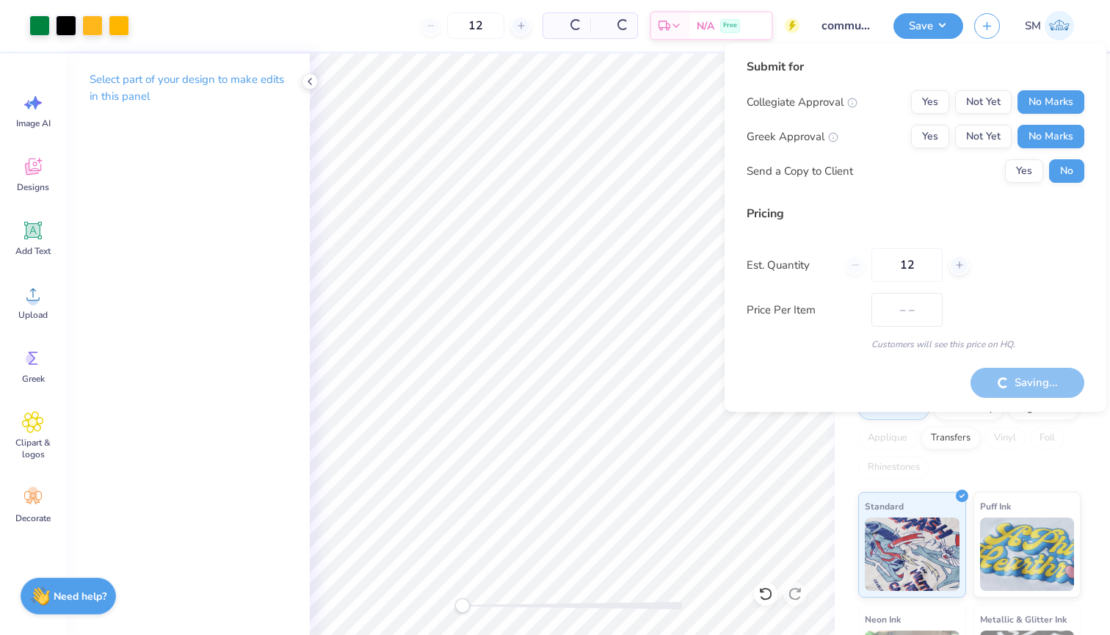
type input "– –"
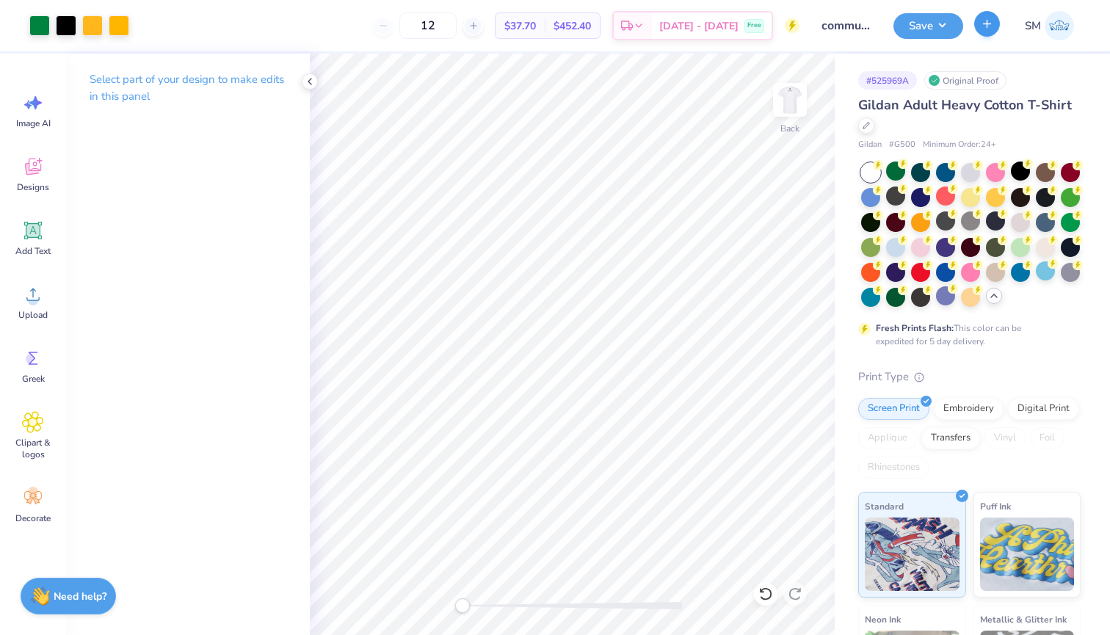
click at [991, 22] on icon "button" at bounding box center [987, 24] width 12 height 12
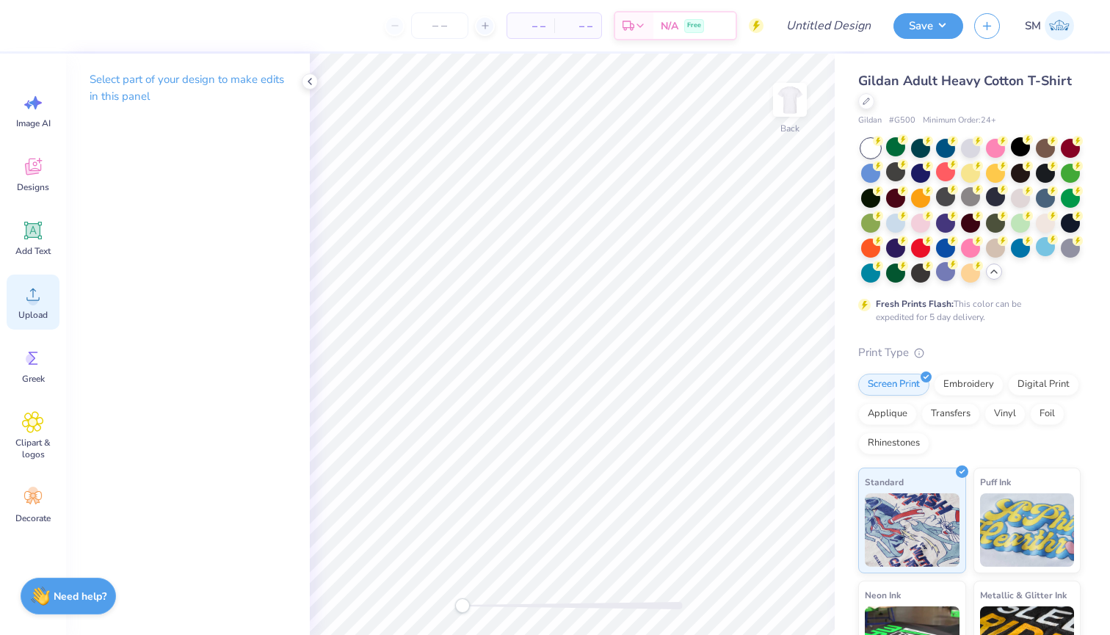
click at [37, 294] on icon at bounding box center [33, 294] width 22 height 22
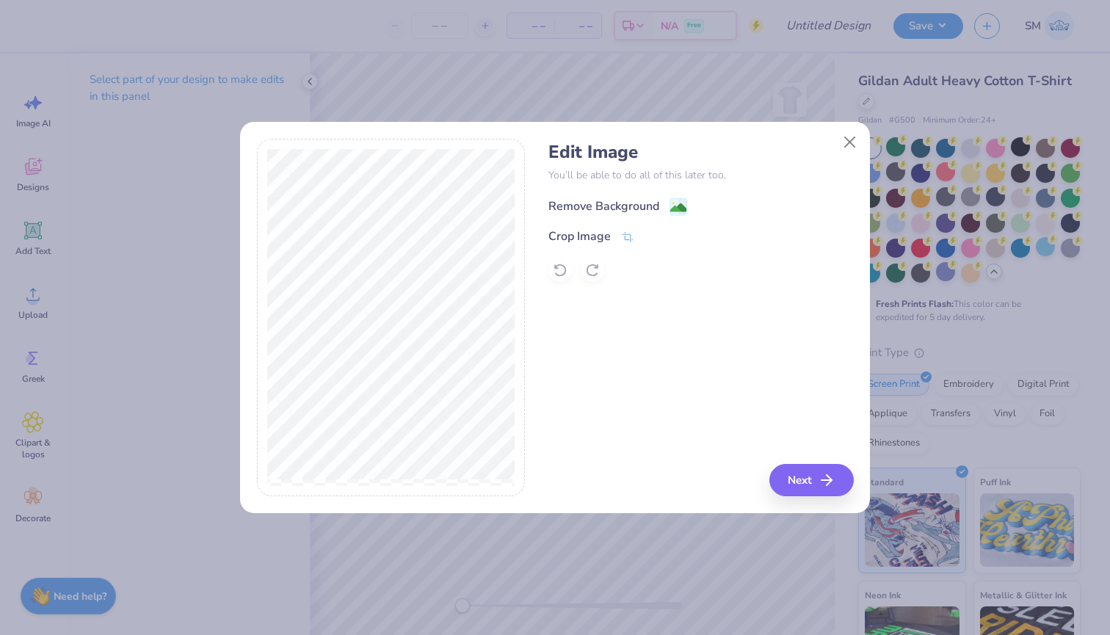
click at [669, 214] on div "Remove Background" at bounding box center [618, 207] width 139 height 18
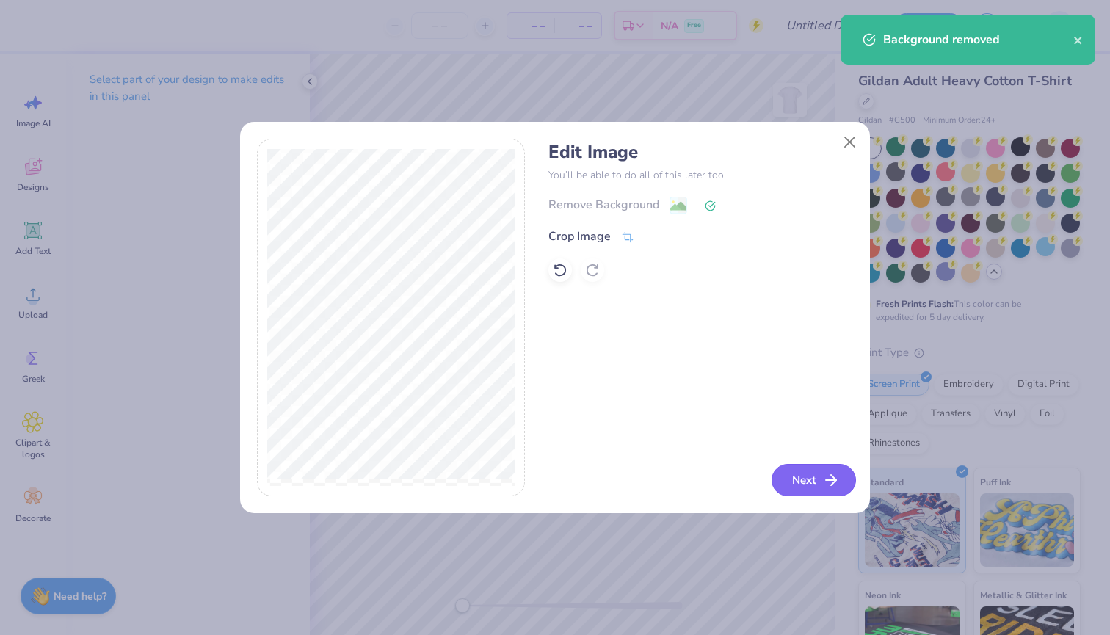
click at [820, 479] on button "Next" at bounding box center [814, 480] width 84 height 32
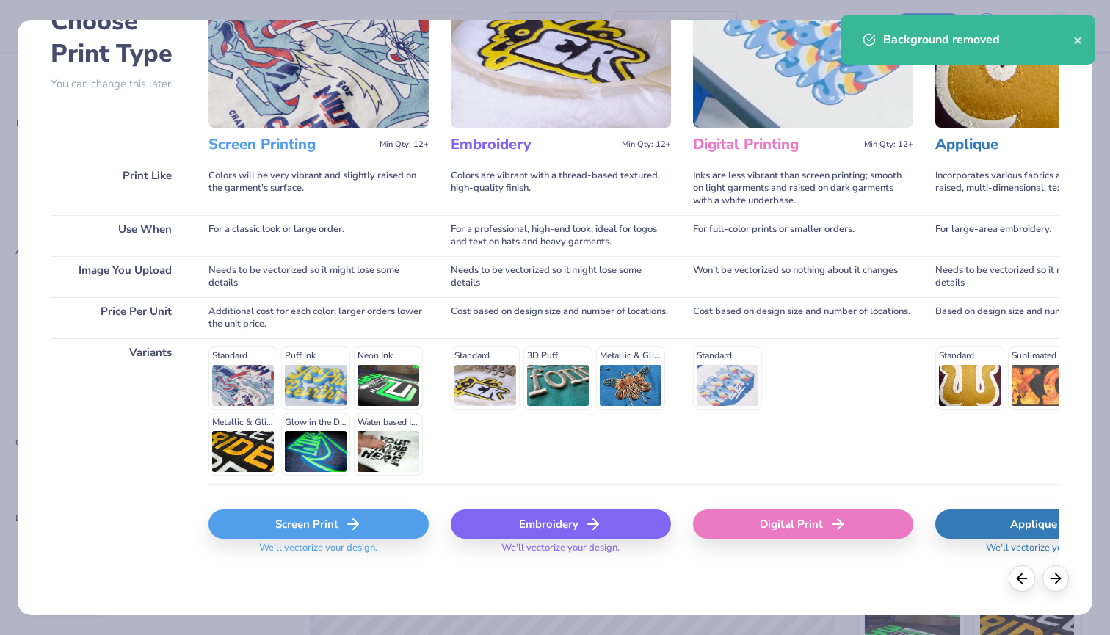
scroll to position [96, 0]
click at [302, 524] on div "Screen Print" at bounding box center [319, 524] width 220 height 29
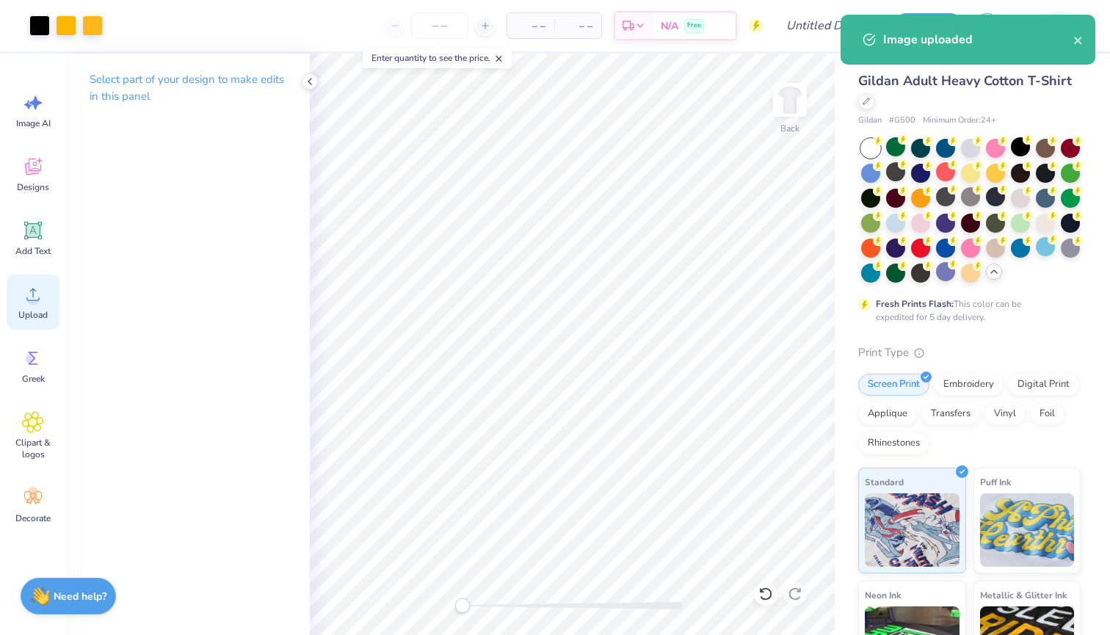
click at [17, 294] on div "Upload" at bounding box center [33, 302] width 53 height 55
click at [28, 375] on span "Greek" at bounding box center [33, 379] width 23 height 12
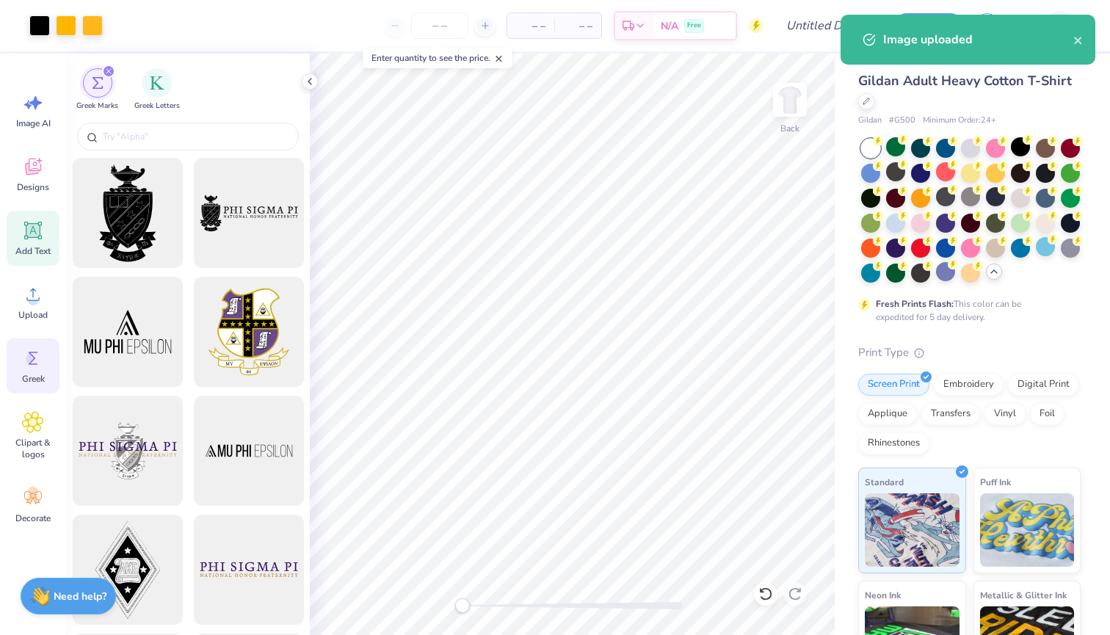
click at [38, 238] on icon at bounding box center [33, 231] width 18 height 18
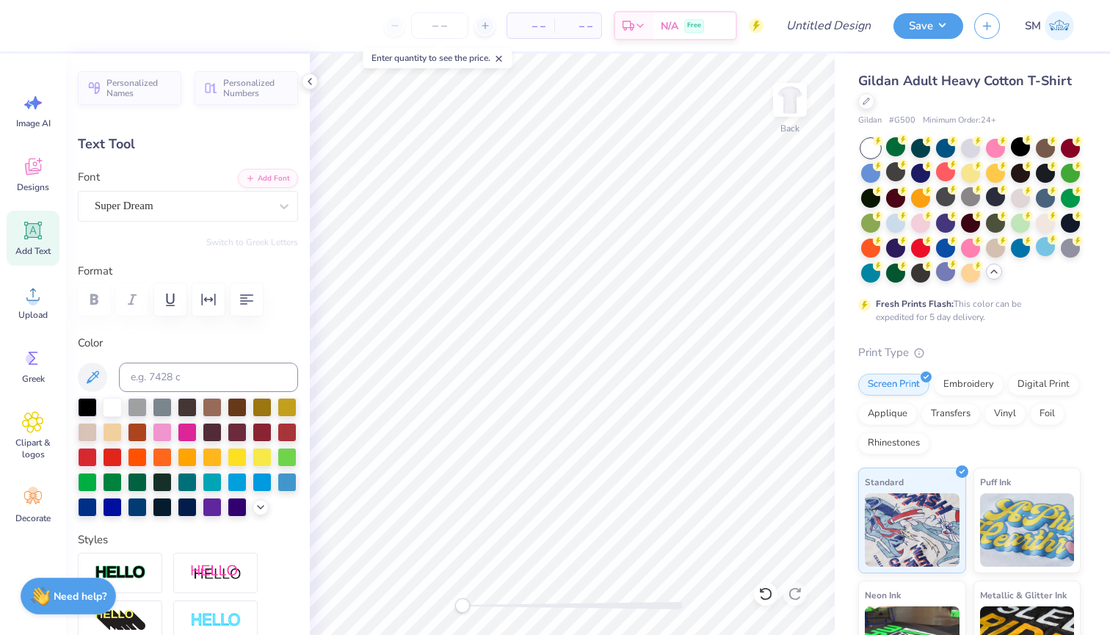
scroll to position [0, 8]
type textarea "IT'S JUST DIFFERENT HERE"
click at [289, 224] on div "Personalized Names Personalized Numbers Text Tool Add Font Font Super Dream Swi…" at bounding box center [188, 345] width 244 height 582
click at [283, 217] on div at bounding box center [284, 206] width 26 height 26
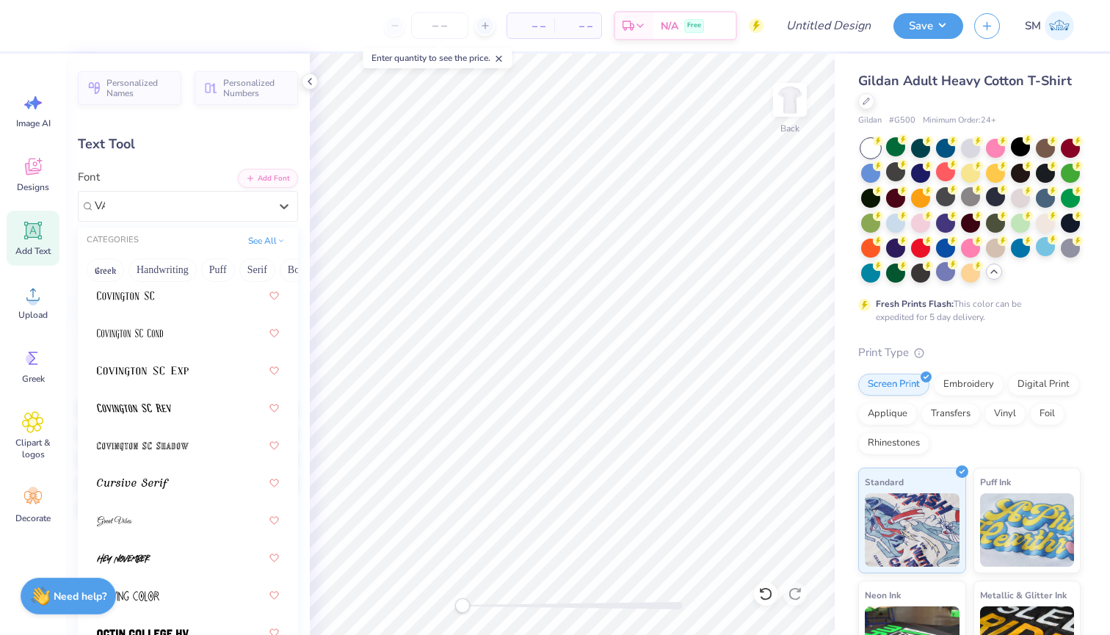
scroll to position [0, 0]
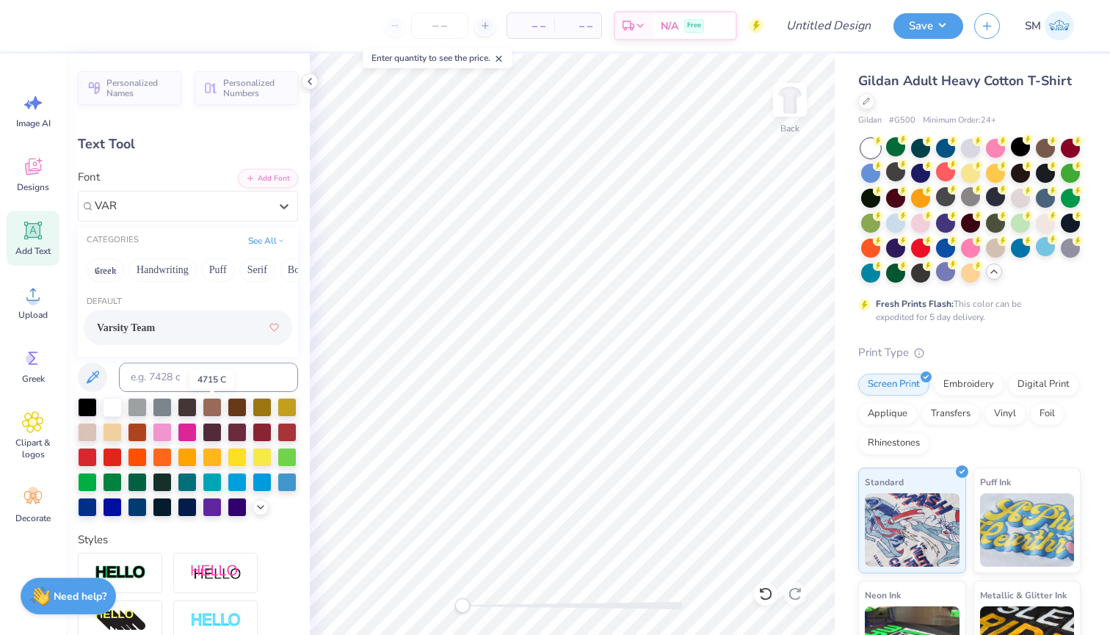
click at [147, 325] on span "Varsity Team" at bounding box center [126, 327] width 58 height 15
type input "VAR"
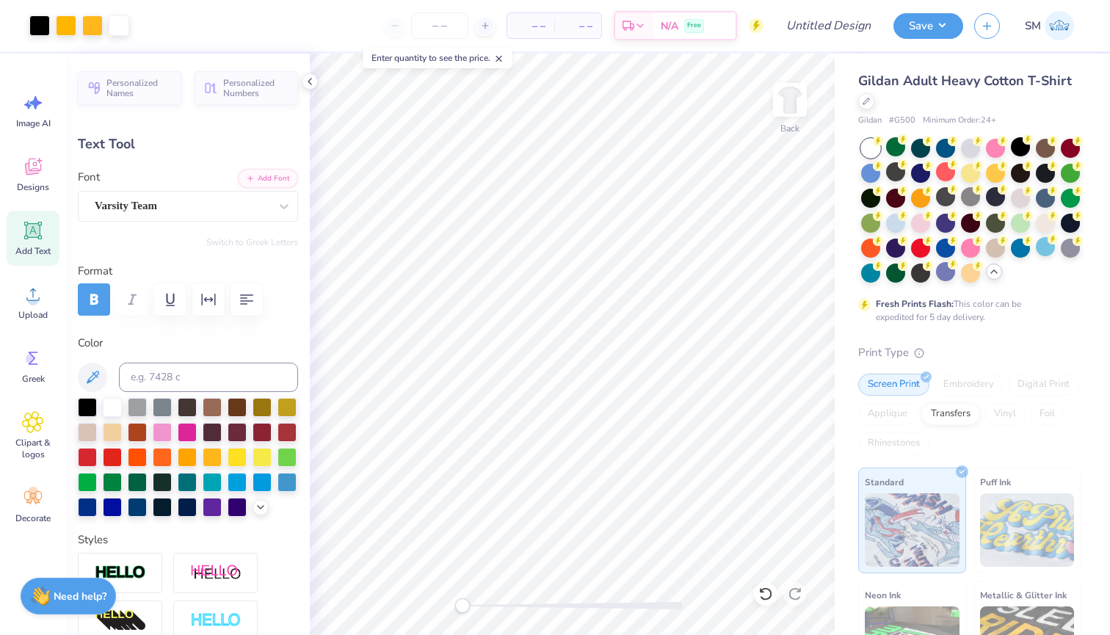
type input "15.02"
type input "0.85"
type input "12.82"
click at [85, 408] on div at bounding box center [87, 406] width 19 height 19
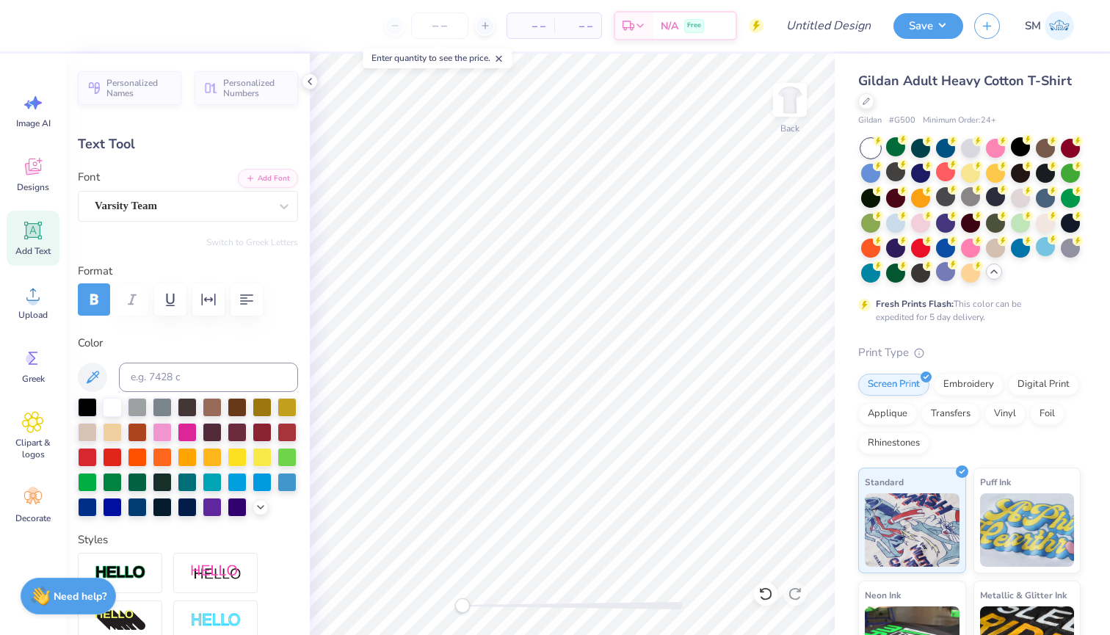
type input "11.21"
type input "0.64"
type input "3.64"
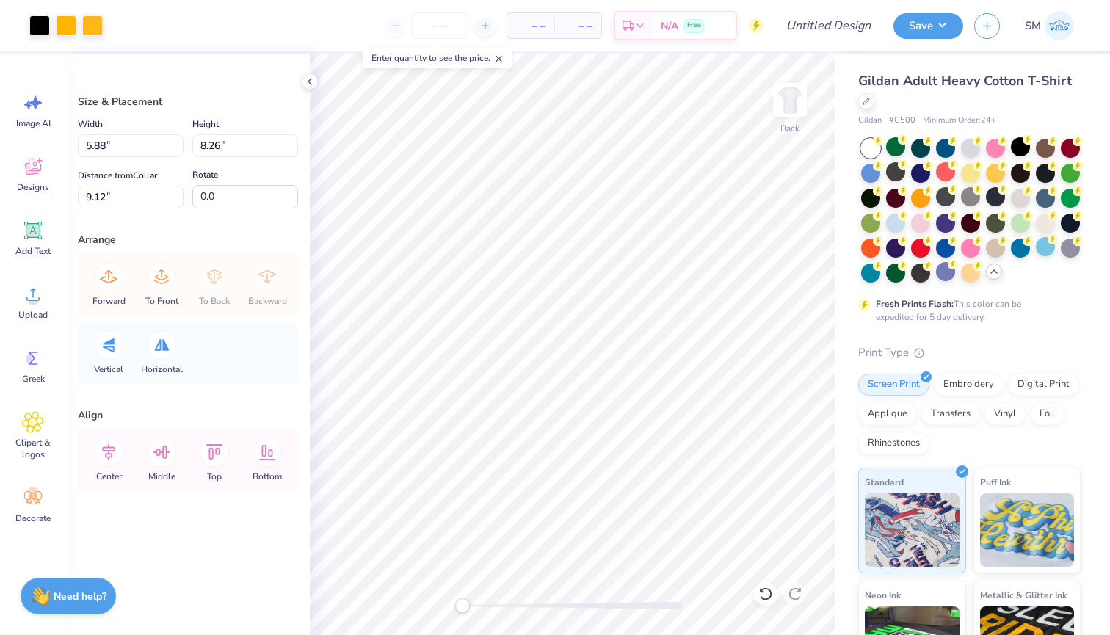
type input "4.36"
type input "6.13"
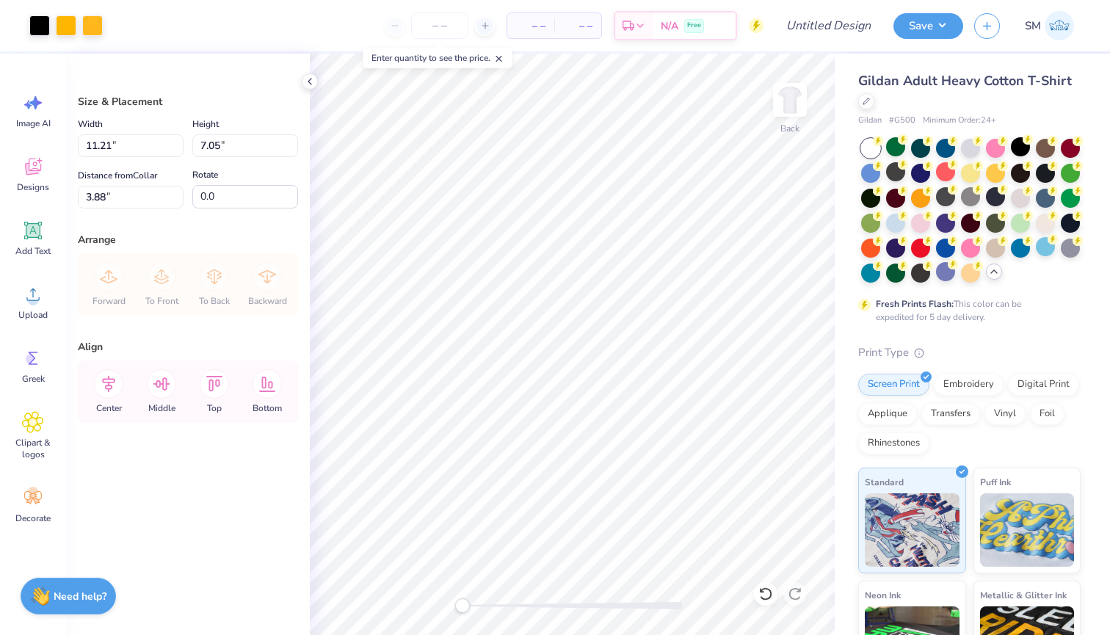
type input "3.00"
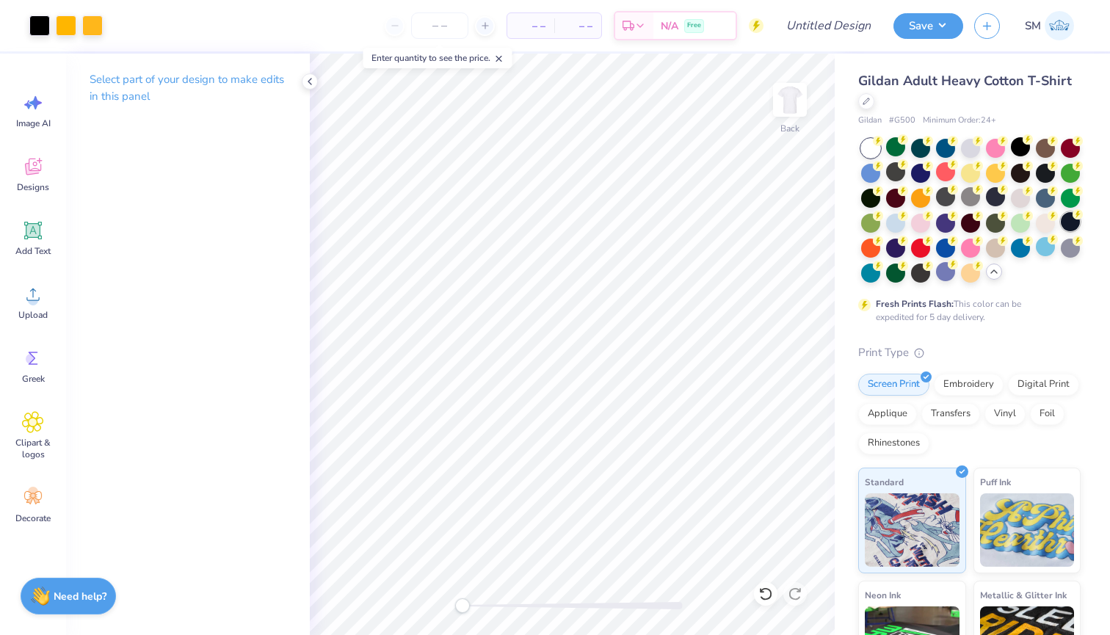
click at [1072, 220] on div at bounding box center [1070, 221] width 19 height 19
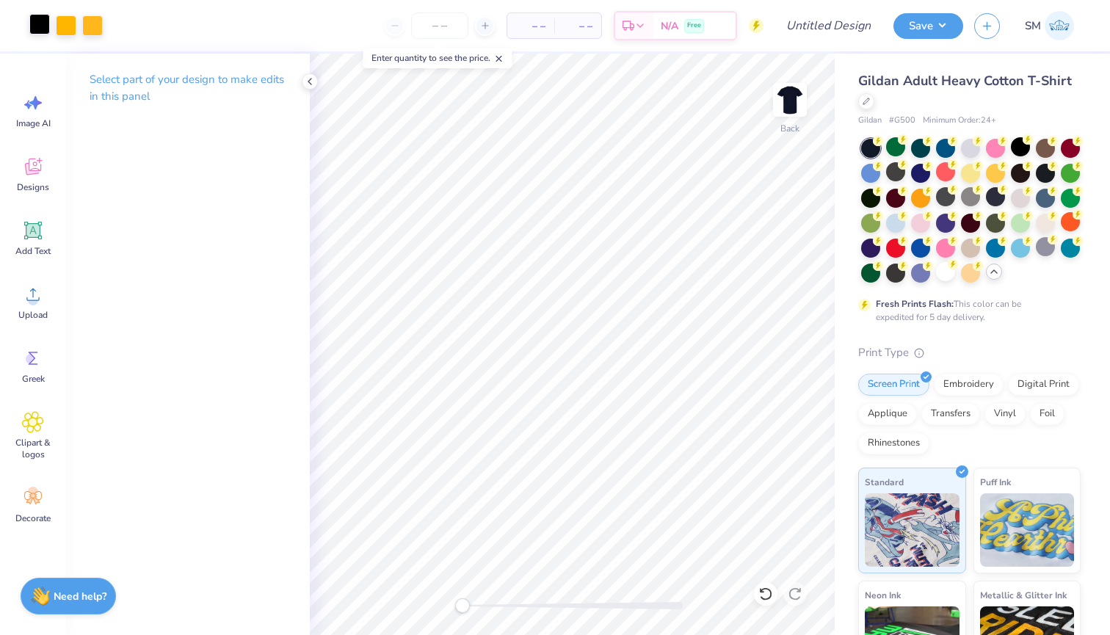
click at [29, 21] on div at bounding box center [39, 24] width 21 height 21
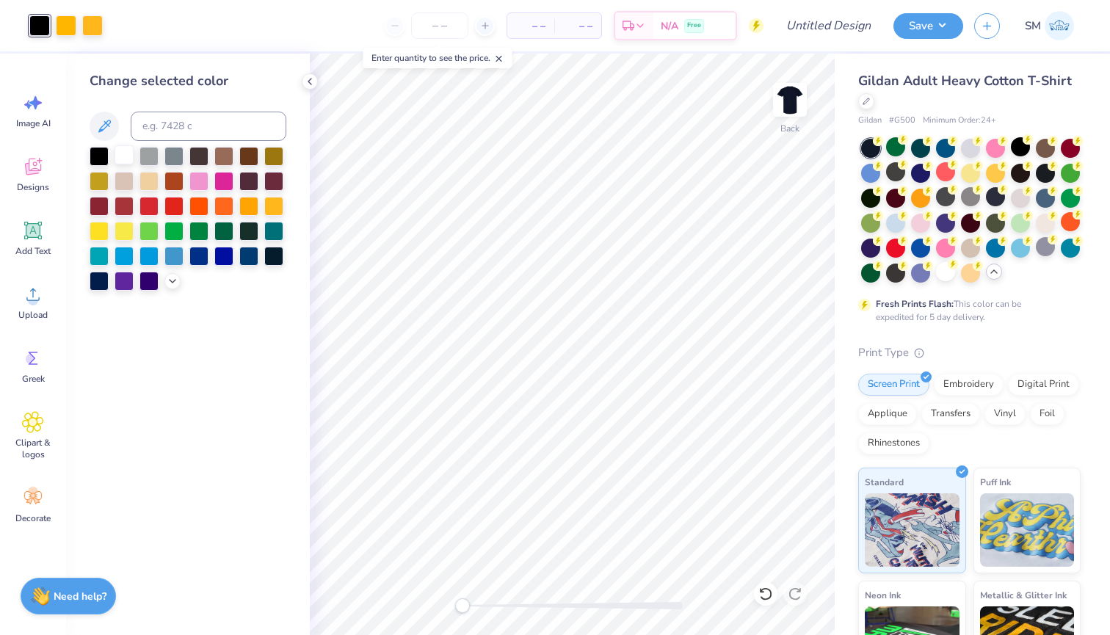
click at [125, 162] on div at bounding box center [124, 154] width 19 height 19
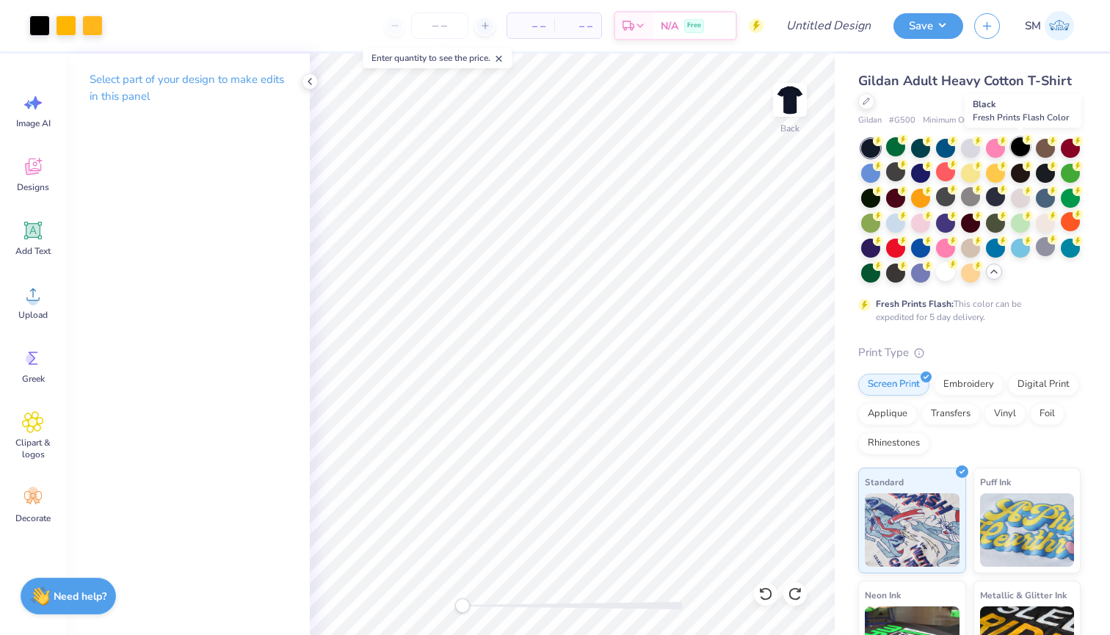
click at [1016, 147] on div at bounding box center [1020, 146] width 19 height 19
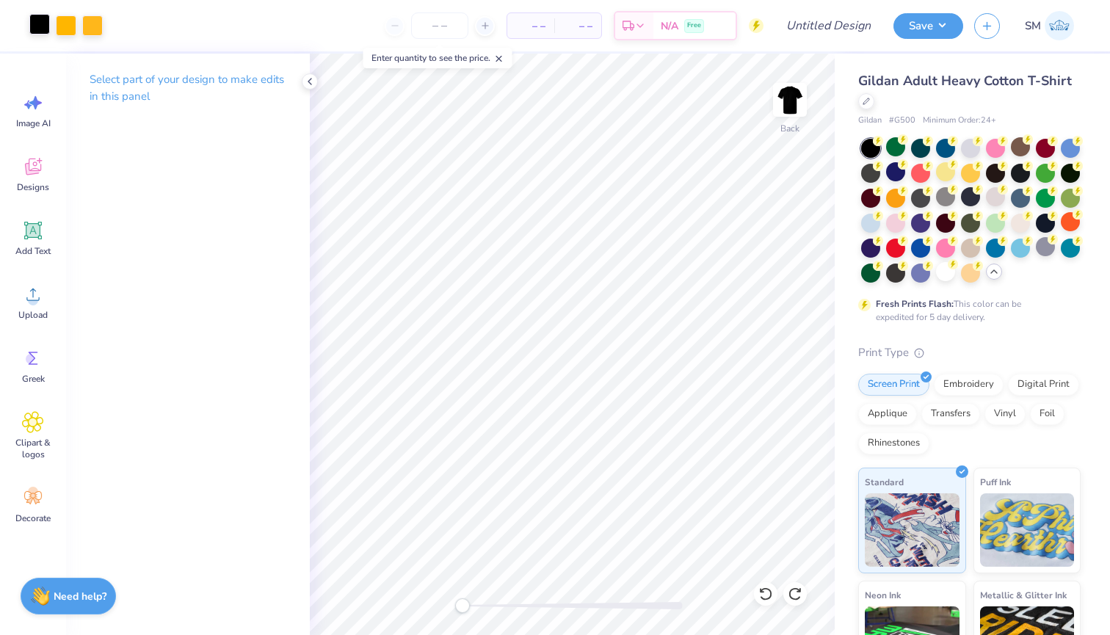
click at [40, 27] on div at bounding box center [39, 24] width 21 height 21
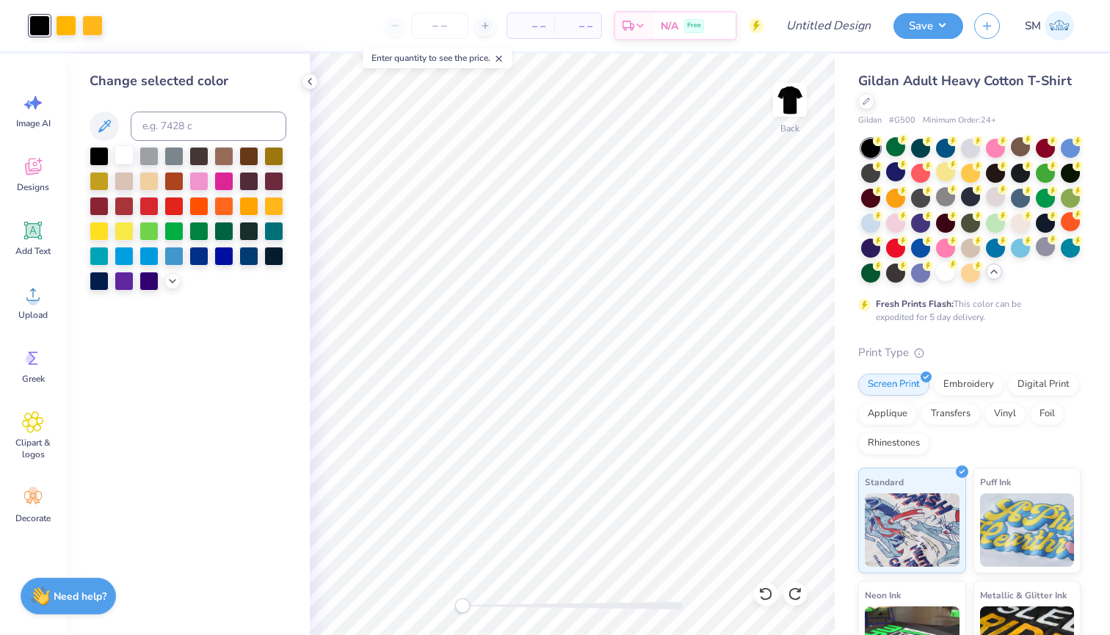
click at [124, 156] on div at bounding box center [124, 154] width 19 height 19
click at [102, 148] on div at bounding box center [99, 154] width 19 height 19
click at [937, 265] on div at bounding box center [945, 271] width 19 height 19
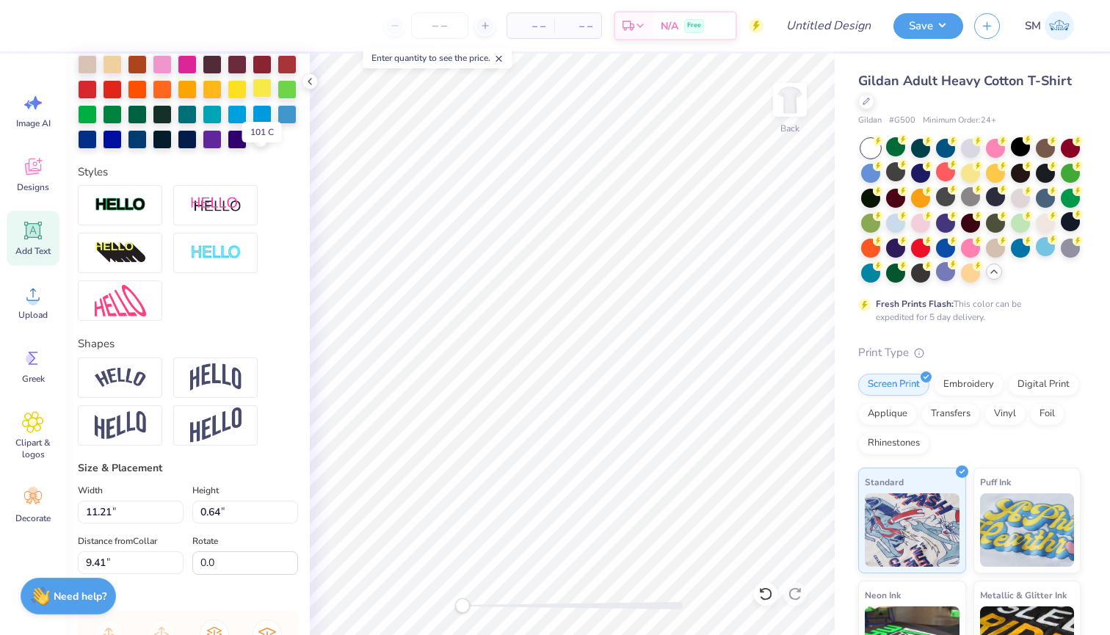
scroll to position [375, 0]
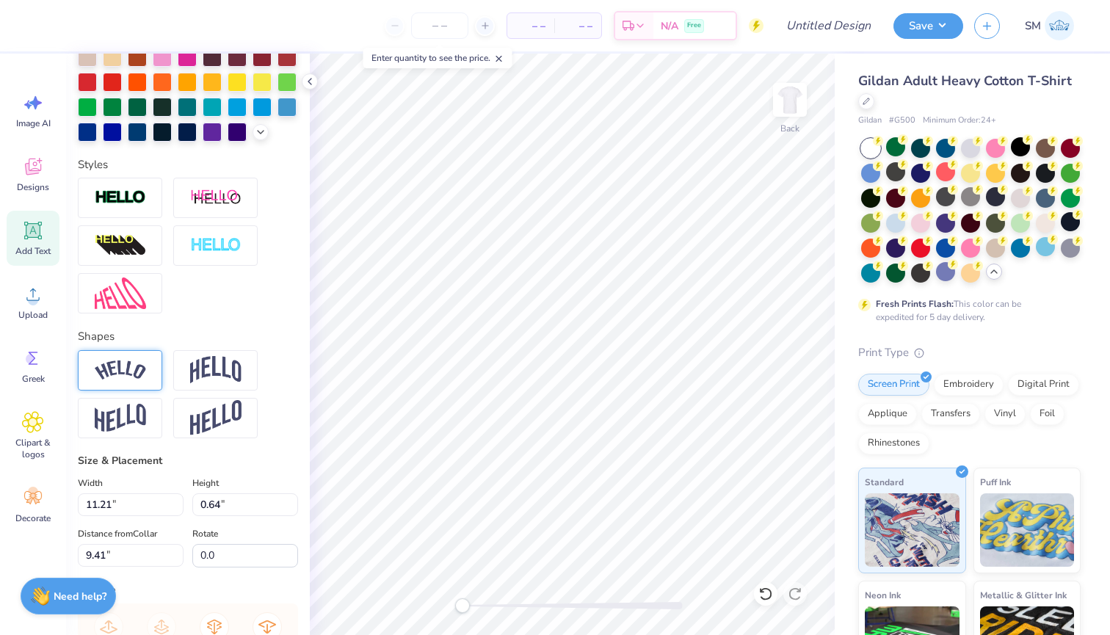
click at [138, 378] on img at bounding box center [120, 371] width 51 height 20
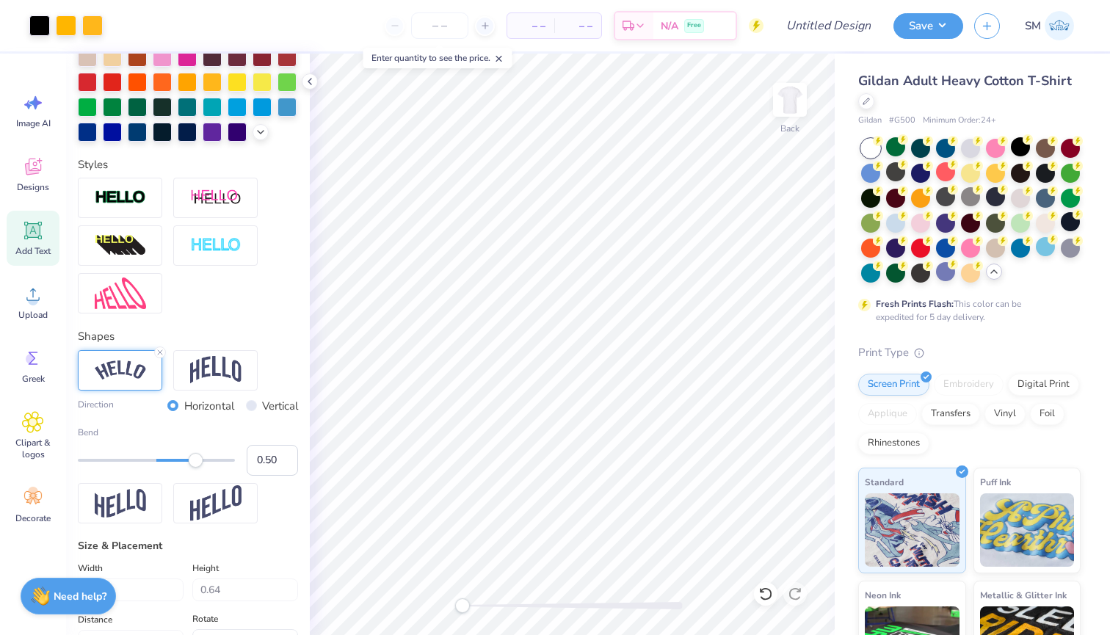
type input "12.11"
type input "2.28"
type input "8.59"
click at [790, 101] on img at bounding box center [790, 99] width 59 height 59
click at [33, 367] on icon at bounding box center [33, 358] width 22 height 22
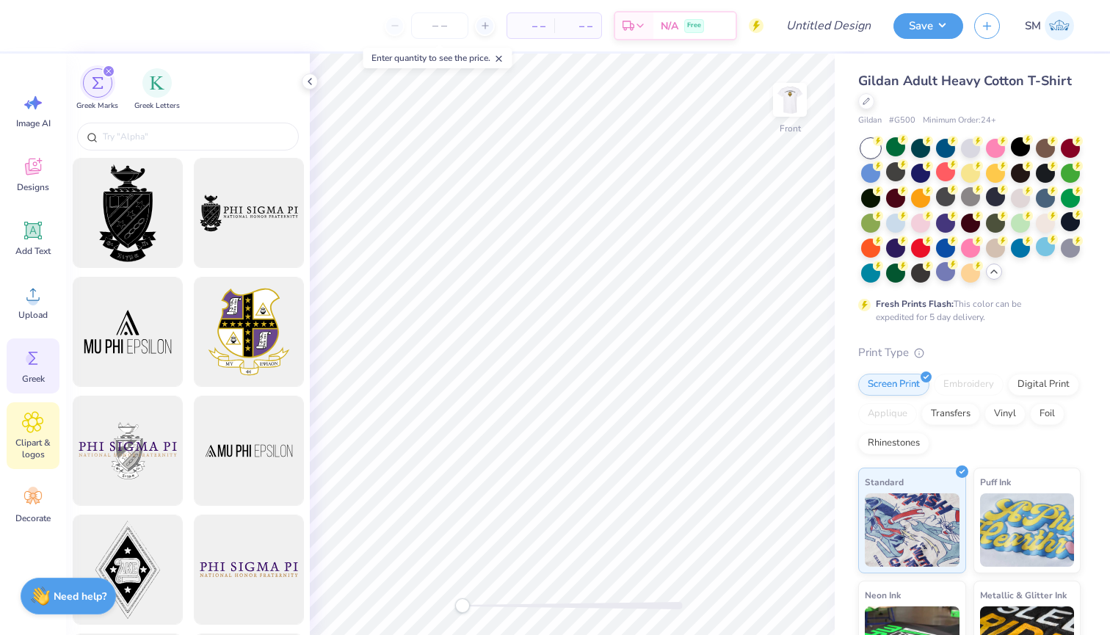
click at [43, 417] on icon at bounding box center [32, 422] width 21 height 22
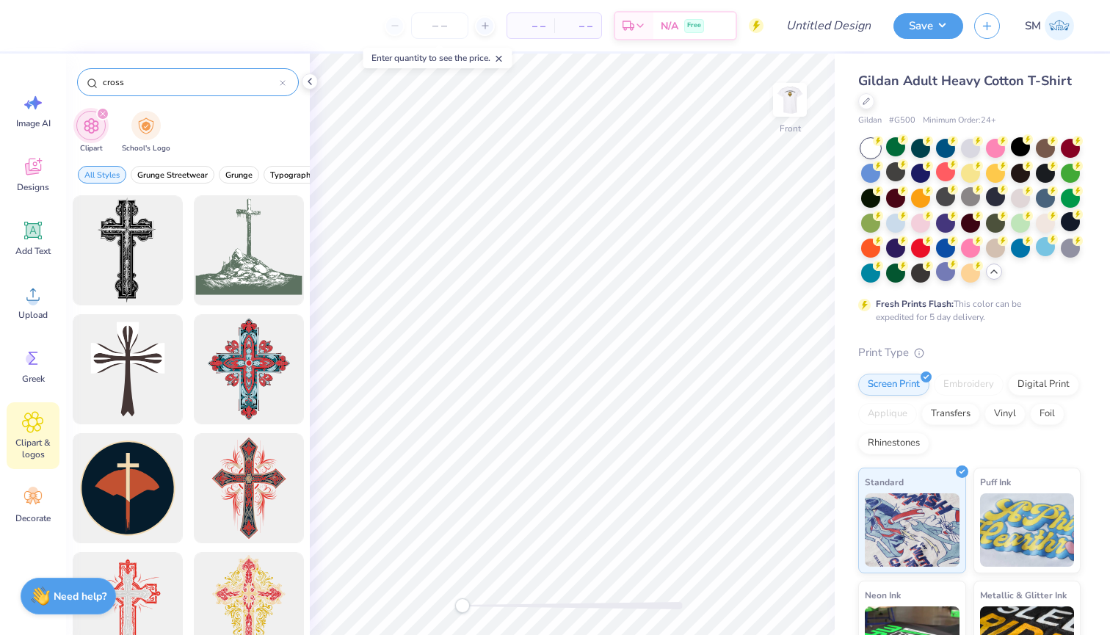
click at [283, 84] on icon at bounding box center [283, 83] width 6 height 6
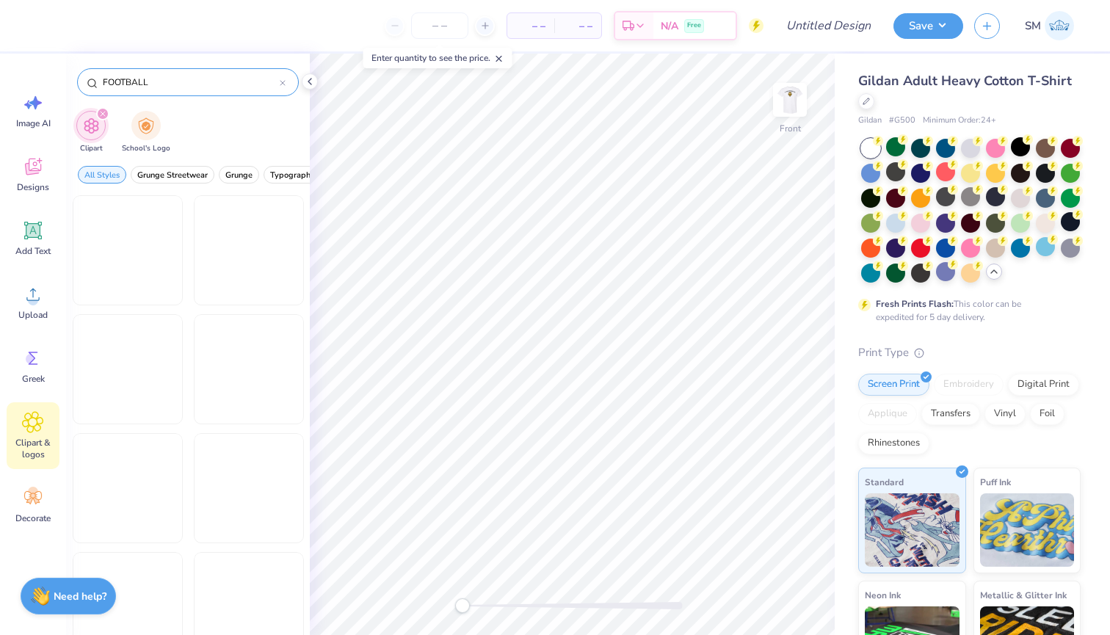
type input "FOOTBALL"
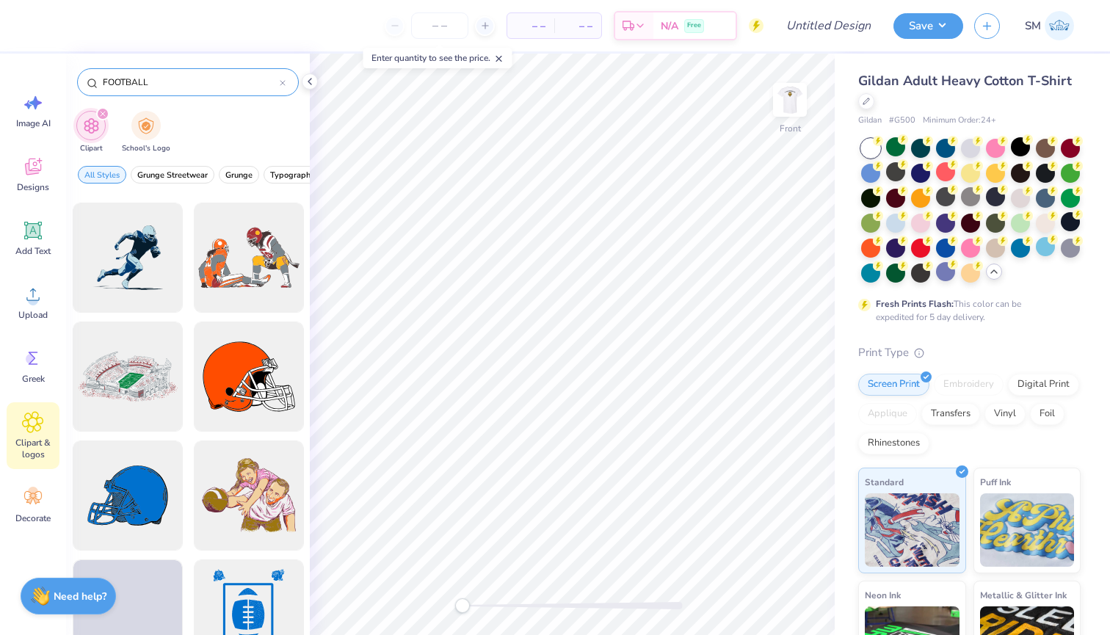
scroll to position [854, 0]
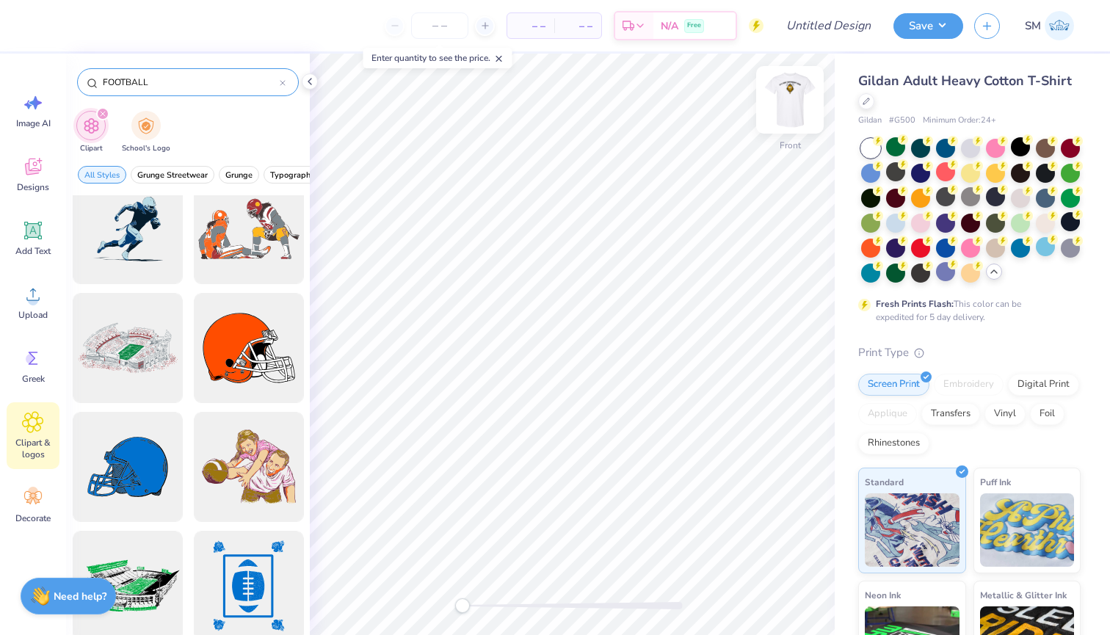
click at [794, 115] on img at bounding box center [790, 99] width 59 height 59
click at [794, 115] on img at bounding box center [789, 99] width 29 height 29
click at [30, 196] on div "Designs" at bounding box center [33, 174] width 53 height 55
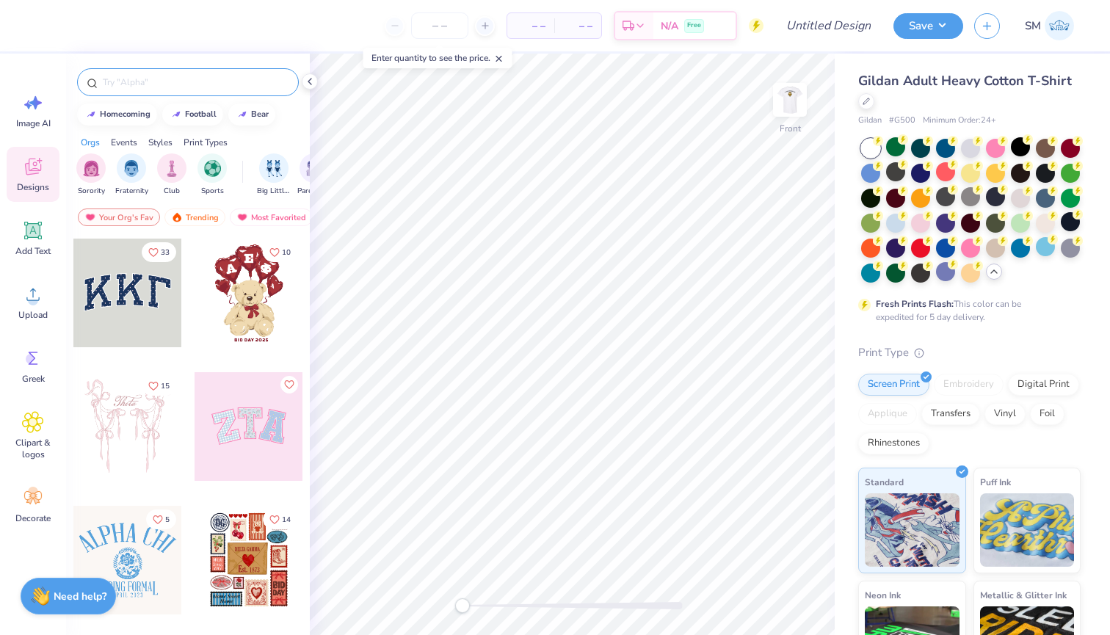
click at [153, 90] on div at bounding box center [188, 82] width 222 height 28
click at [131, 82] on input "text" at bounding box center [195, 82] width 188 height 15
type input "FOOTBALL"
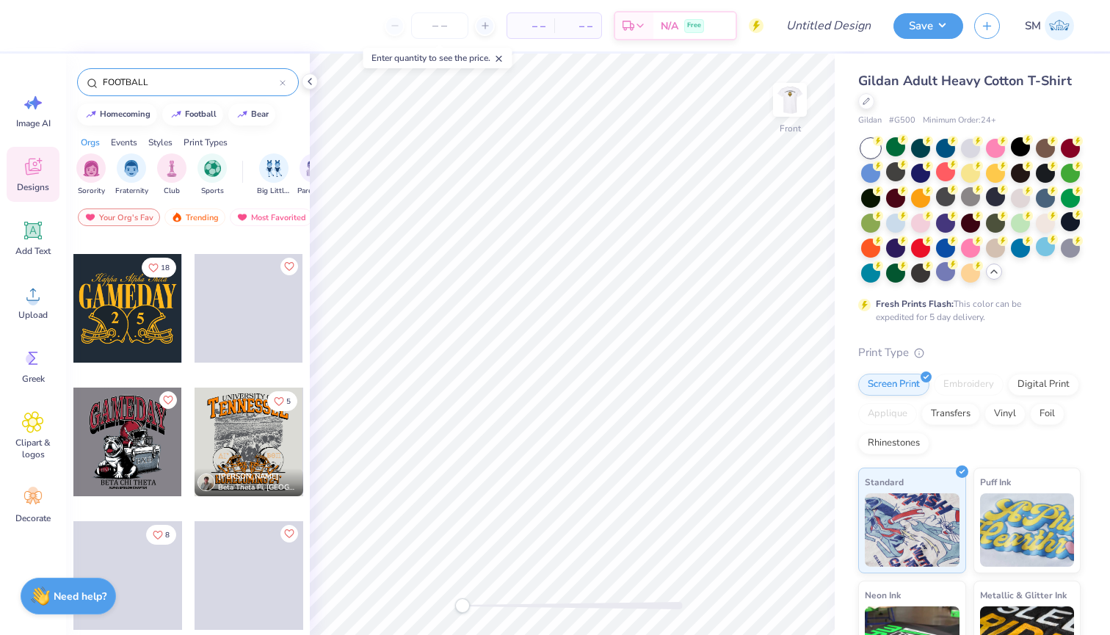
scroll to position [109, 0]
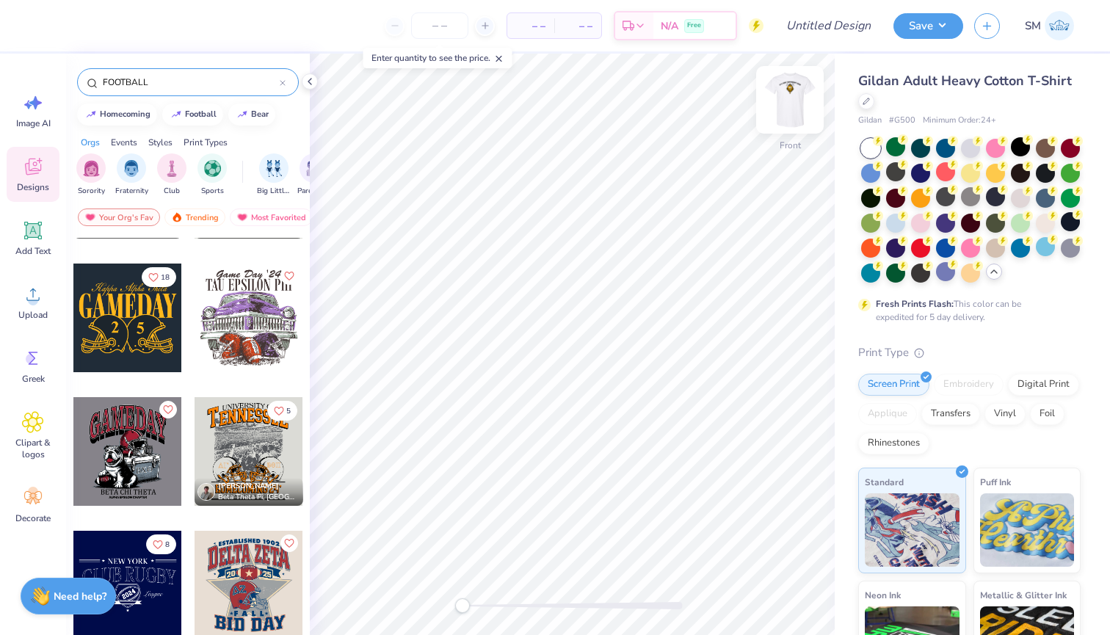
click at [789, 94] on img at bounding box center [790, 99] width 59 height 59
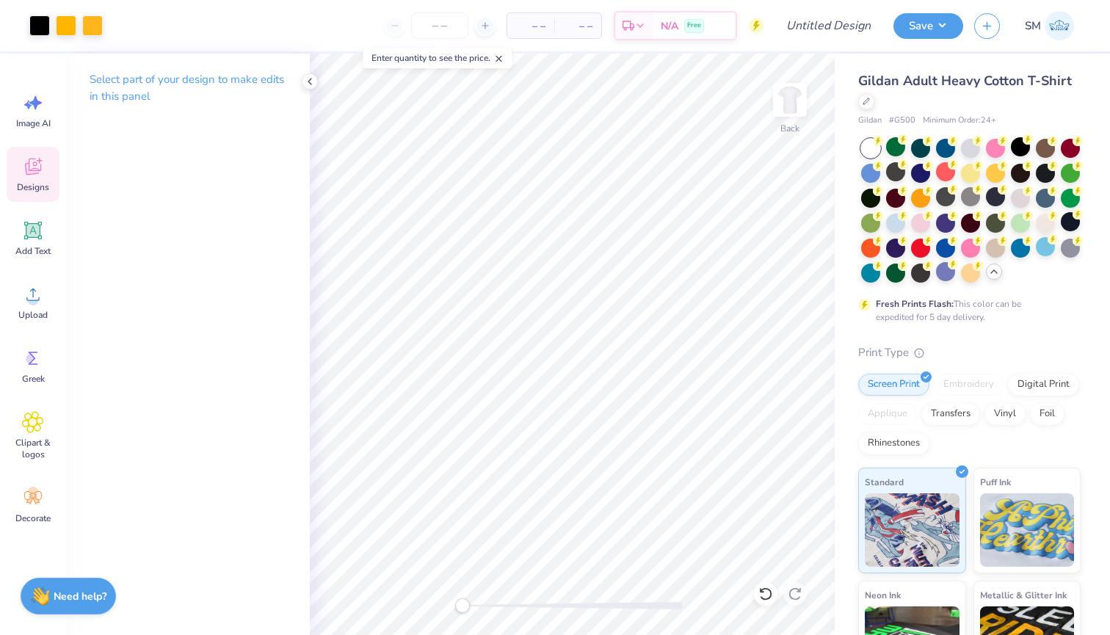
click at [29, 191] on span "Designs" at bounding box center [33, 187] width 32 height 12
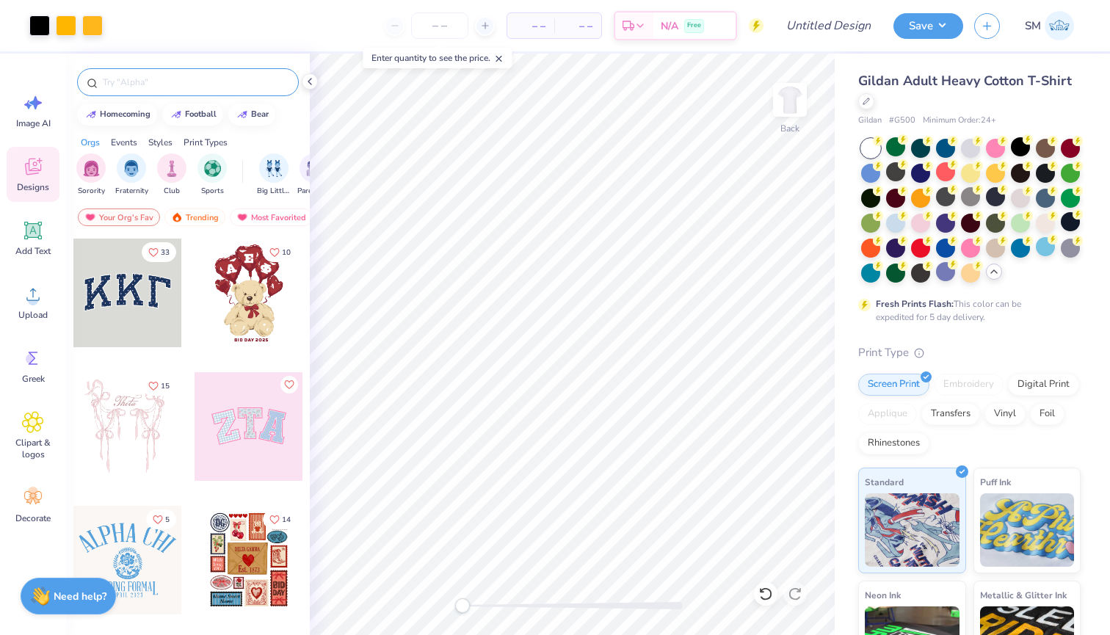
click at [137, 76] on input "text" at bounding box center [195, 82] width 188 height 15
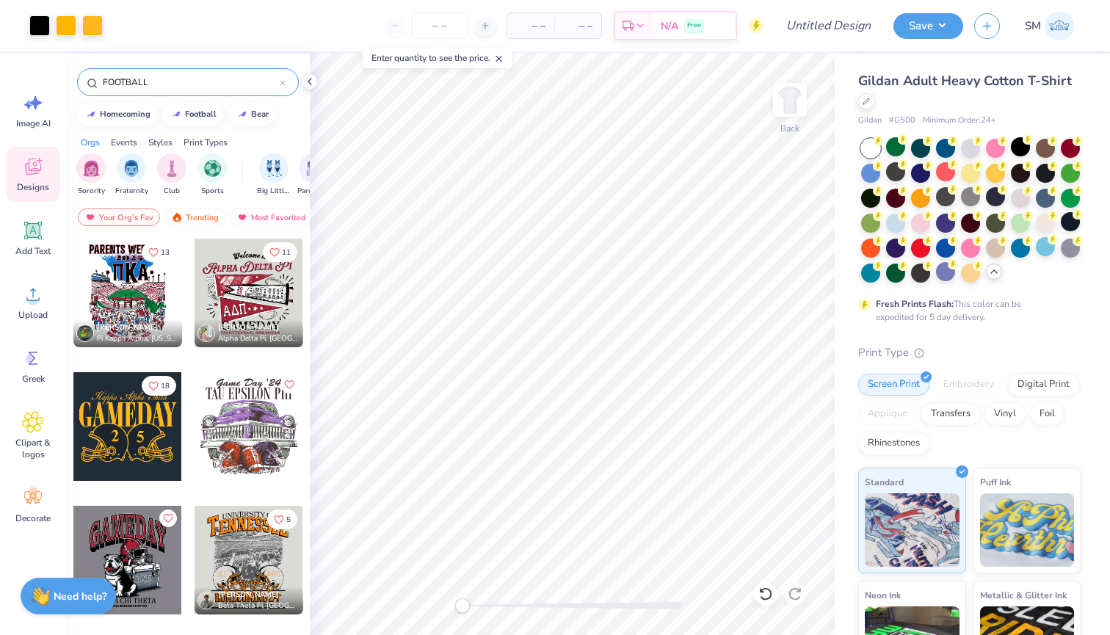
type input "FOOTBALL"
click at [140, 413] on div at bounding box center [127, 426] width 109 height 109
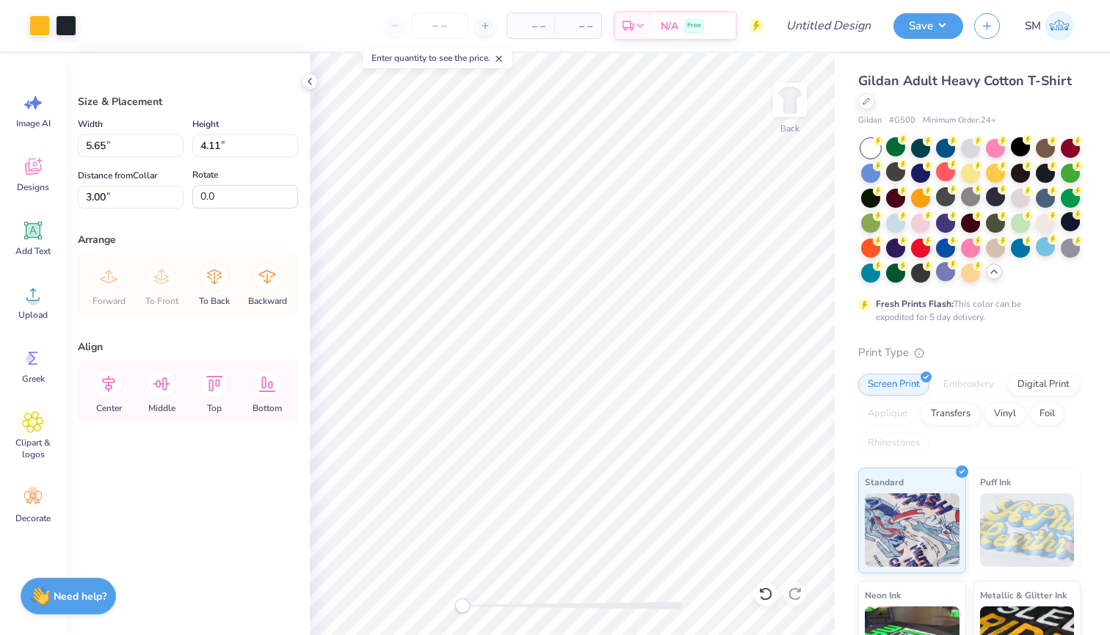
type input "8.83"
type input "6.42"
type input "15.41"
click at [73, 23] on div at bounding box center [66, 24] width 21 height 21
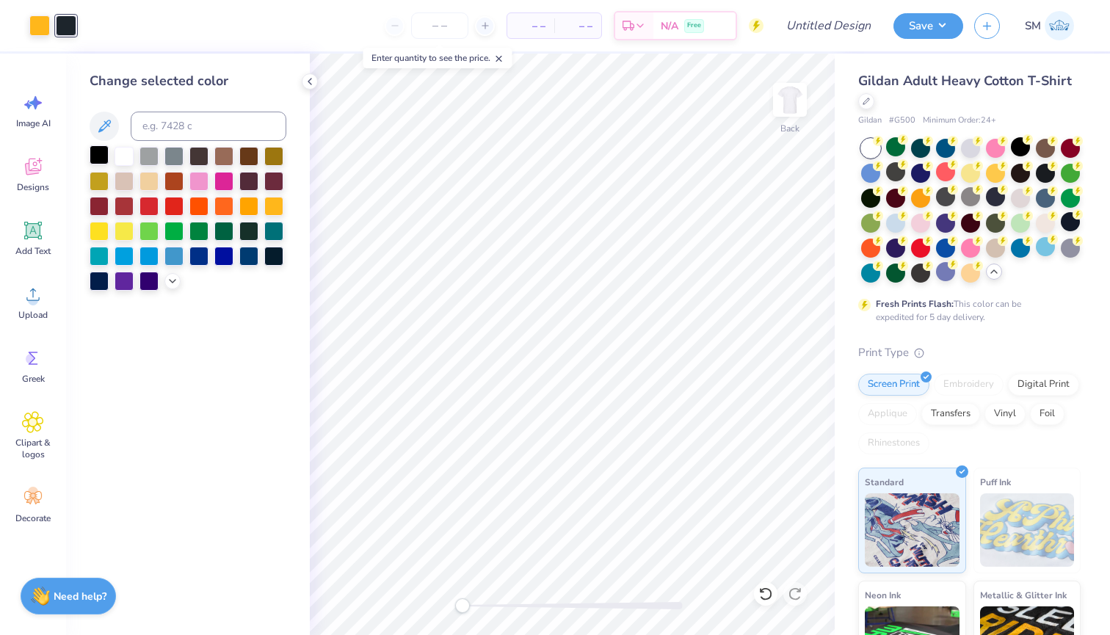
click at [98, 159] on div at bounding box center [99, 154] width 19 height 19
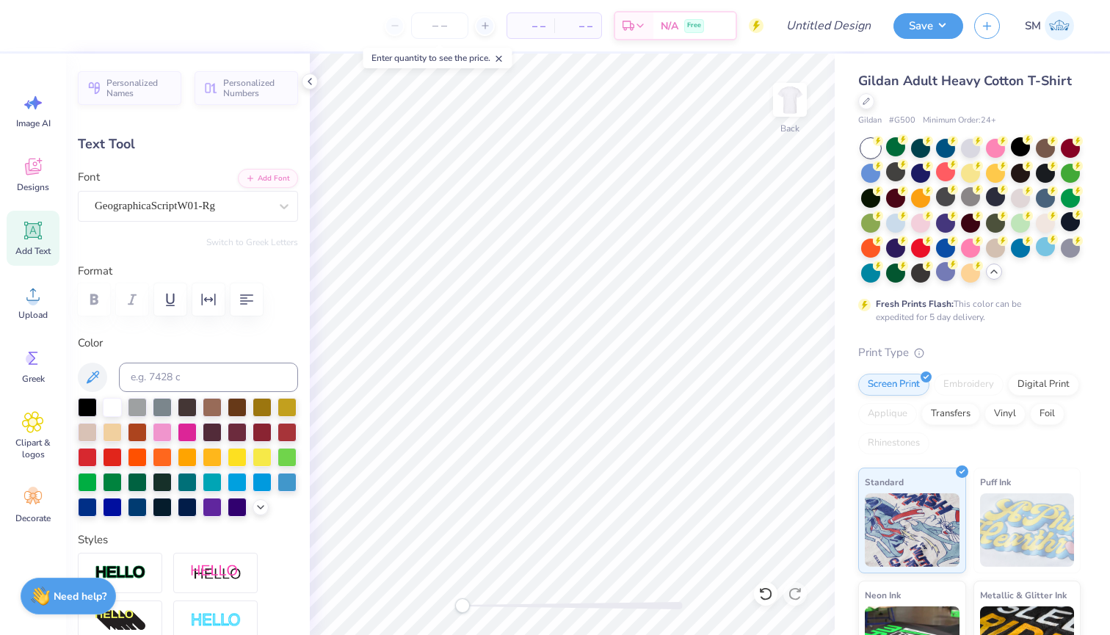
type textarea "b"
type textarea "Bishop Verot"
type input "12.11"
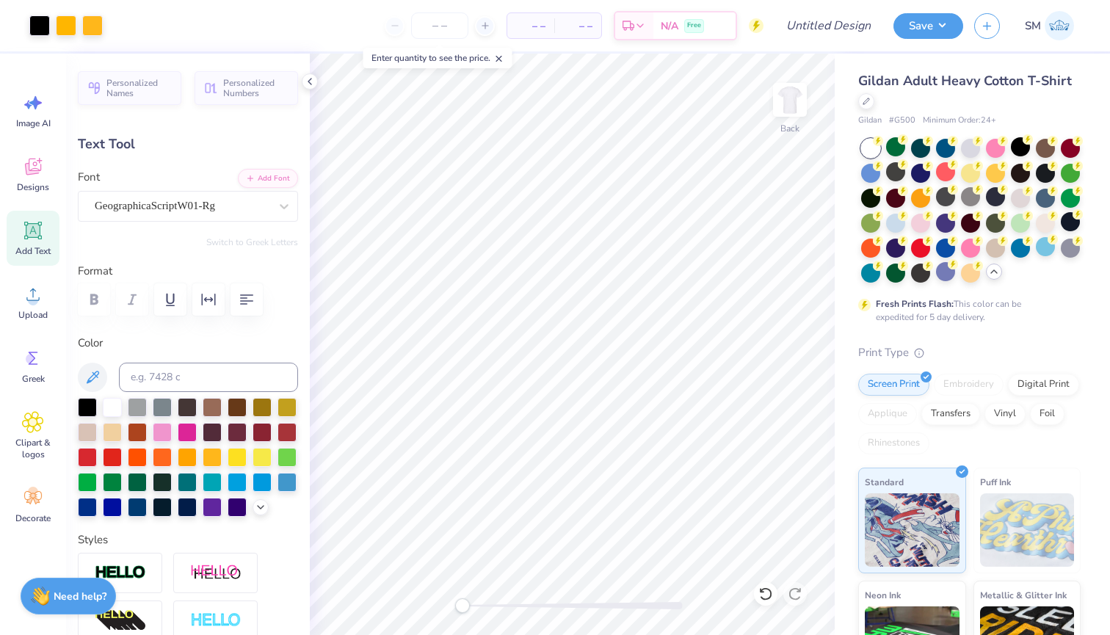
type input "2.28"
type input "2.16"
click at [789, 97] on img at bounding box center [790, 99] width 59 height 59
type input "11.91"
type input "2.24"
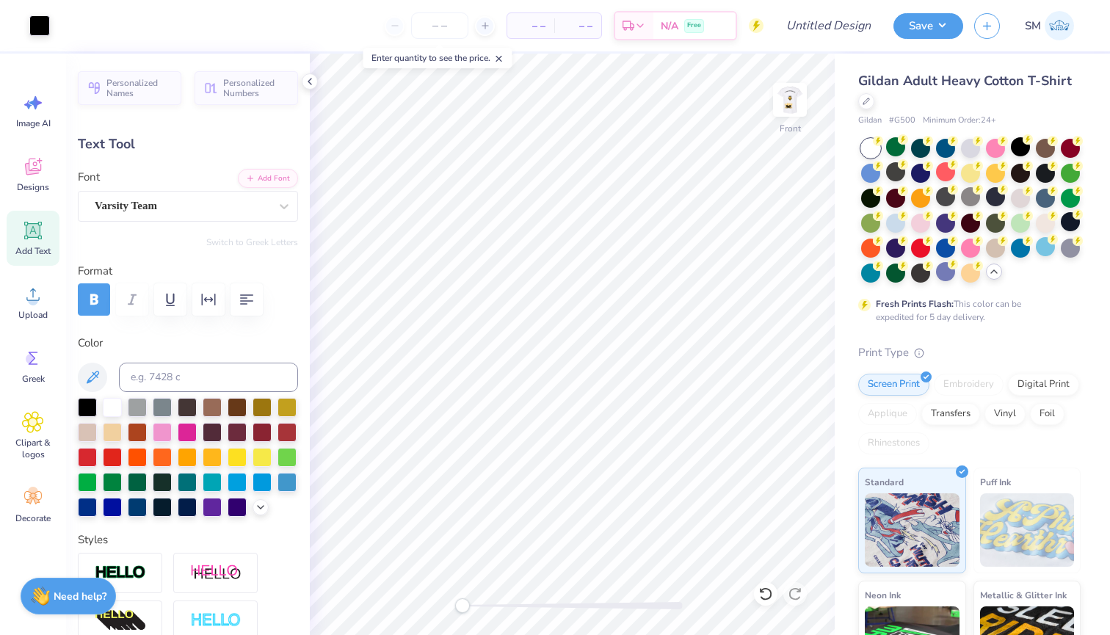
type input "3.93"
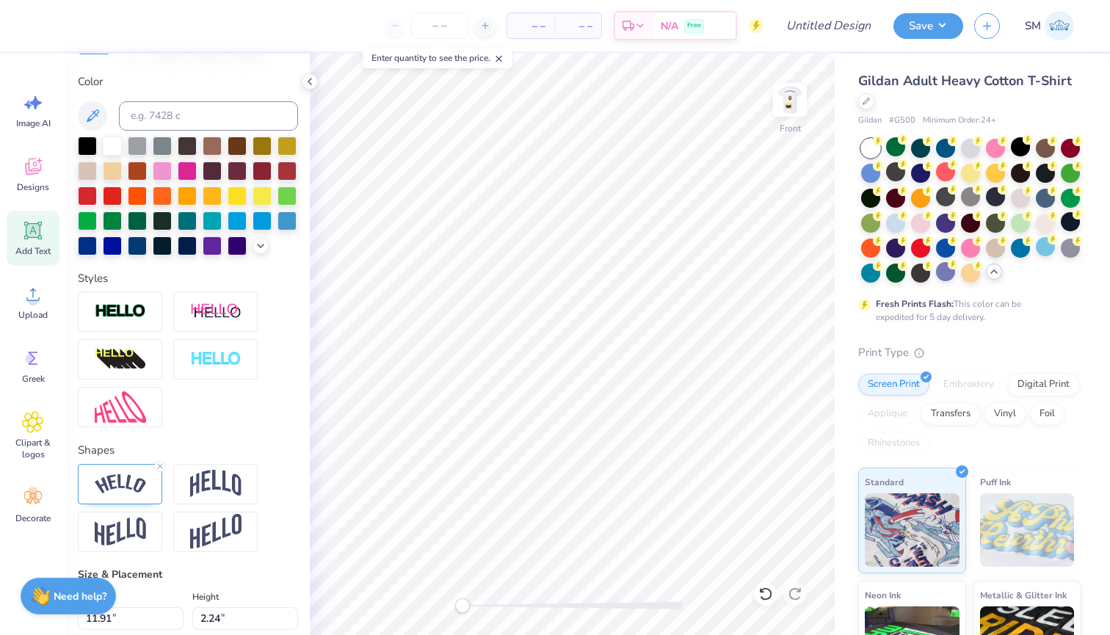
scroll to position [305, 0]
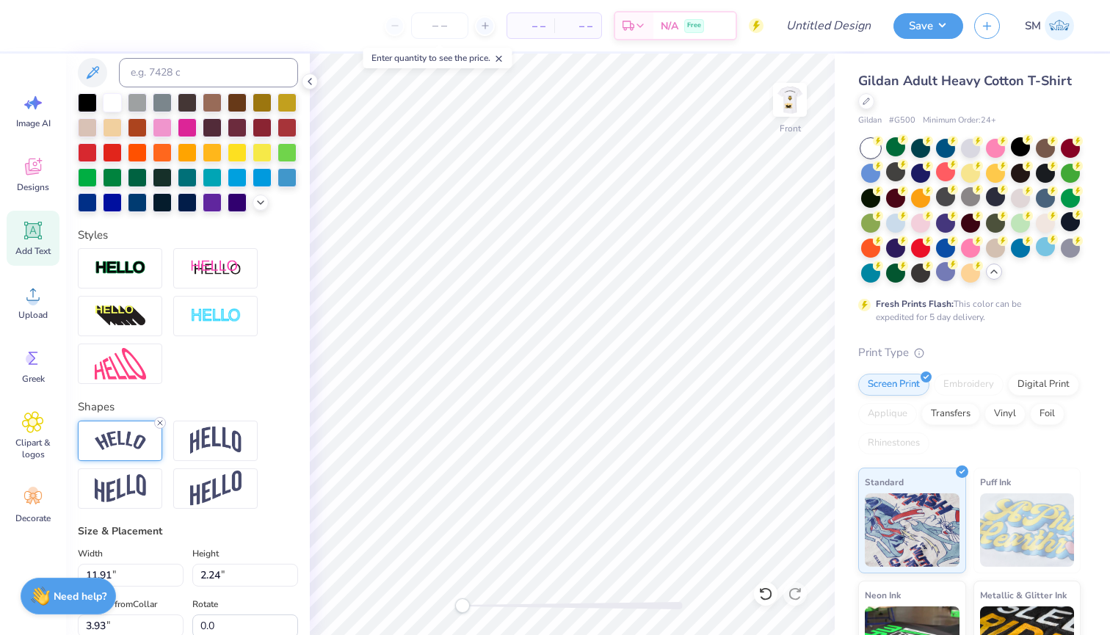
click at [159, 424] on icon at bounding box center [160, 423] width 9 height 9
type input "11.03"
type input "0.63"
type input "4.74"
click at [795, 104] on img at bounding box center [790, 99] width 59 height 59
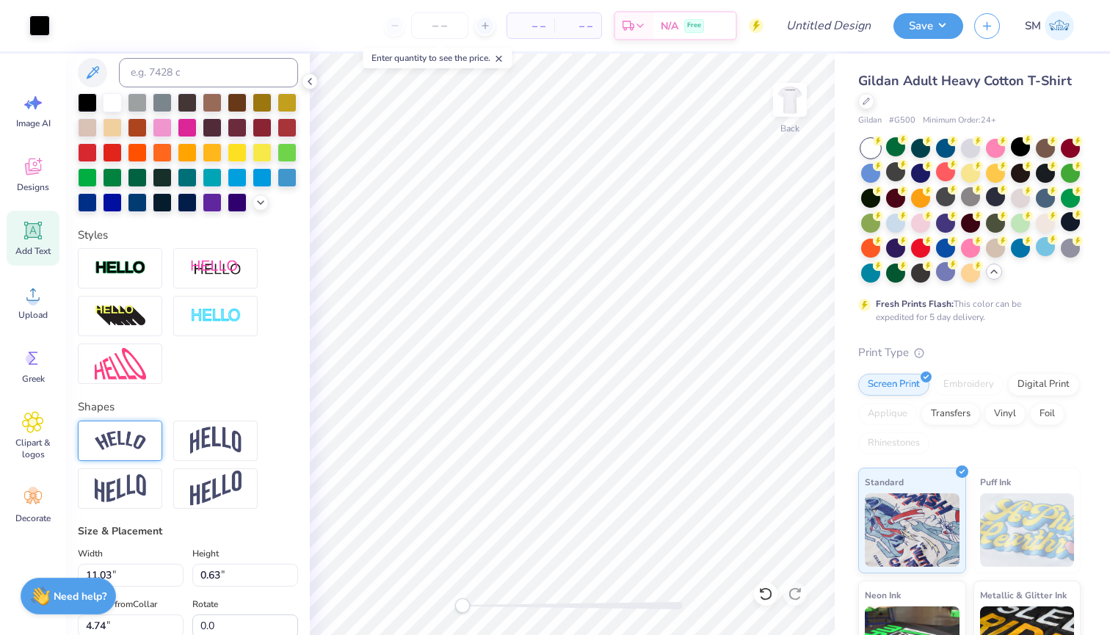
type input "12.11"
type input "2.28"
type input "2.16"
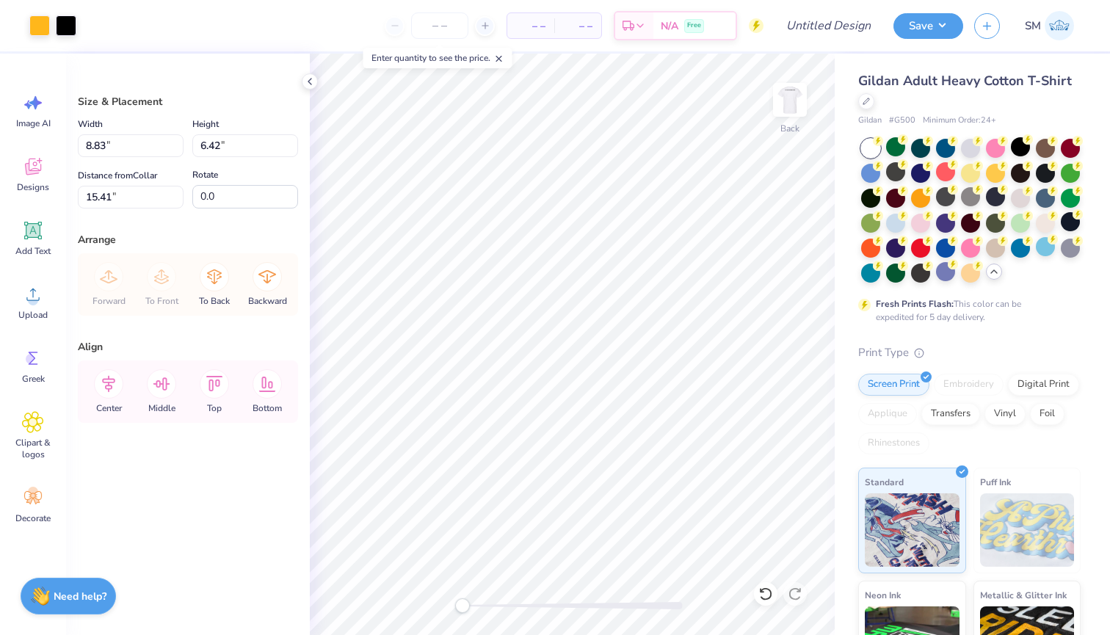
type input "2.14"
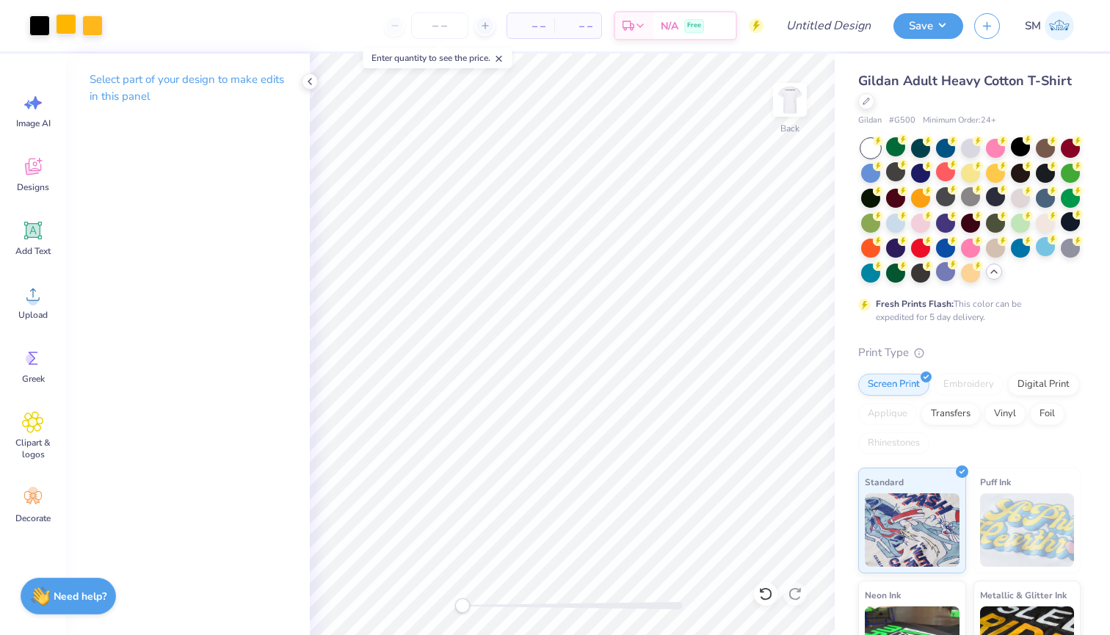
click at [70, 23] on div at bounding box center [66, 24] width 21 height 21
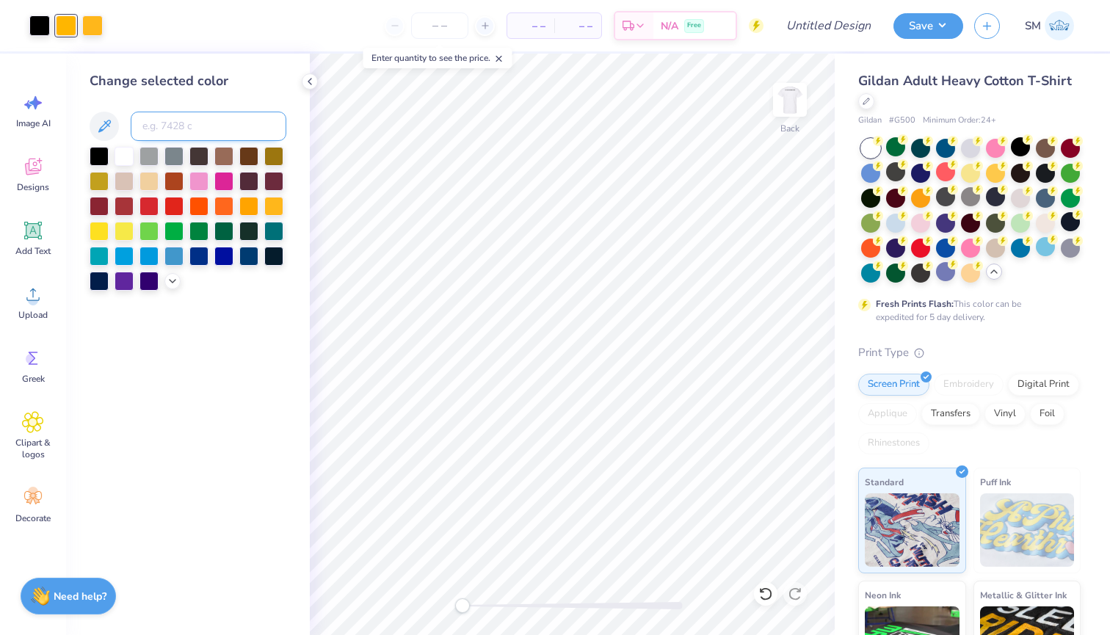
click at [170, 123] on input at bounding box center [209, 126] width 156 height 29
type input "1235"
click at [308, 87] on icon at bounding box center [310, 82] width 12 height 12
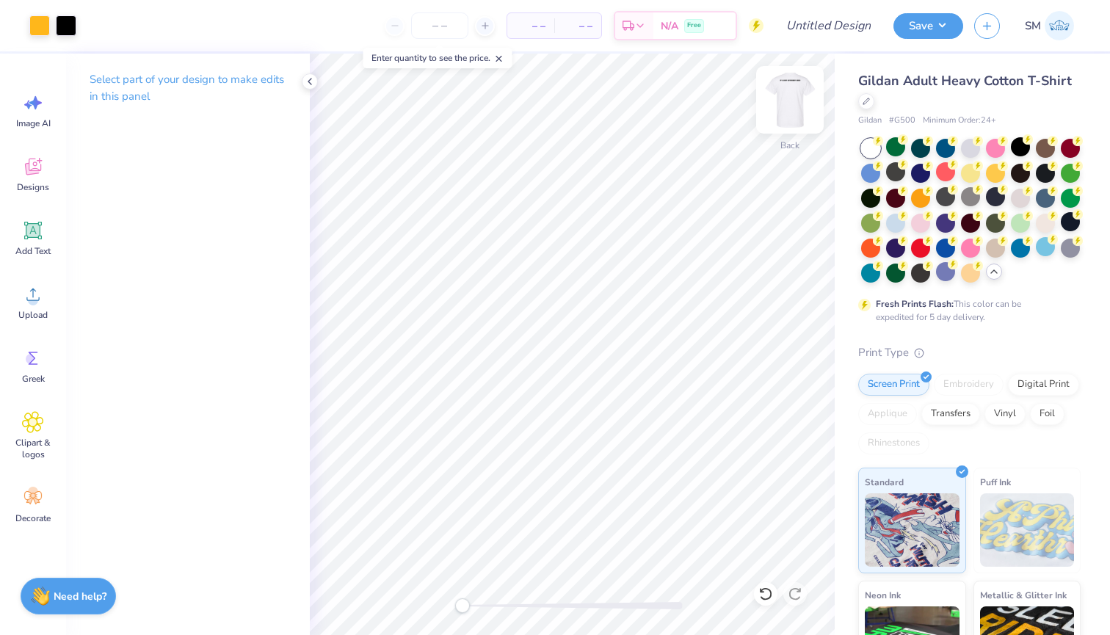
click at [791, 117] on img at bounding box center [790, 99] width 59 height 59
click at [935, 37] on button "Save" at bounding box center [929, 24] width 70 height 26
type input "0"
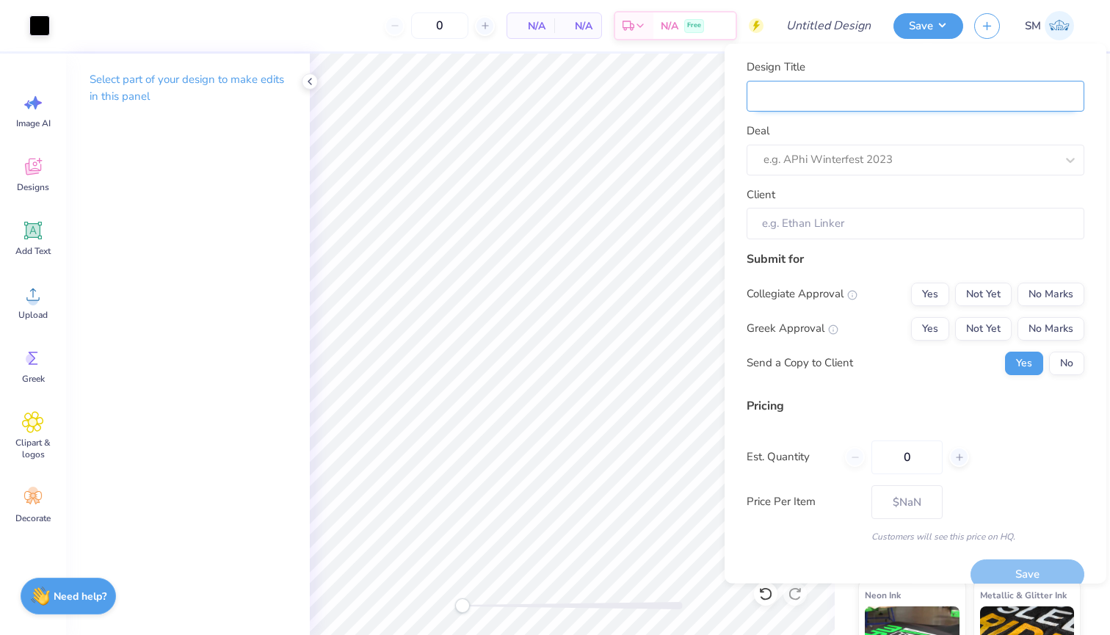
click at [903, 86] on input "Design Title" at bounding box center [916, 96] width 338 height 32
type input "b"
type input "bv"
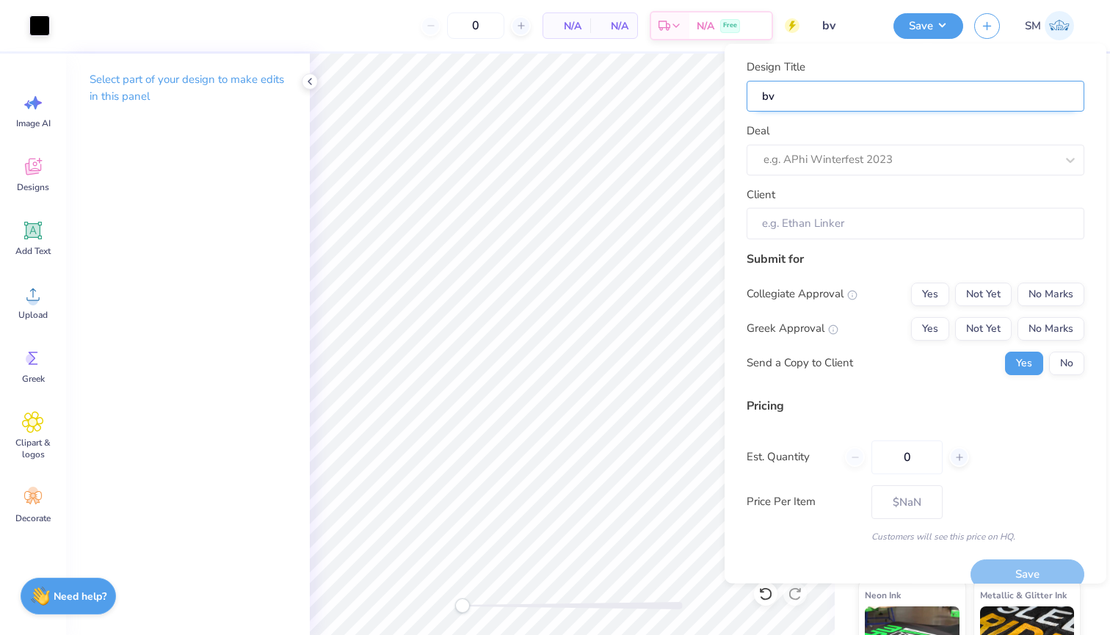
type input "bv"
type input "bv f"
type input "bv fo"
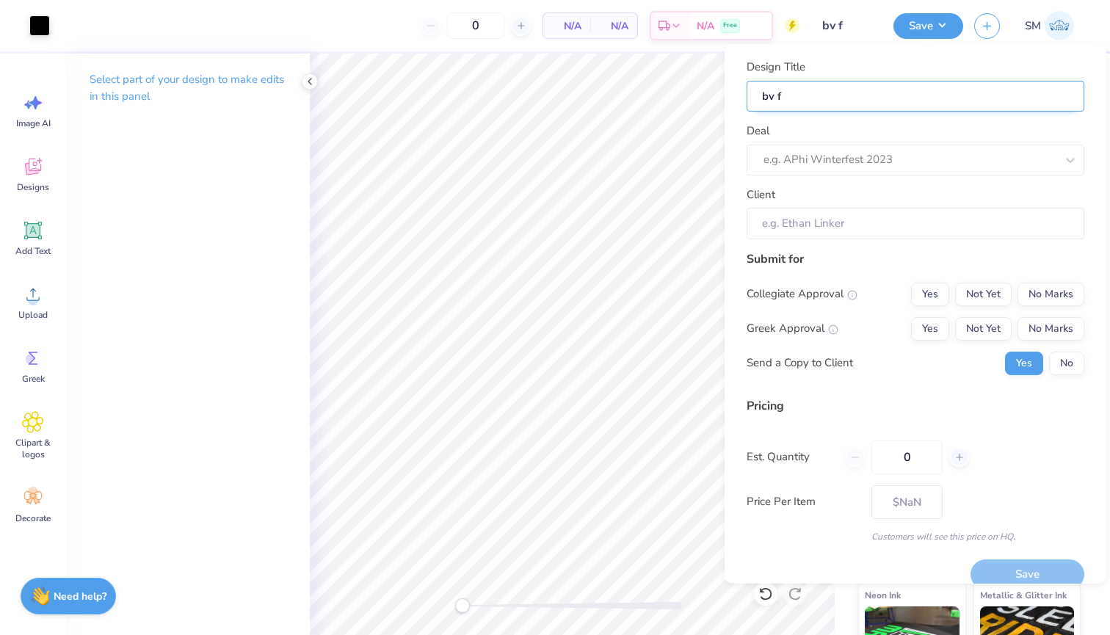
type input "bv fo"
type input "bv foo"
type input "bv foot"
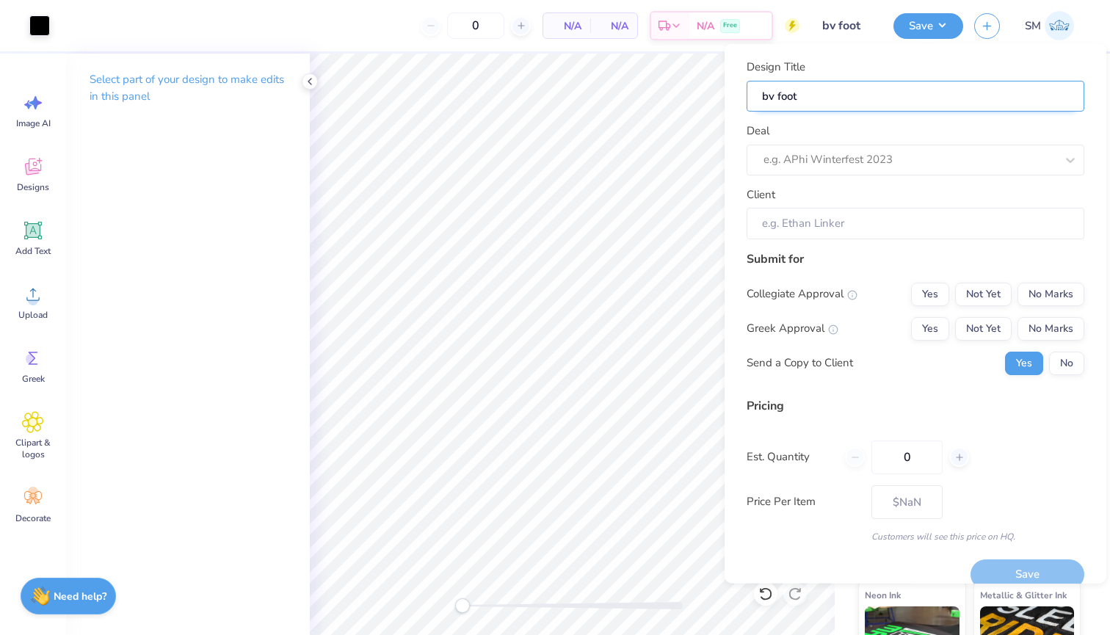
type input "bv footb"
type input "bv footba"
type input "bv footbal"
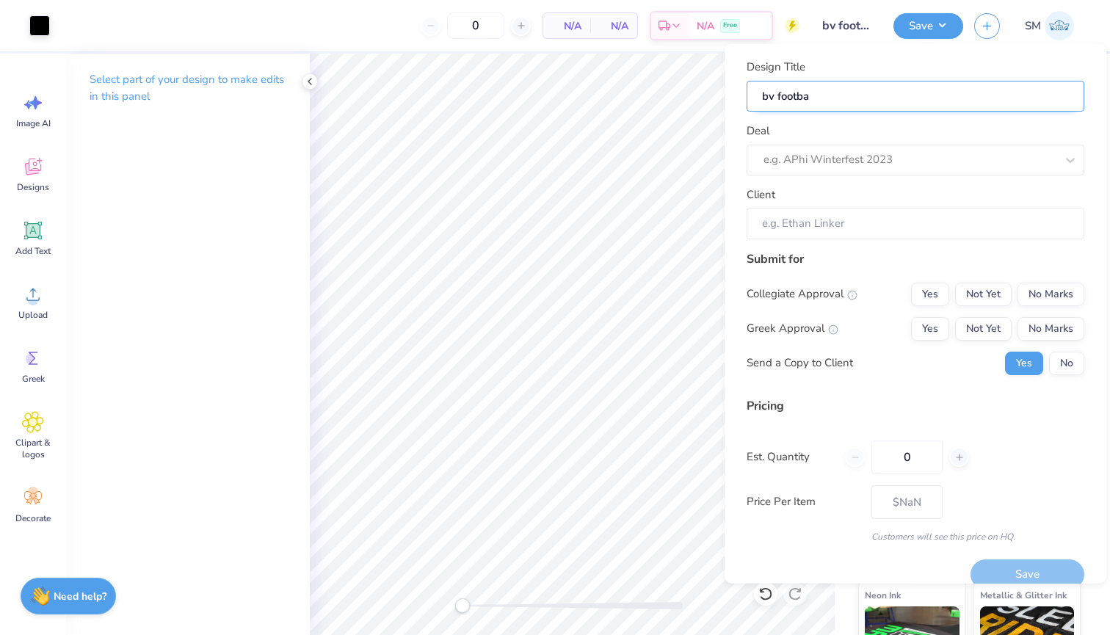
type input "bv footbal"
type input "bv football"
click at [872, 169] on div "e.g. APhi Winterfest 2023" at bounding box center [895, 159] width 266 height 23
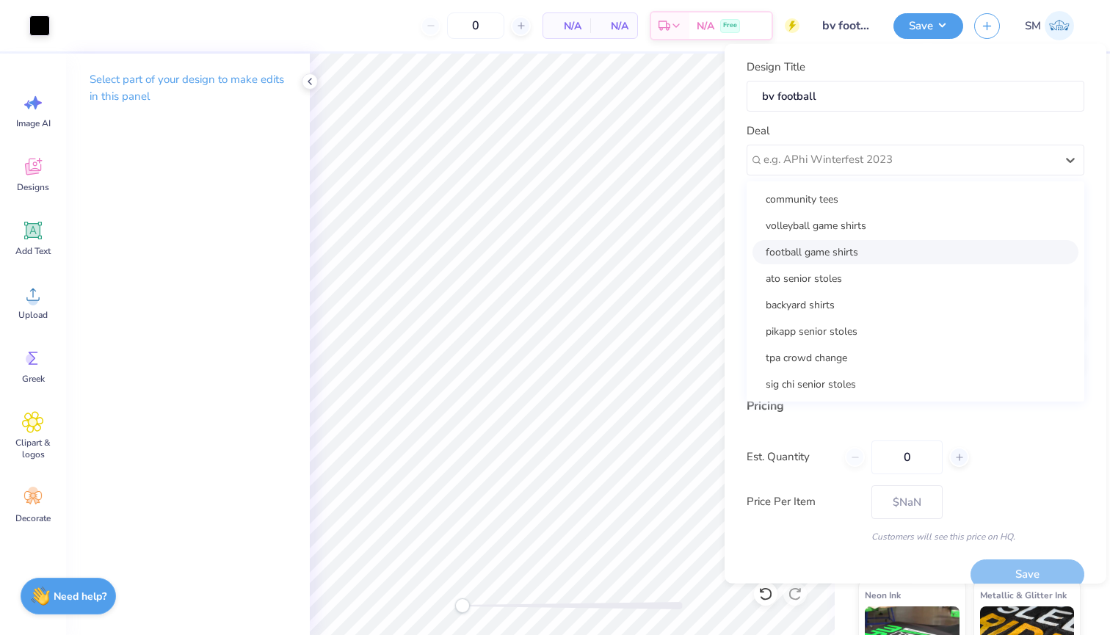
click at [861, 253] on div "football game shirts" at bounding box center [916, 251] width 326 height 24
type input "Brad Negulescu"
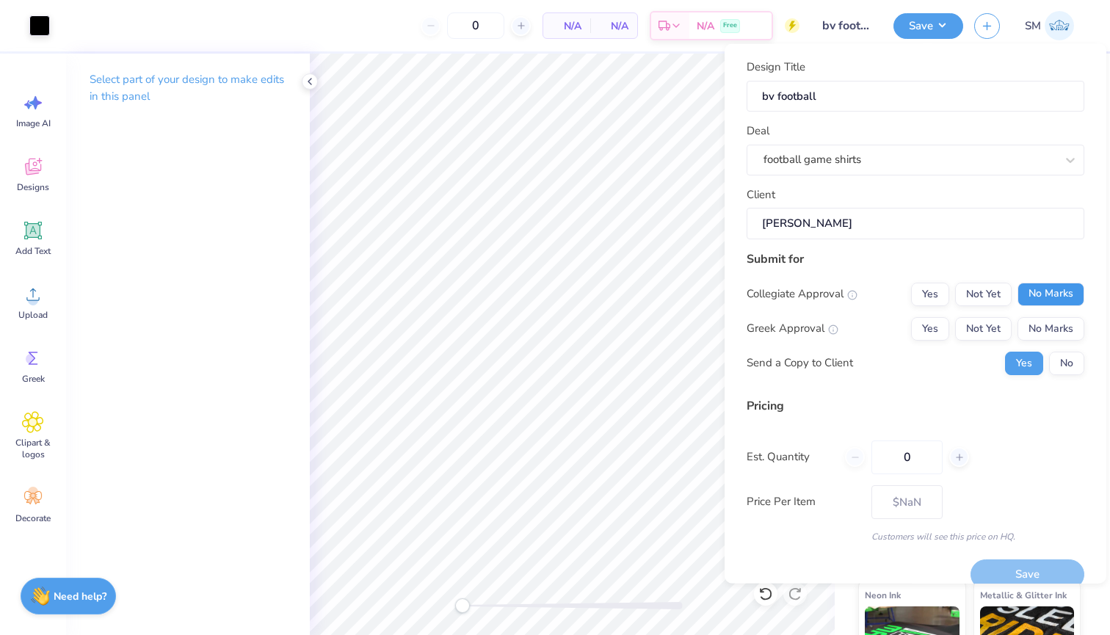
click at [1033, 297] on button "No Marks" at bounding box center [1051, 293] width 67 height 23
click at [1037, 324] on button "No Marks" at bounding box center [1051, 328] width 67 height 23
click at [1068, 367] on button "No" at bounding box center [1066, 362] width 35 height 23
click at [1014, 560] on button "Save" at bounding box center [1028, 575] width 114 height 30
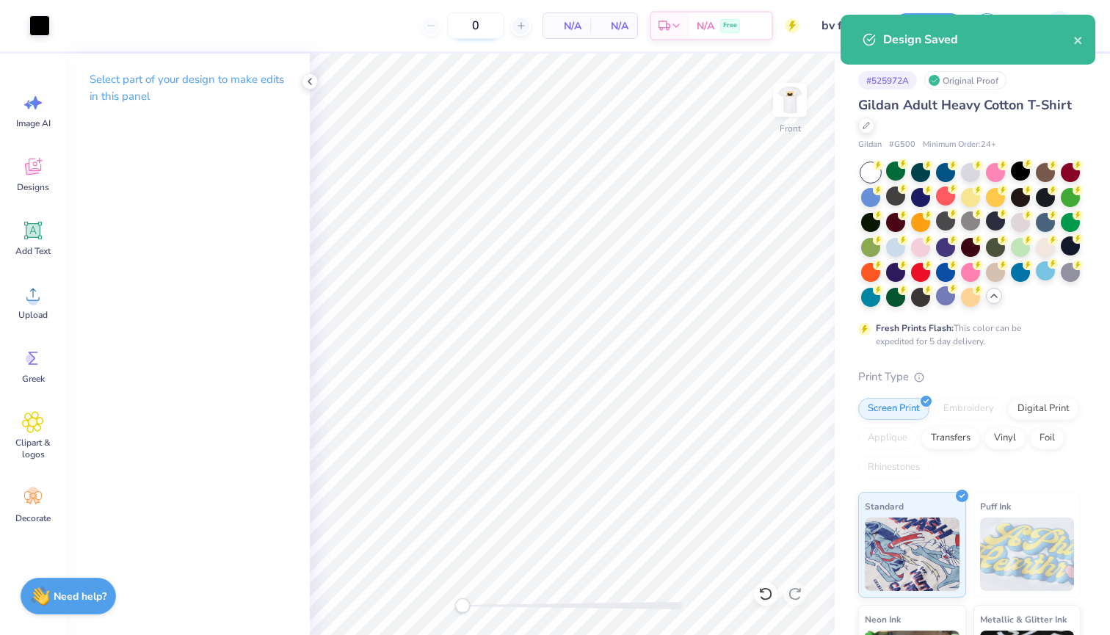
click at [490, 25] on input "0" at bounding box center [475, 25] width 57 height 26
type input "200"
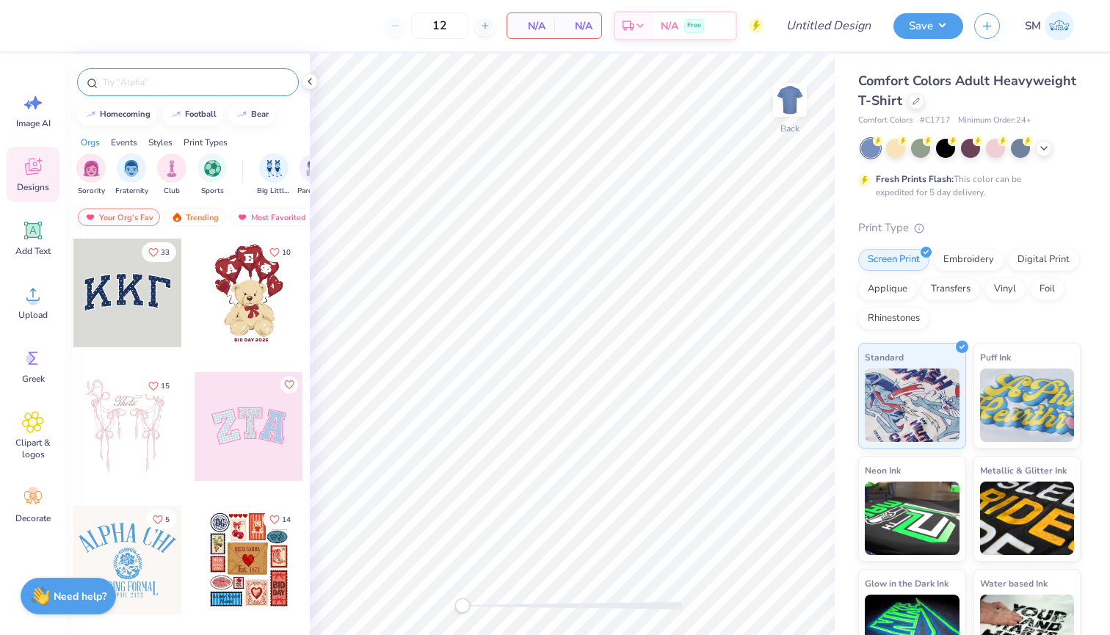
click at [142, 89] on input "text" at bounding box center [195, 82] width 188 height 15
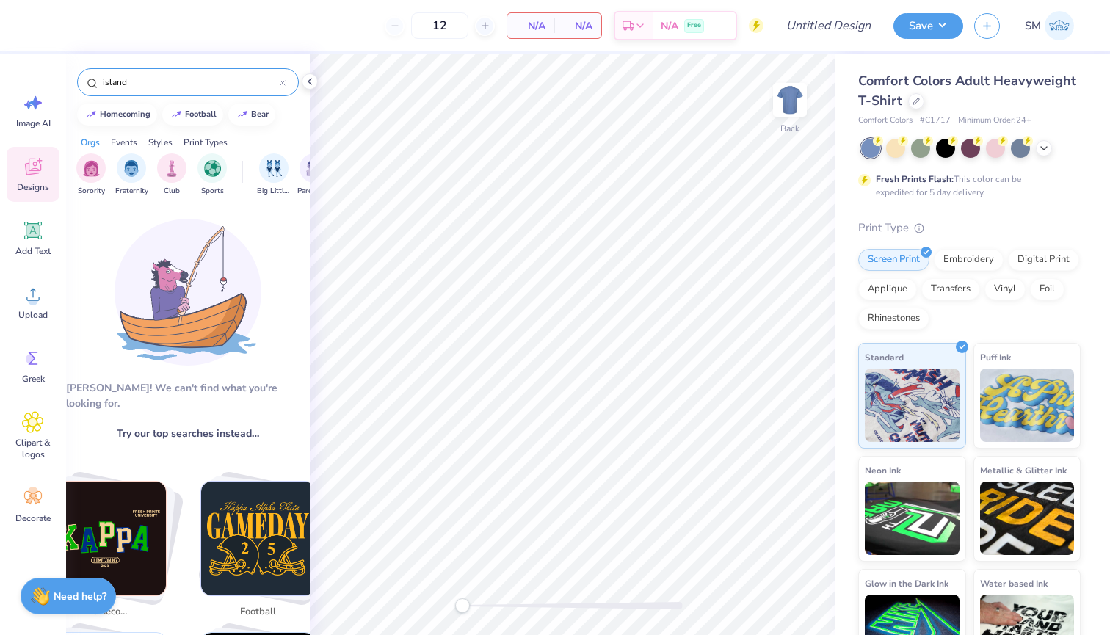
type input "island"
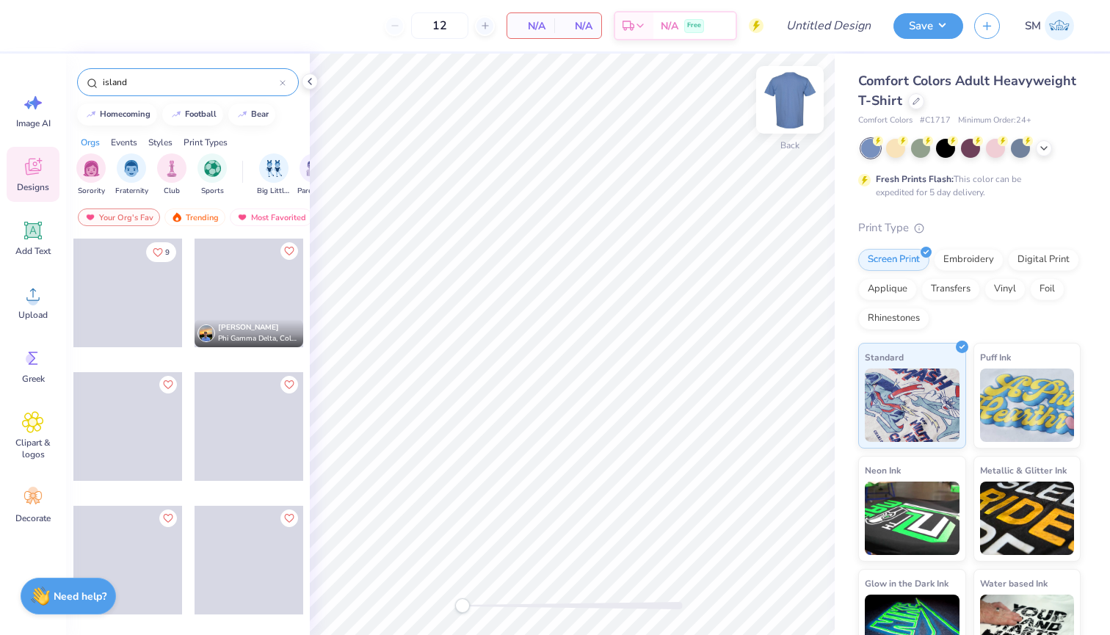
click at [788, 112] on img at bounding box center [790, 99] width 59 height 59
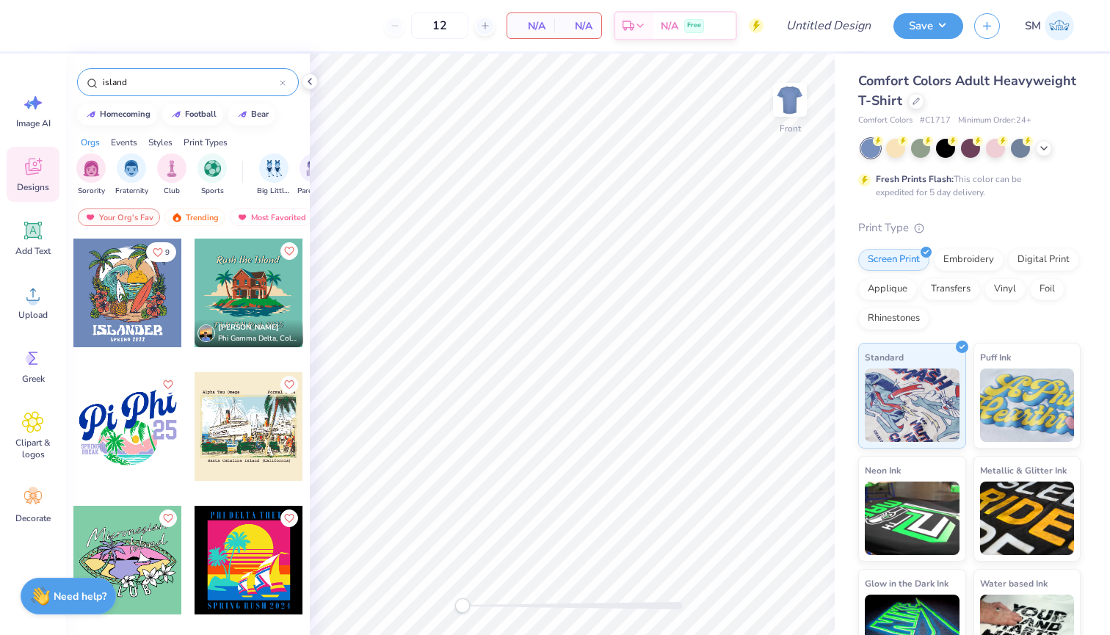
click at [259, 294] on div at bounding box center [249, 293] width 109 height 109
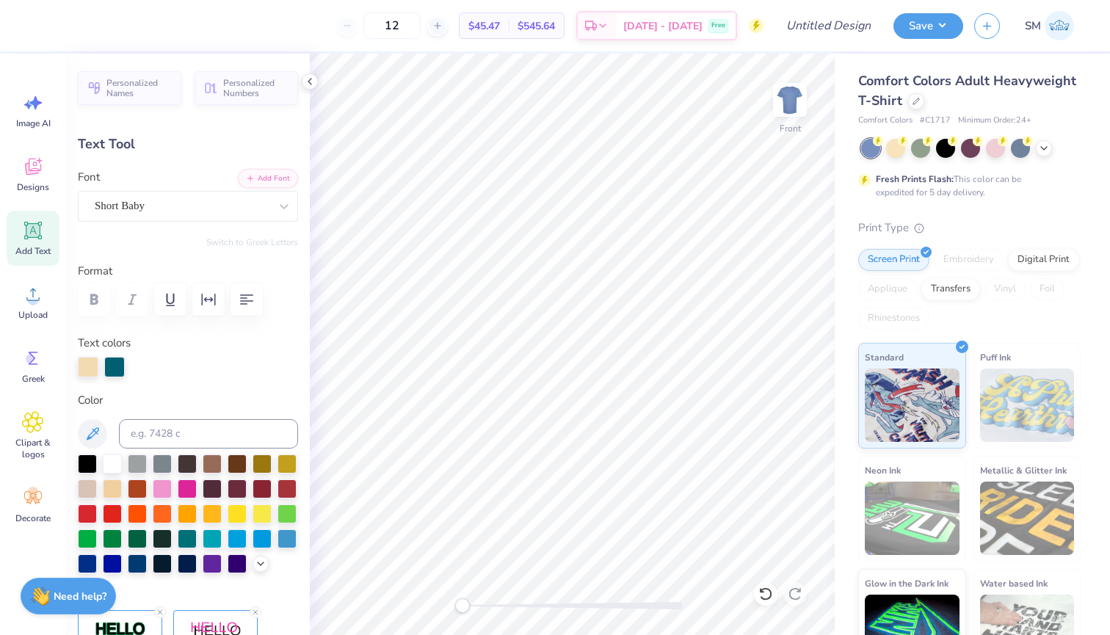
scroll to position [0, 4]
type textarea "Sigma Chi 2025"
click at [37, 184] on span "Designs" at bounding box center [33, 187] width 32 height 12
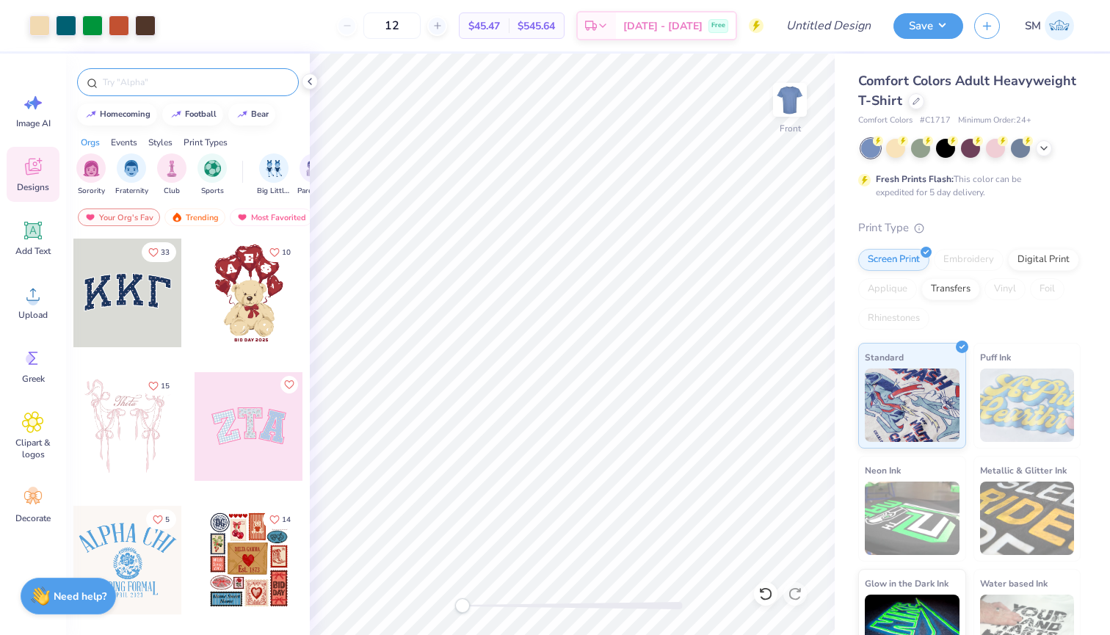
click at [195, 87] on input "text" at bounding box center [195, 82] width 188 height 15
type input "island"
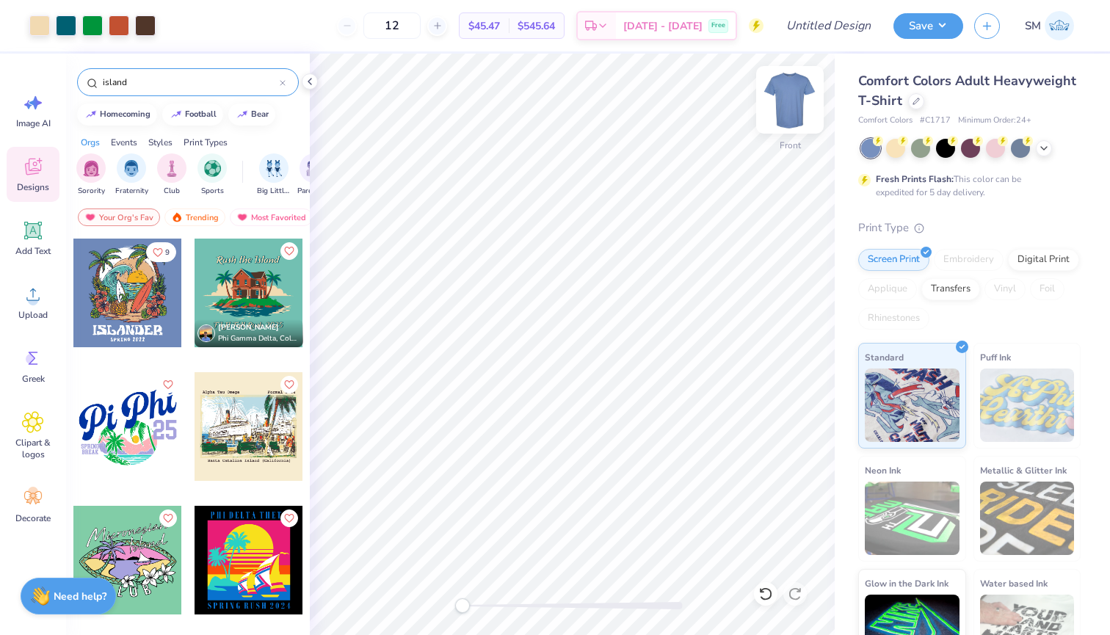
click at [784, 104] on img at bounding box center [790, 99] width 59 height 59
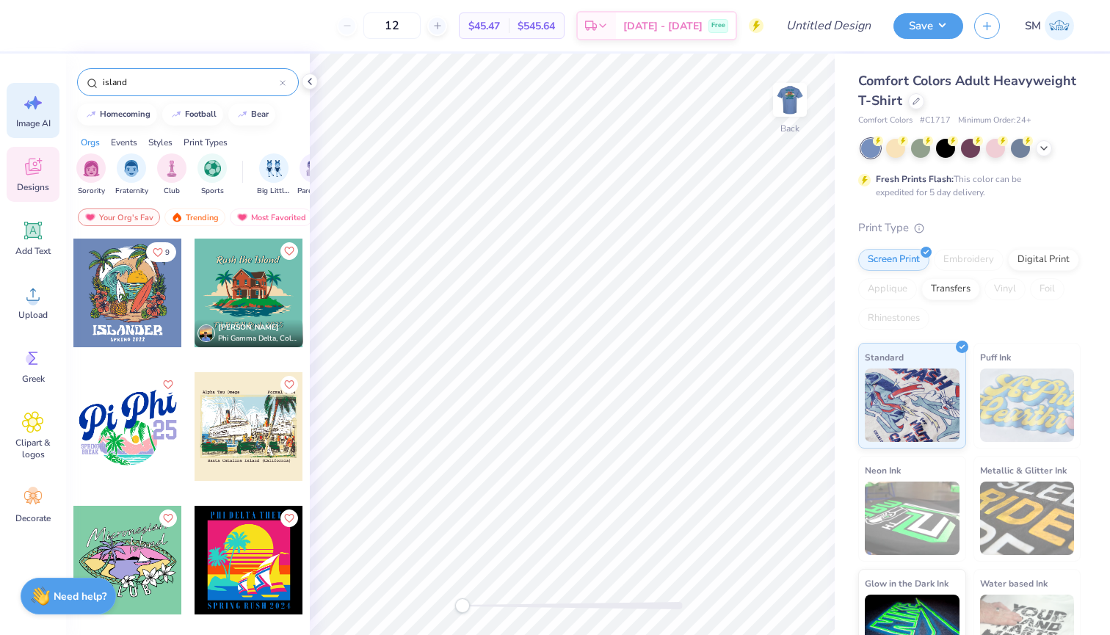
click at [22, 111] on icon at bounding box center [33, 103] width 22 height 22
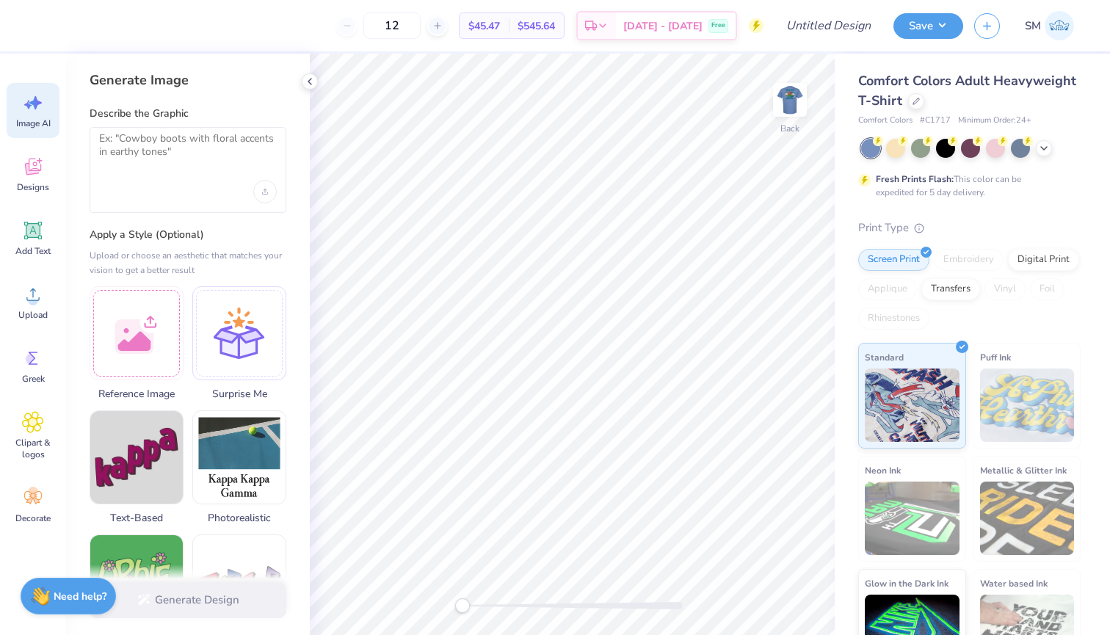
click at [125, 176] on div at bounding box center [188, 170] width 197 height 86
click at [40, 309] on span "Upload" at bounding box center [32, 315] width 29 height 12
click at [795, 99] on img at bounding box center [790, 99] width 59 height 59
click at [1049, 151] on icon at bounding box center [1044, 147] width 12 height 12
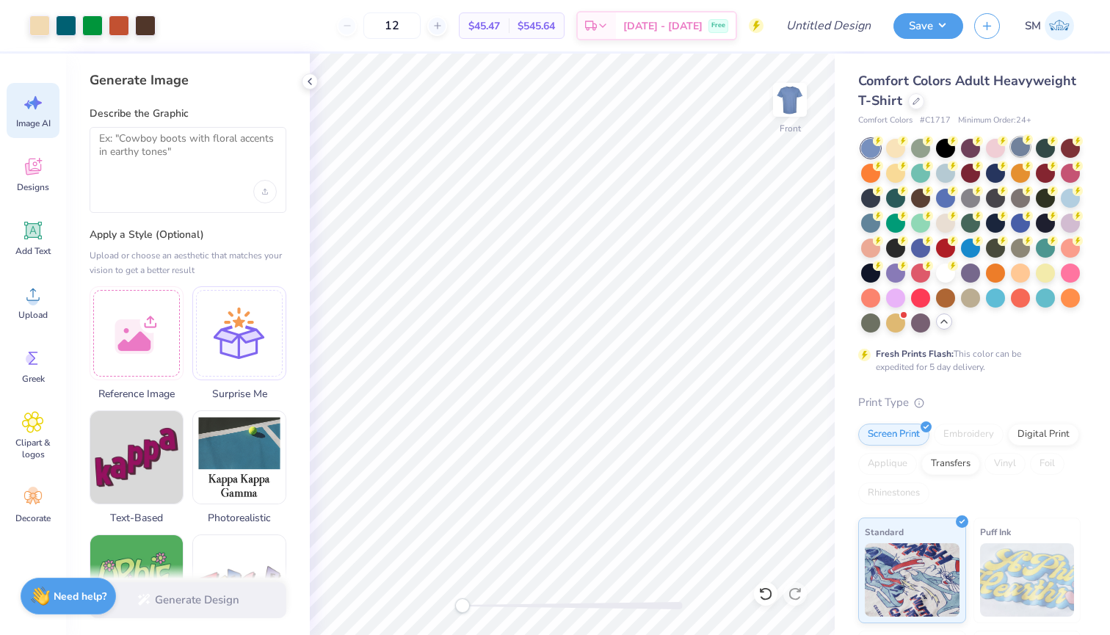
click at [1024, 148] on div at bounding box center [1020, 146] width 19 height 19
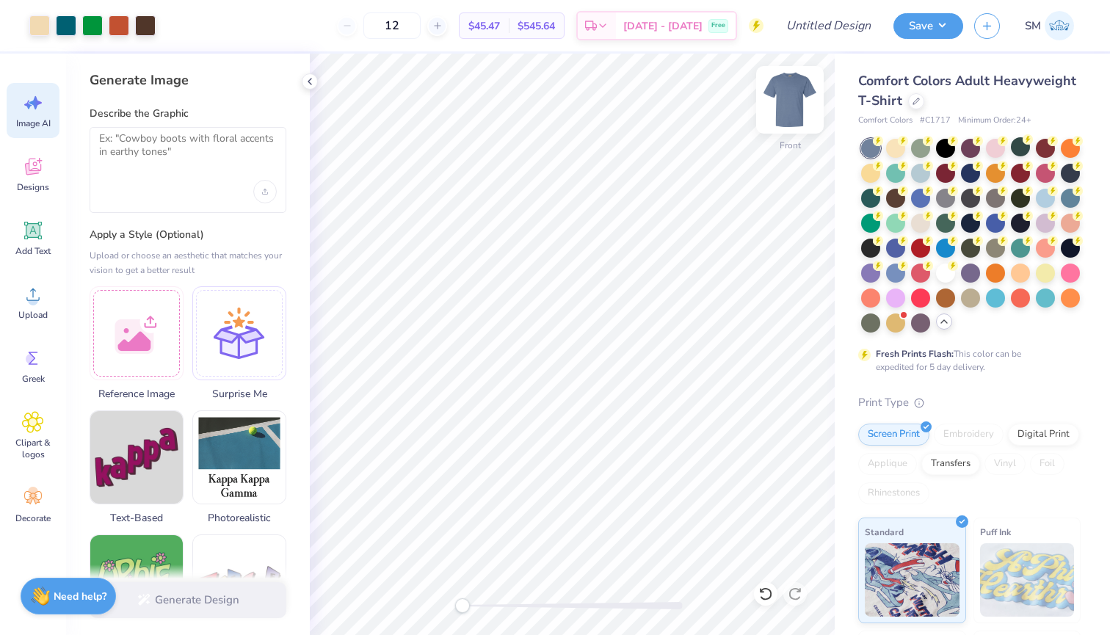
click at [778, 95] on img at bounding box center [790, 99] width 59 height 59
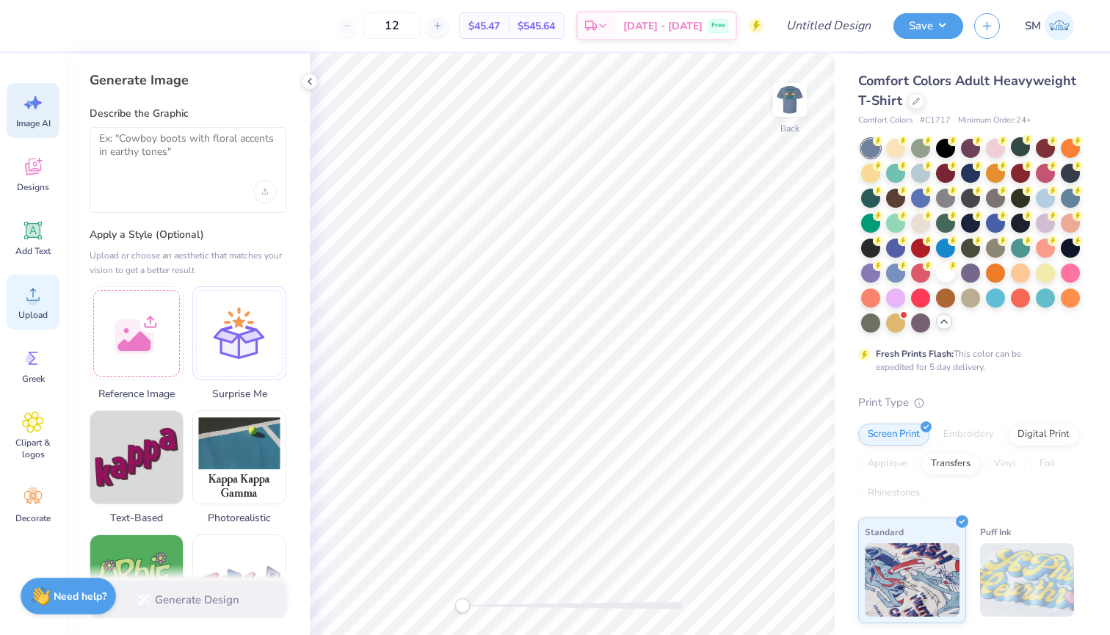
click at [29, 300] on circle at bounding box center [33, 300] width 10 height 10
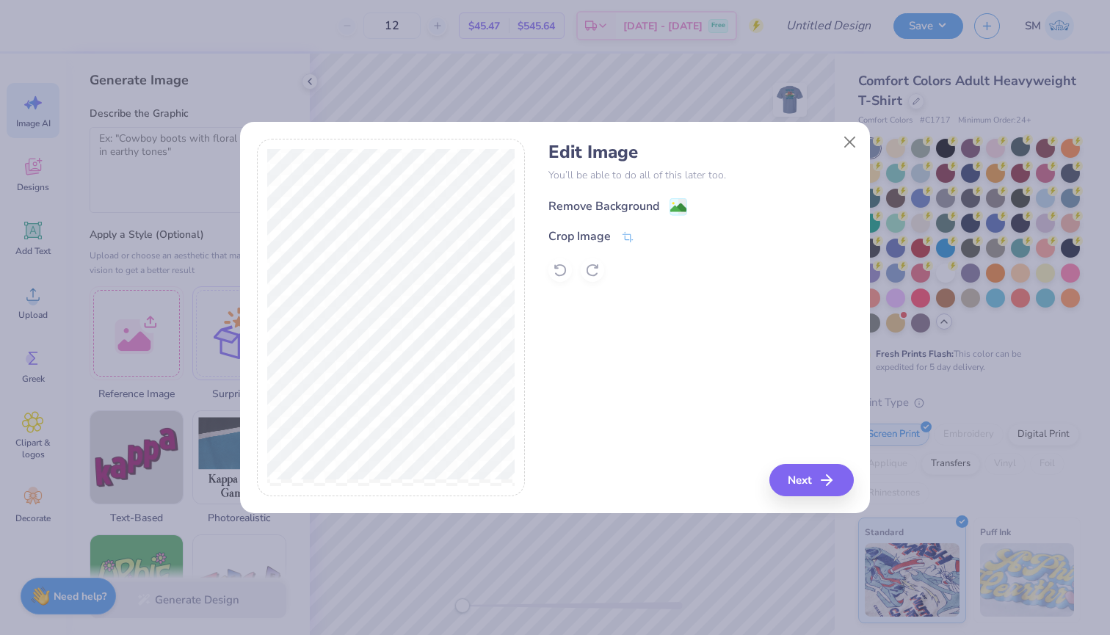
click at [676, 203] on image at bounding box center [678, 208] width 16 height 16
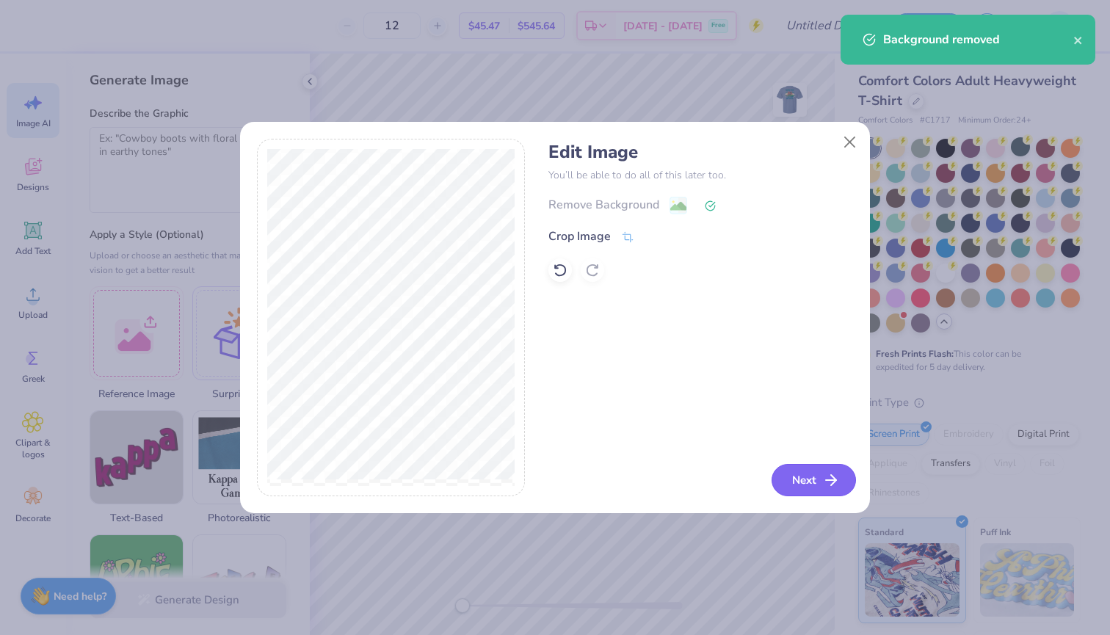
click at [804, 476] on button "Next" at bounding box center [814, 480] width 84 height 32
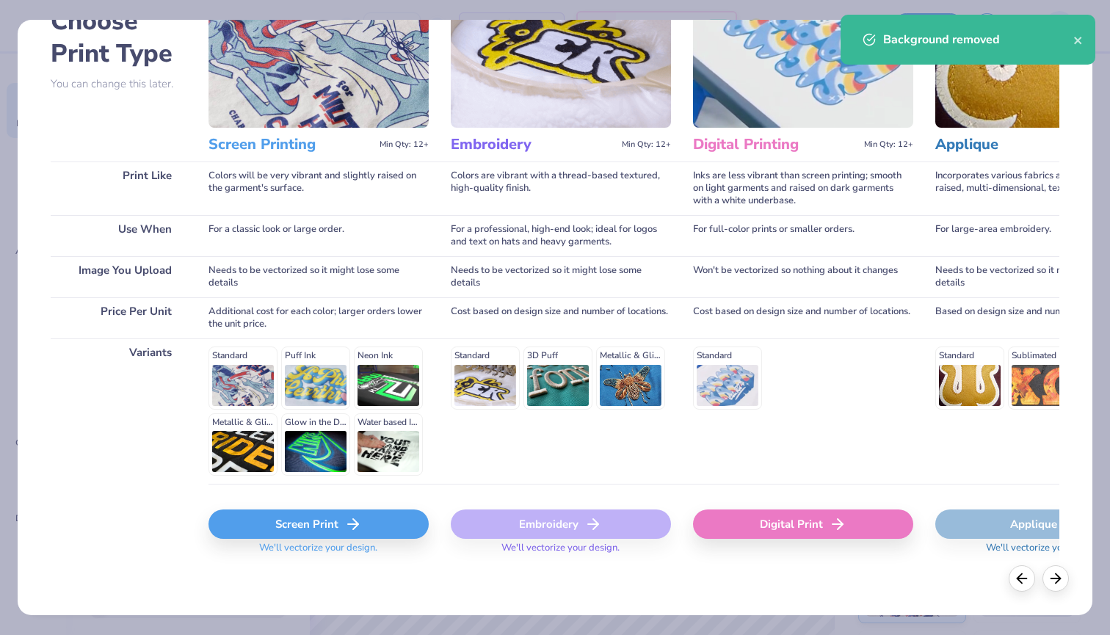
click at [312, 514] on div "Screen Print" at bounding box center [319, 524] width 220 height 29
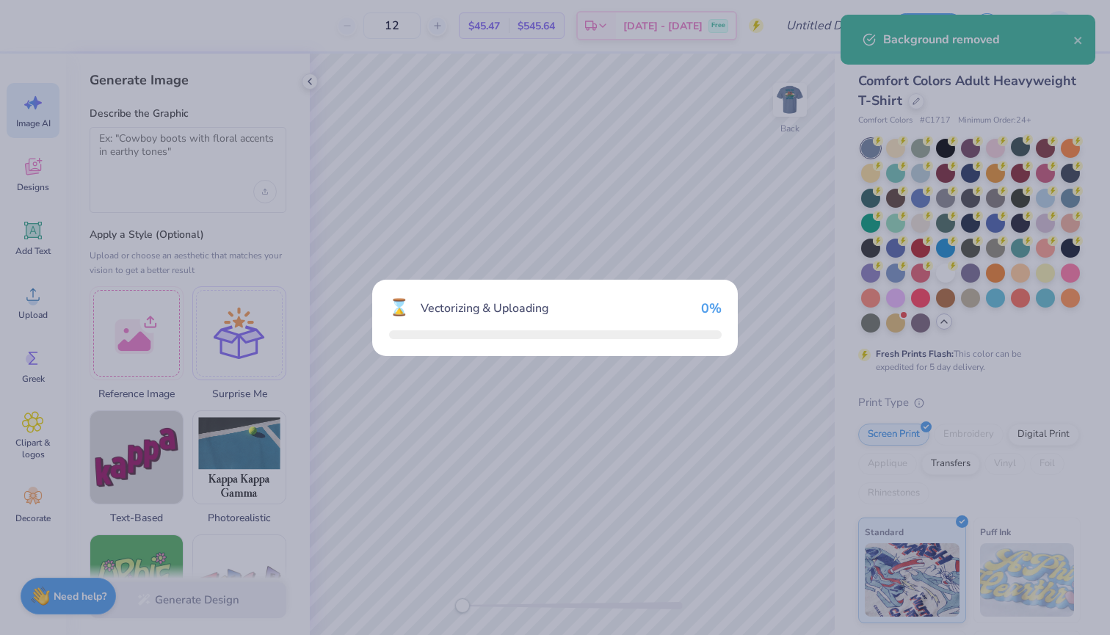
scroll to position [96, 0]
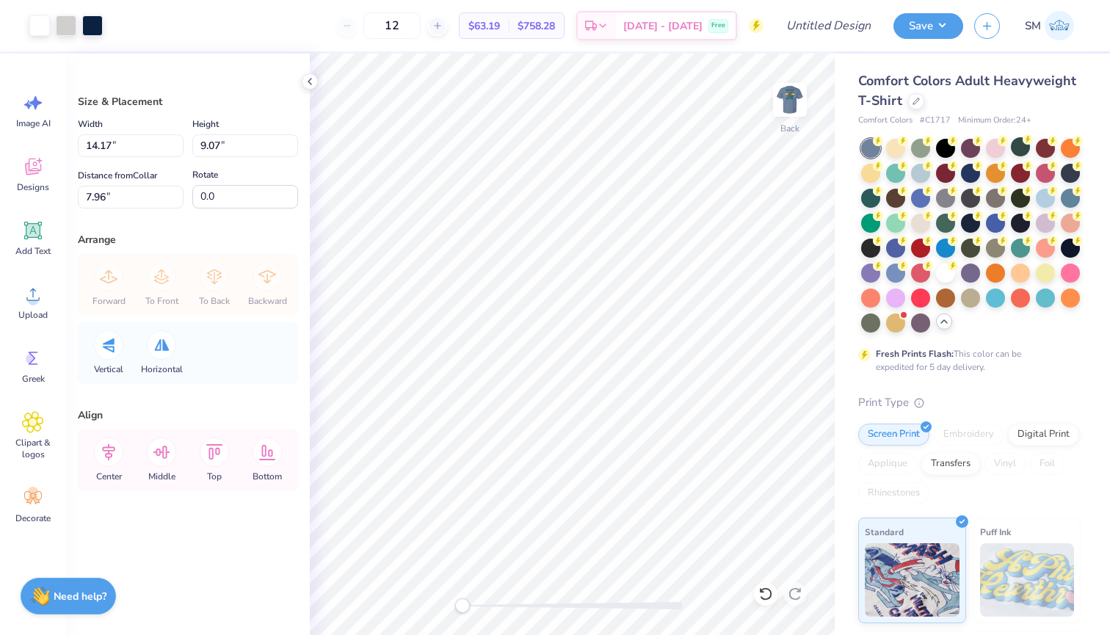
type input "4.04"
type input "2.59"
type input "14.45"
type input "3.22"
type input "2.06"
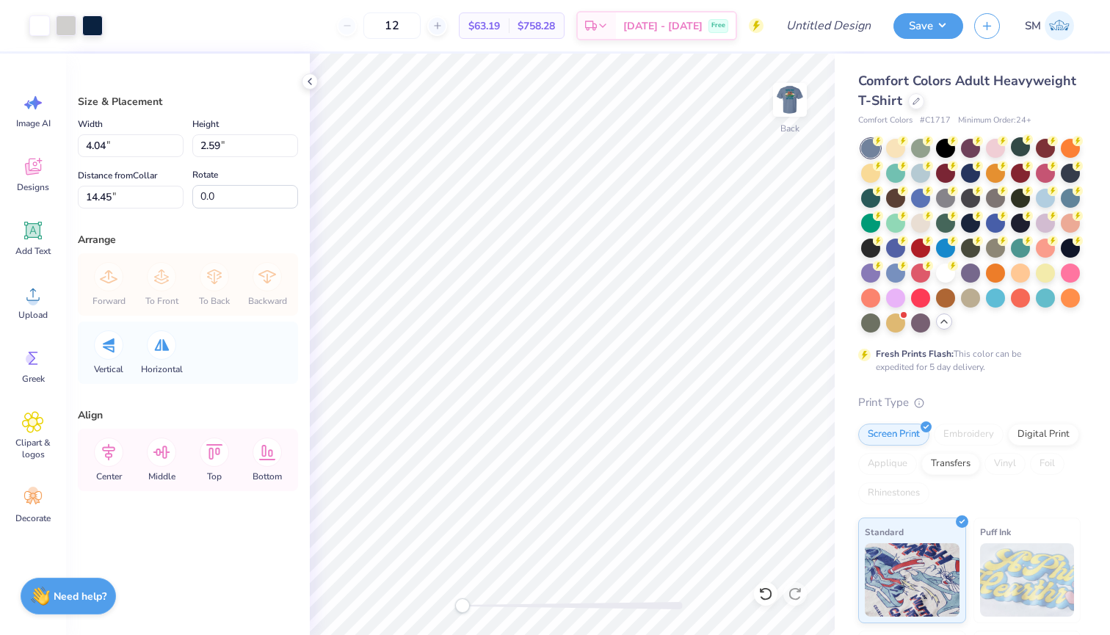
type input "3.53"
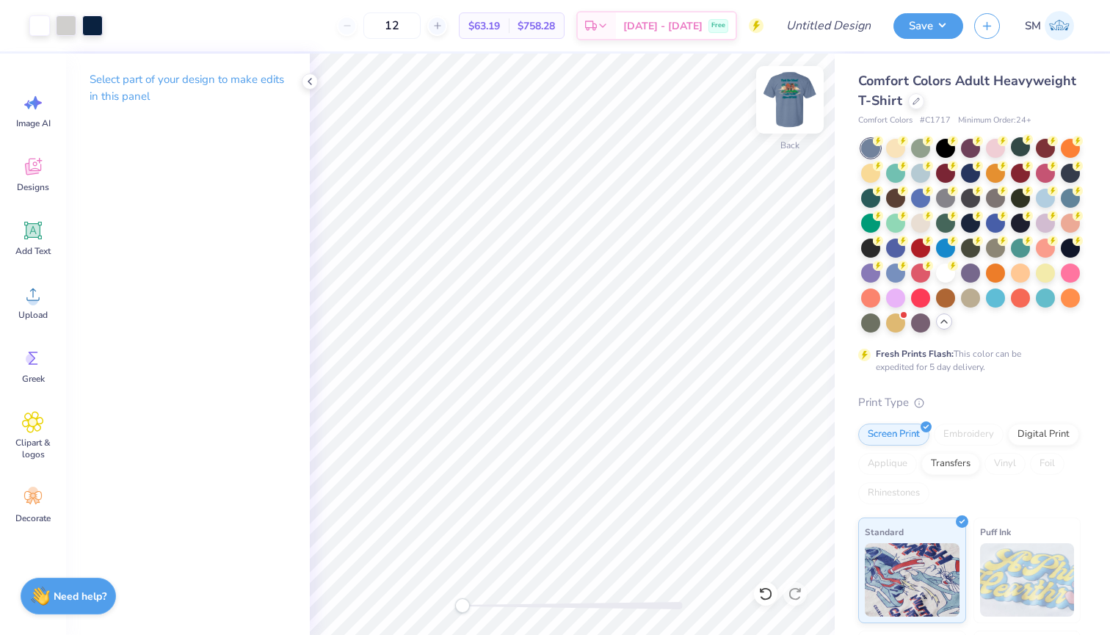
click at [792, 97] on img at bounding box center [790, 99] width 59 height 59
click at [801, 92] on img at bounding box center [790, 99] width 59 height 59
click at [91, 33] on div at bounding box center [92, 24] width 21 height 21
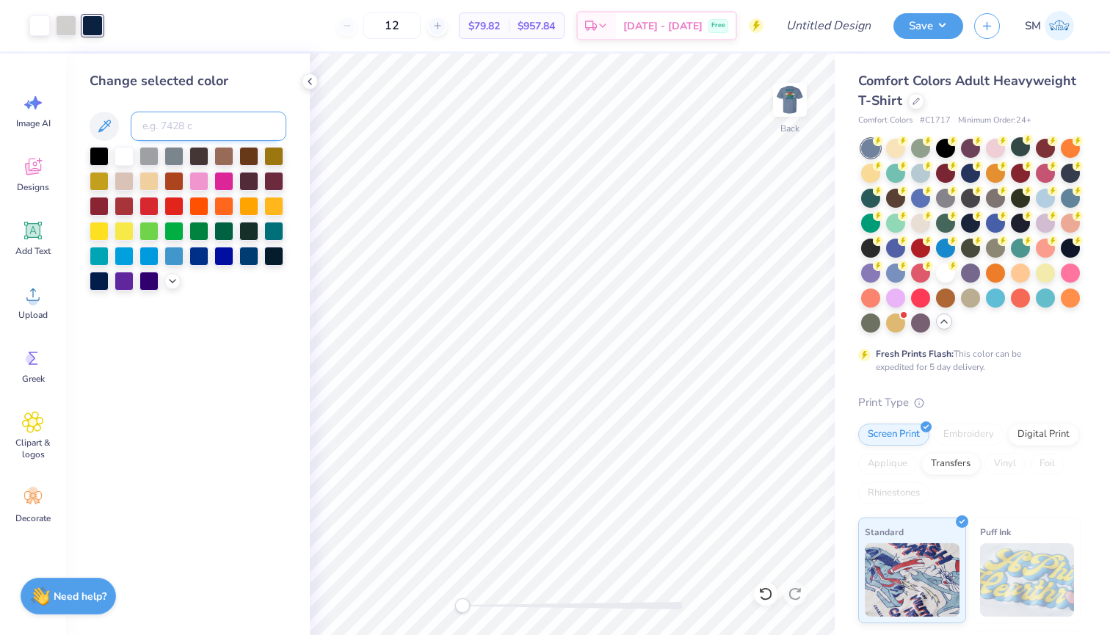
click at [156, 137] on input at bounding box center [209, 126] width 156 height 29
type input "3155"
click at [67, 24] on div at bounding box center [66, 24] width 21 height 21
click at [131, 157] on div at bounding box center [124, 154] width 19 height 19
click at [787, 104] on img at bounding box center [790, 99] width 59 height 59
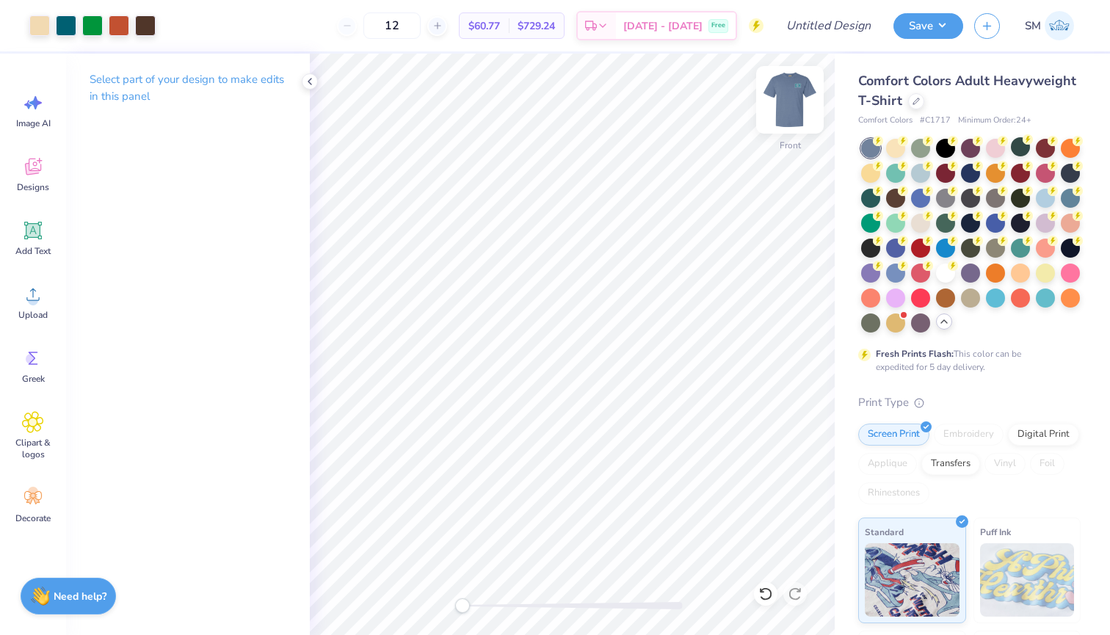
click at [785, 103] on img at bounding box center [790, 99] width 59 height 59
click at [43, 21] on div at bounding box center [39, 24] width 21 height 21
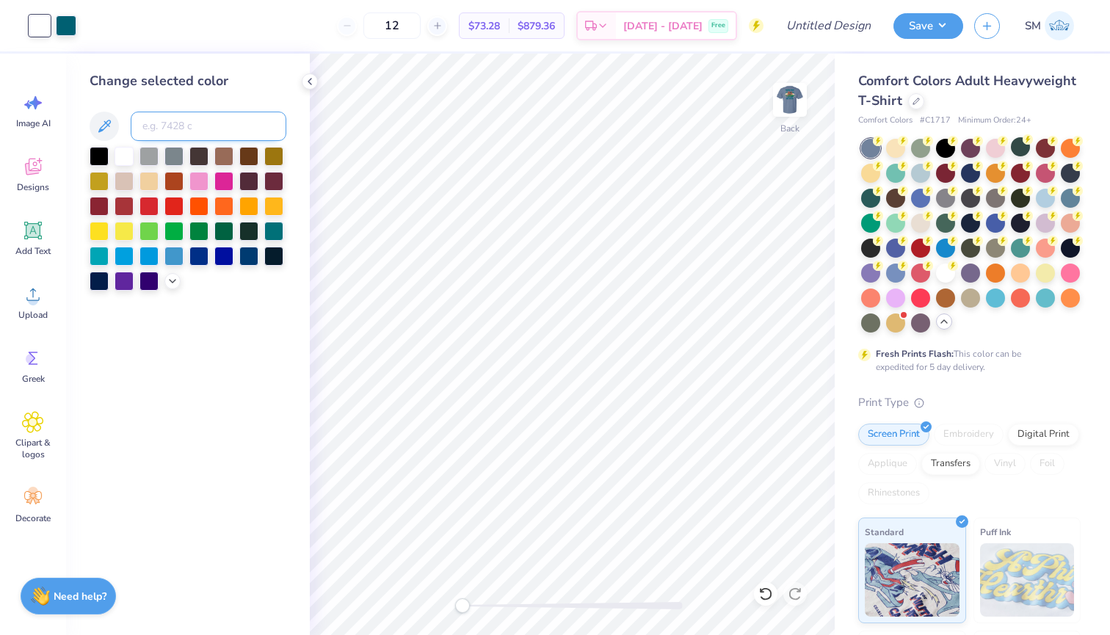
click at [164, 127] on input at bounding box center [209, 126] width 156 height 29
type input "7506"
click at [920, 28] on button "Save" at bounding box center [929, 24] width 70 height 26
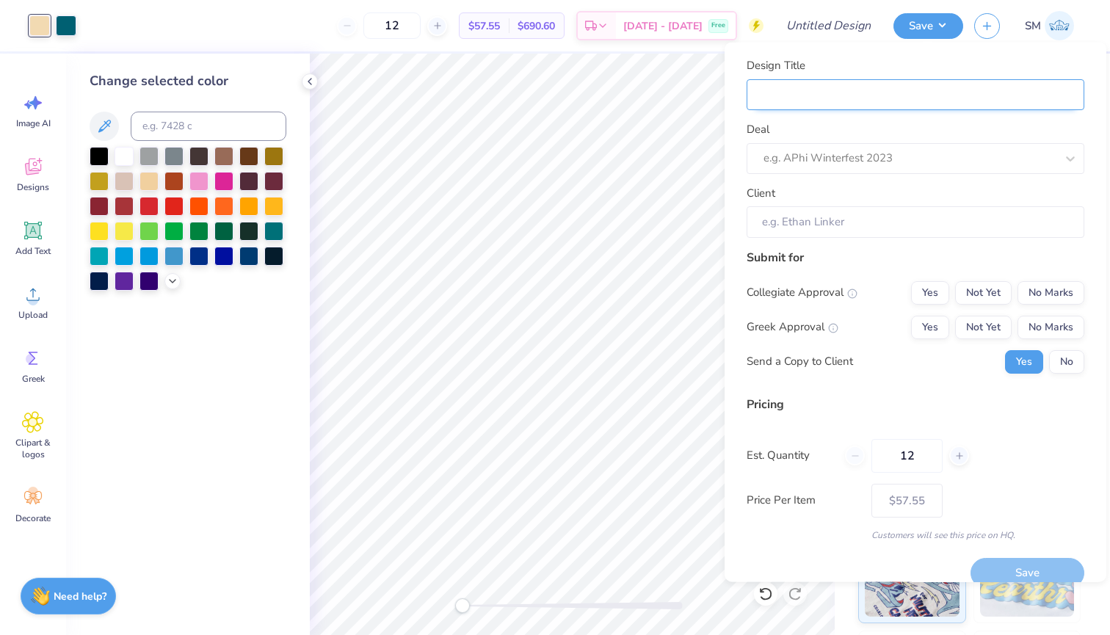
click at [991, 92] on input "Design Title" at bounding box center [916, 95] width 338 height 32
type input "s"
type input "si"
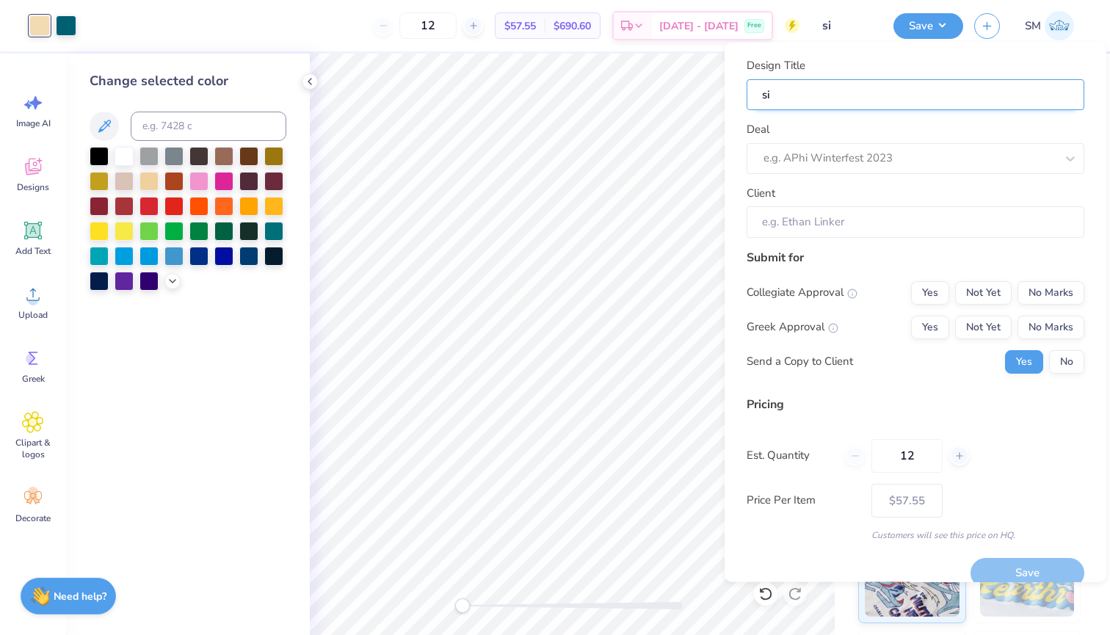
type input "si"
type input "sig"
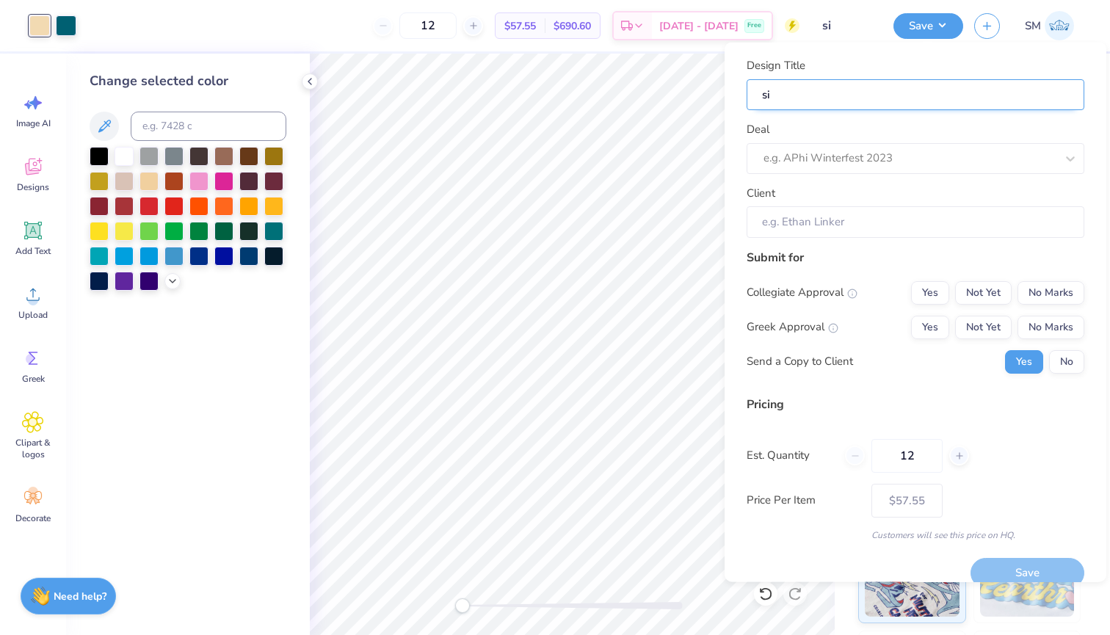
type input "sig"
type input "sig c"
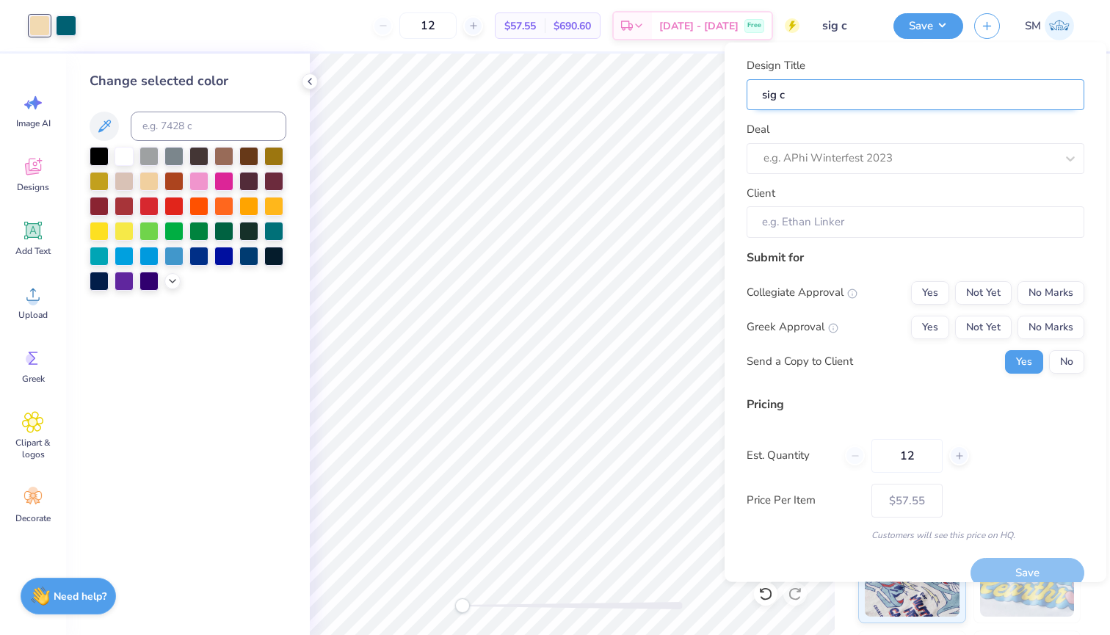
type input "sig ch"
type input "sig chi"
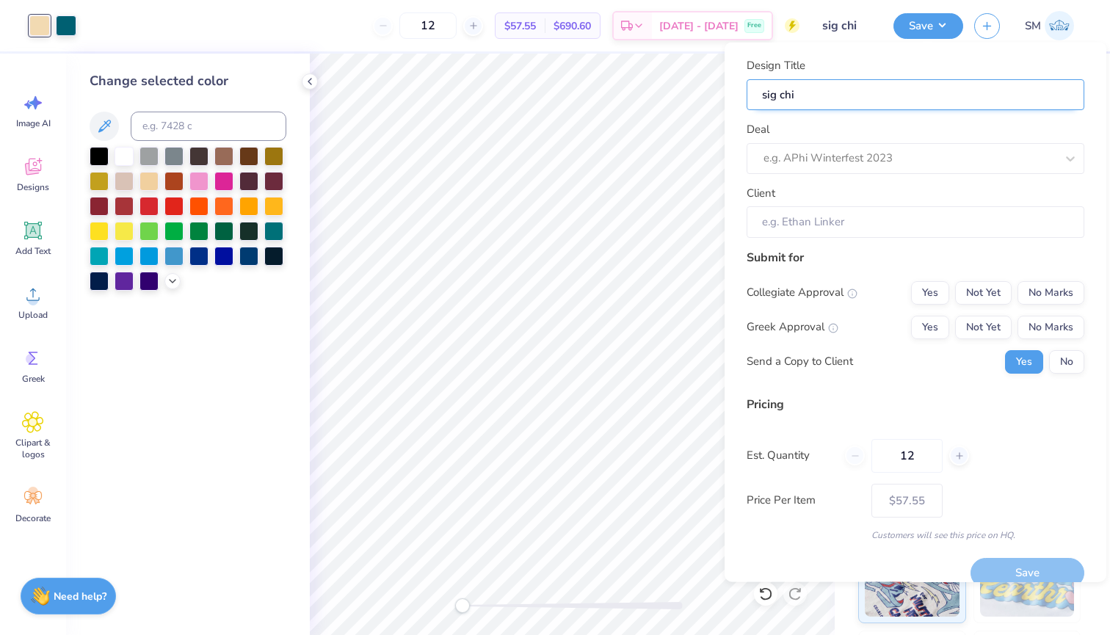
type input "sig chi"
type input "sig chi i"
type input "sig chi is"
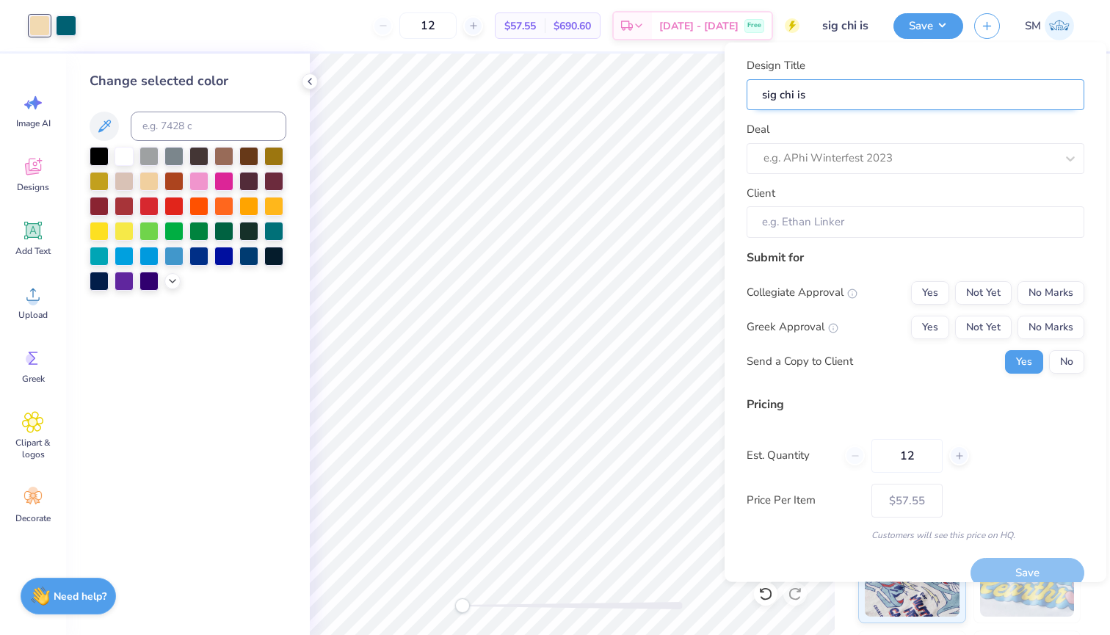
type input "sig chi isl"
type input "sig chi isla"
type input "sig chi islan"
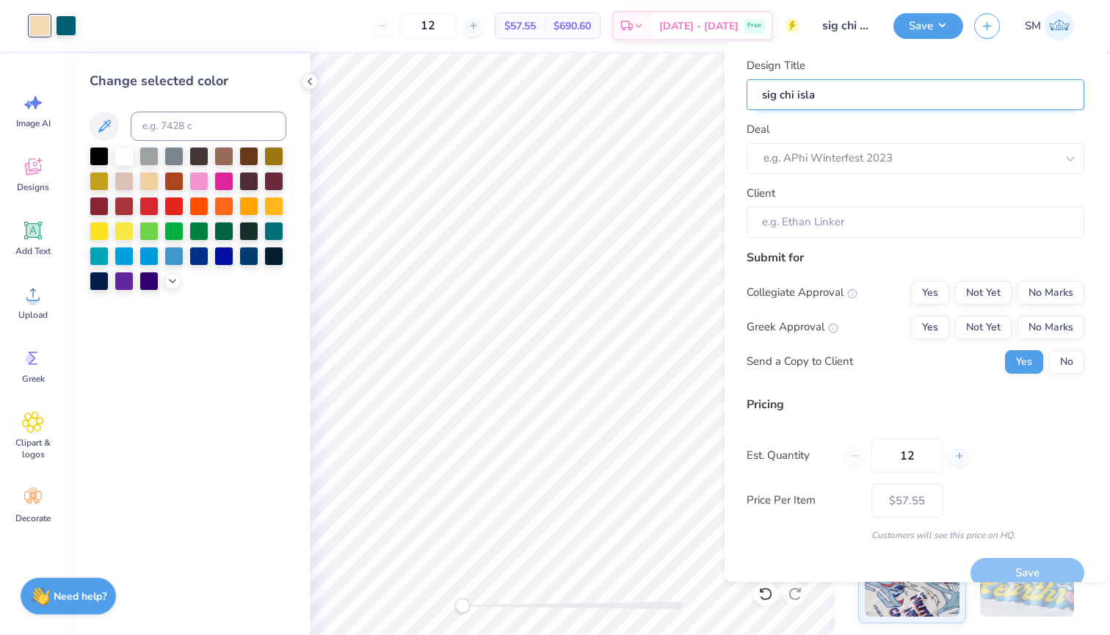
type input "sig chi islan"
type input "sig [GEOGRAPHIC_DATA]"
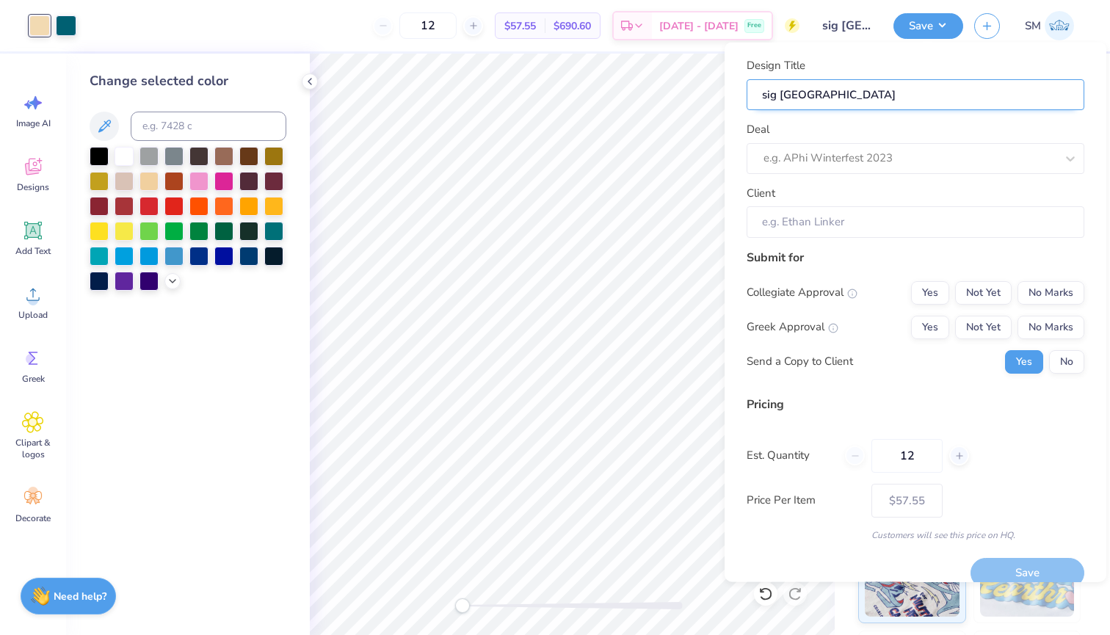
type input "sig chi island t"
type input "sig [GEOGRAPHIC_DATA] te"
type input "sig chi island tee"
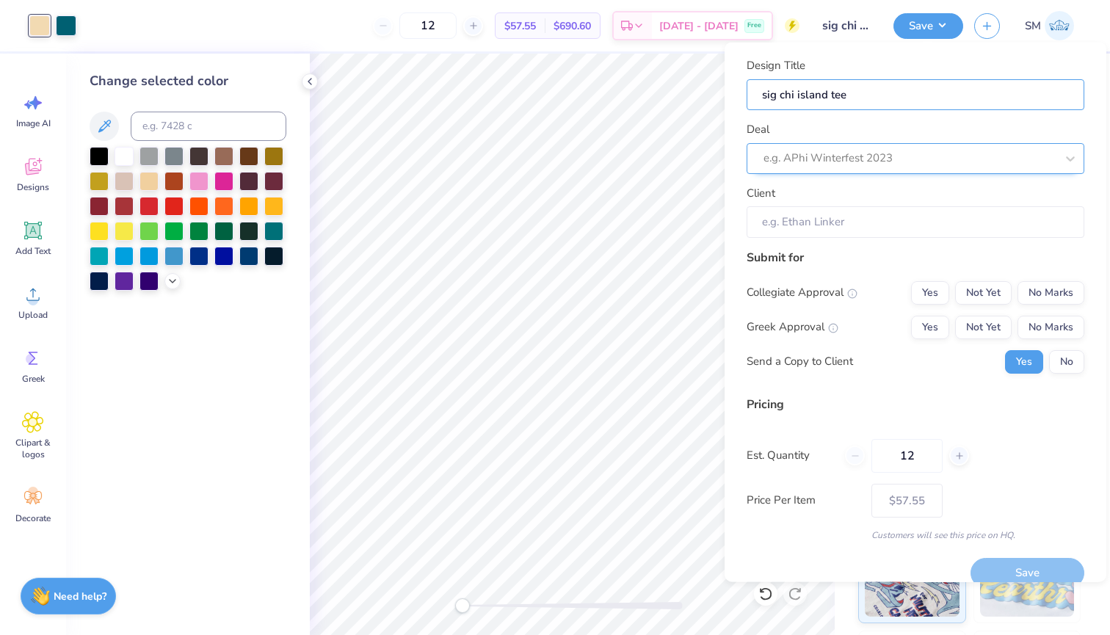
type input "sig chi island tee"
click at [958, 163] on div at bounding box center [910, 158] width 292 height 20
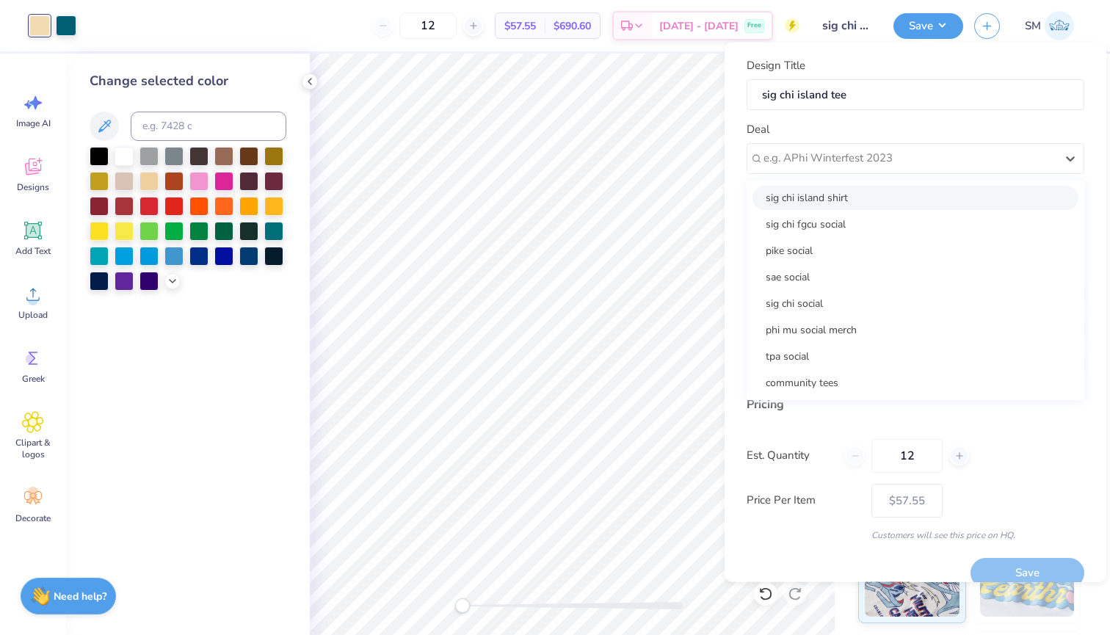
drag, startPoint x: 871, startPoint y: 200, endPoint x: 956, endPoint y: 270, distance: 110.1
click at [871, 199] on div "sig chi island shirt" at bounding box center [916, 197] width 326 height 24
type input "[PERSON_NAME]"
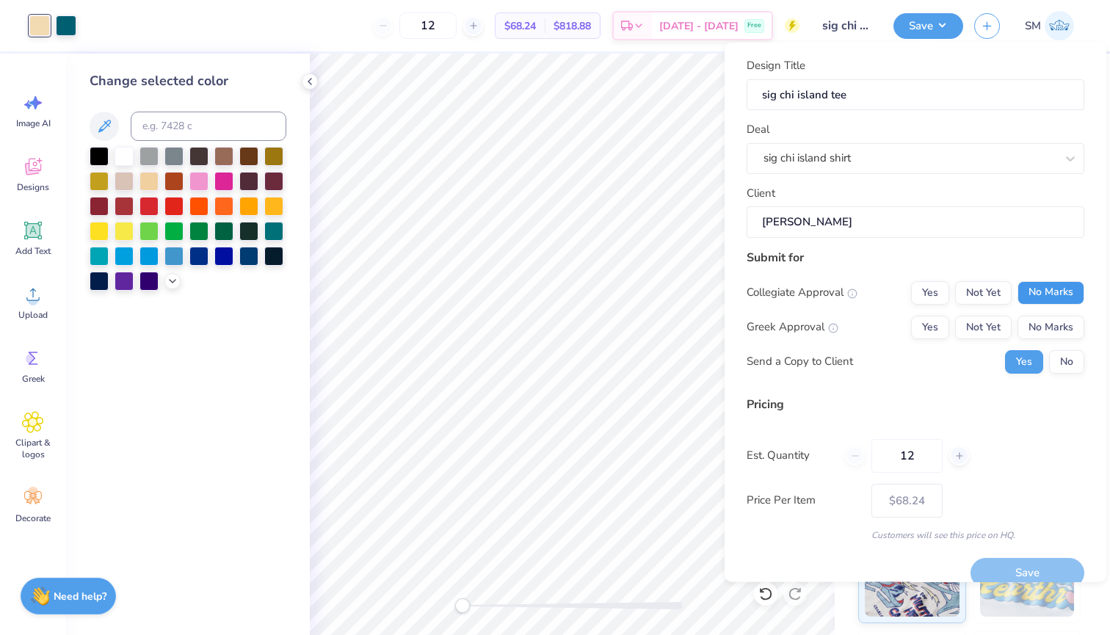
click at [1043, 283] on button "No Marks" at bounding box center [1051, 292] width 67 height 23
click at [1032, 329] on button "No Marks" at bounding box center [1051, 326] width 67 height 23
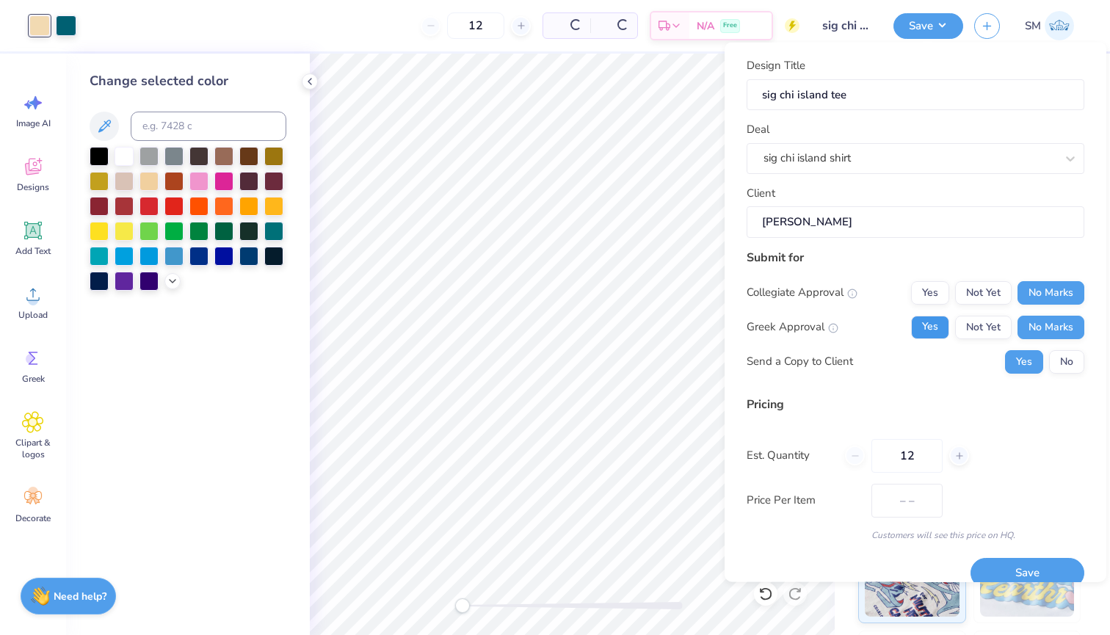
click at [933, 331] on button "Yes" at bounding box center [930, 326] width 38 height 23
click at [1048, 367] on div "Yes No" at bounding box center [1044, 361] width 79 height 23
click at [1058, 366] on button "No" at bounding box center [1066, 361] width 35 height 23
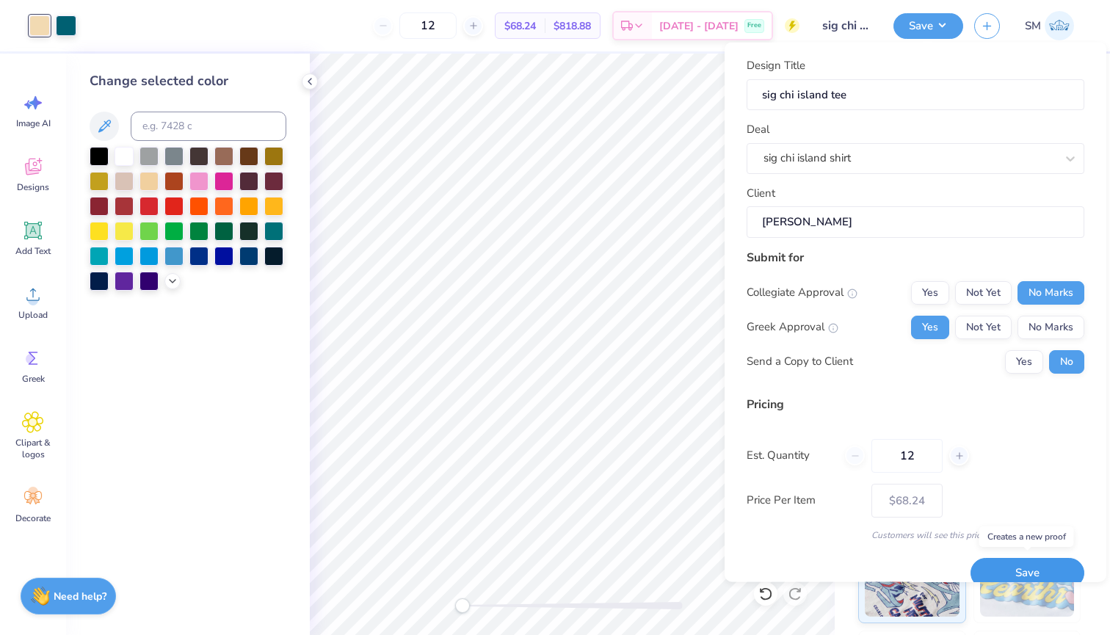
click at [1010, 568] on button "Save" at bounding box center [1028, 573] width 114 height 30
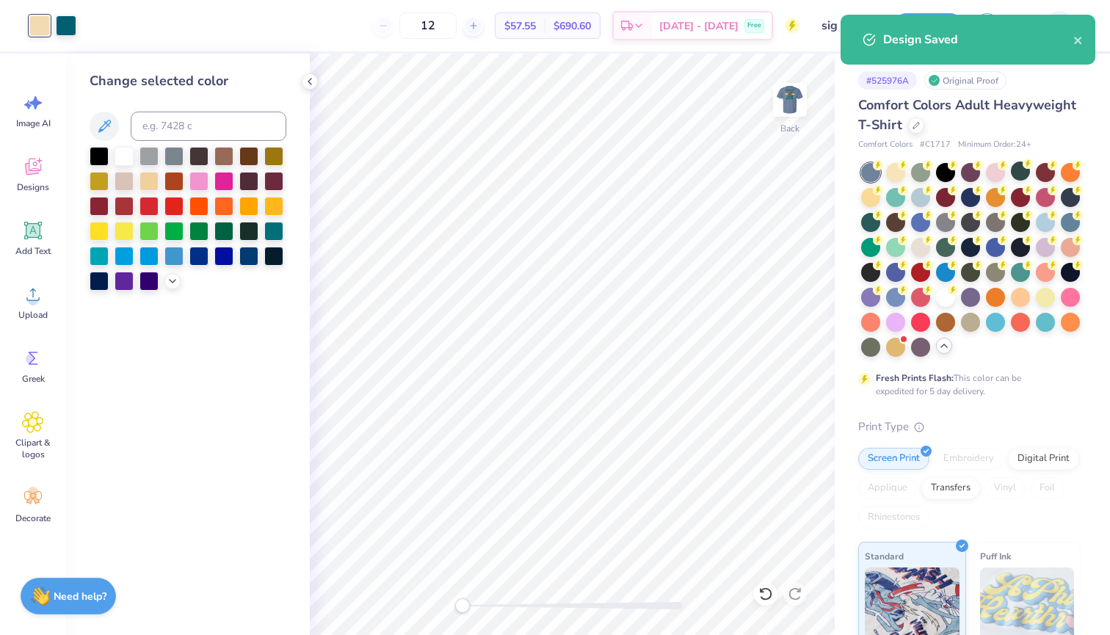
type input "$68.24"
click at [800, 106] on img at bounding box center [790, 99] width 59 height 59
